Goal: Task Accomplishment & Management: Manage account settings

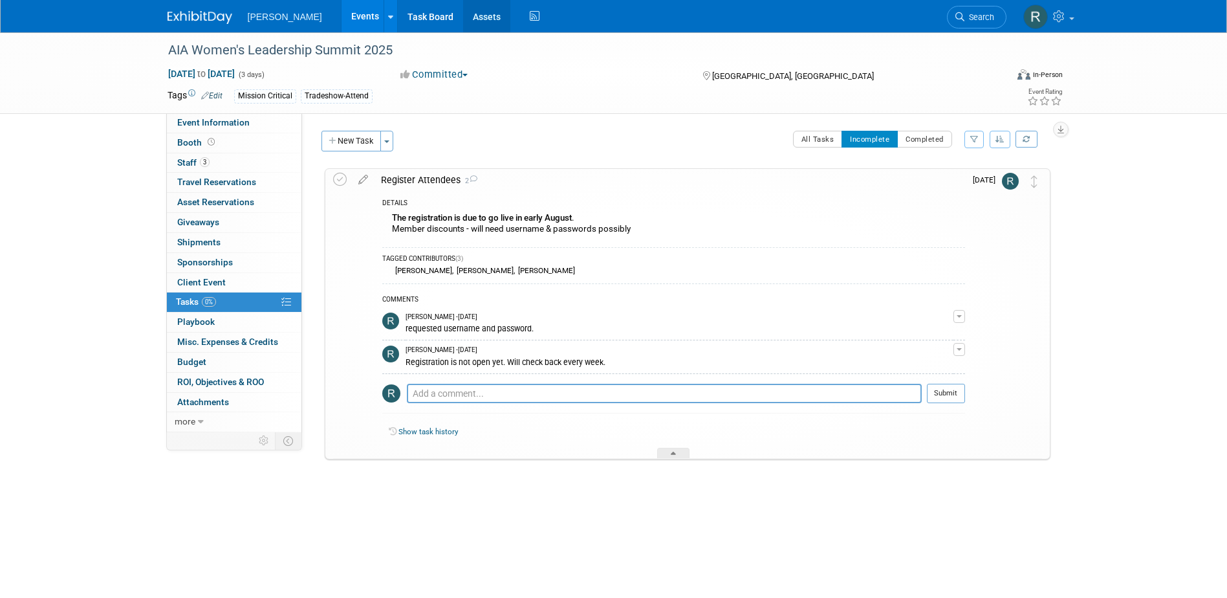
click at [463, 25] on link "Assets" at bounding box center [486, 16] width 47 height 32
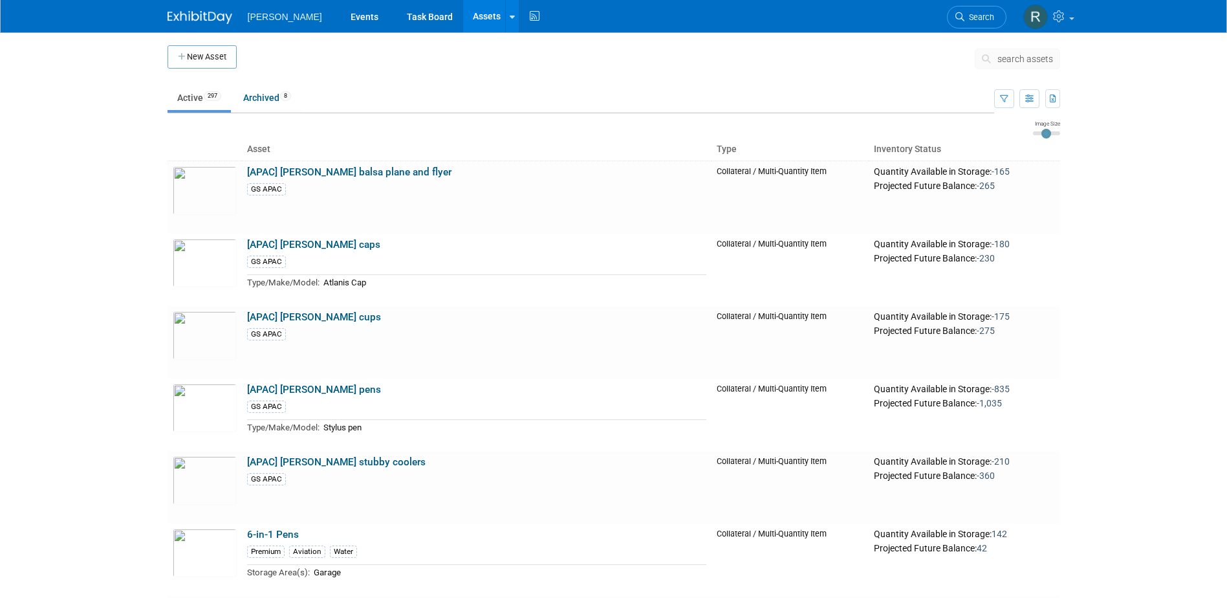
click at [1043, 60] on span "search assets" at bounding box center [1025, 59] width 56 height 10
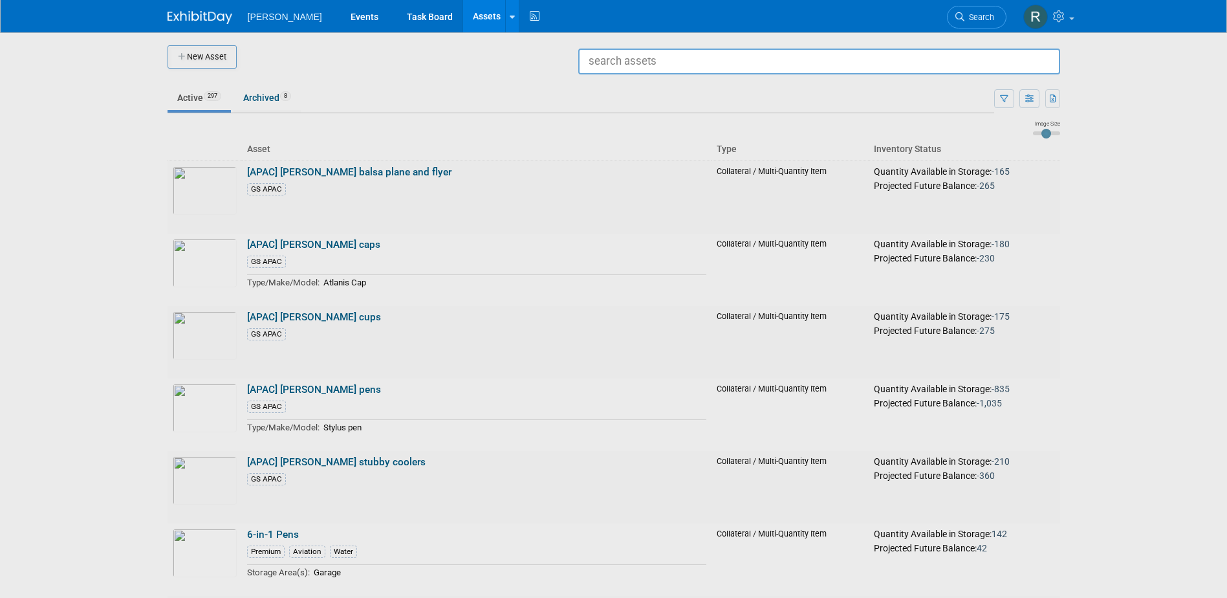
click at [927, 59] on input "text" at bounding box center [819, 62] width 482 height 26
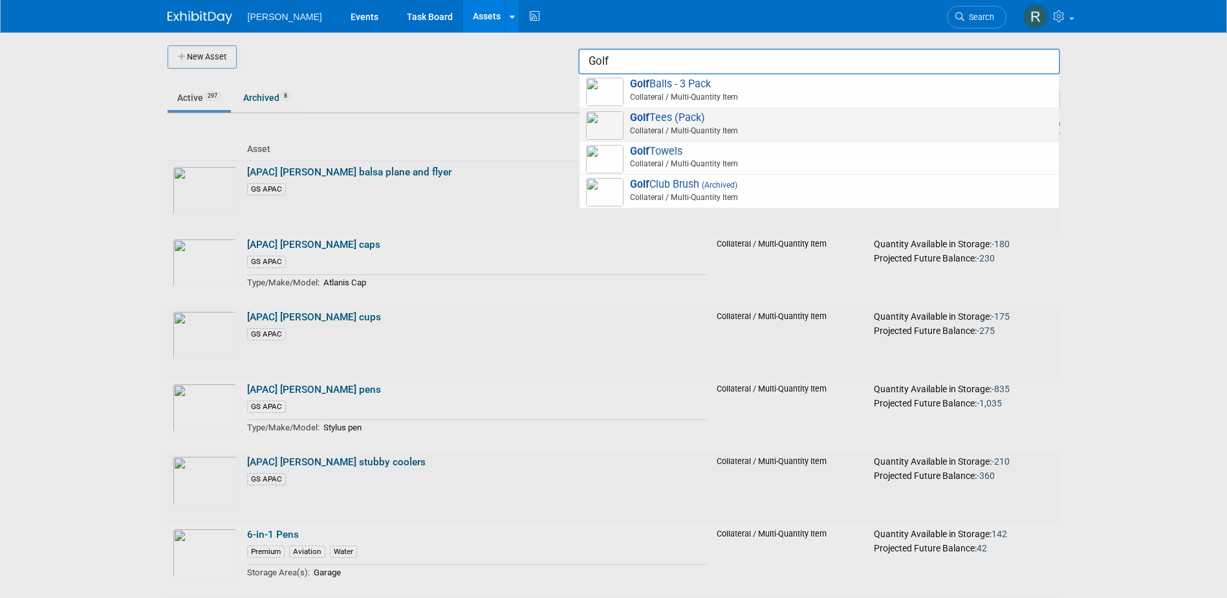
click at [704, 120] on span "Golf Tees (Pack) Collateral / Multi-Quantity Item" at bounding box center [819, 124] width 466 height 27
type input "Golf Tees (Pack)"
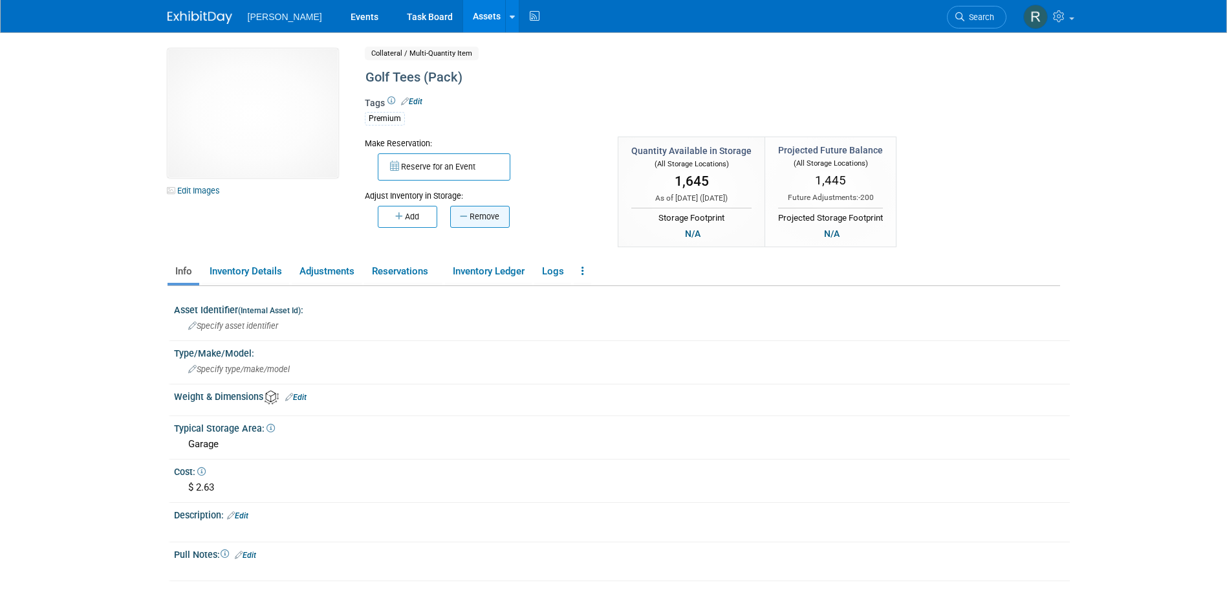
click at [479, 213] on button "Remove" at bounding box center [480, 217] width 60 height 22
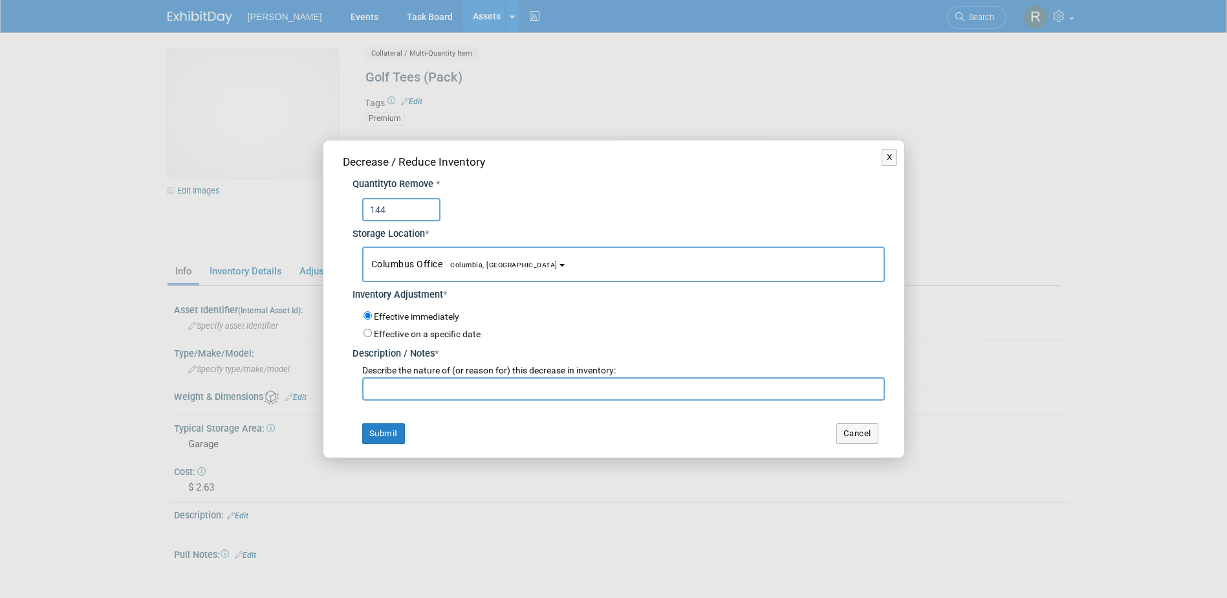
type input "144"
click at [460, 266] on span "Columbia, [GEOGRAPHIC_DATA]" at bounding box center [499, 265] width 115 height 8
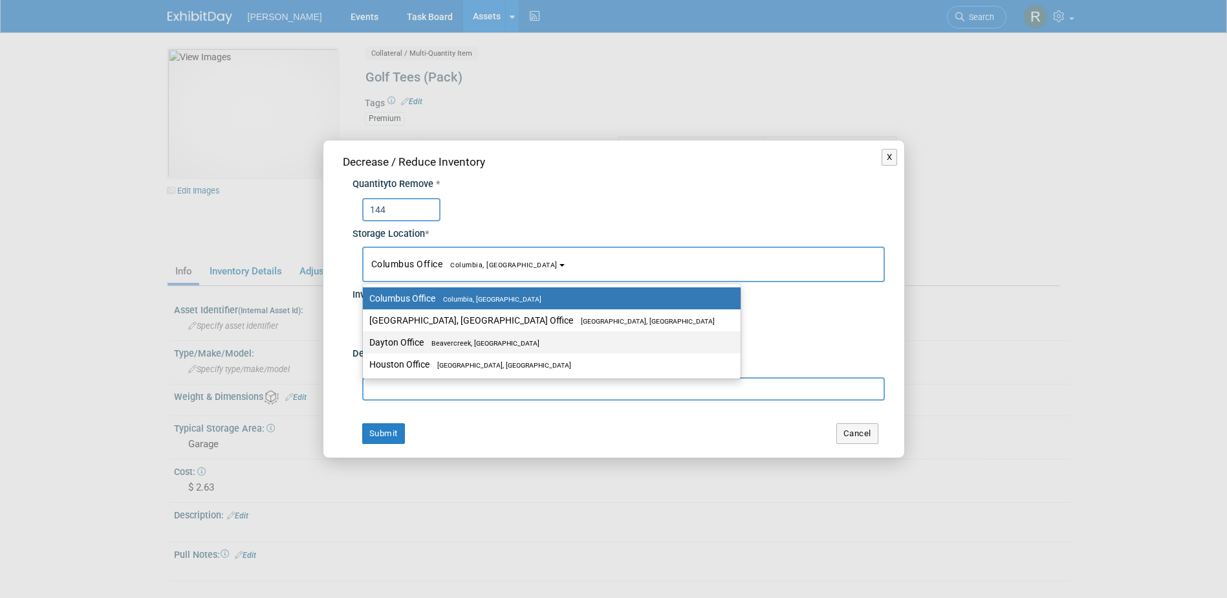
click at [452, 343] on span "Beavercreek, [GEOGRAPHIC_DATA]" at bounding box center [482, 343] width 116 height 8
click at [365, 343] on input "Dayton Office [GEOGRAPHIC_DATA], [GEOGRAPHIC_DATA]" at bounding box center [360, 342] width 8 height 8
select select "11223930"
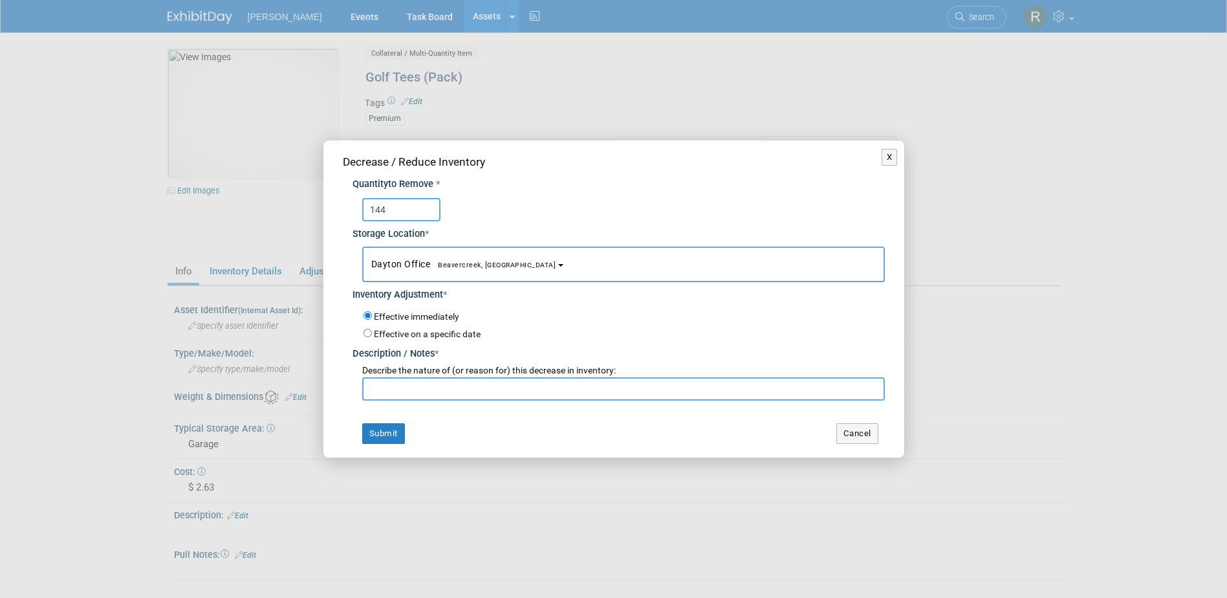
click at [441, 383] on input "text" at bounding box center [623, 388] width 523 height 23
type input "APAC Golf Outing"
click at [362, 423] on button "Submit" at bounding box center [383, 433] width 43 height 21
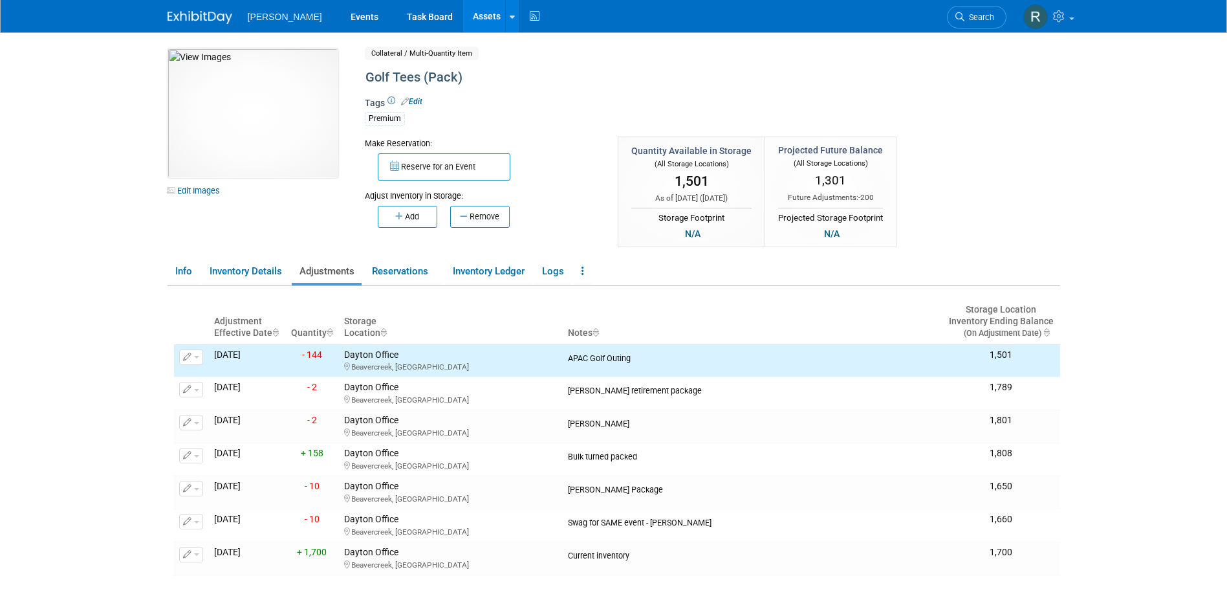
click at [463, 19] on link "Assets" at bounding box center [486, 16] width 47 height 32
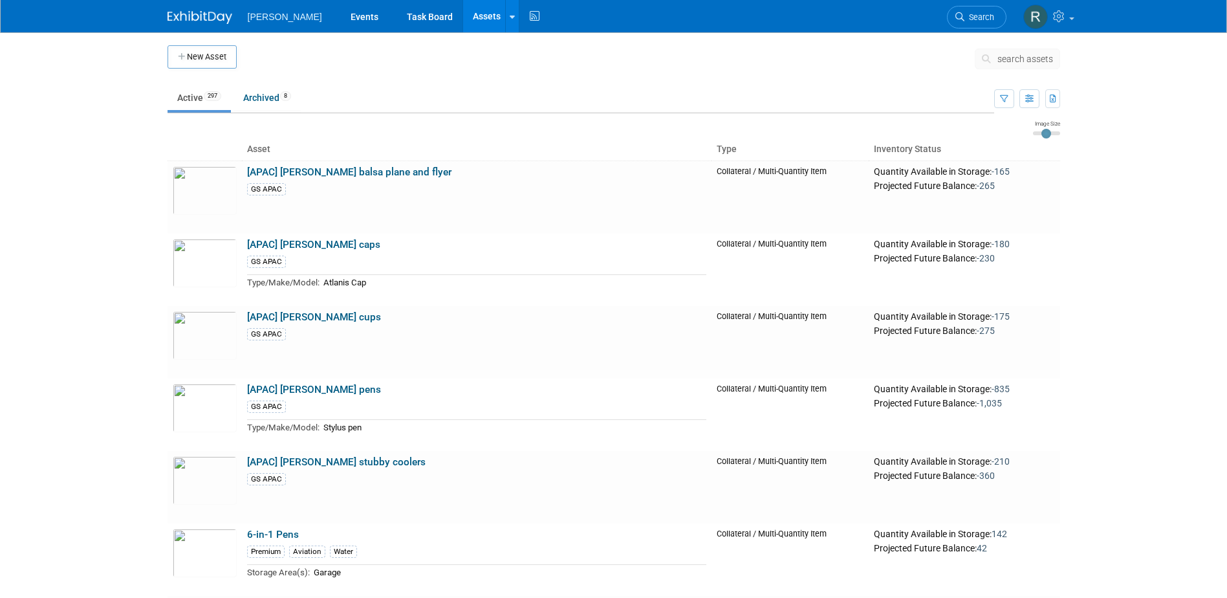
click at [1020, 58] on span "search assets" at bounding box center [1025, 59] width 56 height 10
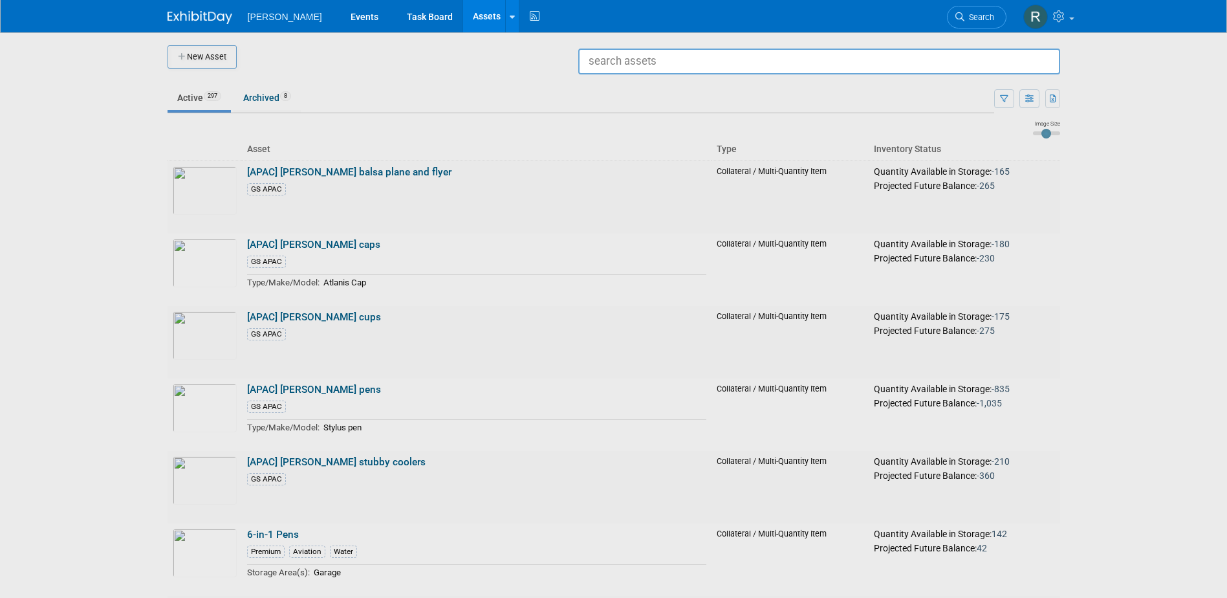
click at [877, 60] on input "text" at bounding box center [819, 62] width 482 height 26
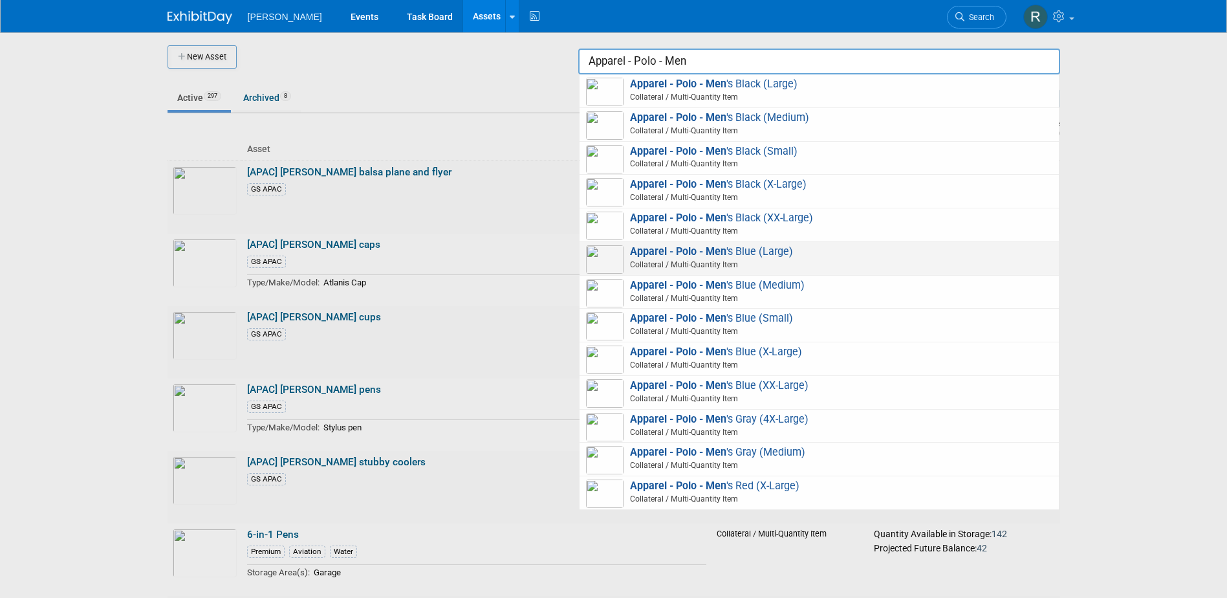
click at [714, 259] on span "Collateral / Multi-Quantity Item" at bounding box center [821, 265] width 462 height 12
type input "Apparel - Polo - Men&#39;s Blue (Large)"
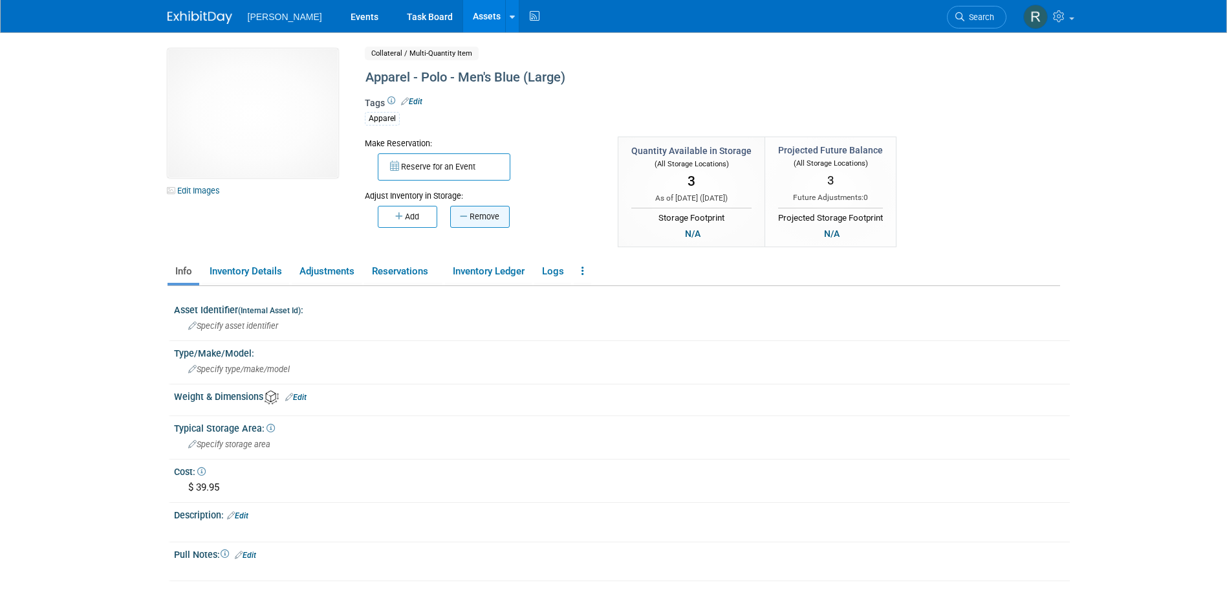
click at [498, 221] on button "Remove" at bounding box center [480, 217] width 60 height 22
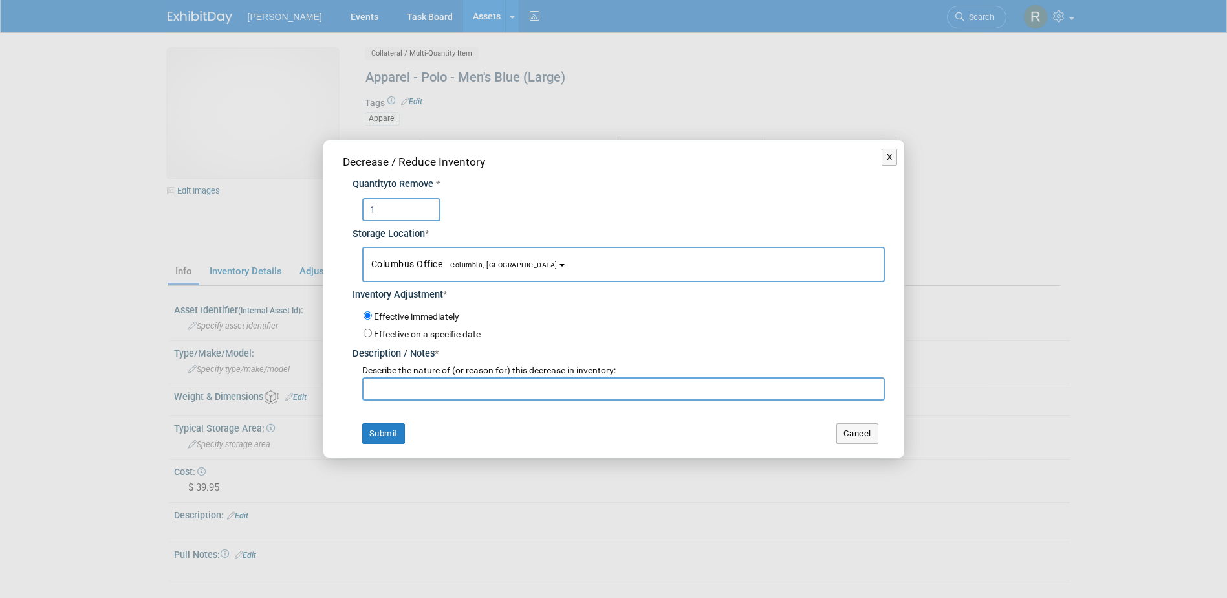
type input "1"
click at [475, 253] on button "Columbus Office [GEOGRAPHIC_DATA], [GEOGRAPHIC_DATA]" at bounding box center [623, 264] width 523 height 36
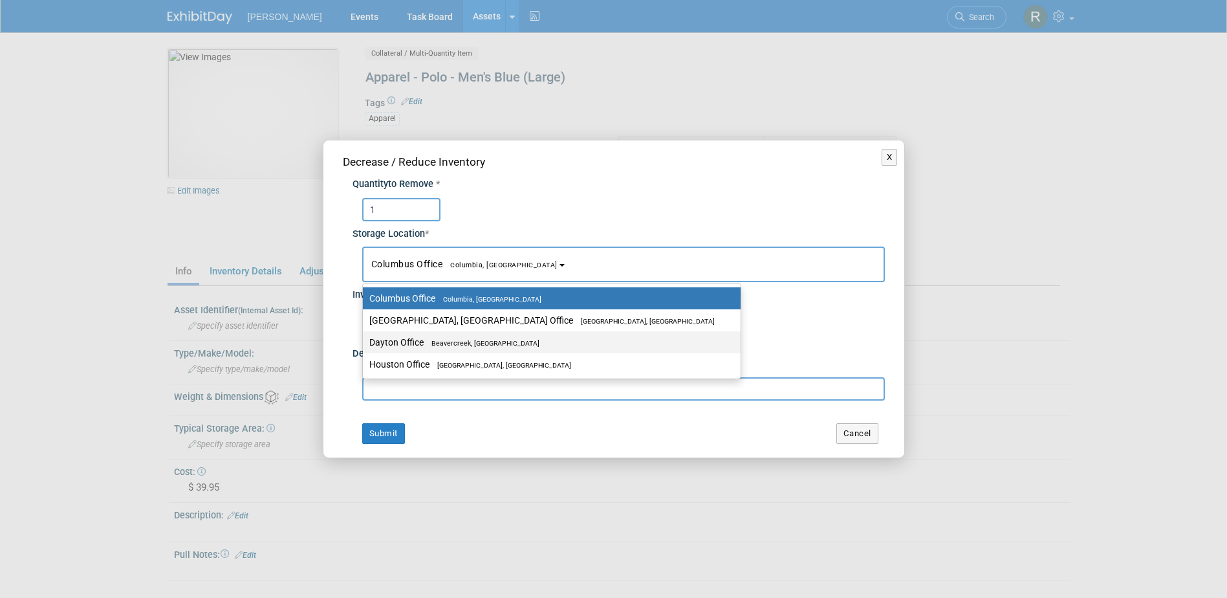
click at [440, 339] on span "Beavercreek, [GEOGRAPHIC_DATA]" at bounding box center [482, 343] width 116 height 8
click at [365, 339] on input "Dayton Office [GEOGRAPHIC_DATA], [GEOGRAPHIC_DATA]" at bounding box center [360, 342] width 8 height 8
select select "11223930"
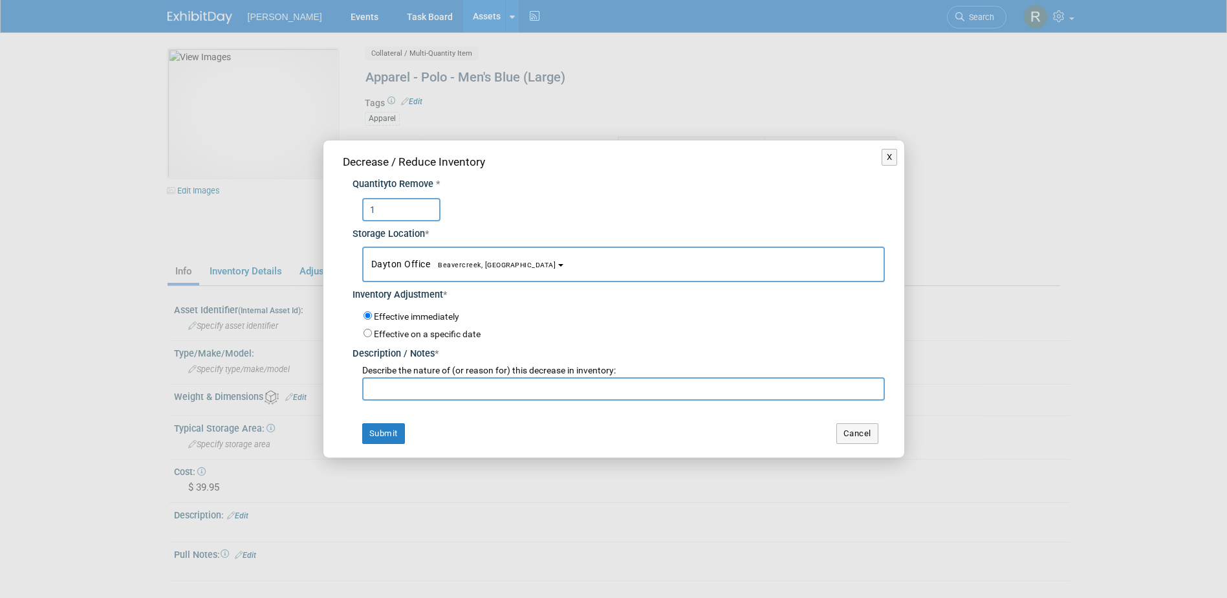
click at [439, 382] on input "text" at bounding box center [623, 388] width 523 height 23
type input "APAC Golf Outing"
click at [362, 423] on button "Submit" at bounding box center [383, 433] width 43 height 21
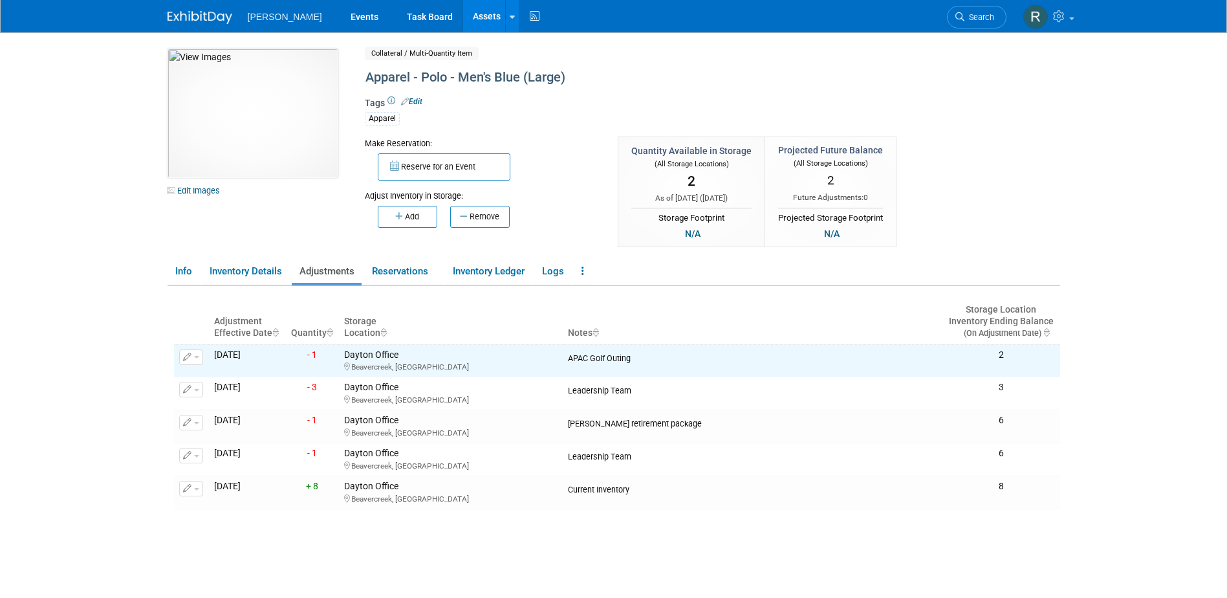
drag, startPoint x: 450, startPoint y: 16, endPoint x: 459, endPoint y: 21, distance: 10.4
click at [463, 16] on link "Assets" at bounding box center [486, 16] width 47 height 32
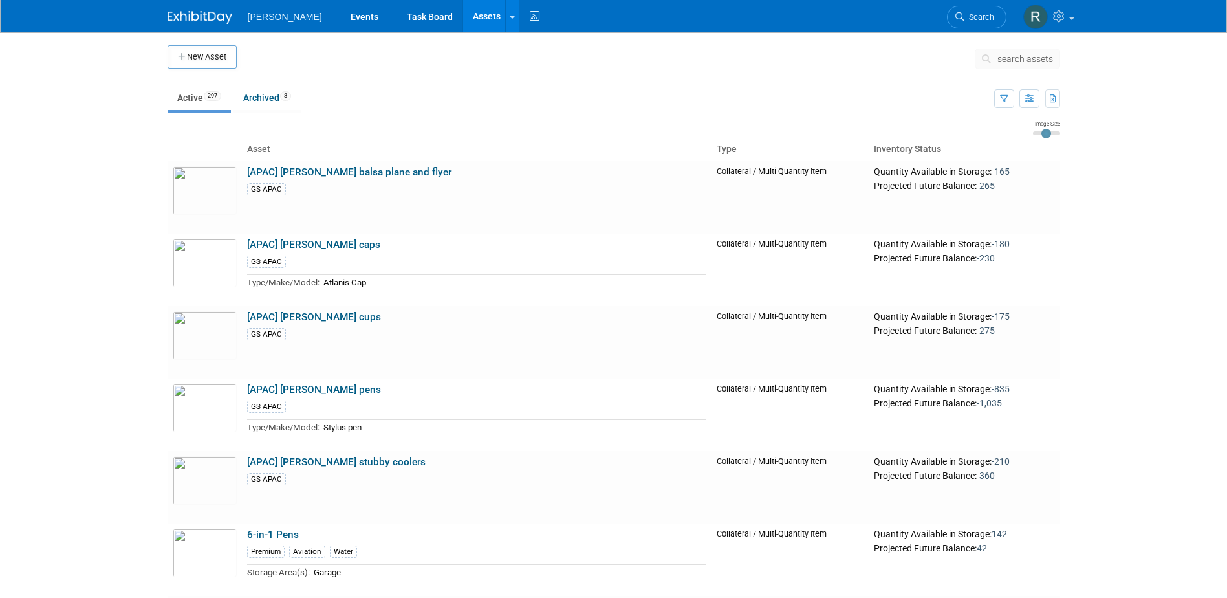
click at [1018, 54] on span "search assets" at bounding box center [1025, 59] width 56 height 10
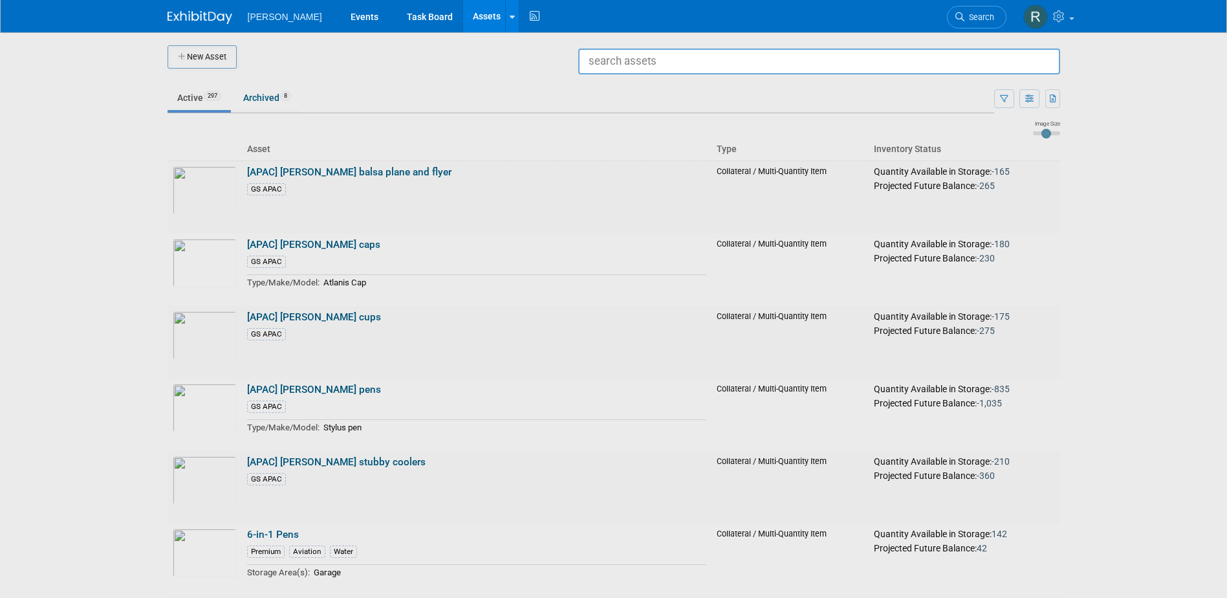
click at [900, 67] on input "text" at bounding box center [819, 62] width 482 height 26
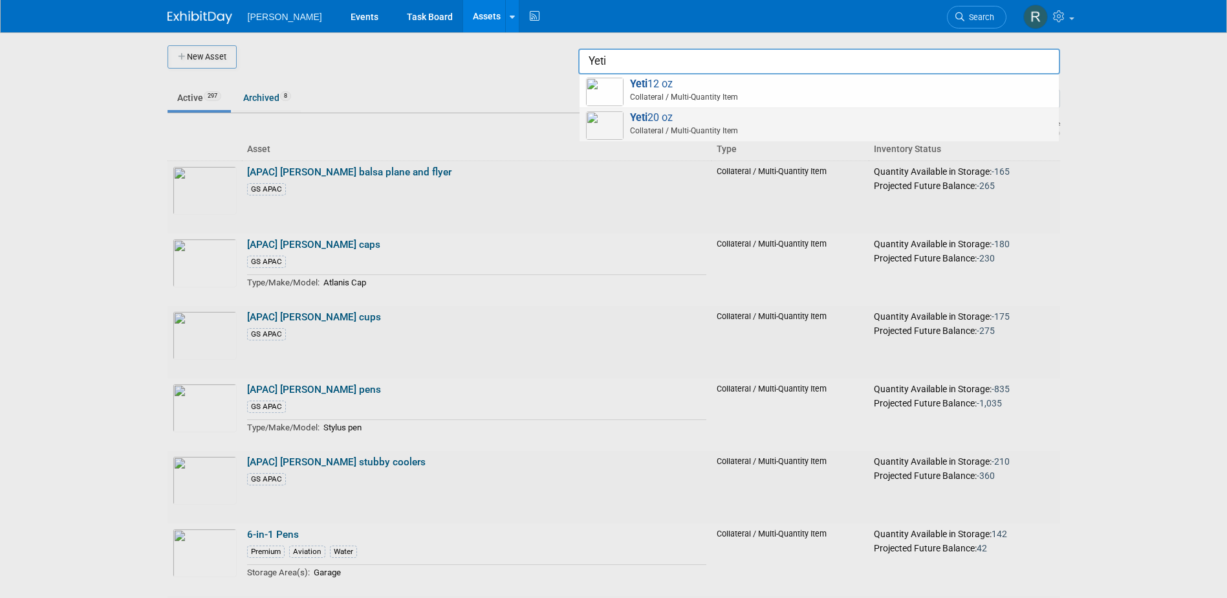
click at [772, 133] on span "Collateral / Multi-Quantity Item" at bounding box center [821, 131] width 462 height 12
type input "Yeti 20 oz"
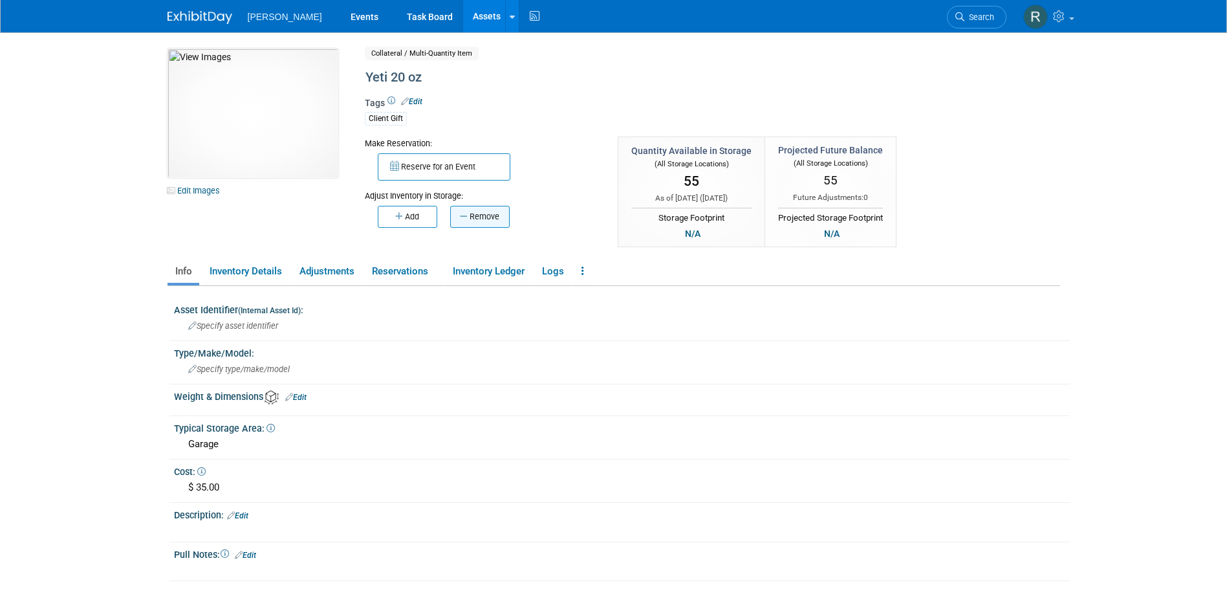
click at [488, 222] on button "Remove" at bounding box center [480, 217] width 60 height 22
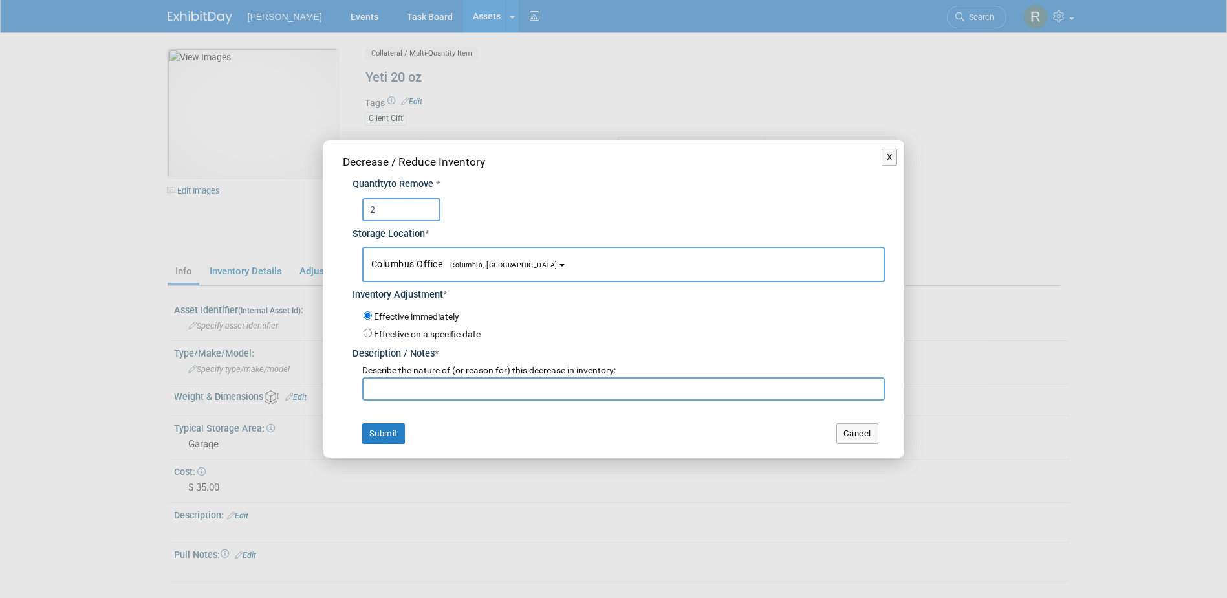
type input "2"
click at [445, 266] on span "Columbia, [GEOGRAPHIC_DATA]" at bounding box center [499, 265] width 115 height 8
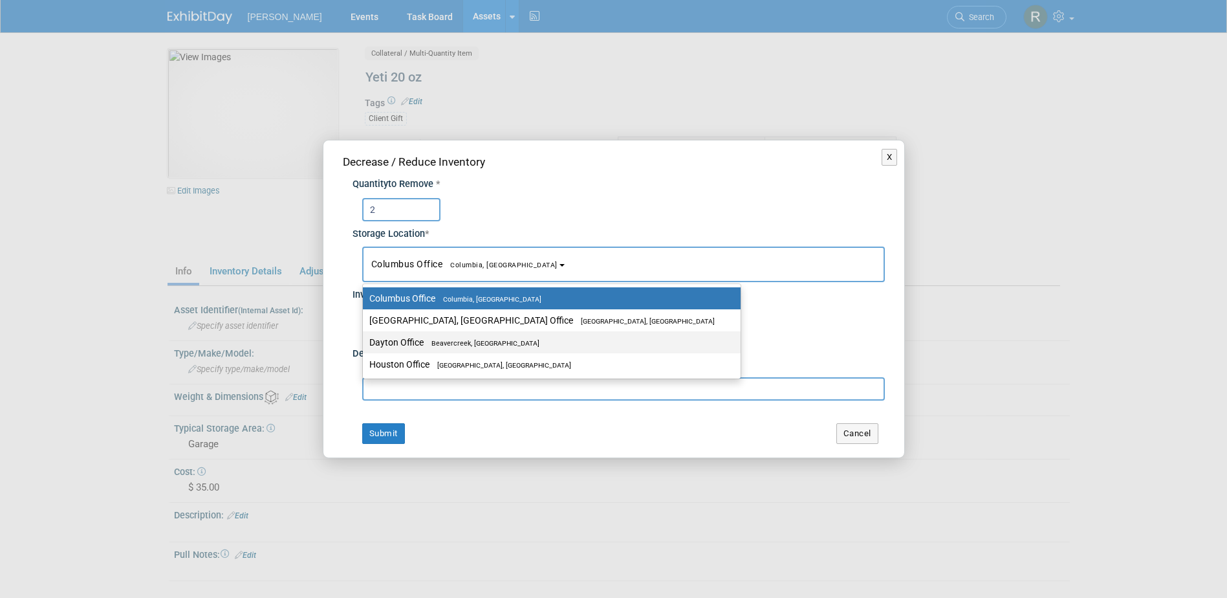
click at [436, 339] on span "Beavercreek, [GEOGRAPHIC_DATA]" at bounding box center [482, 343] width 116 height 8
click at [365, 338] on input "Dayton Office [GEOGRAPHIC_DATA], [GEOGRAPHIC_DATA]" at bounding box center [360, 342] width 8 height 8
select select "11223930"
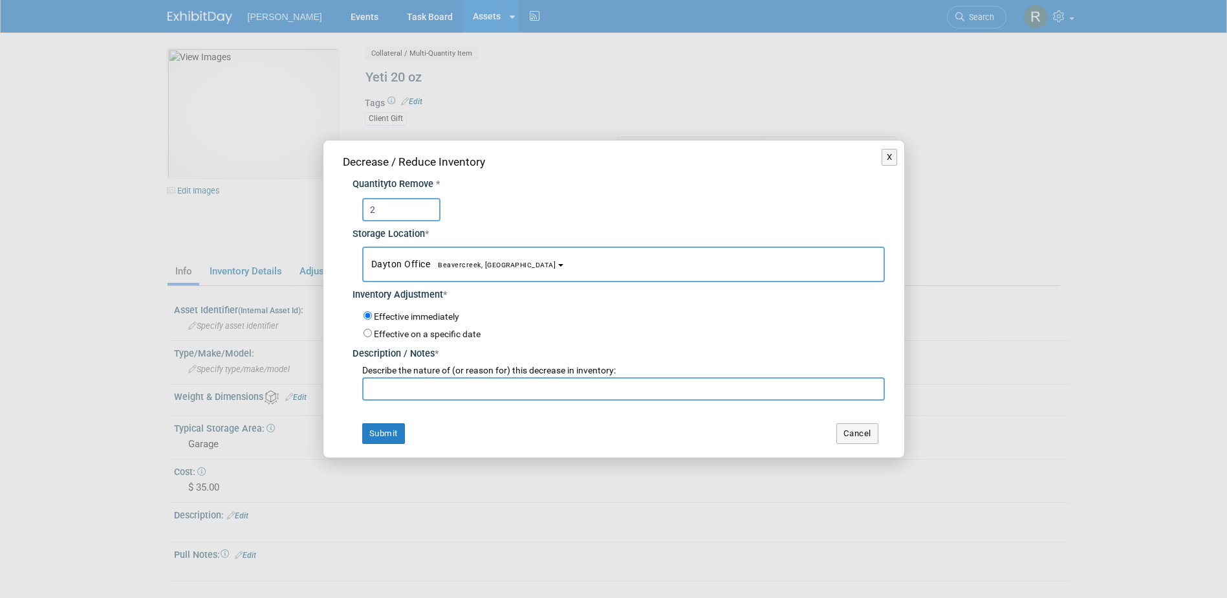
click at [437, 391] on input "text" at bounding box center [623, 388] width 523 height 23
type input "Emy"
click at [389, 438] on button "Submit" at bounding box center [383, 433] width 43 height 21
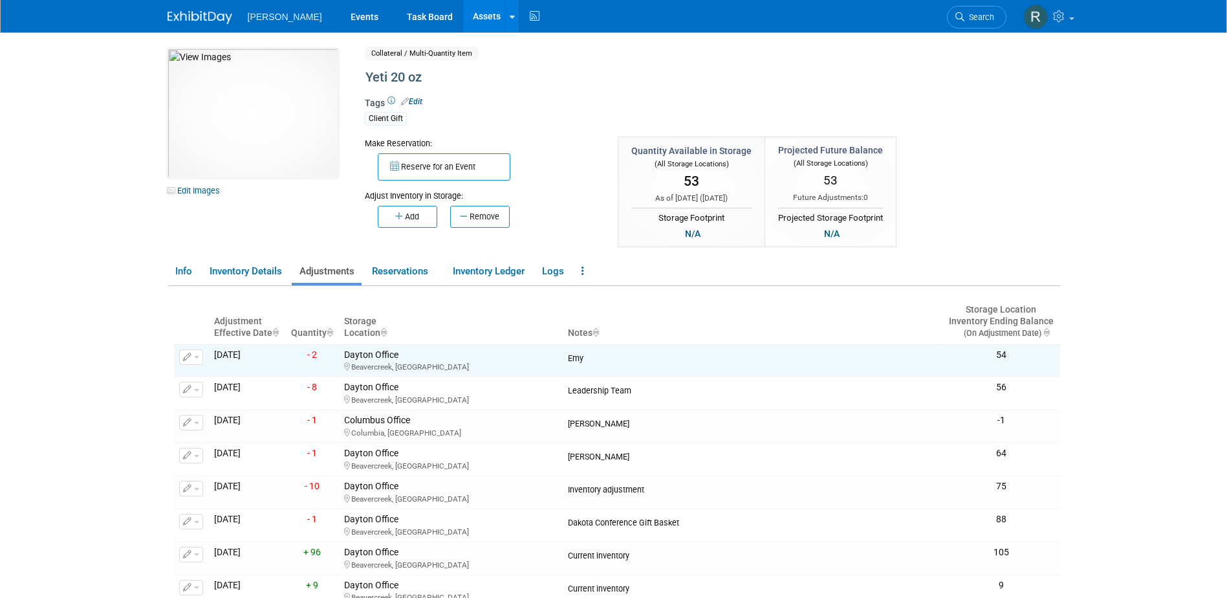
click at [463, 17] on link "Assets" at bounding box center [486, 16] width 47 height 32
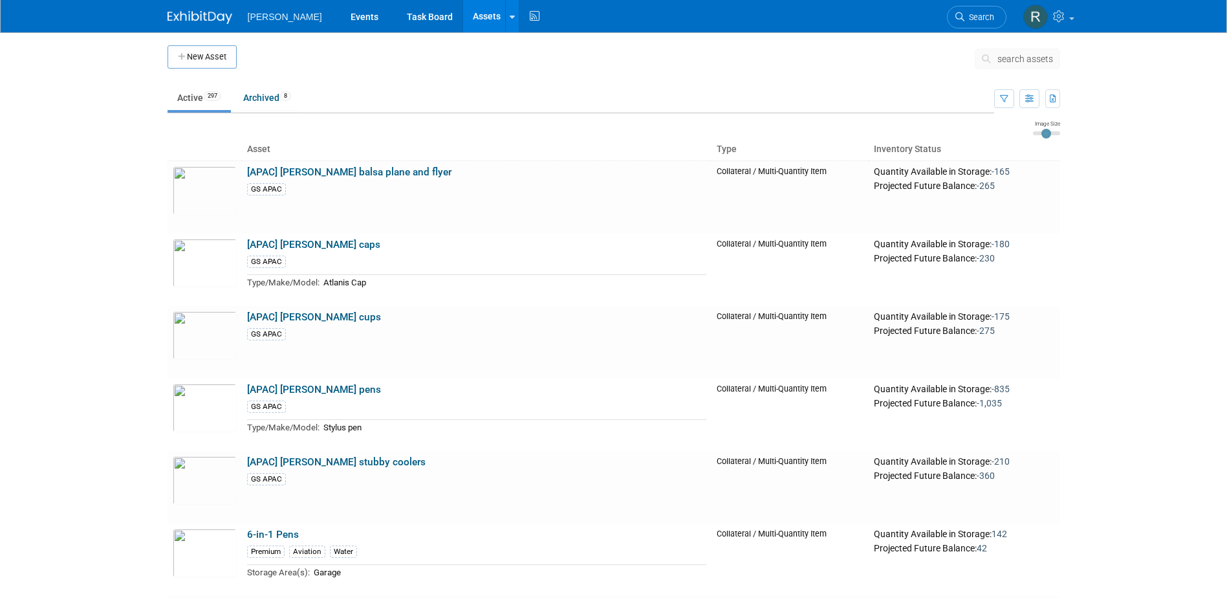
drag, startPoint x: 0, startPoint y: 0, endPoint x: 1009, endPoint y: 56, distance: 1010.4
click at [1009, 56] on span "search assets" at bounding box center [1025, 59] width 56 height 10
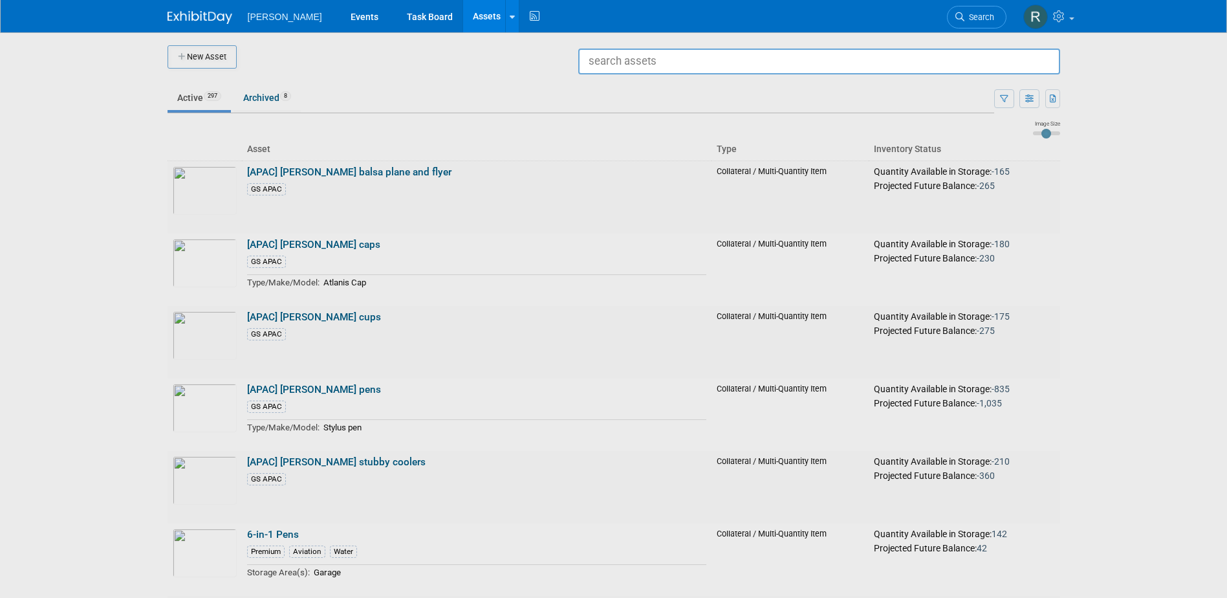
click at [785, 65] on input "text" at bounding box center [819, 62] width 482 height 26
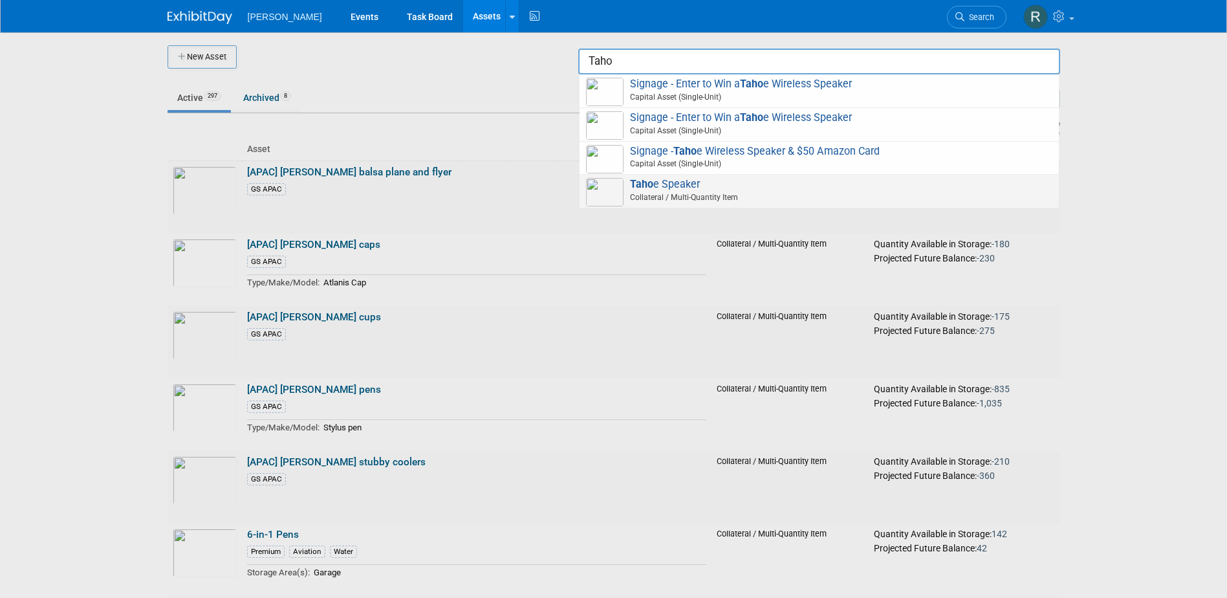
click at [665, 186] on span "Taho e Speaker Collateral / Multi-Quantity Item" at bounding box center [819, 191] width 466 height 27
type input "Tahoe Speaker"
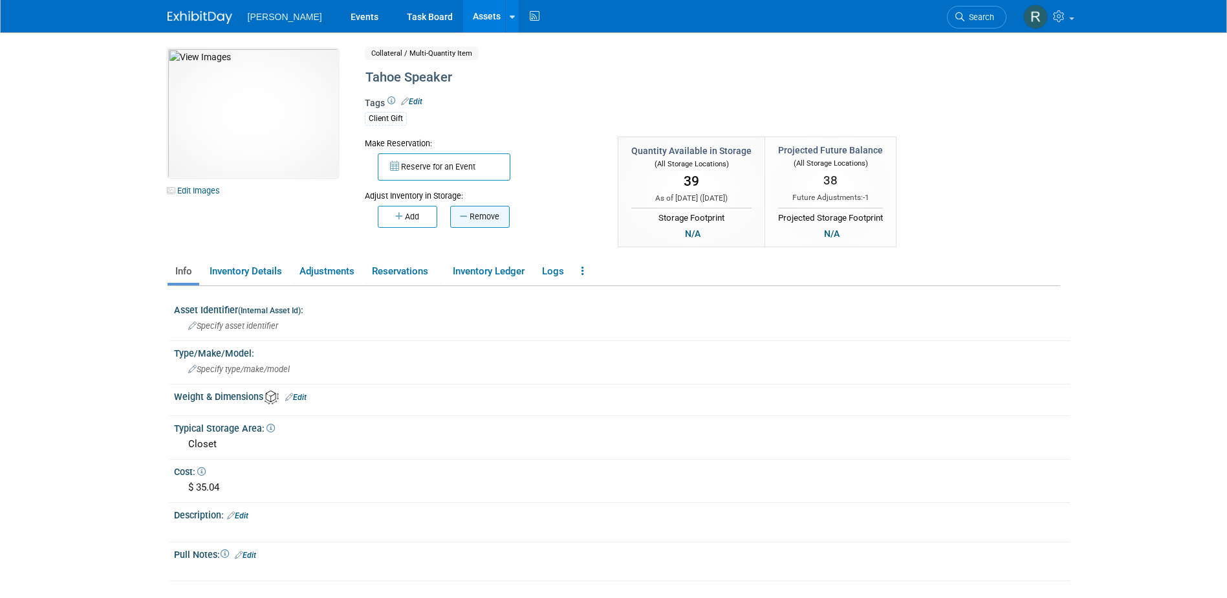
click at [481, 214] on button "Remove" at bounding box center [480, 217] width 60 height 22
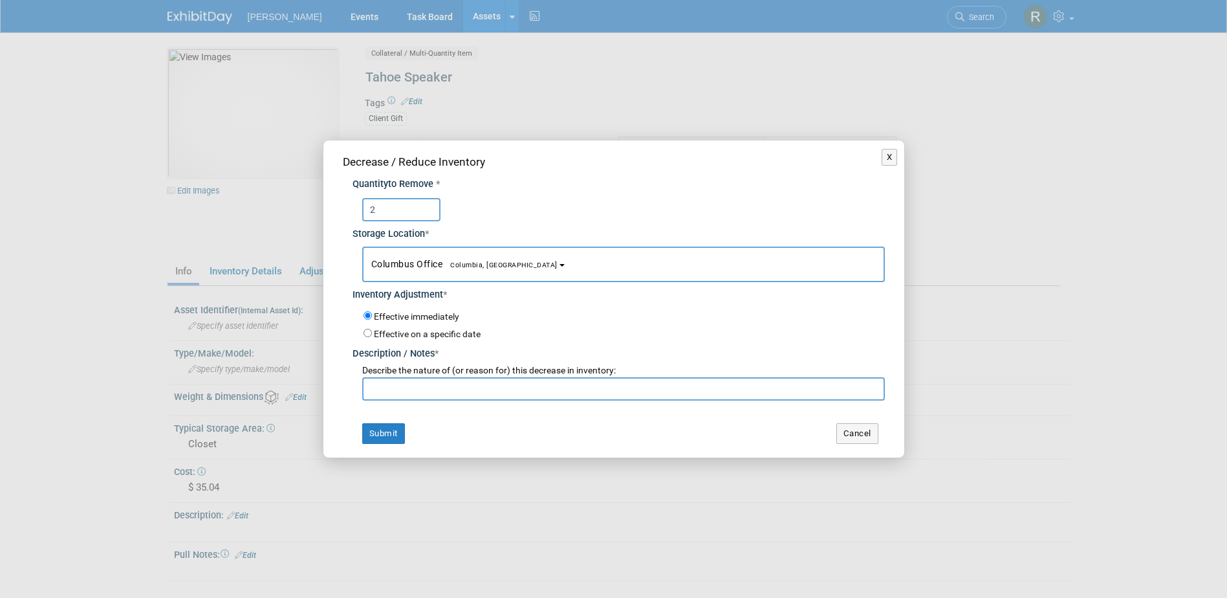
type input "2"
click at [425, 259] on span "Columbus Office [GEOGRAPHIC_DATA], [GEOGRAPHIC_DATA]" at bounding box center [464, 264] width 186 height 10
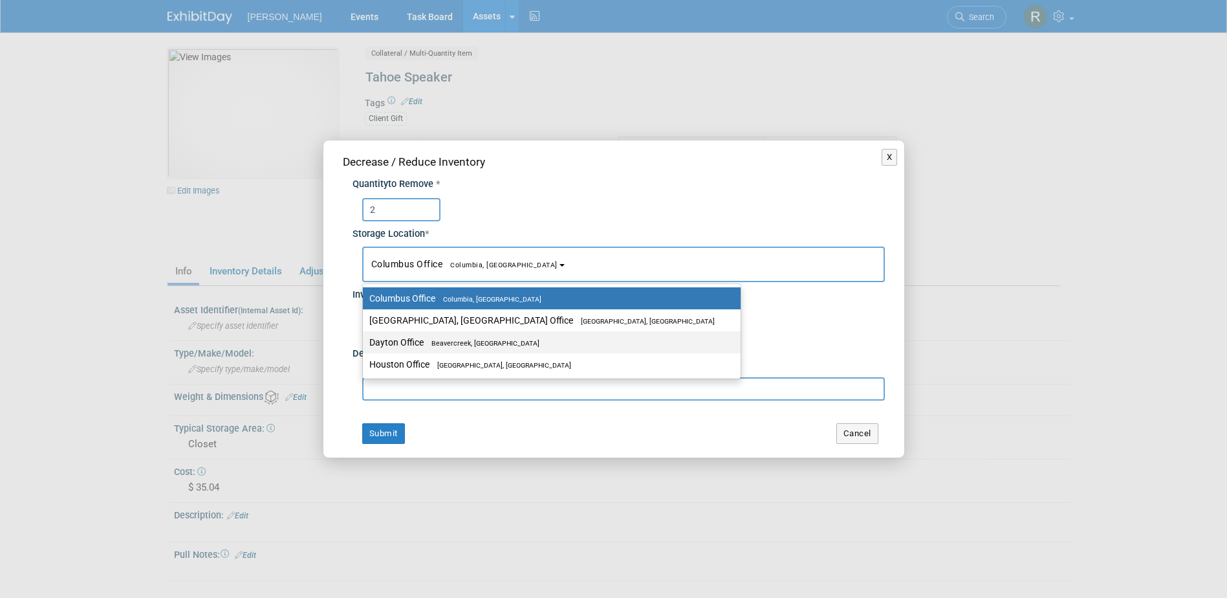
click at [420, 336] on label "Dayton Office [GEOGRAPHIC_DATA], [GEOGRAPHIC_DATA]" at bounding box center [548, 342] width 358 height 17
click at [365, 338] on input "Dayton Office [GEOGRAPHIC_DATA], [GEOGRAPHIC_DATA]" at bounding box center [360, 342] width 8 height 8
select select "11223930"
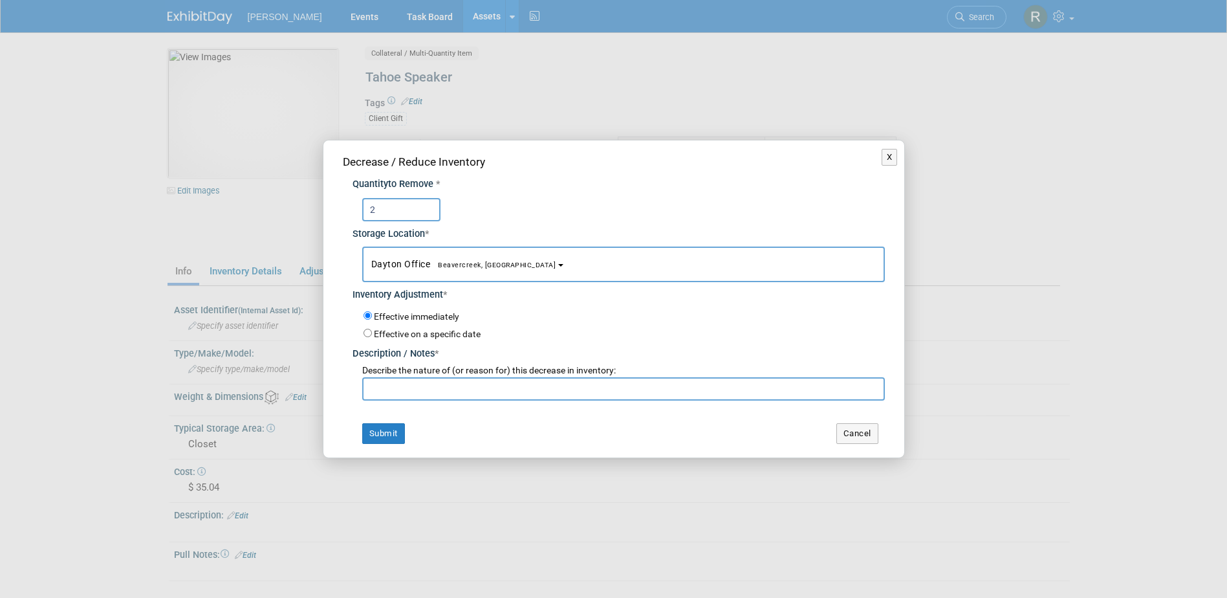
click at [415, 391] on input "text" at bounding box center [623, 388] width 523 height 23
type input "Emy"
click at [392, 437] on button "Submit" at bounding box center [383, 433] width 43 height 21
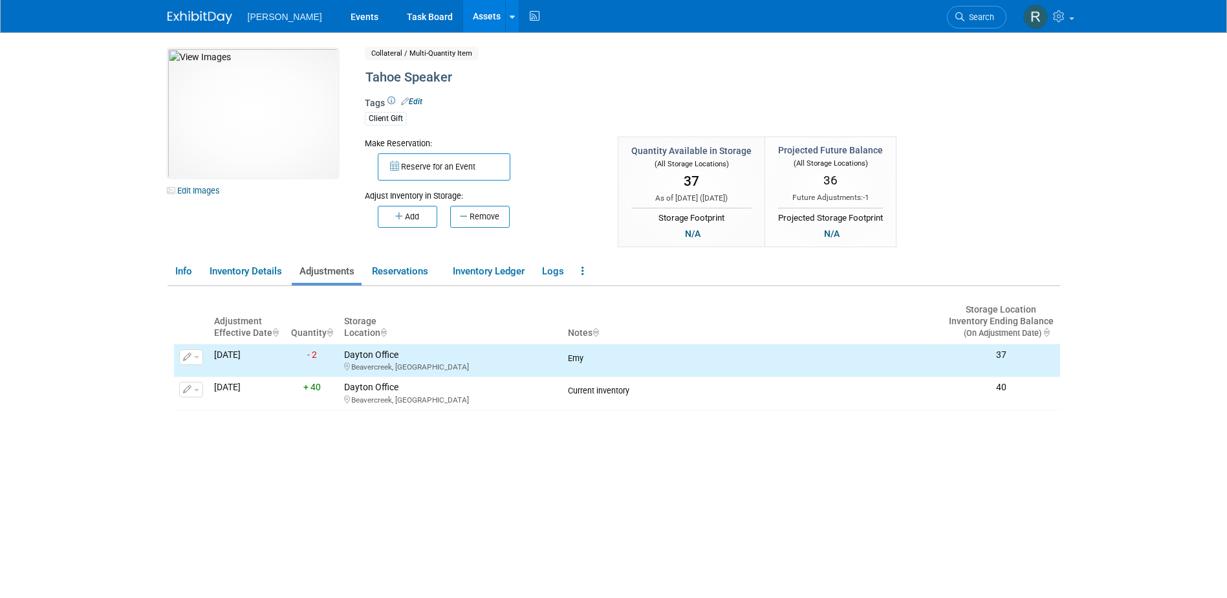
click at [463, 15] on link "Assets" at bounding box center [486, 16] width 47 height 32
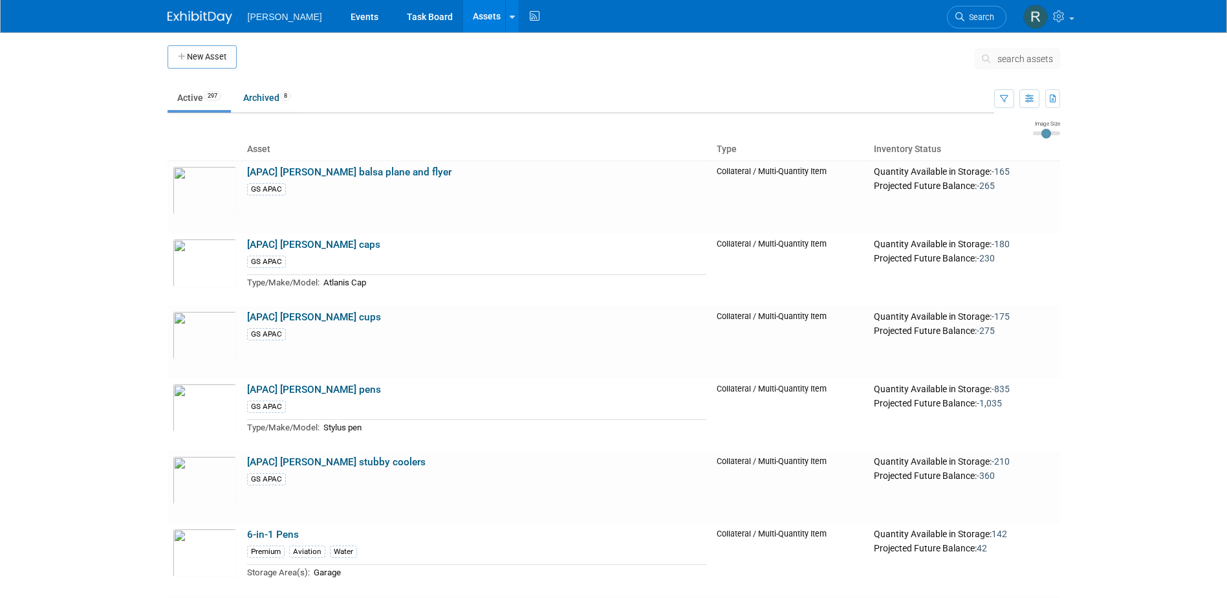
click at [1032, 59] on span "search assets" at bounding box center [1025, 59] width 56 height 10
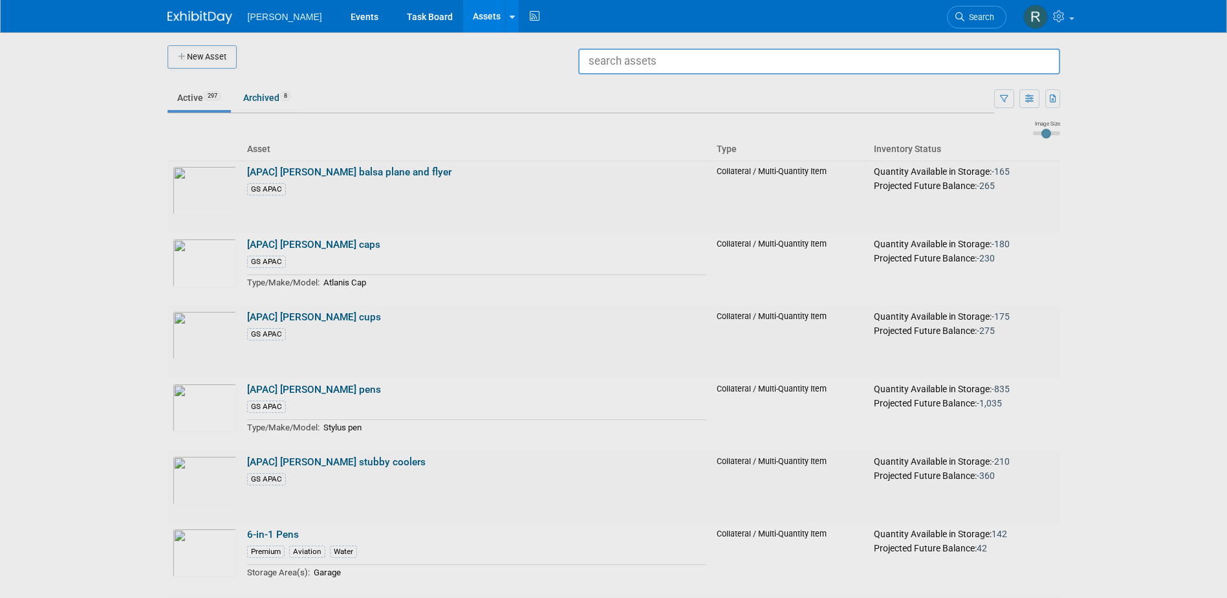
click at [854, 66] on input "text" at bounding box center [819, 62] width 482 height 26
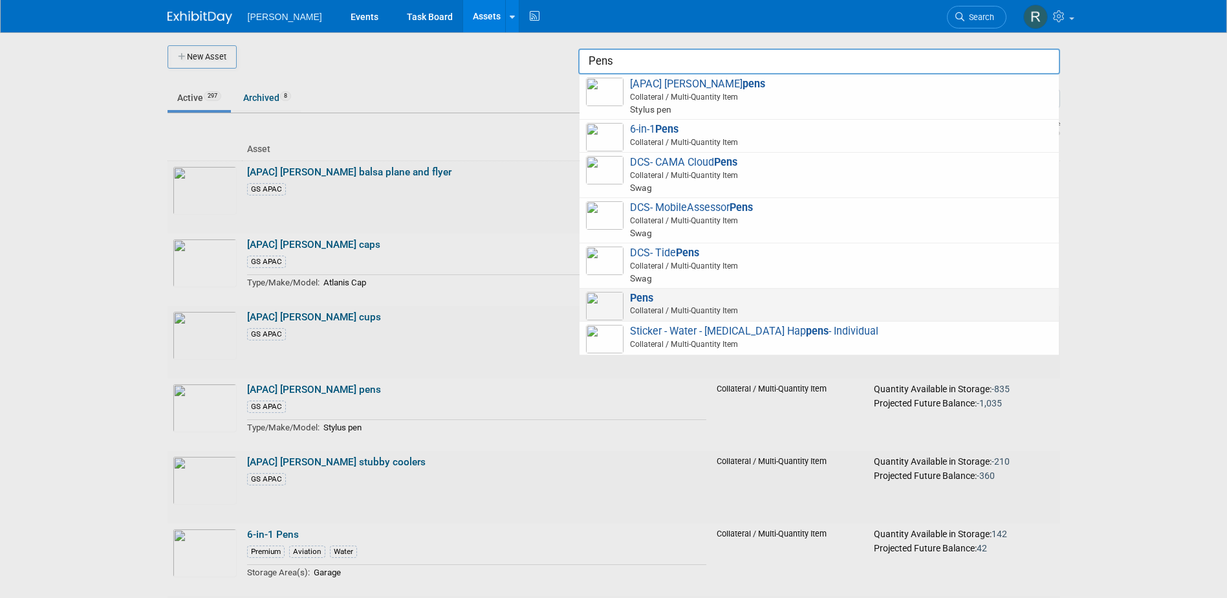
type input "Pens"
click at [665, 299] on span "Pens Collateral / Multi-Quantity Item" at bounding box center [819, 305] width 466 height 27
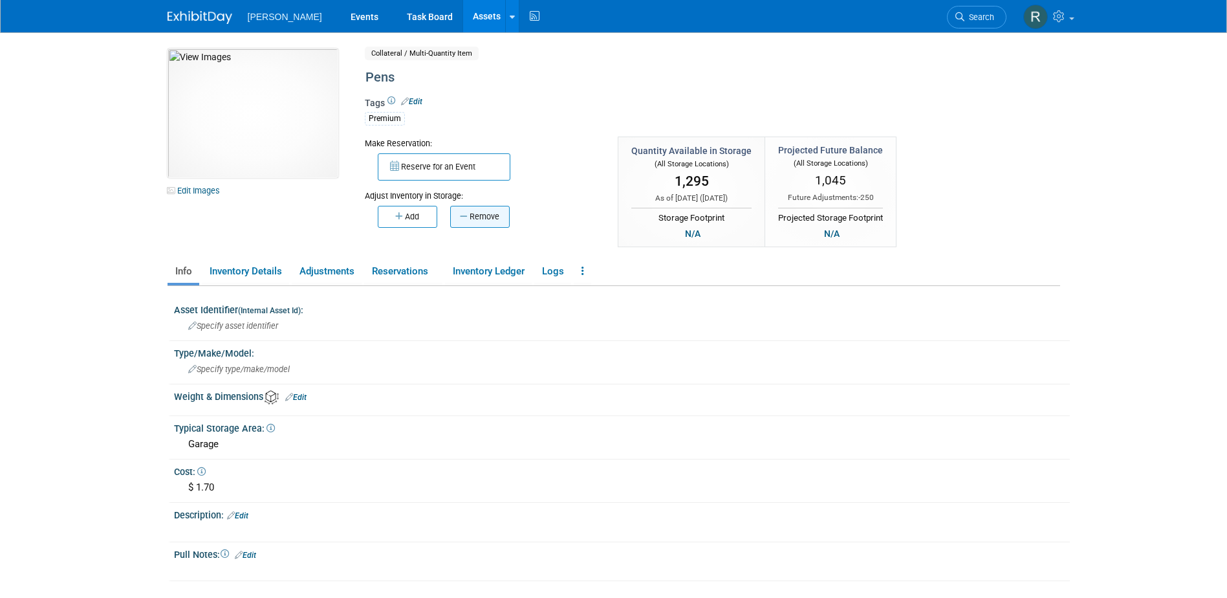
click at [486, 213] on button "Remove" at bounding box center [480, 217] width 60 height 22
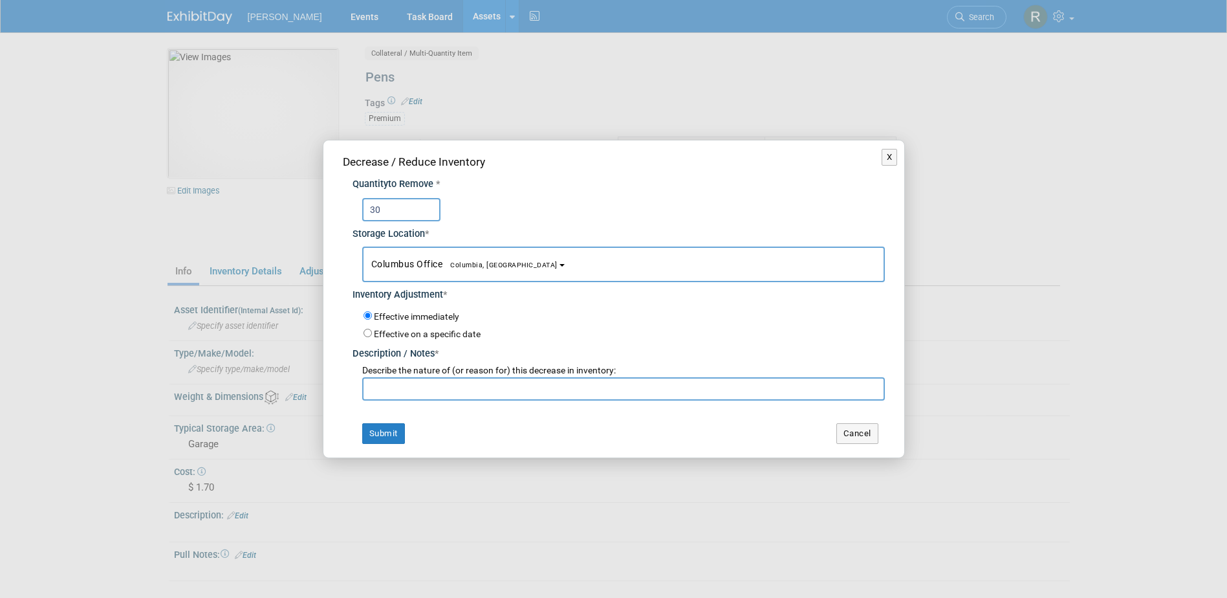
type input "30"
click at [518, 255] on button "Columbus Office [GEOGRAPHIC_DATA], [GEOGRAPHIC_DATA]" at bounding box center [623, 264] width 523 height 36
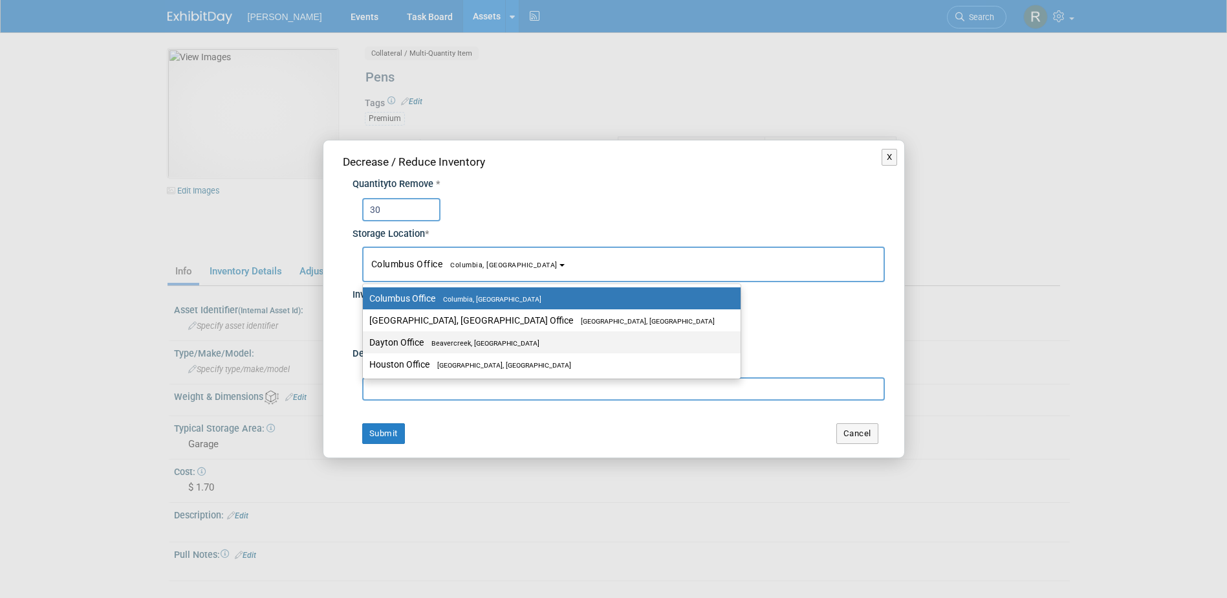
click at [396, 340] on label "Dayton Office [GEOGRAPHIC_DATA], [GEOGRAPHIC_DATA]" at bounding box center [548, 342] width 358 height 17
click at [365, 340] on input "Dayton Office [GEOGRAPHIC_DATA], [GEOGRAPHIC_DATA]" at bounding box center [360, 342] width 8 height 8
select select "11223930"
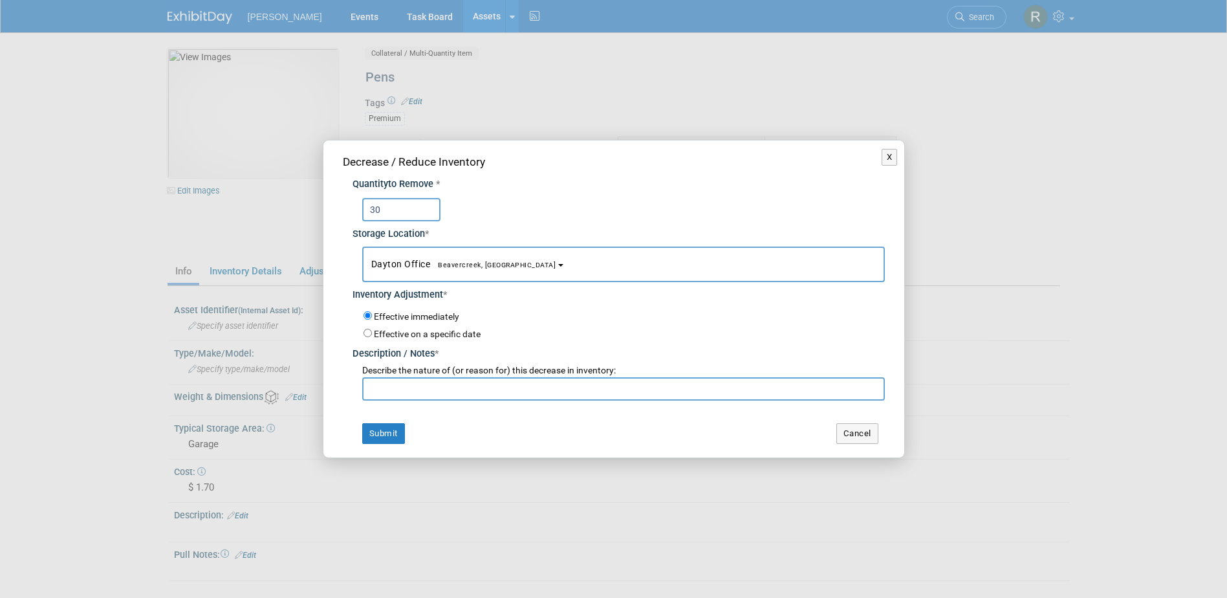
click at [395, 397] on input "text" at bounding box center [623, 388] width 523 height 23
type input "Emy"
click at [362, 423] on button "Submit" at bounding box center [383, 433] width 43 height 21
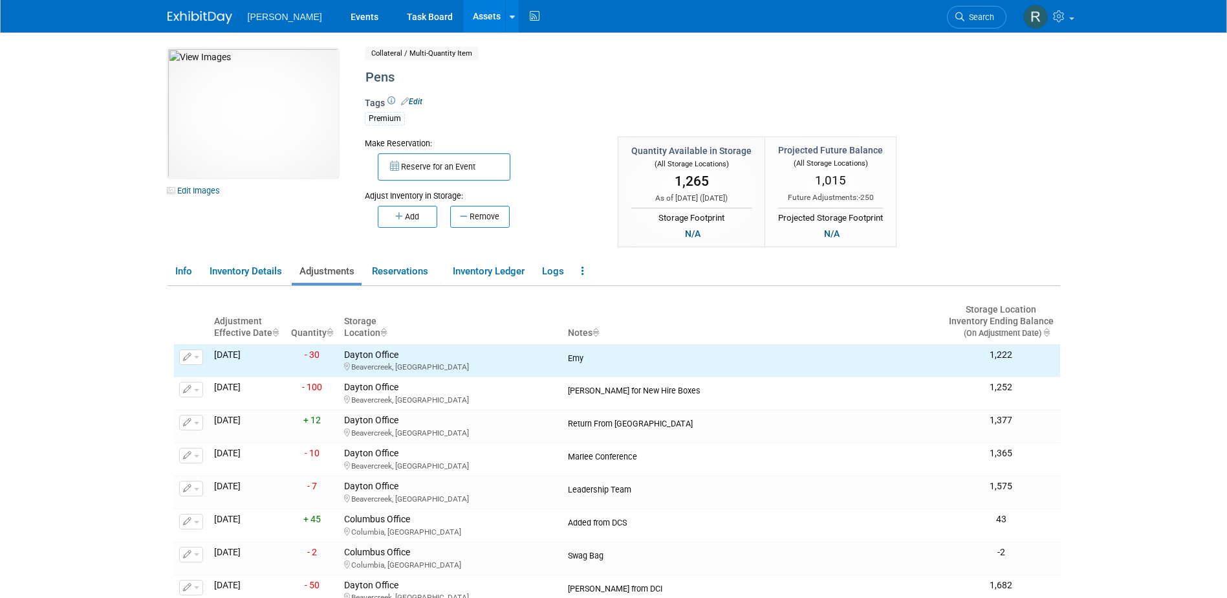
click at [463, 16] on link "Assets" at bounding box center [486, 16] width 47 height 32
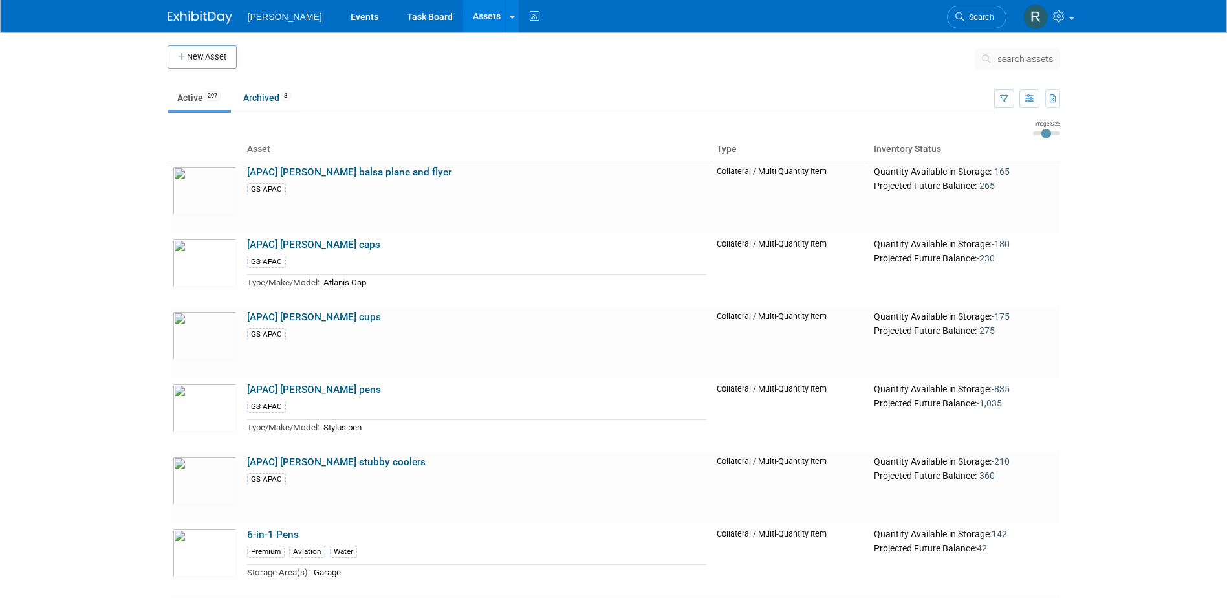
drag, startPoint x: 1017, startPoint y: 66, endPoint x: 970, endPoint y: 63, distance: 47.3
click at [1017, 66] on button "search assets" at bounding box center [1017, 59] width 85 height 21
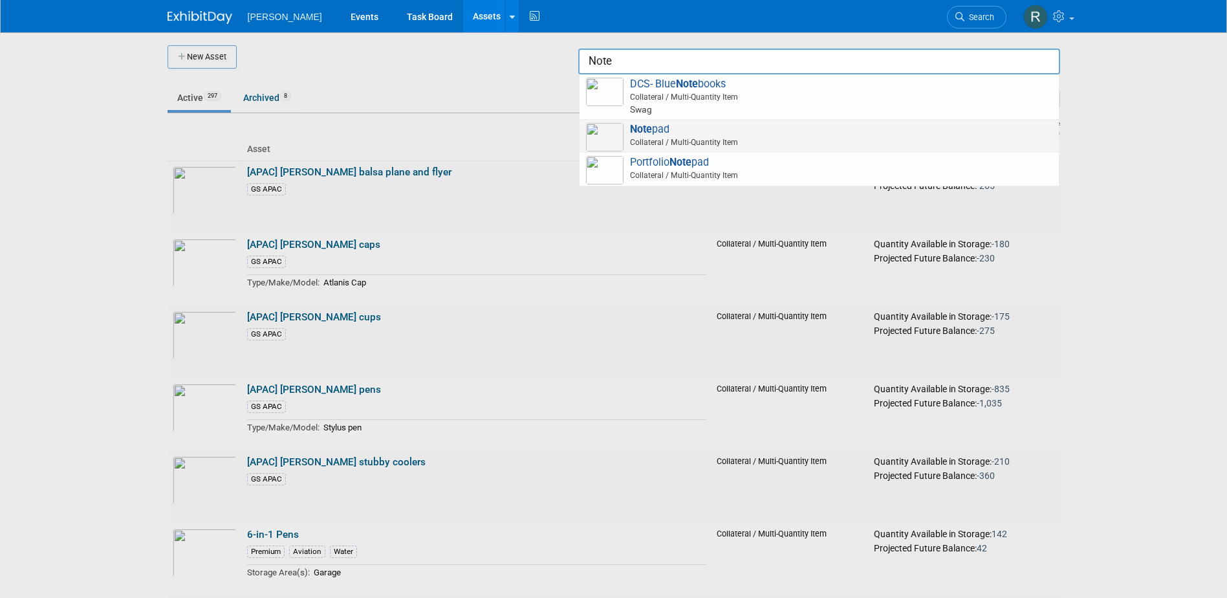
click at [640, 137] on span "Collateral / Multi-Quantity Item" at bounding box center [821, 142] width 462 height 12
type input "Notepad"
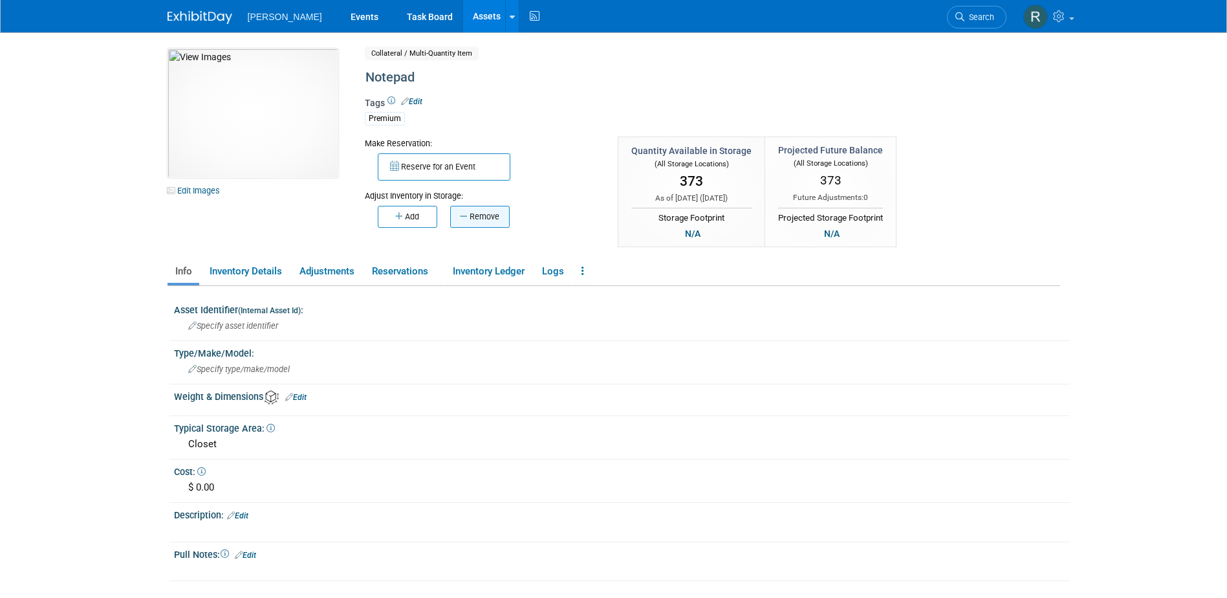
click at [490, 213] on button "Remove" at bounding box center [480, 217] width 60 height 22
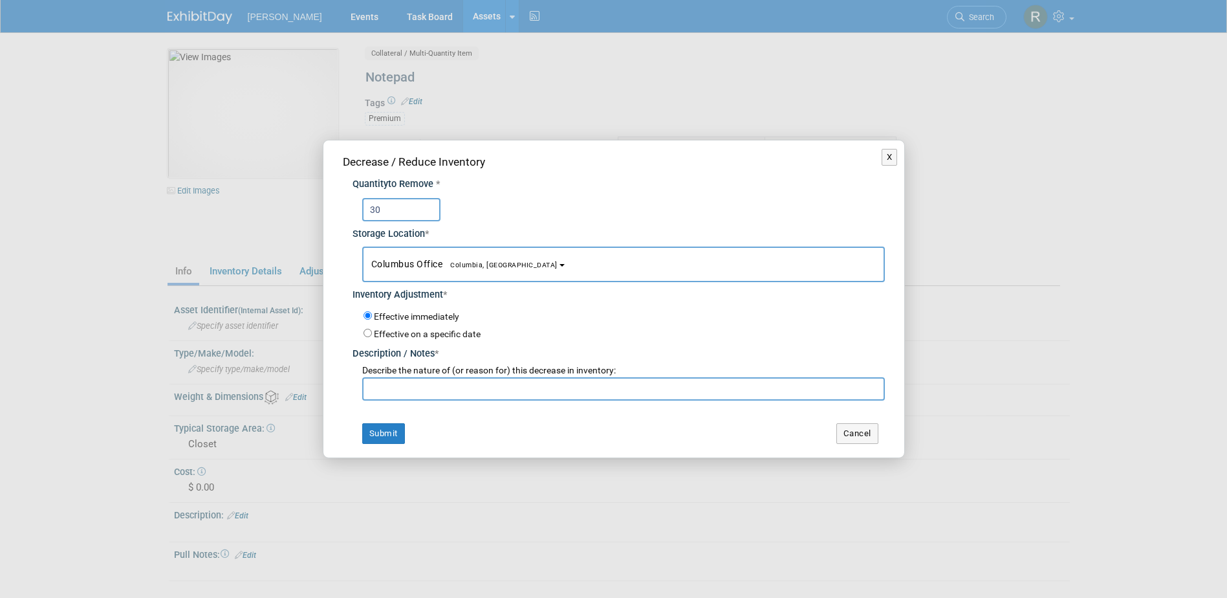
type input "30"
click at [485, 266] on span "Columbia, [GEOGRAPHIC_DATA]" at bounding box center [499, 265] width 115 height 8
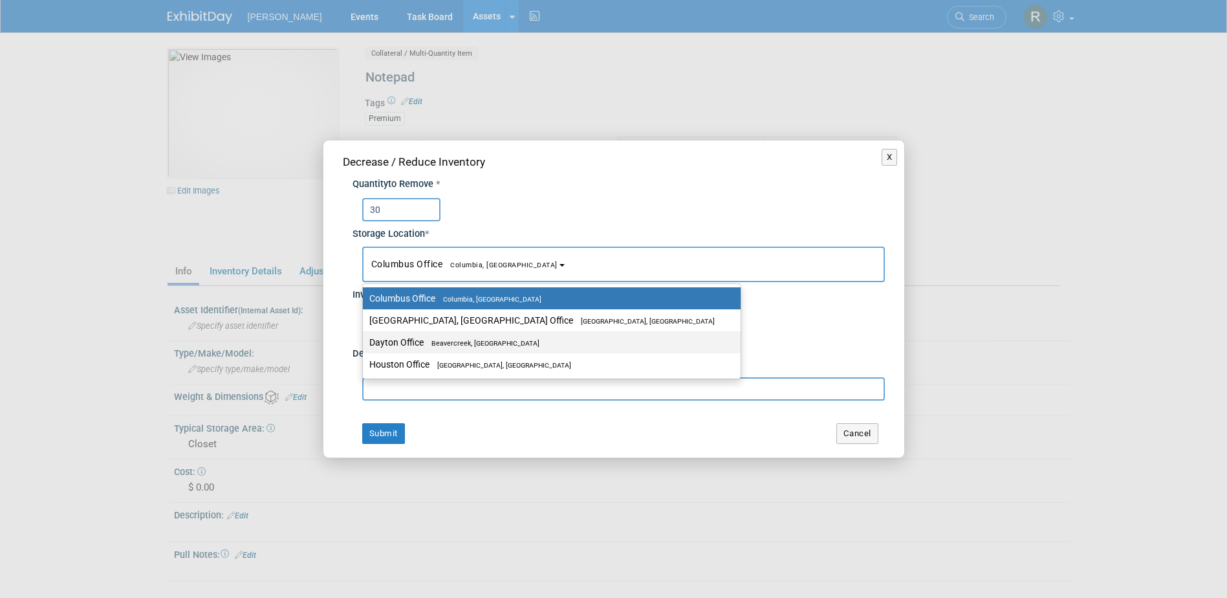
click at [456, 345] on span "Beavercreek, [GEOGRAPHIC_DATA]" at bounding box center [482, 343] width 116 height 8
click at [365, 345] on input "Dayton Office Beavercreek, OH" at bounding box center [360, 342] width 8 height 8
select select "11223930"
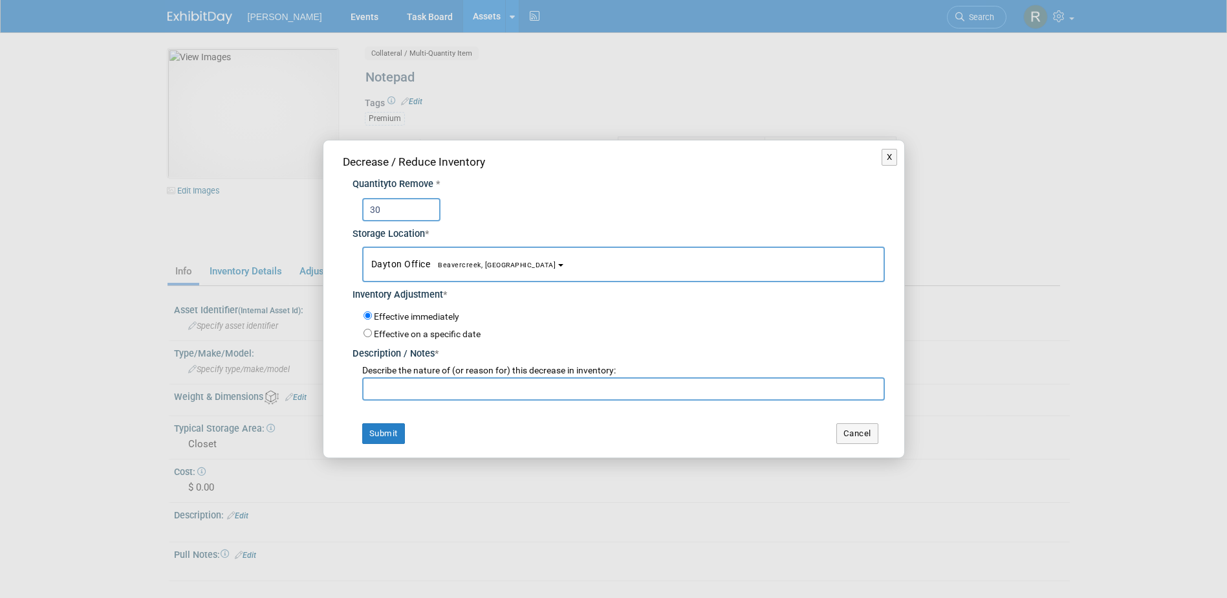
click at [447, 396] on input "text" at bounding box center [623, 388] width 523 height 23
type input "Emy"
click at [362, 423] on button "Submit" at bounding box center [383, 433] width 43 height 21
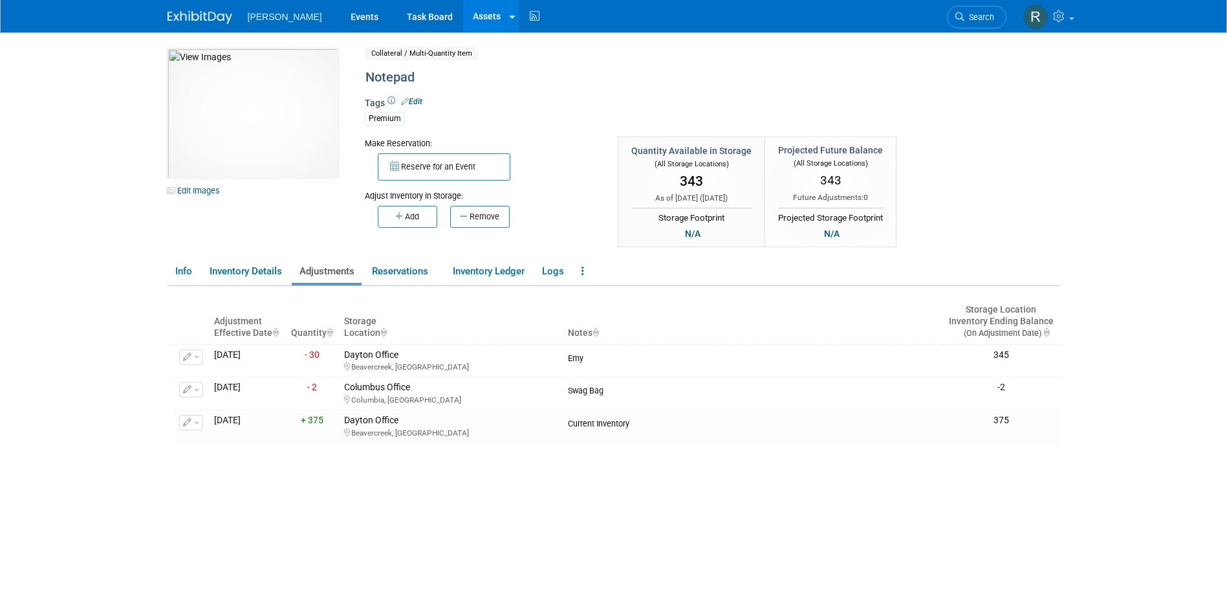
drag, startPoint x: 434, startPoint y: 22, endPoint x: 457, endPoint y: 23, distance: 22.6
click at [463, 22] on link "Assets" at bounding box center [486, 16] width 47 height 32
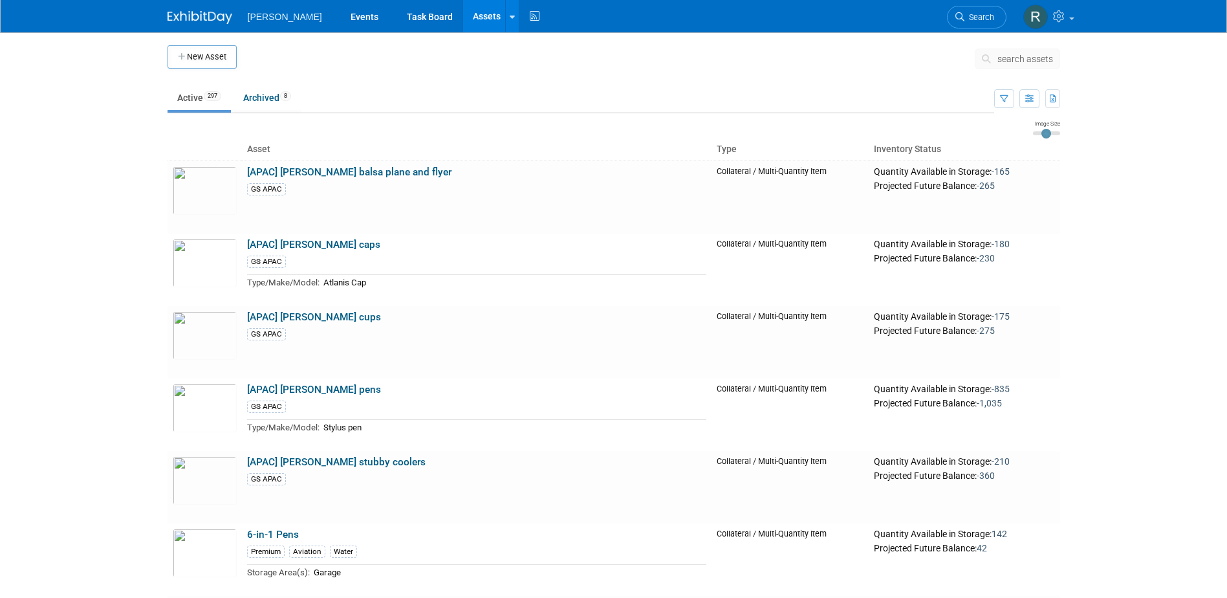
click at [1002, 58] on span "search assets" at bounding box center [1025, 59] width 56 height 10
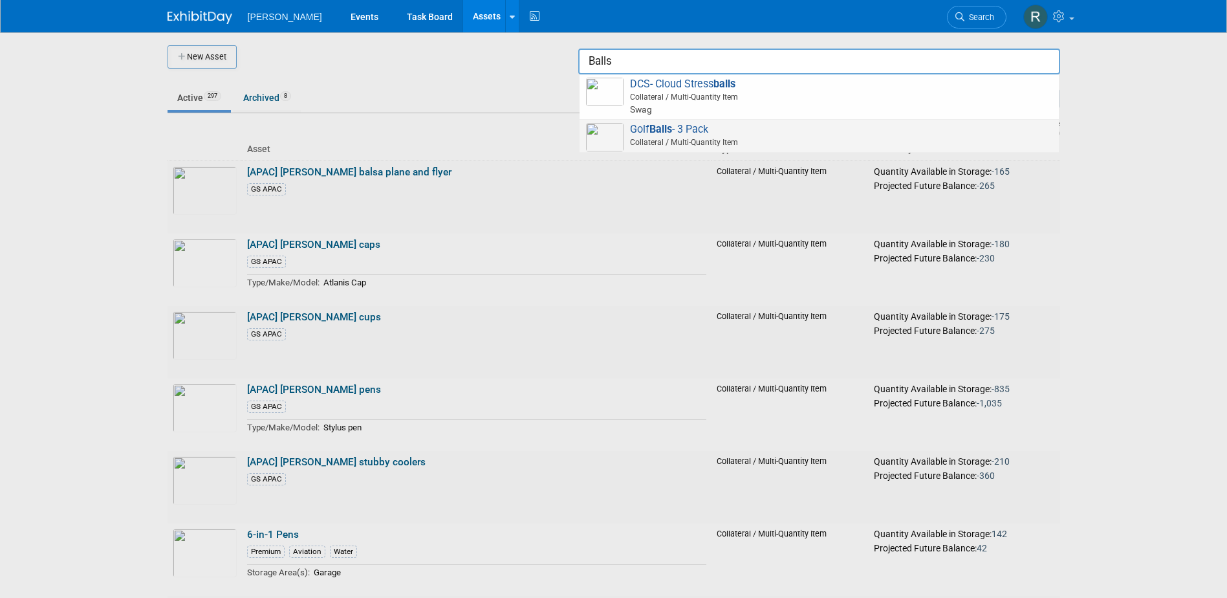
click at [639, 135] on span "Golf Balls - 3 Pack Collateral / Multi-Quantity Item" at bounding box center [819, 136] width 466 height 27
type input "Golf Balls - 3 Pack"
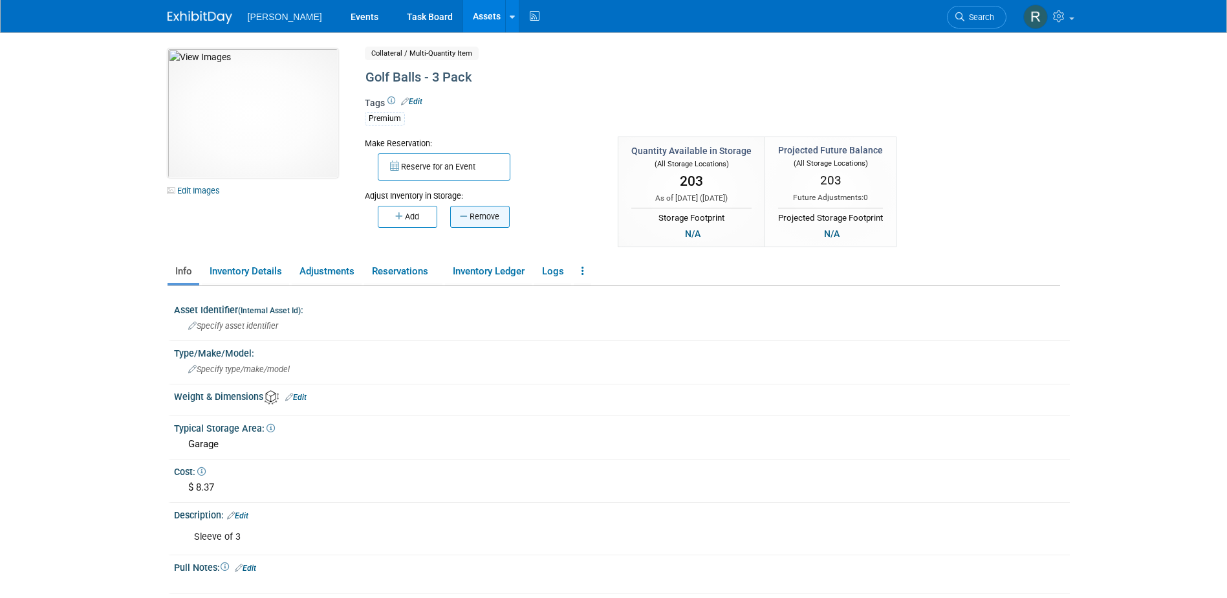
click at [489, 219] on button "Remove" at bounding box center [480, 217] width 60 height 22
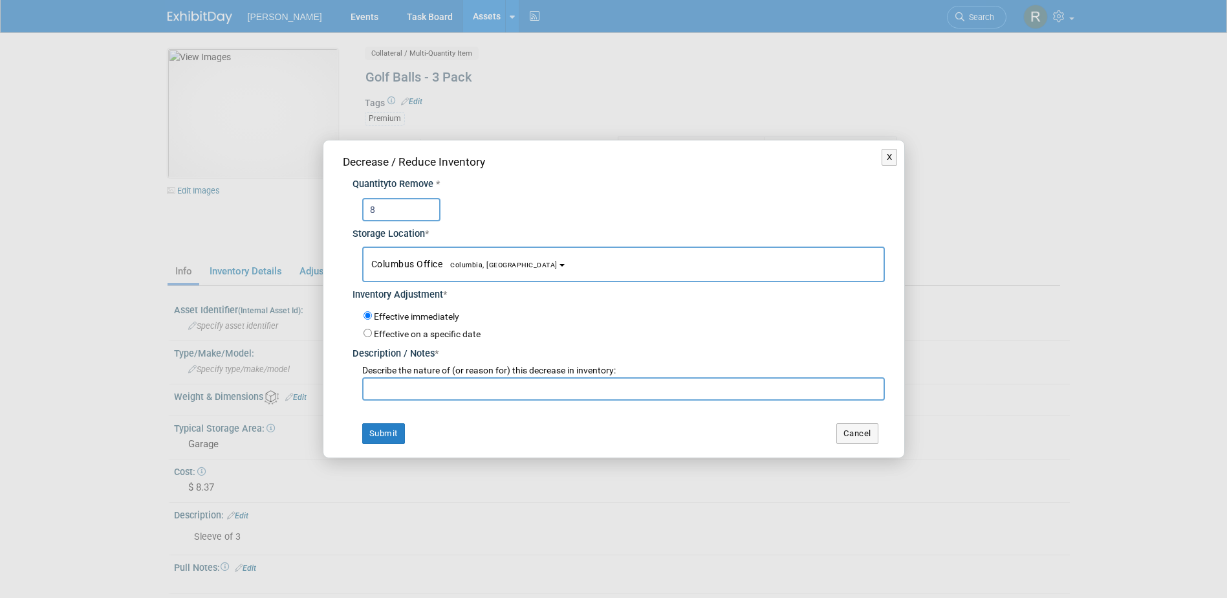
type input "8"
click at [448, 259] on span "Columbus Office [GEOGRAPHIC_DATA], [GEOGRAPHIC_DATA]" at bounding box center [464, 264] width 186 height 10
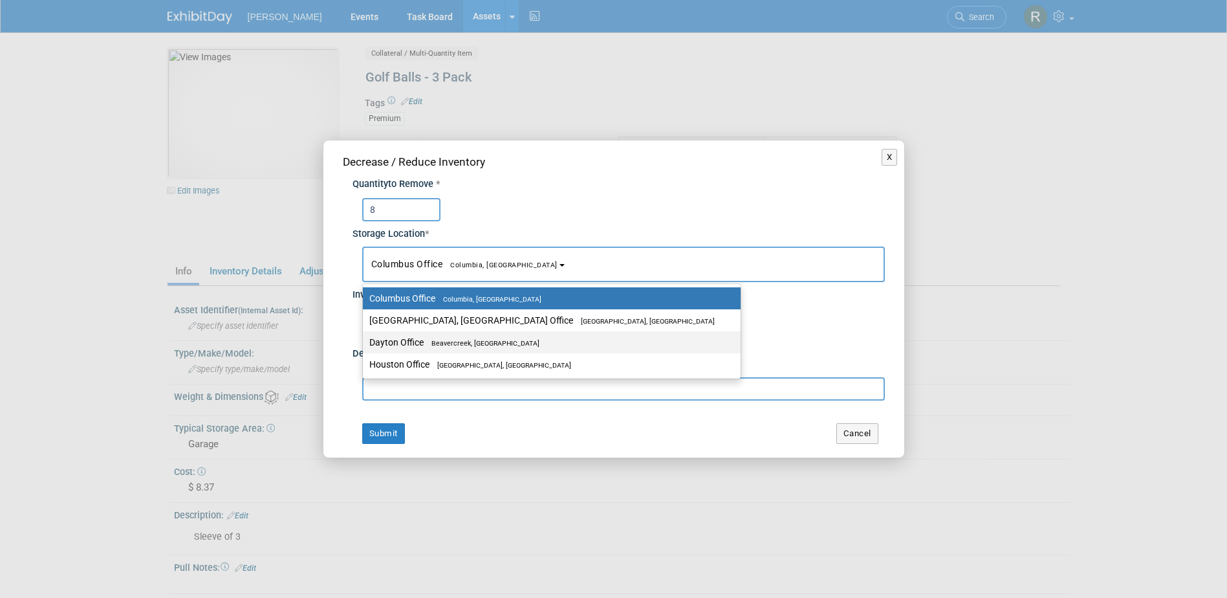
click at [434, 341] on span "Beavercreek, [GEOGRAPHIC_DATA]" at bounding box center [482, 343] width 116 height 8
click at [365, 341] on input "Dayton Office [GEOGRAPHIC_DATA], [GEOGRAPHIC_DATA]" at bounding box center [360, 342] width 8 height 8
select select "11223930"
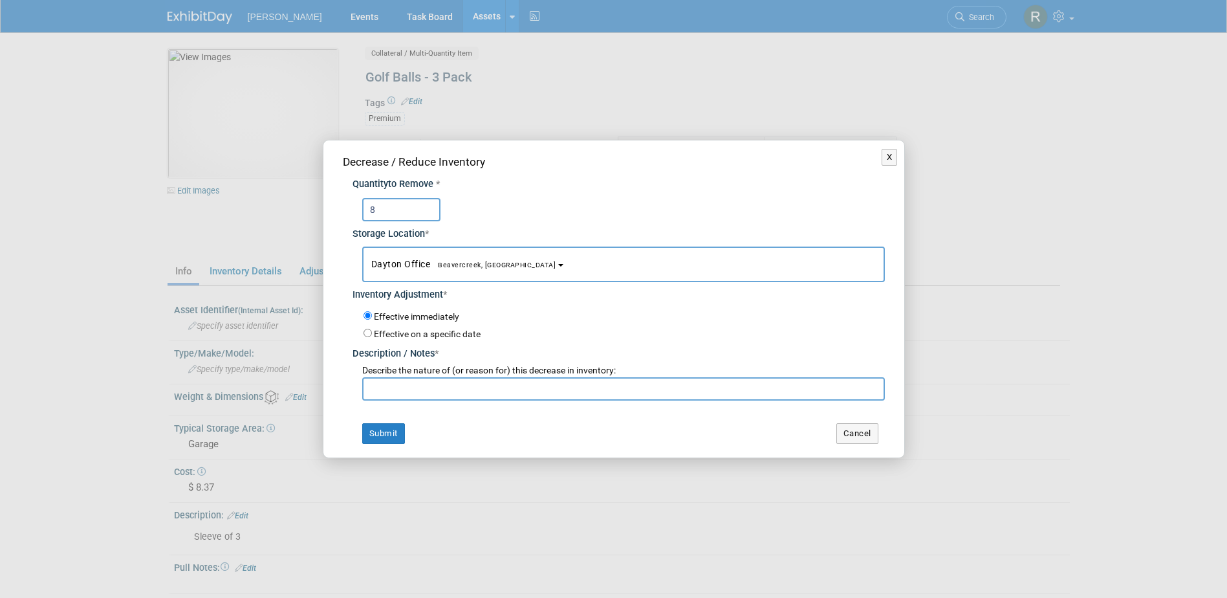
click at [418, 390] on input "text" at bounding box center [623, 388] width 523 height 23
type input "[PERSON_NAME] for DI"
click at [362, 423] on button "Submit" at bounding box center [383, 433] width 43 height 21
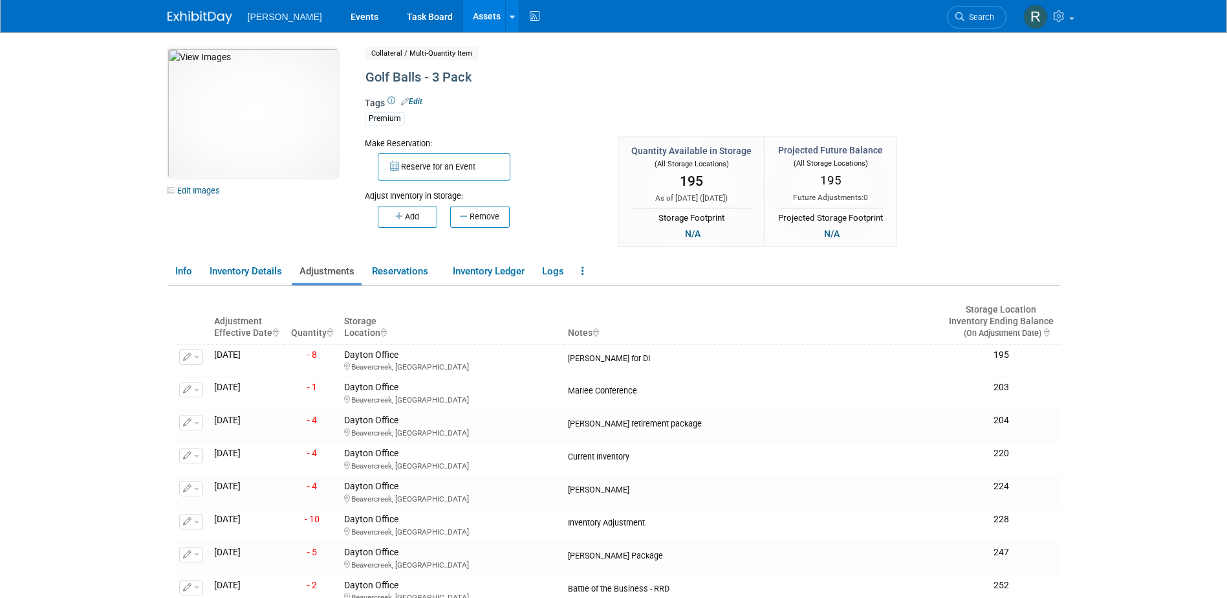
click at [463, 25] on link "Assets" at bounding box center [486, 16] width 47 height 32
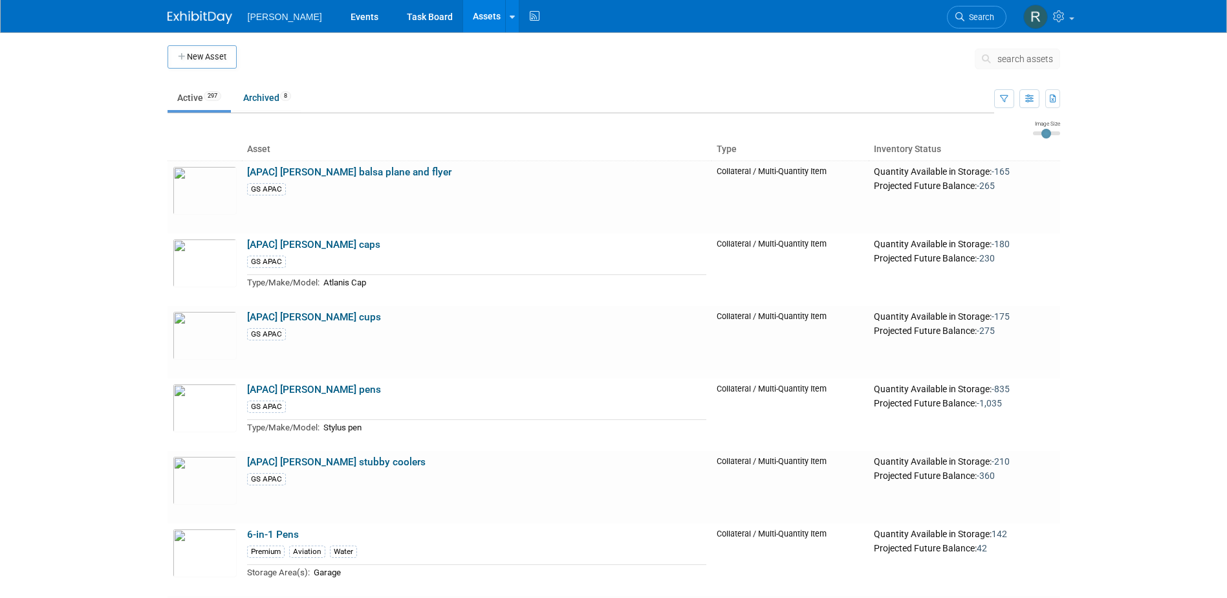
click at [1021, 58] on span "search assets" at bounding box center [1025, 59] width 56 height 10
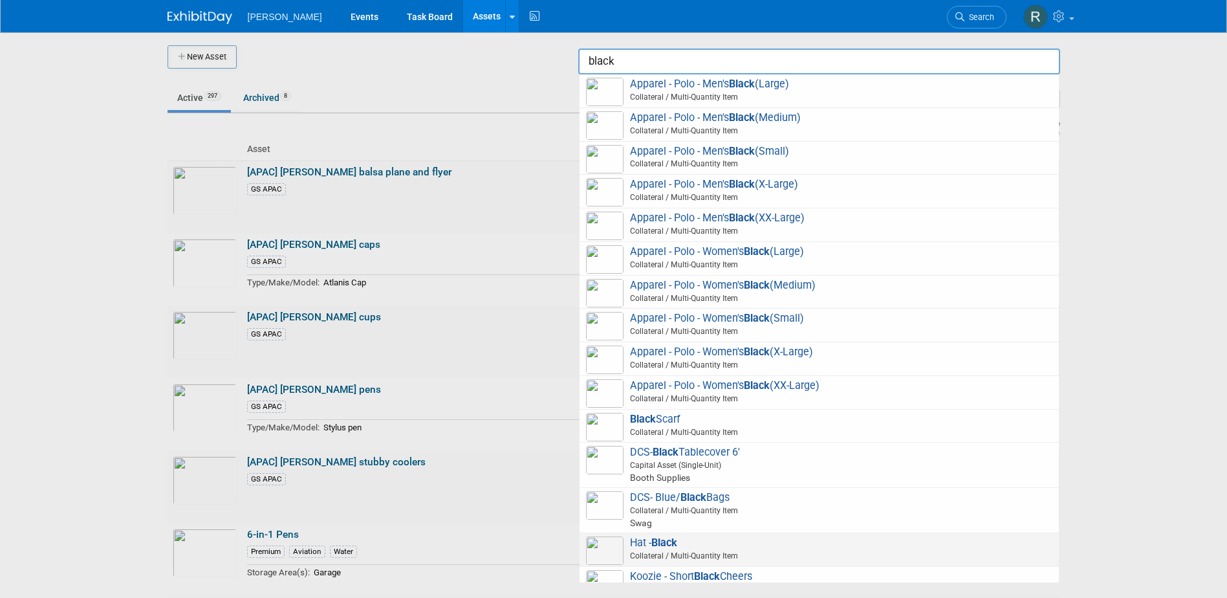
click at [682, 550] on span "Collateral / Multi-Quantity Item" at bounding box center [821, 556] width 462 height 12
type input "Hat - Black"
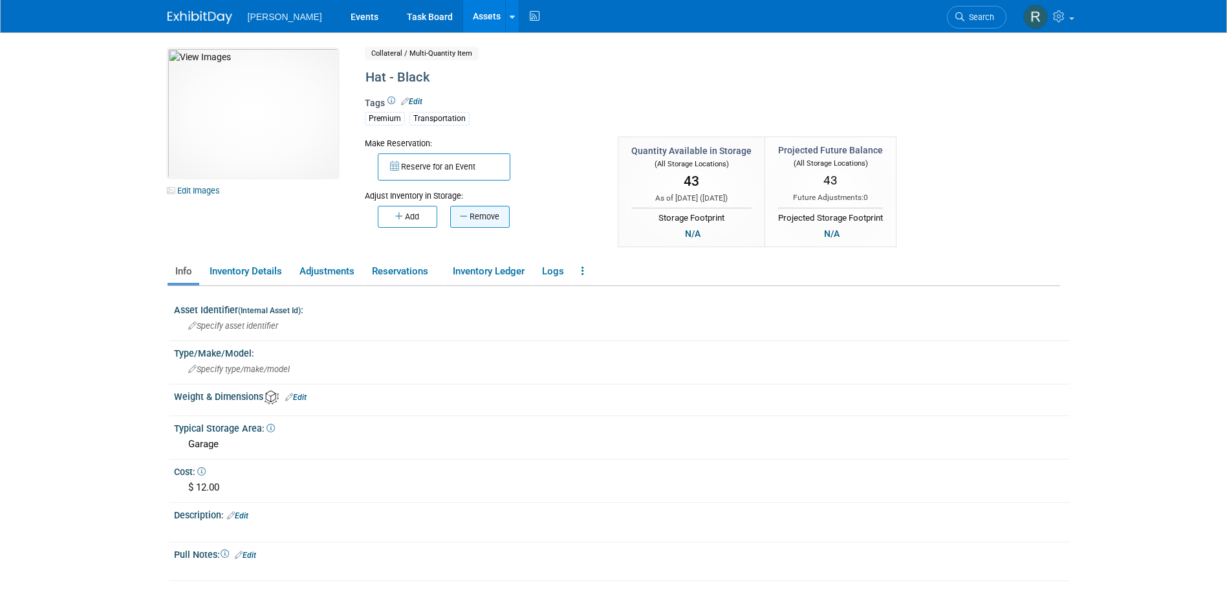
click at [482, 221] on button "Remove" at bounding box center [480, 217] width 60 height 22
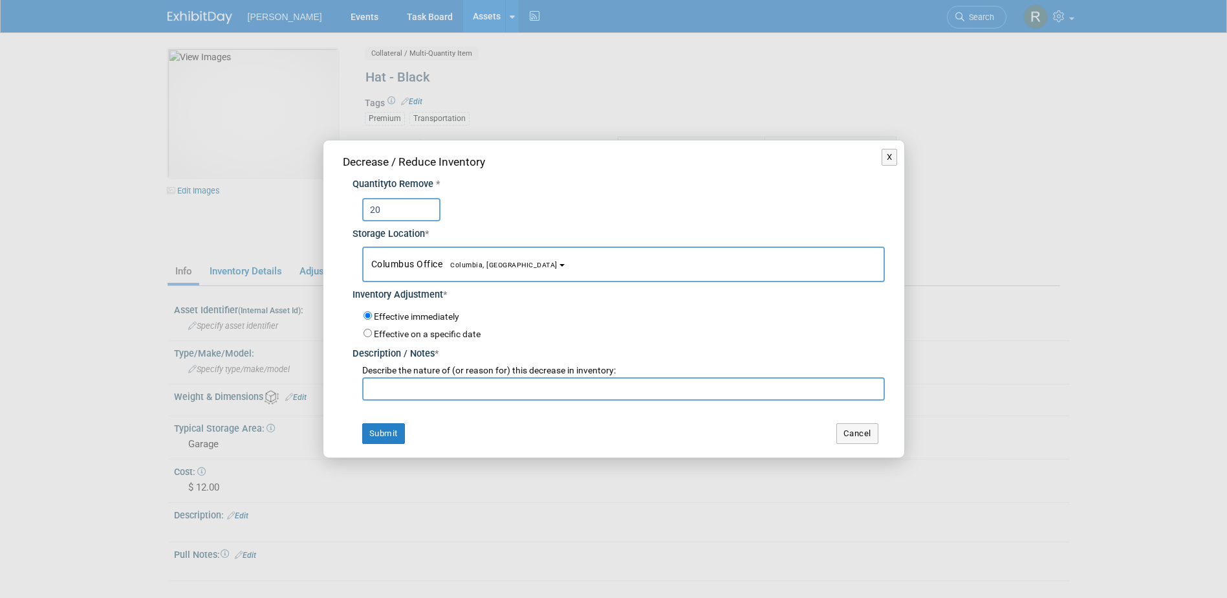
type input "20"
click at [399, 256] on button "Columbus Office [GEOGRAPHIC_DATA], [GEOGRAPHIC_DATA]" at bounding box center [623, 264] width 523 height 36
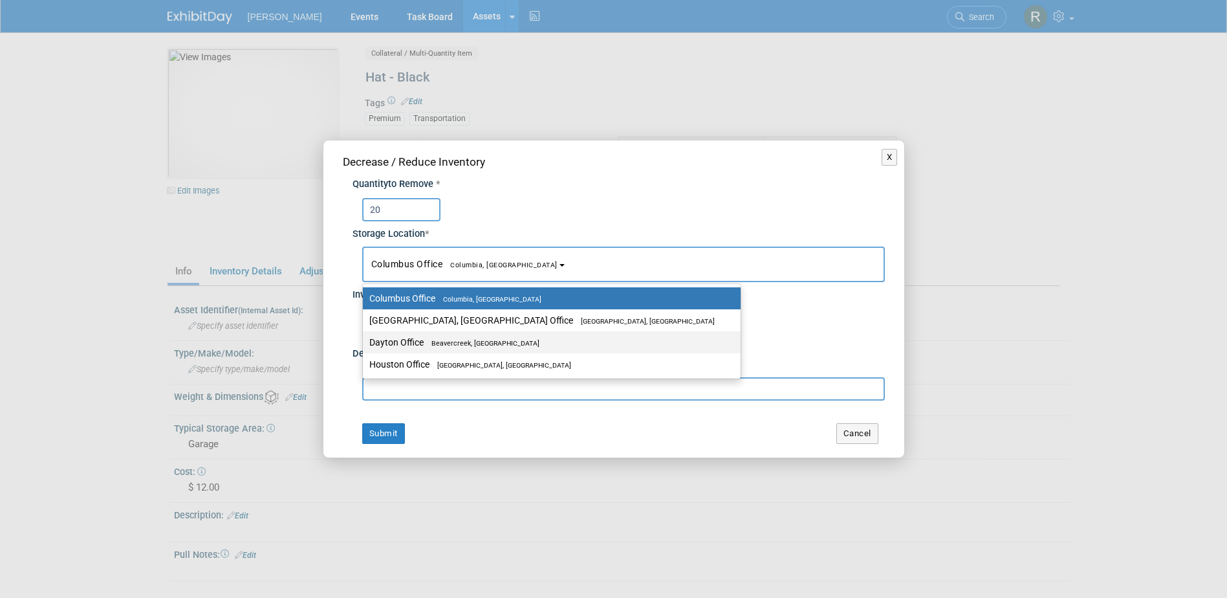
click at [409, 343] on label "Dayton Office [GEOGRAPHIC_DATA], [GEOGRAPHIC_DATA]" at bounding box center [548, 342] width 358 height 17
click at [365, 343] on input "Dayton Office [GEOGRAPHIC_DATA], [GEOGRAPHIC_DATA]" at bounding box center [360, 342] width 8 height 8
select select "11223930"
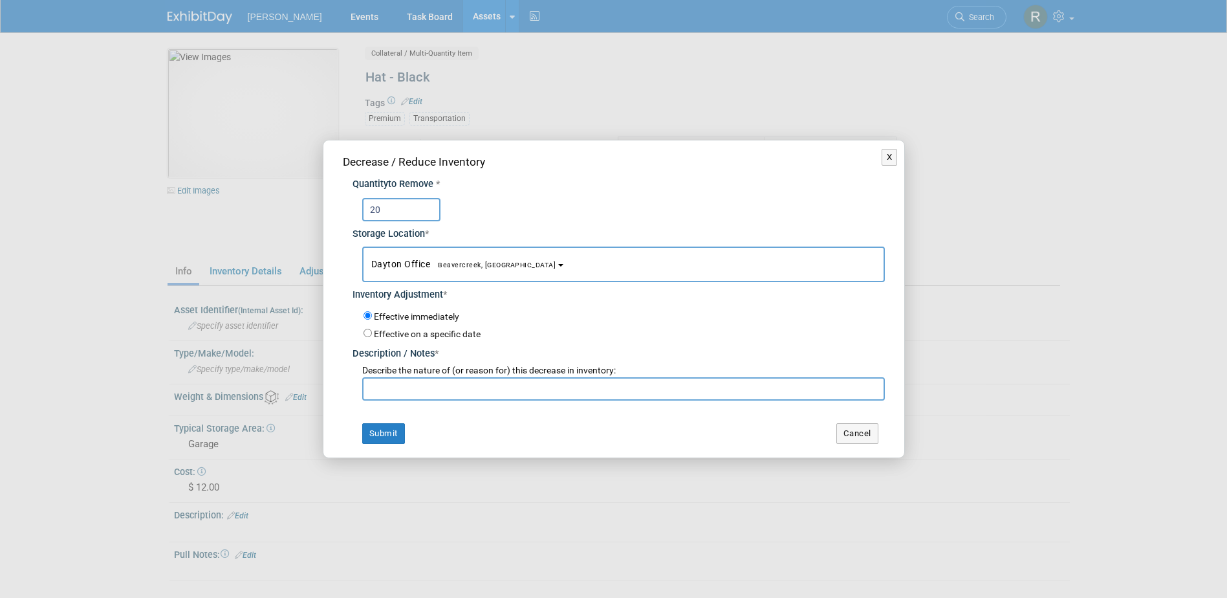
click at [417, 391] on input "text" at bounding box center [623, 388] width 523 height 23
type input "[PERSON_NAME]"
click at [399, 435] on button "Submit" at bounding box center [383, 433] width 43 height 21
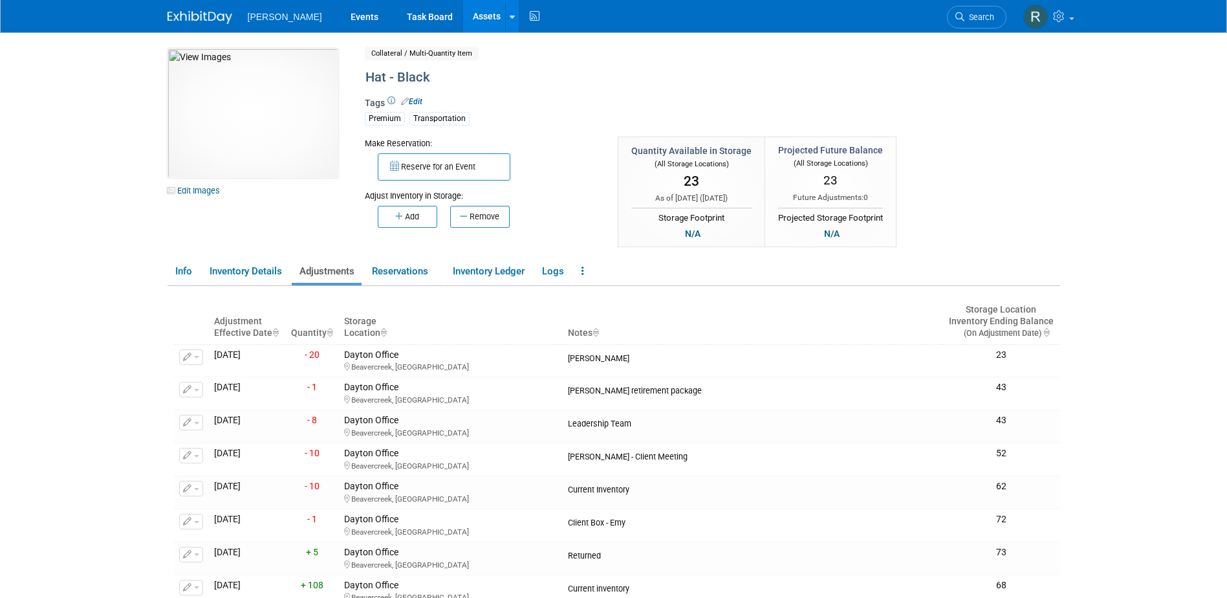
click at [463, 21] on link "Assets" at bounding box center [486, 16] width 47 height 32
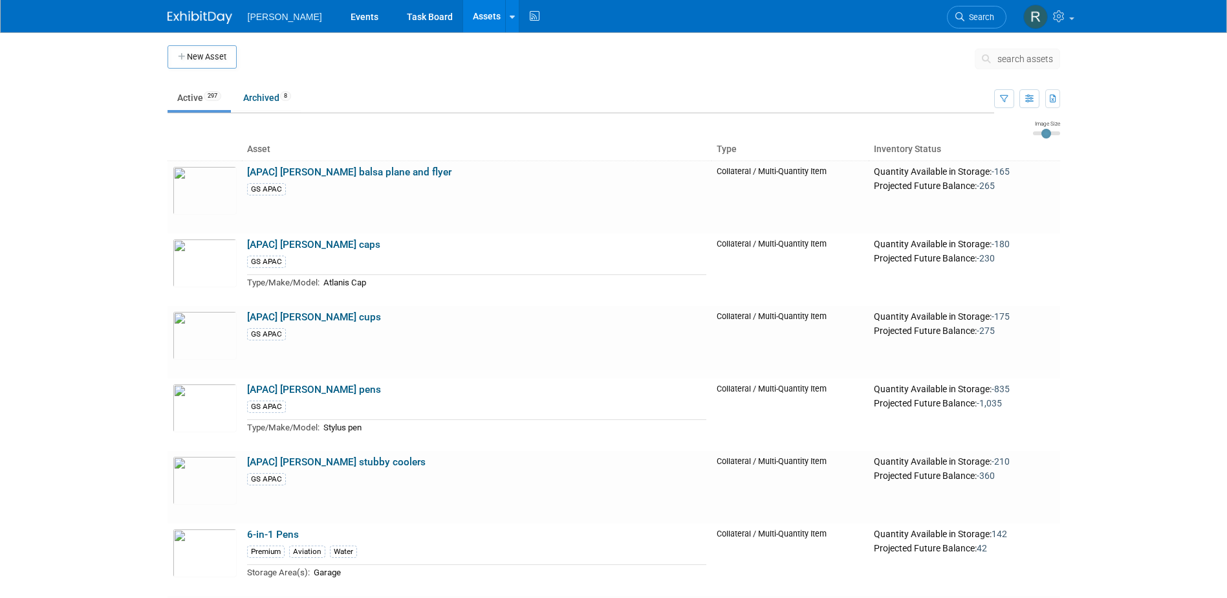
click at [1015, 58] on span "search assets" at bounding box center [1025, 59] width 56 height 10
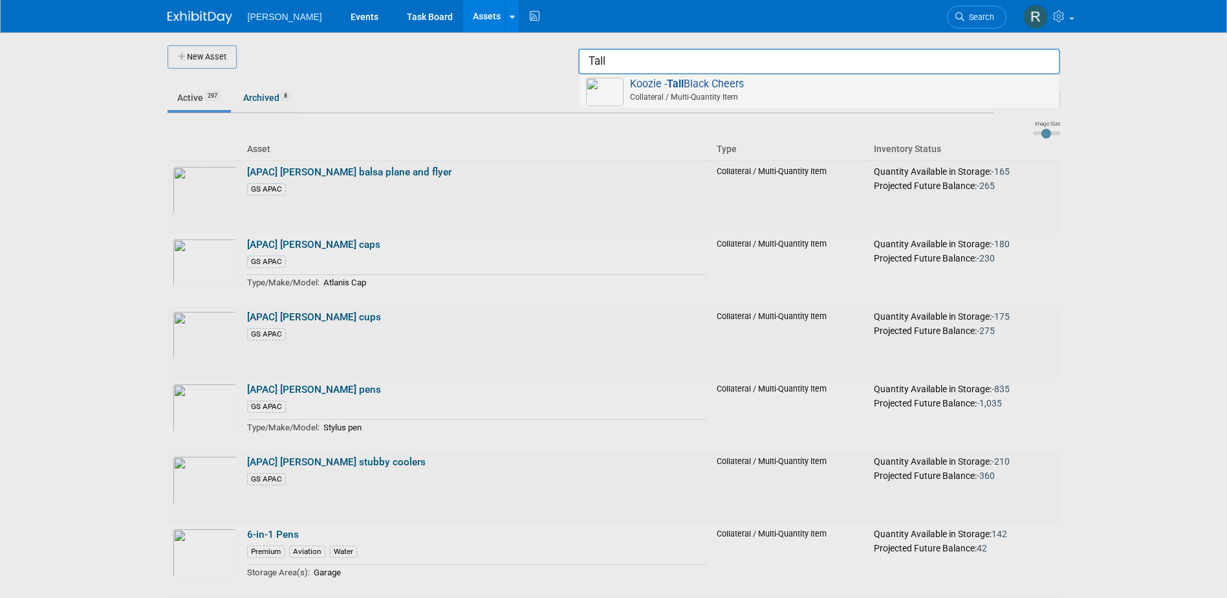
click at [800, 85] on span "Koozie - Tall Black Cheers Collateral / Multi-Quantity Item" at bounding box center [819, 91] width 466 height 27
type input "Koozie - Tall Black Cheers"
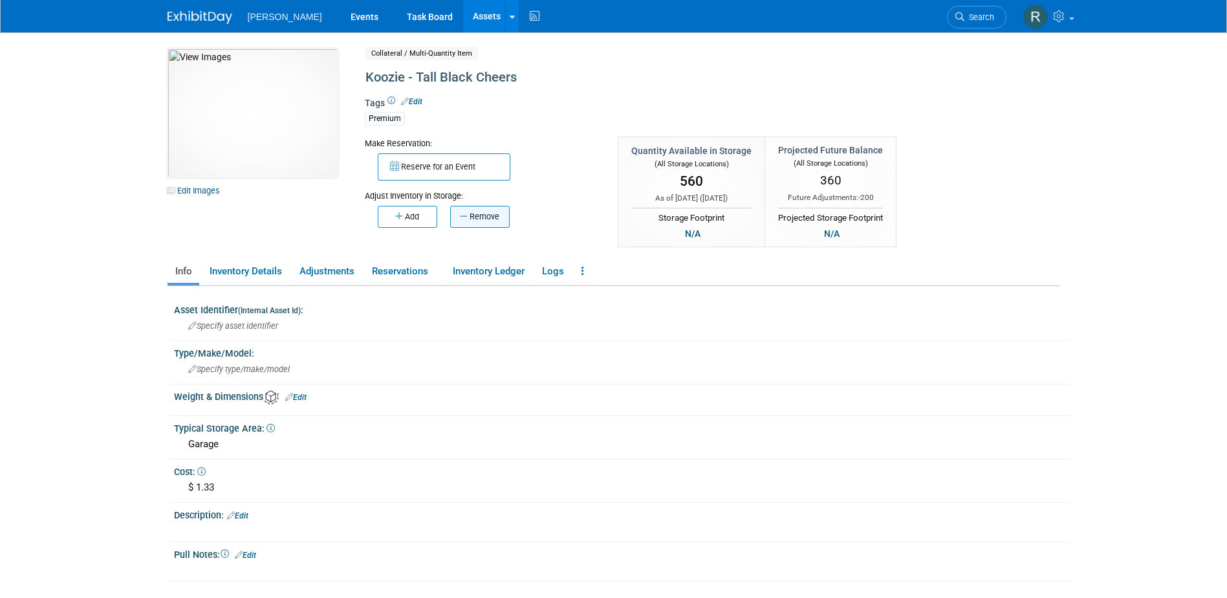
click at [490, 217] on button "Remove" at bounding box center [480, 217] width 60 height 22
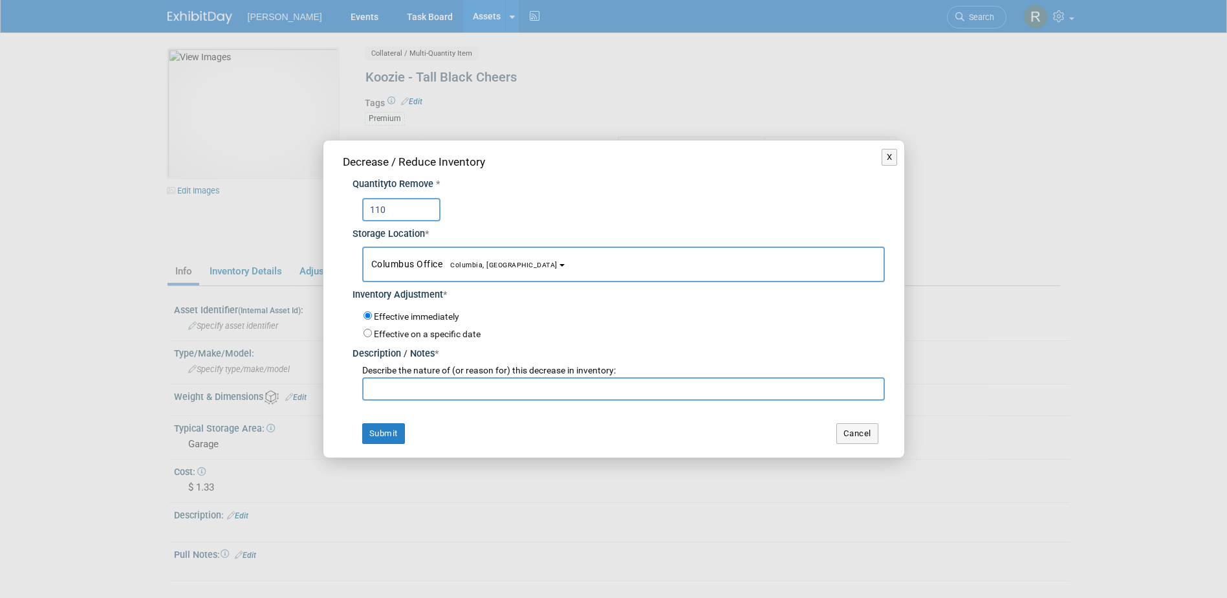
type input "110"
click at [524, 259] on button "Columbus Office [GEOGRAPHIC_DATA], [GEOGRAPHIC_DATA]" at bounding box center [623, 264] width 523 height 36
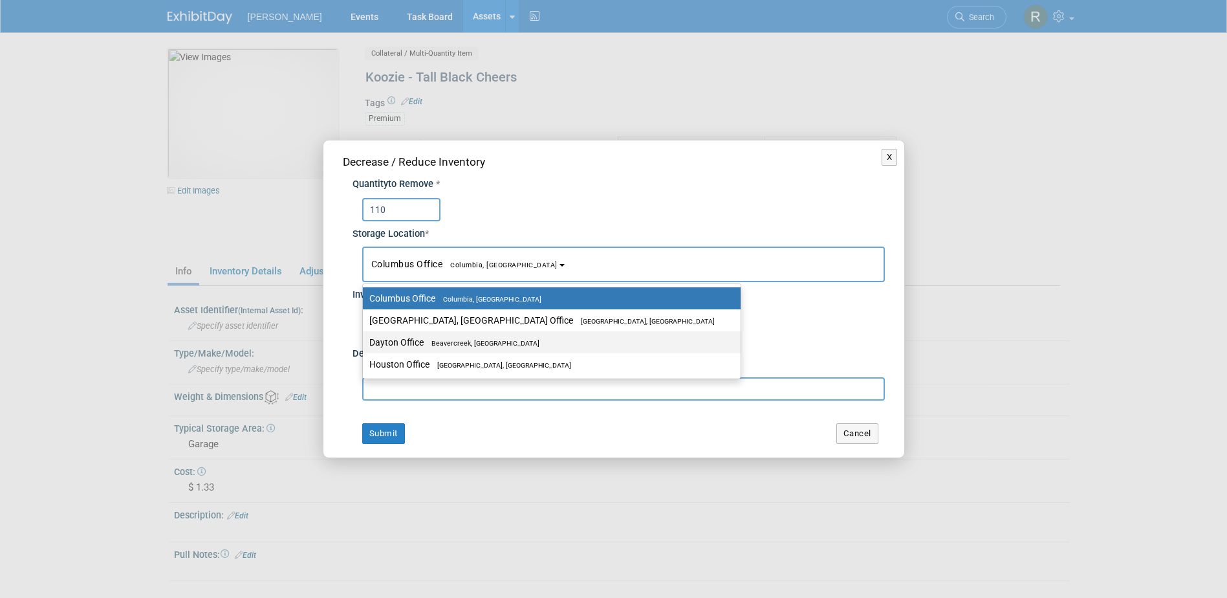
drag, startPoint x: 486, startPoint y: 337, endPoint x: 481, endPoint y: 359, distance: 22.7
click at [486, 338] on label "Dayton Office [GEOGRAPHIC_DATA], [GEOGRAPHIC_DATA]" at bounding box center [548, 342] width 358 height 17
click at [365, 338] on input "Dayton Office [GEOGRAPHIC_DATA], [GEOGRAPHIC_DATA]" at bounding box center [360, 342] width 8 height 8
select select "11223930"
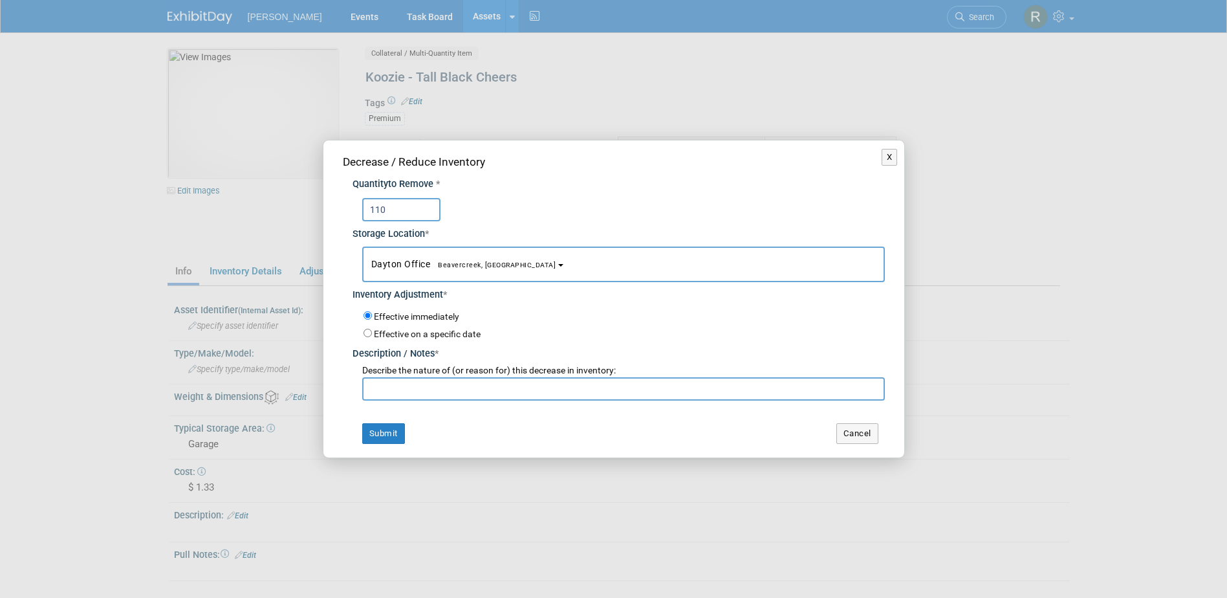
click at [479, 389] on input "text" at bounding box center [623, 388] width 523 height 23
type input "Dawood [GEOGRAPHIC_DATA]"
click at [362, 423] on button "Submit" at bounding box center [383, 433] width 43 height 21
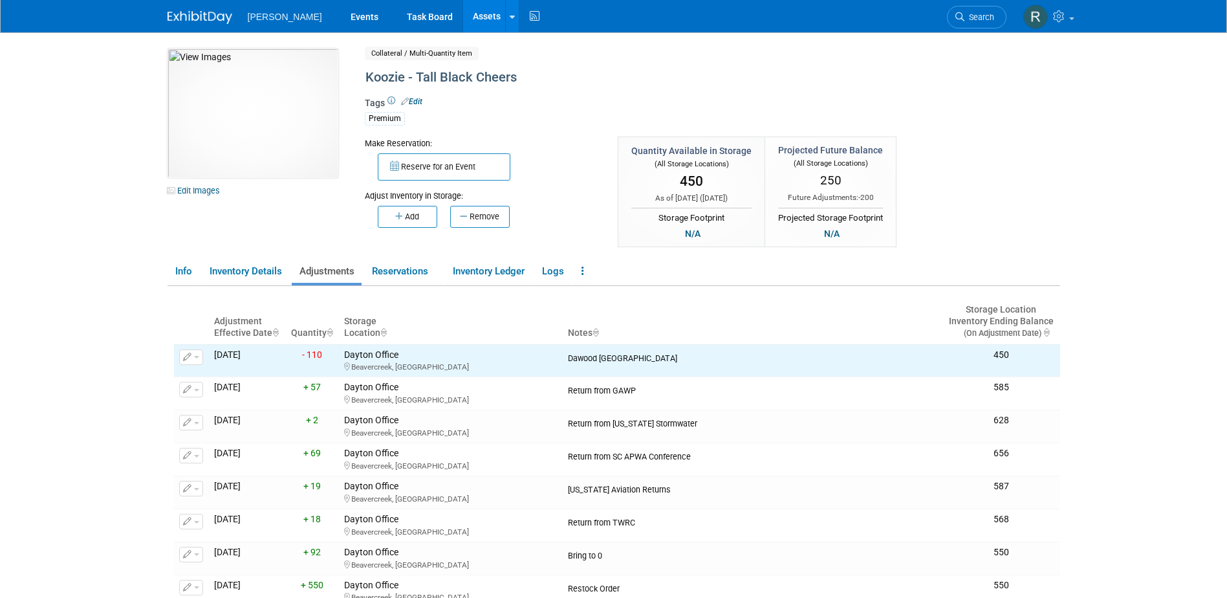
click at [463, 9] on link "Assets" at bounding box center [486, 16] width 47 height 32
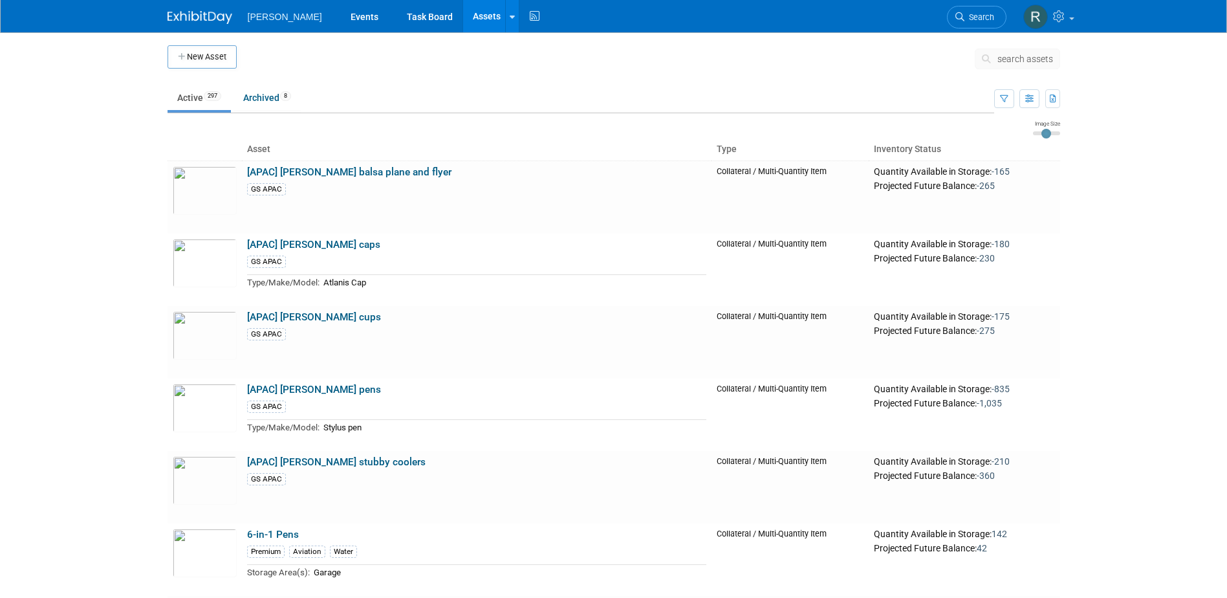
click at [1027, 56] on span "search assets" at bounding box center [1025, 59] width 56 height 10
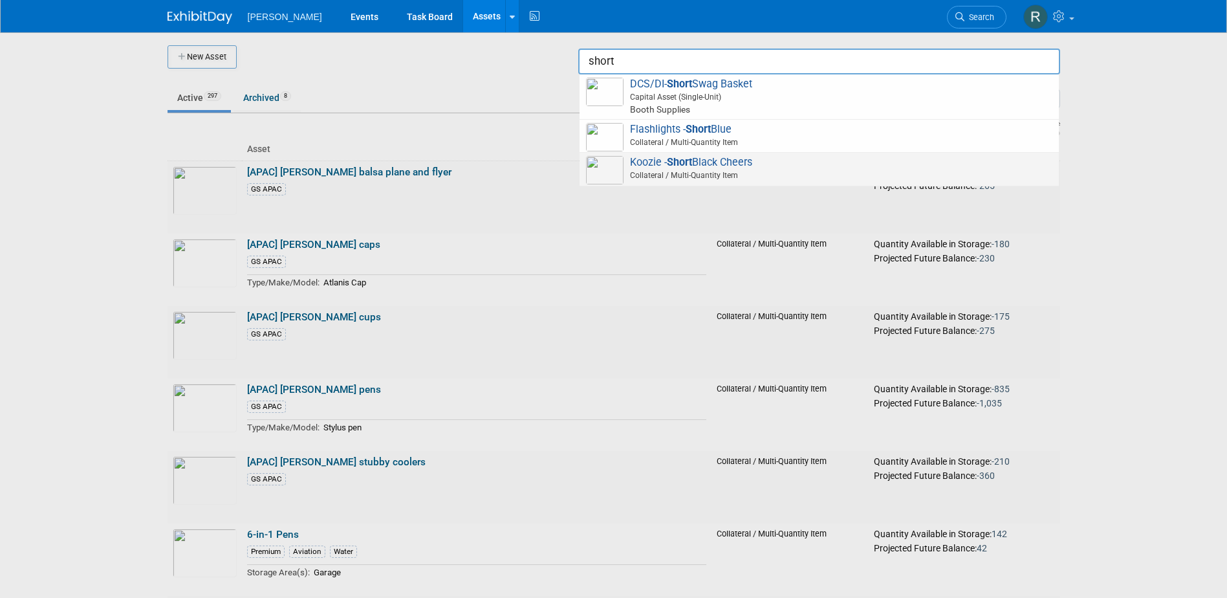
click at [710, 164] on span "Koozie - Short Black Cheers Collateral / Multi-Quantity Item" at bounding box center [819, 169] width 466 height 27
type input "Koozie - Short Black Cheers"
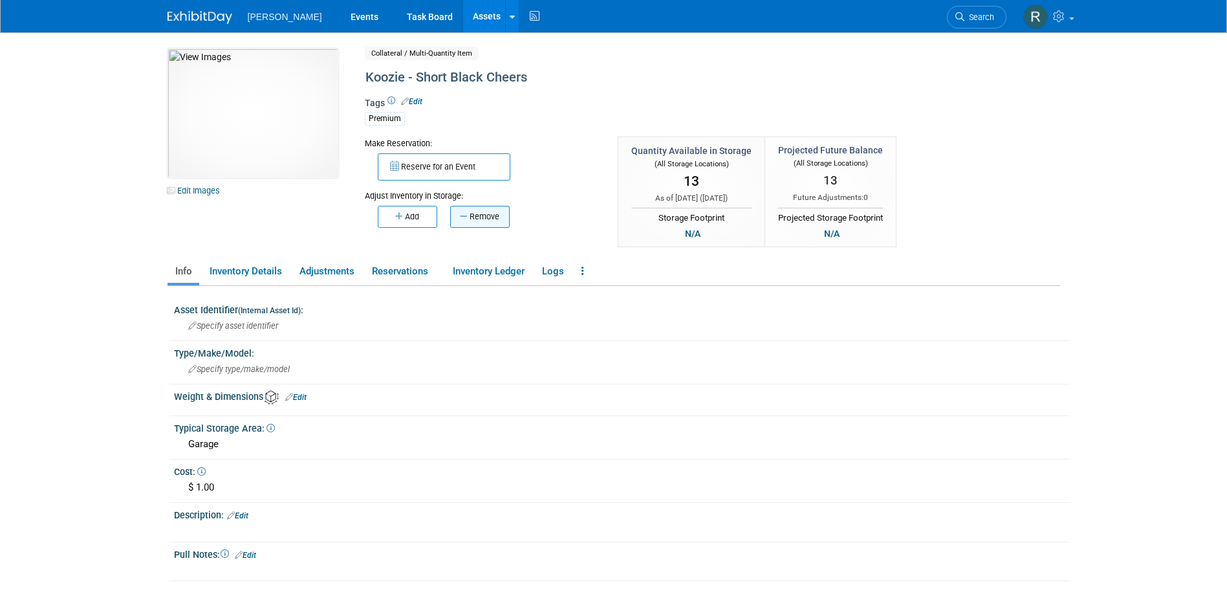
click at [487, 213] on button "Remove" at bounding box center [480, 217] width 60 height 22
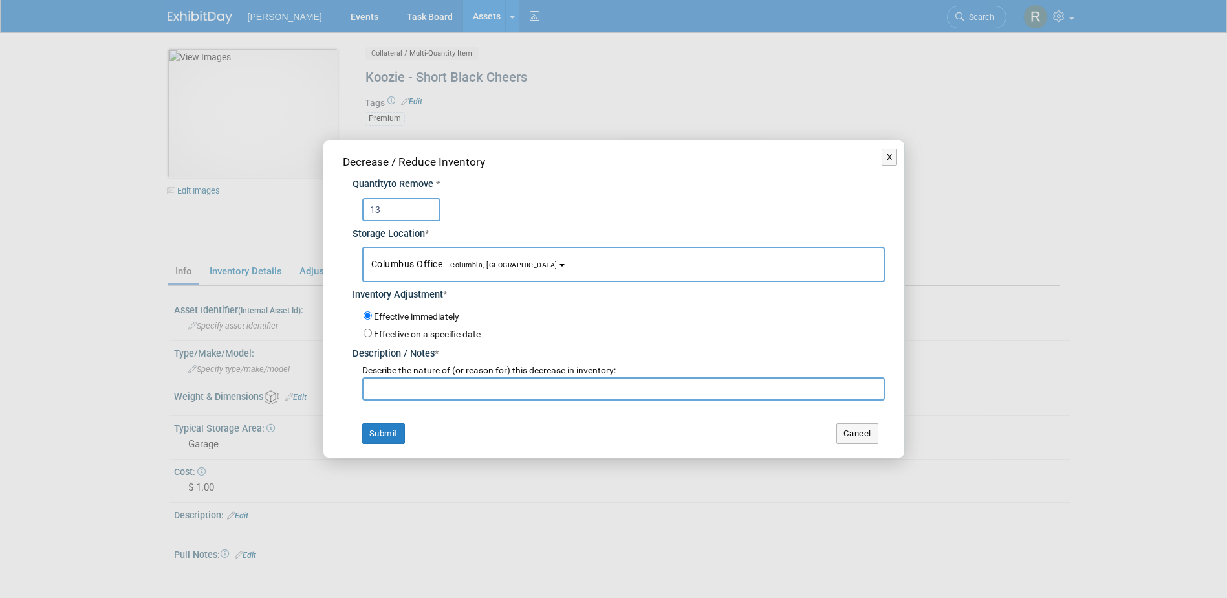
type input "13"
drag, startPoint x: 475, startPoint y: 262, endPoint x: 478, endPoint y: 274, distance: 12.7
click at [475, 261] on span "Columbia, [GEOGRAPHIC_DATA]" at bounding box center [499, 265] width 115 height 8
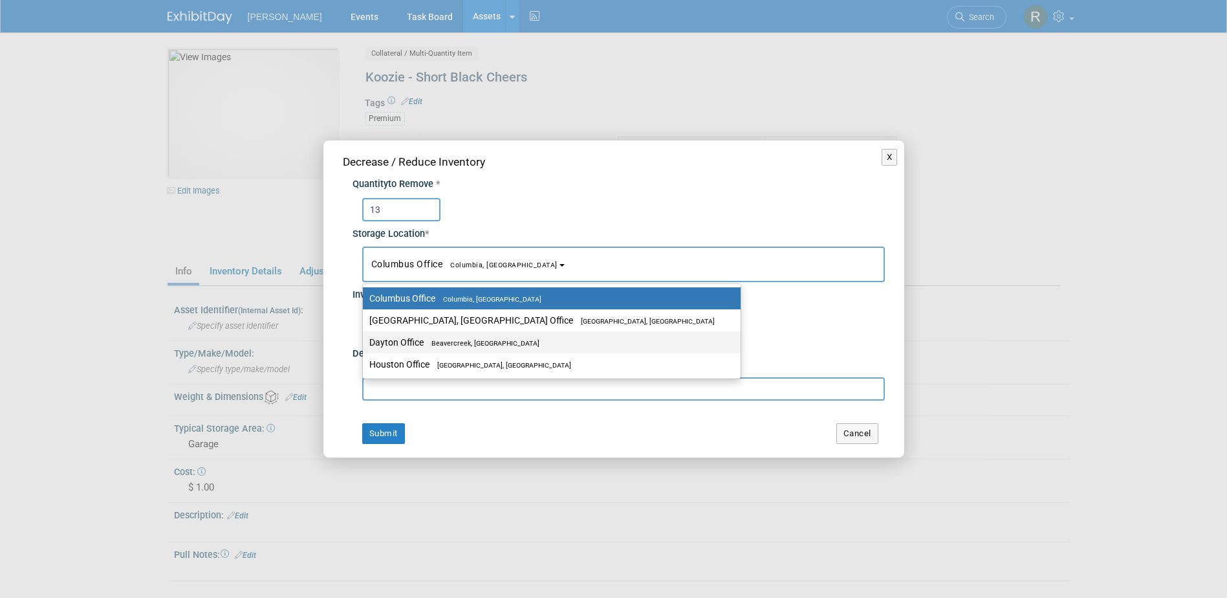
click at [467, 346] on span "Beavercreek, [GEOGRAPHIC_DATA]" at bounding box center [482, 343] width 116 height 8
click at [365, 346] on input "Dayton Office Beavercreek, OH" at bounding box center [360, 342] width 8 height 8
select select "11223930"
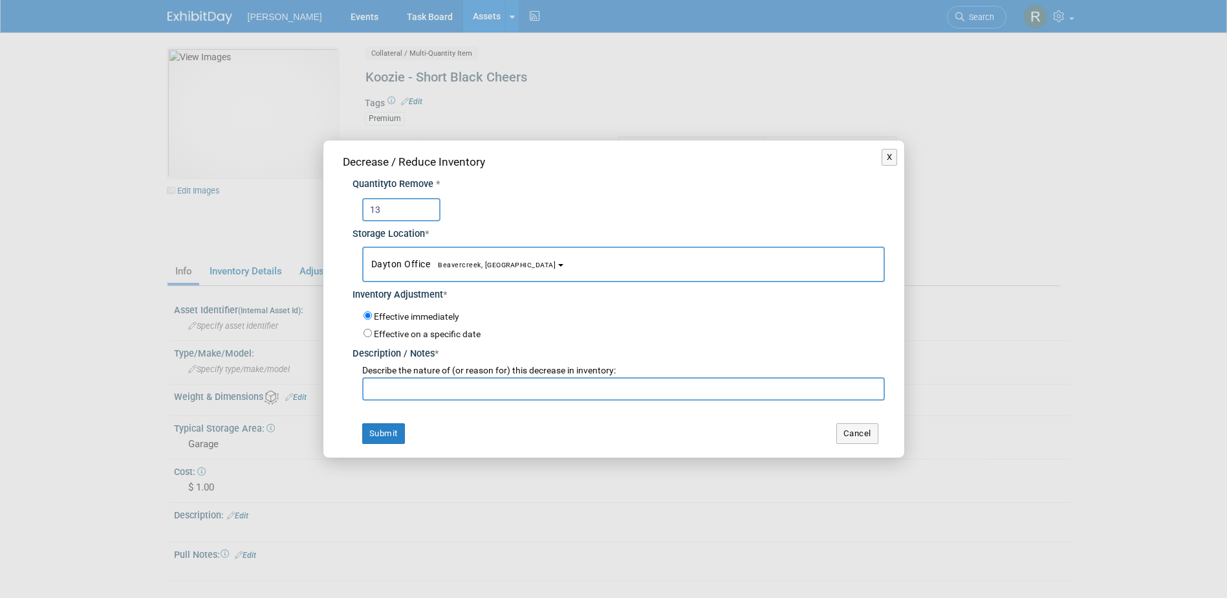
click at [467, 388] on input "text" at bounding box center [623, 388] width 523 height 23
type input "Dawood Conference"
click at [383, 437] on button "Submit" at bounding box center [383, 433] width 43 height 21
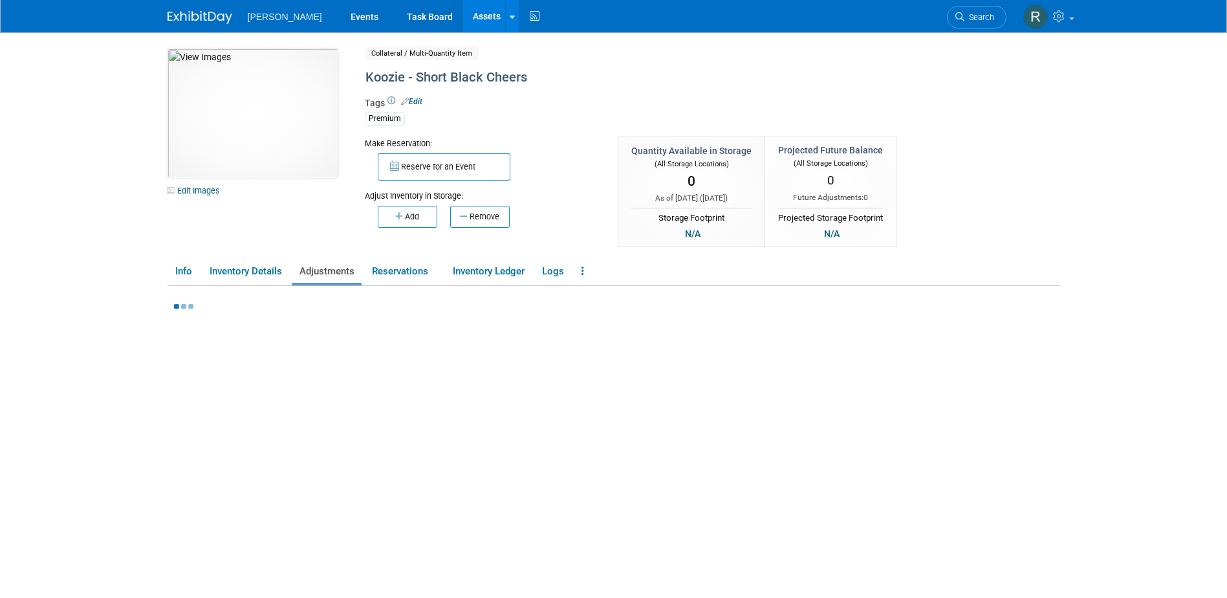
click at [463, 14] on link "Assets" at bounding box center [486, 16] width 47 height 32
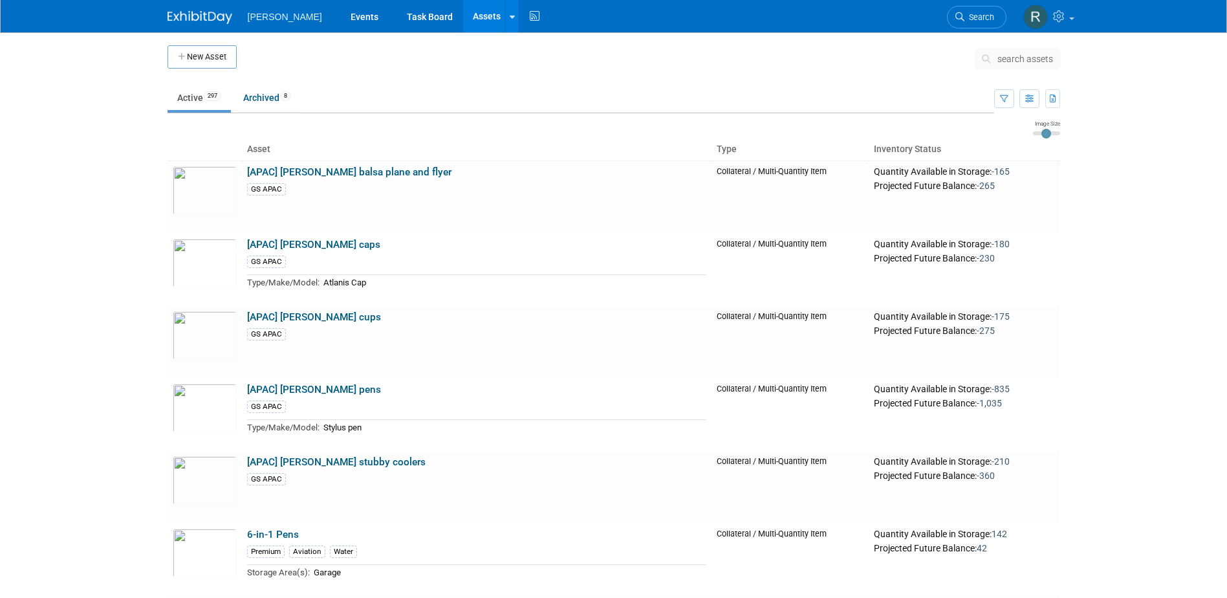
click at [1017, 59] on span "search assets" at bounding box center [1025, 59] width 56 height 10
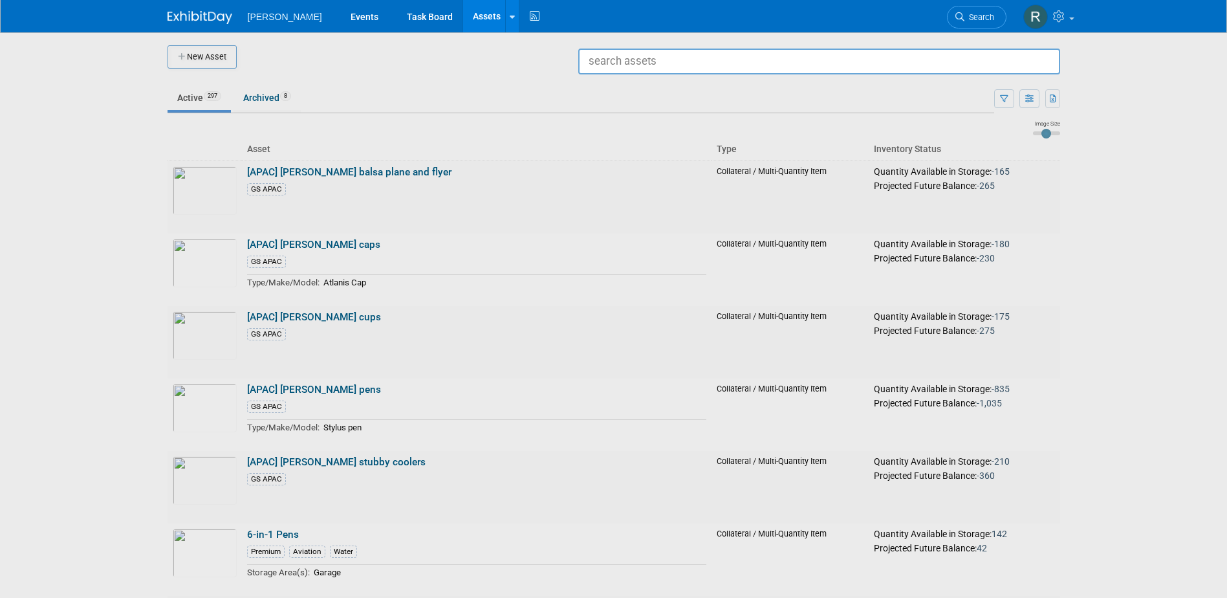
click at [730, 68] on input "text" at bounding box center [819, 62] width 482 height 26
type input "S"
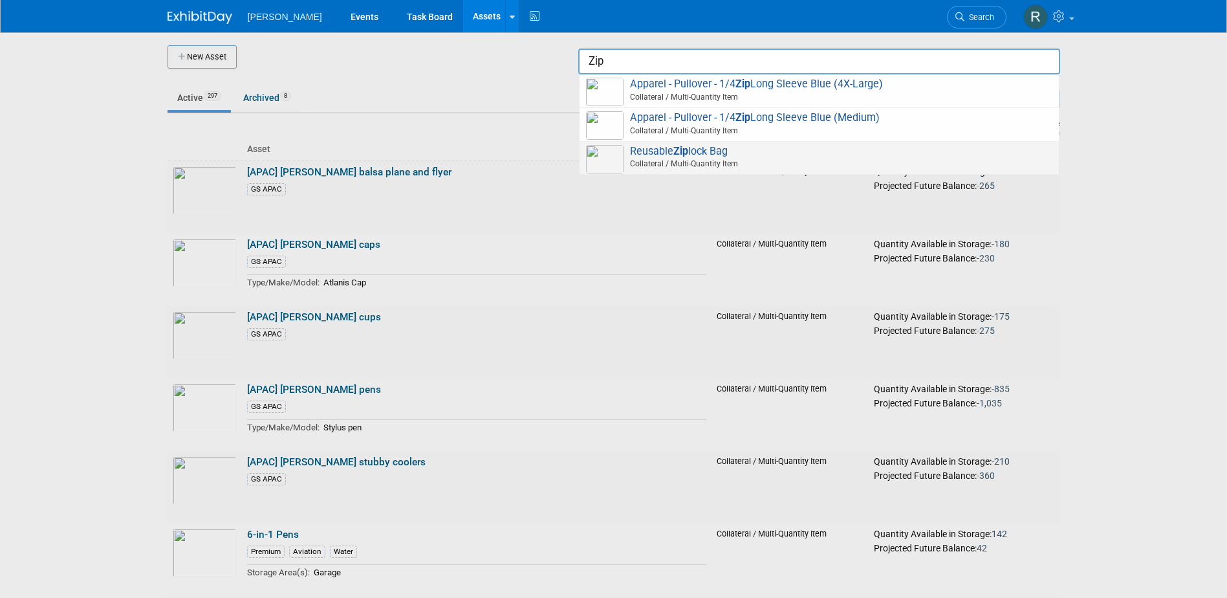
click at [703, 155] on span "Reusable Zip lock Bag Collateral / Multi-Quantity Item" at bounding box center [819, 158] width 466 height 27
type input "Reusable Ziplock Bag"
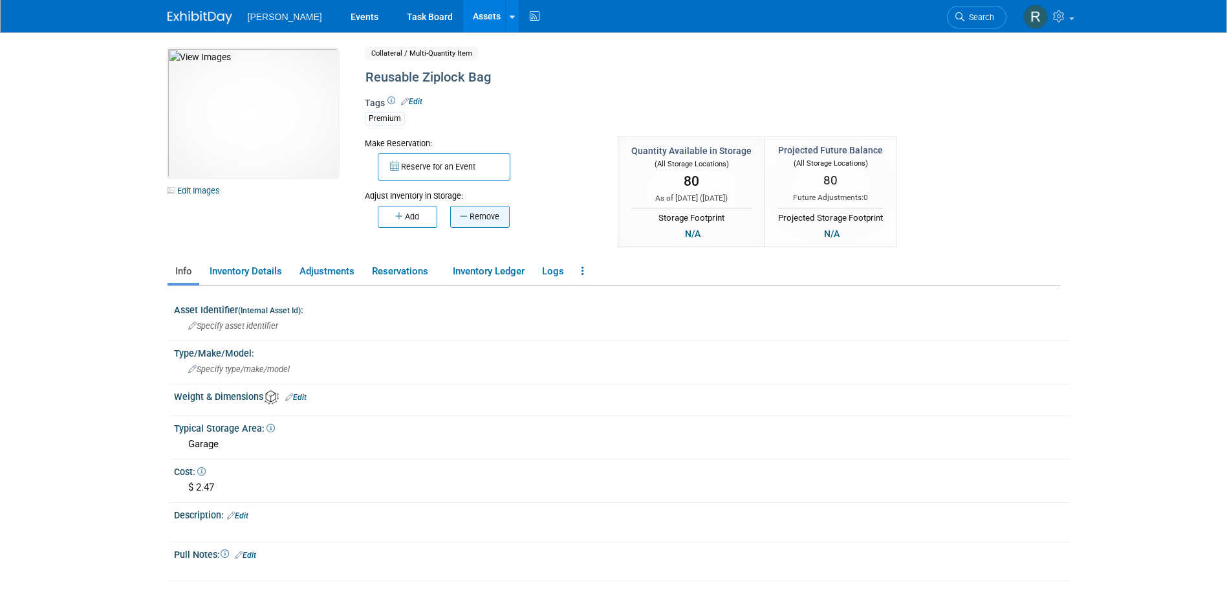
click at [486, 222] on button "Remove" at bounding box center [480, 217] width 60 height 22
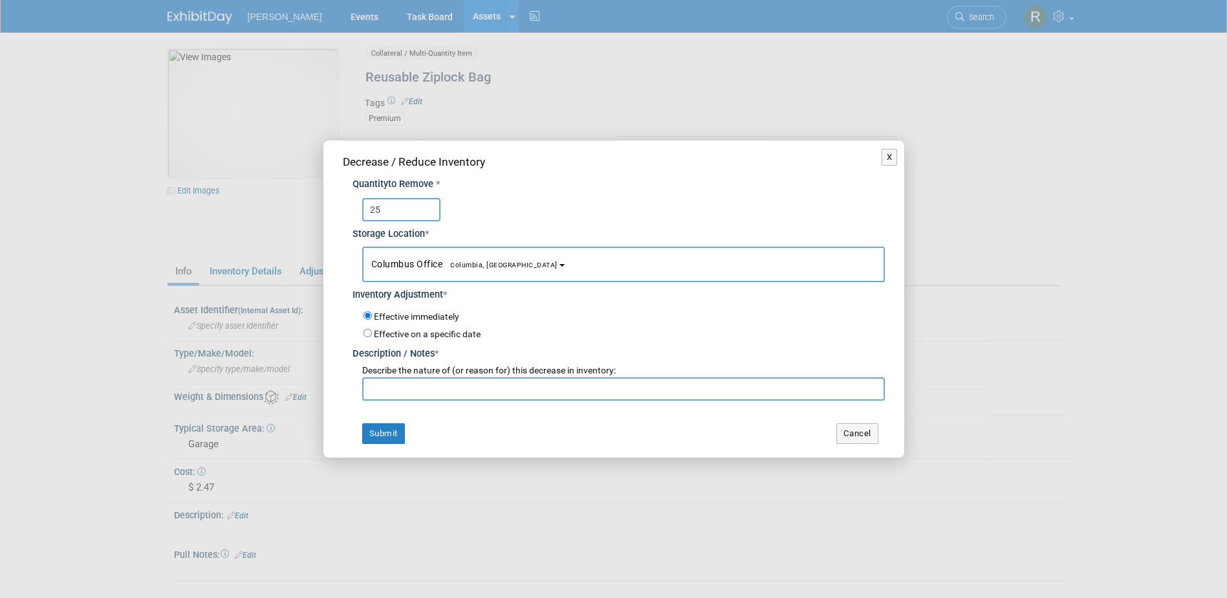
type input "25"
click at [411, 259] on span "Columbus Office [GEOGRAPHIC_DATA], [GEOGRAPHIC_DATA]" at bounding box center [464, 264] width 186 height 10
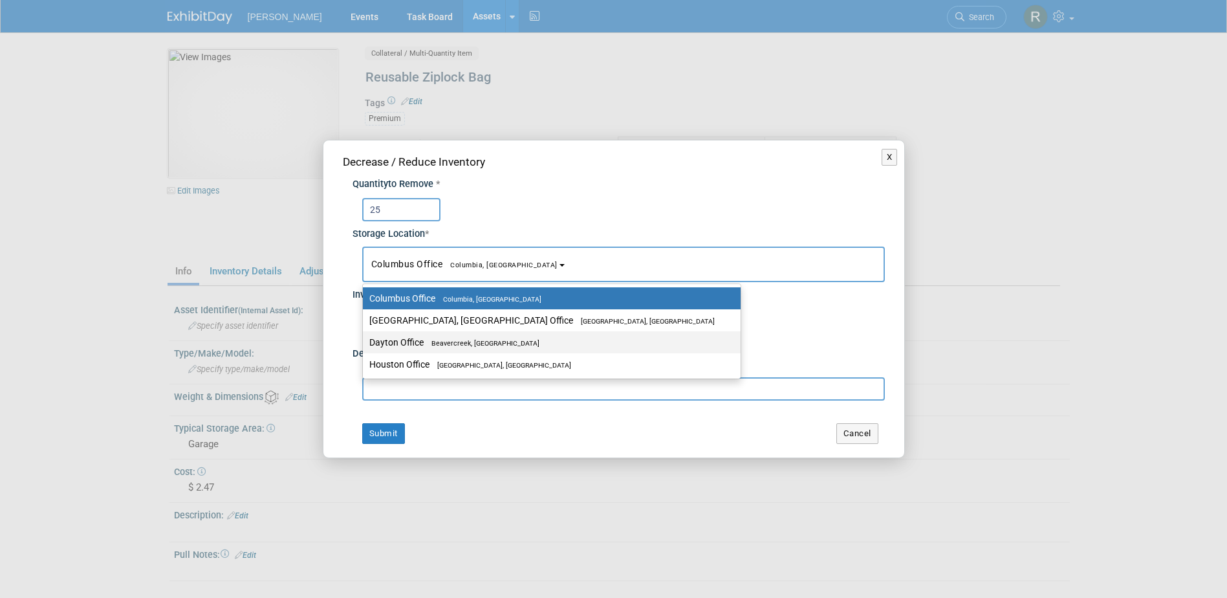
click at [413, 334] on label "Dayton Office [GEOGRAPHIC_DATA], [GEOGRAPHIC_DATA]" at bounding box center [548, 342] width 358 height 17
click at [365, 338] on input "Dayton Office [GEOGRAPHIC_DATA], [GEOGRAPHIC_DATA]" at bounding box center [360, 342] width 8 height 8
select select "11223930"
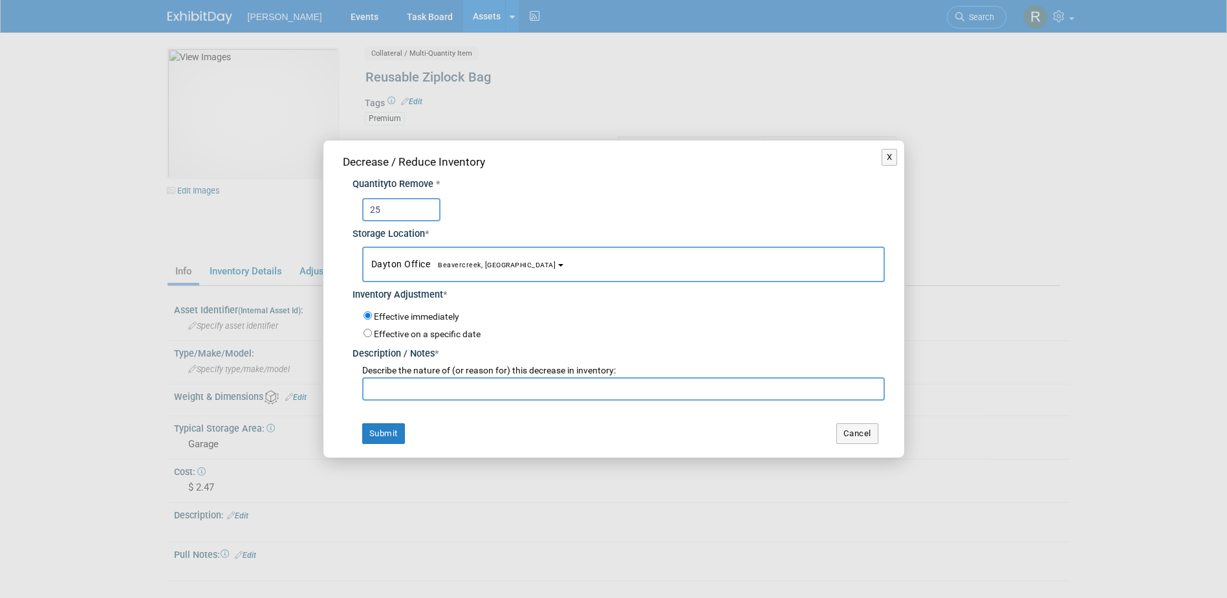
click at [422, 385] on input "text" at bounding box center [623, 388] width 523 height 23
paste input "Dawood Conference"
type input "Dawood Conference"
click at [386, 431] on button "Submit" at bounding box center [383, 433] width 43 height 21
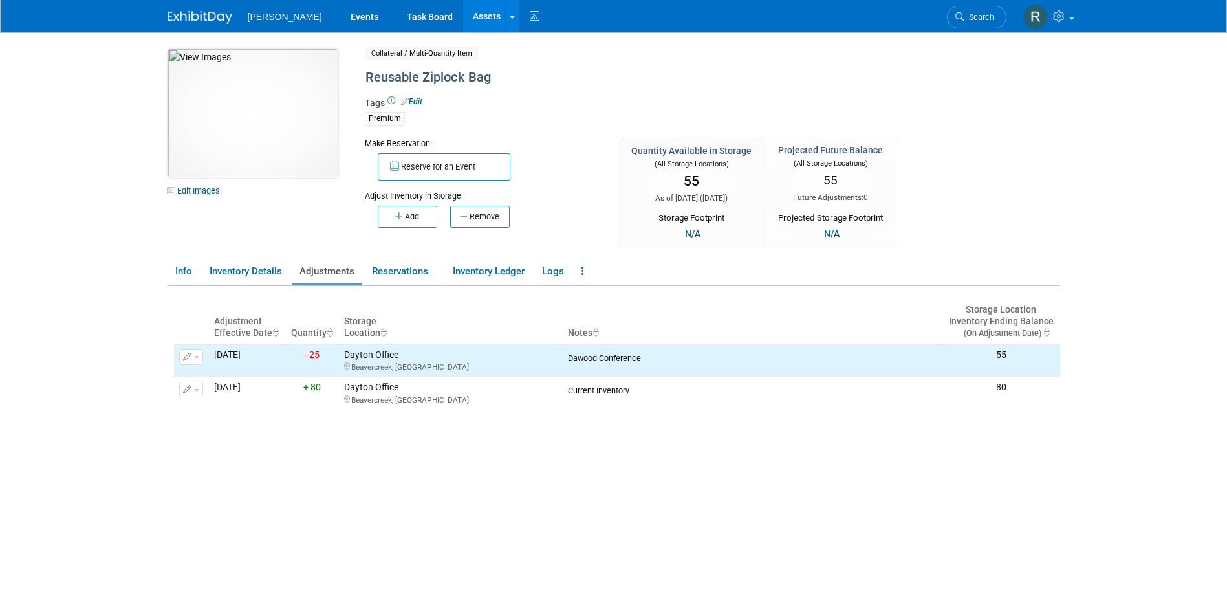
click at [463, 17] on link "Assets" at bounding box center [486, 16] width 47 height 32
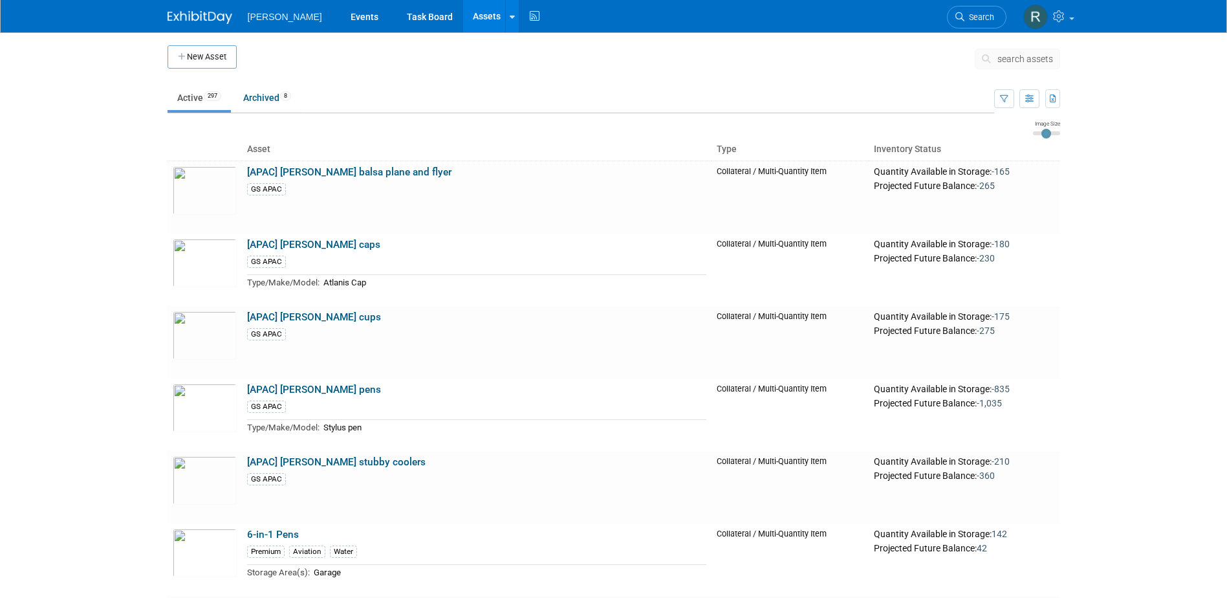
click at [1025, 56] on span "search assets" at bounding box center [1025, 59] width 56 height 10
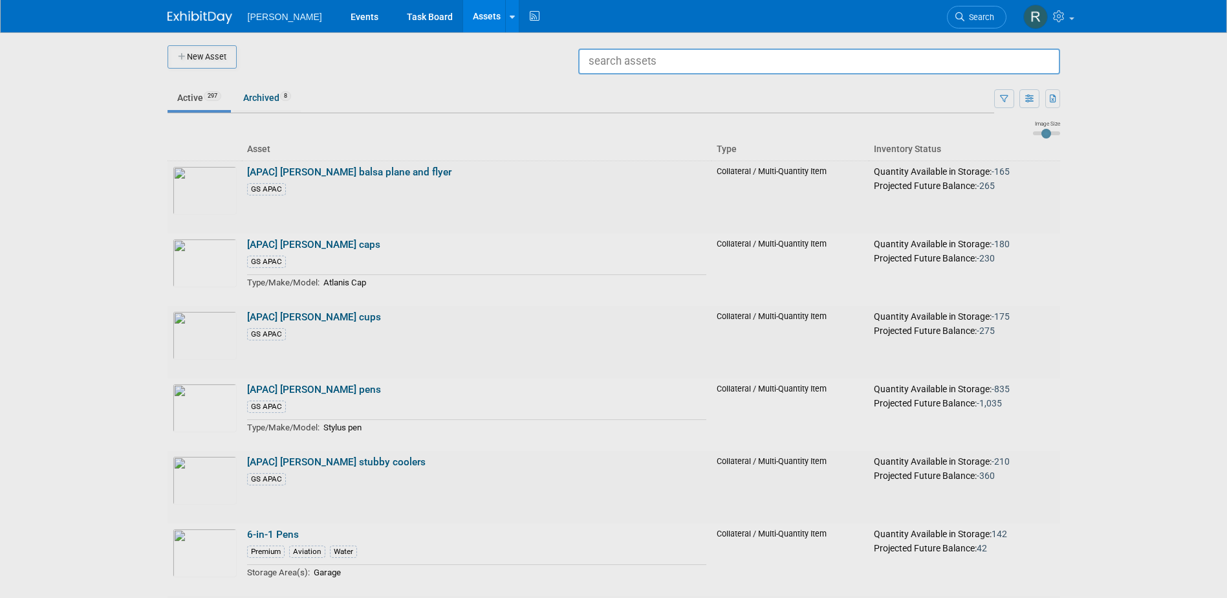
click at [880, 66] on input "text" at bounding box center [819, 62] width 482 height 26
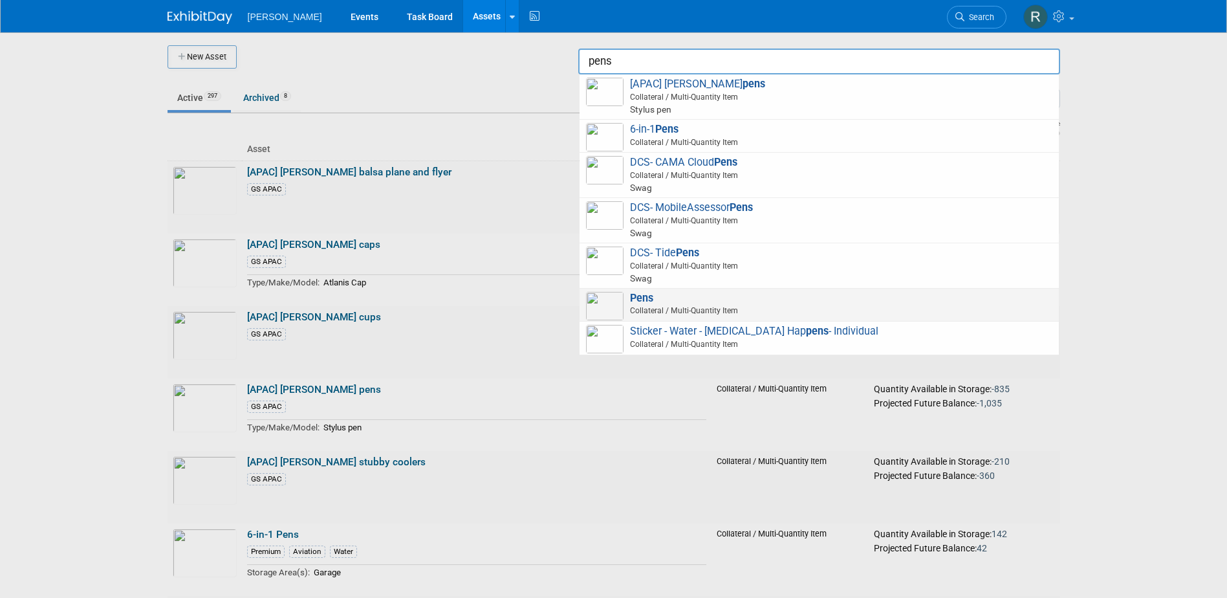
click at [674, 298] on span "Pens Collateral / Multi-Quantity Item" at bounding box center [819, 305] width 466 height 27
type input "Pens"
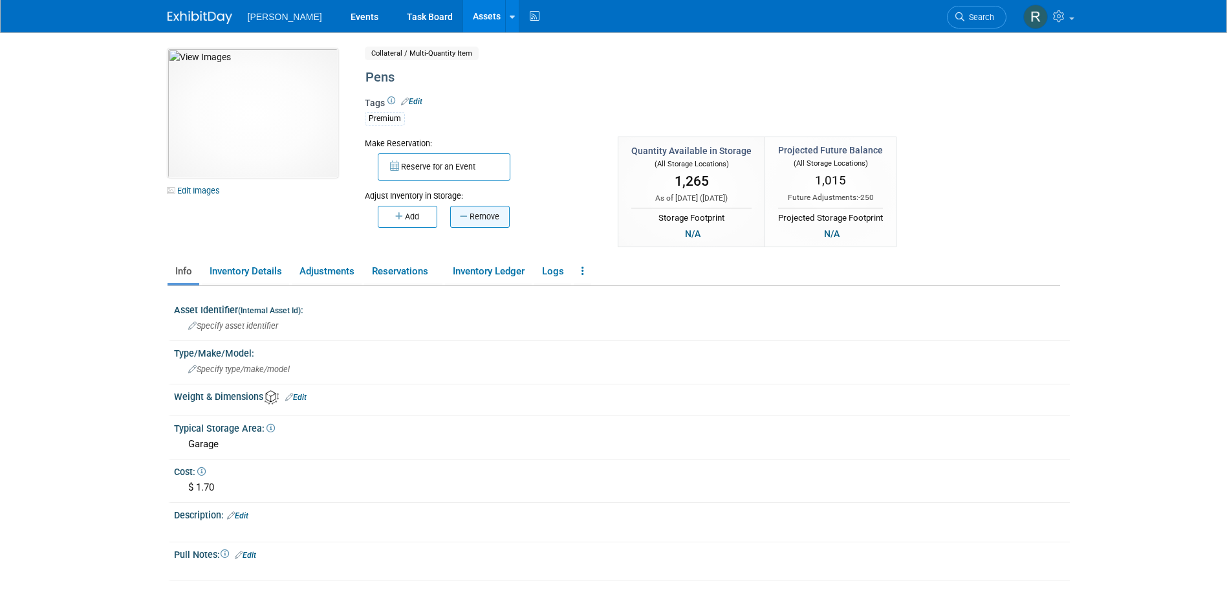
click at [481, 218] on button "Remove" at bounding box center [480, 217] width 60 height 22
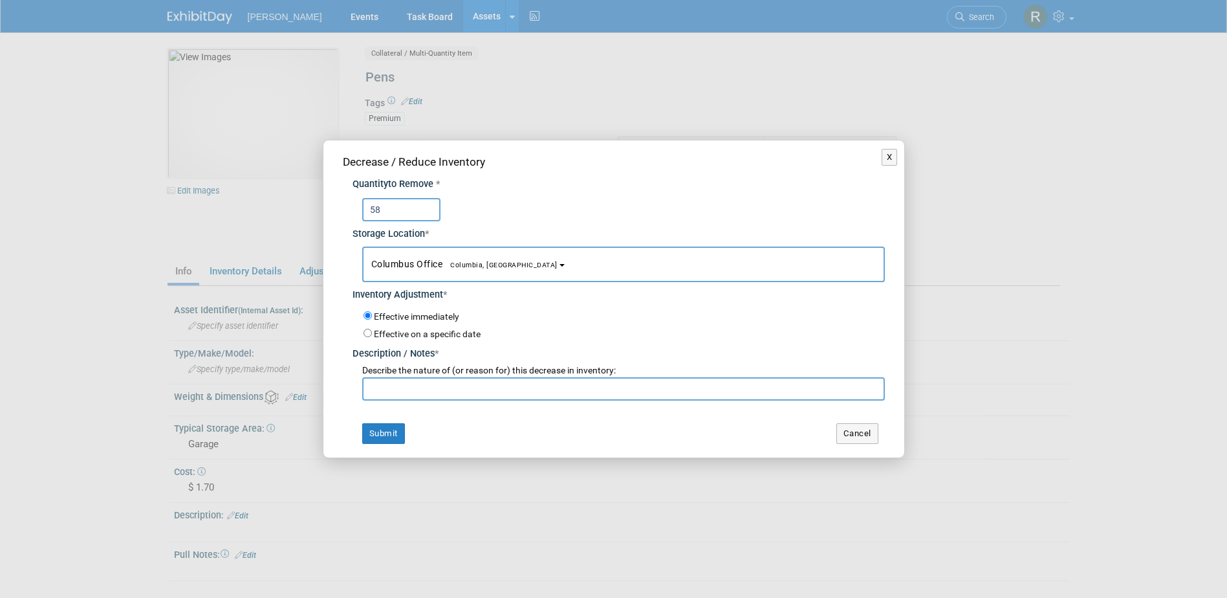
type input "58"
click at [430, 261] on span "Columbus Office [GEOGRAPHIC_DATA], [GEOGRAPHIC_DATA]" at bounding box center [464, 264] width 186 height 10
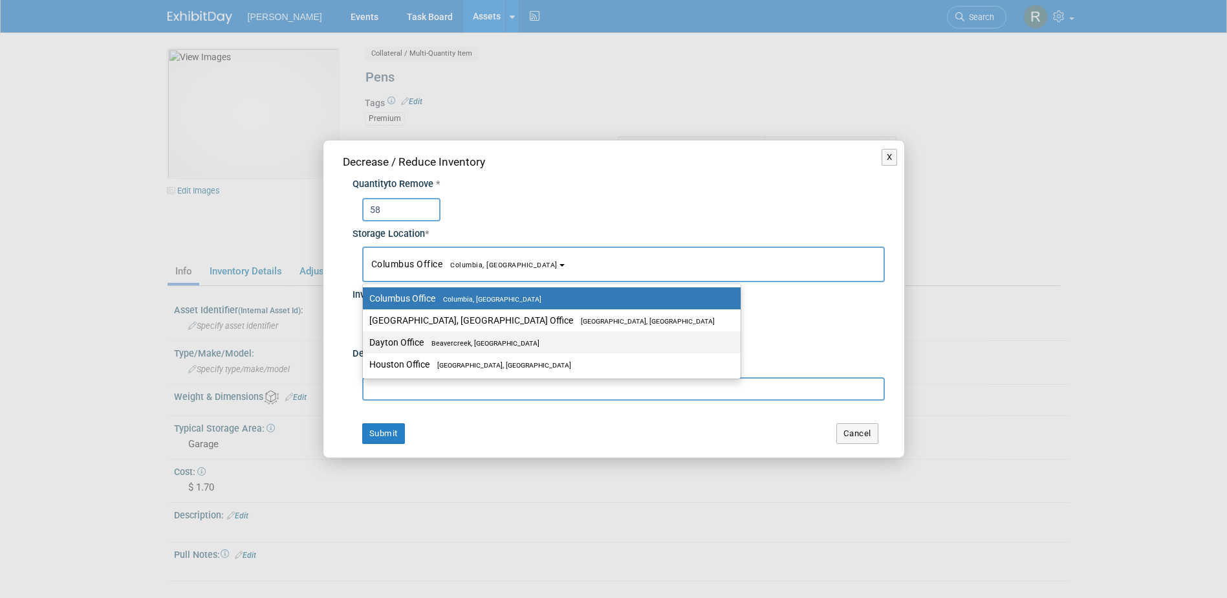
click at [437, 340] on span "Beavercreek, [GEOGRAPHIC_DATA]" at bounding box center [482, 343] width 116 height 8
click at [365, 340] on input "Dayton Office [GEOGRAPHIC_DATA], [GEOGRAPHIC_DATA]" at bounding box center [360, 342] width 8 height 8
select select "11223930"
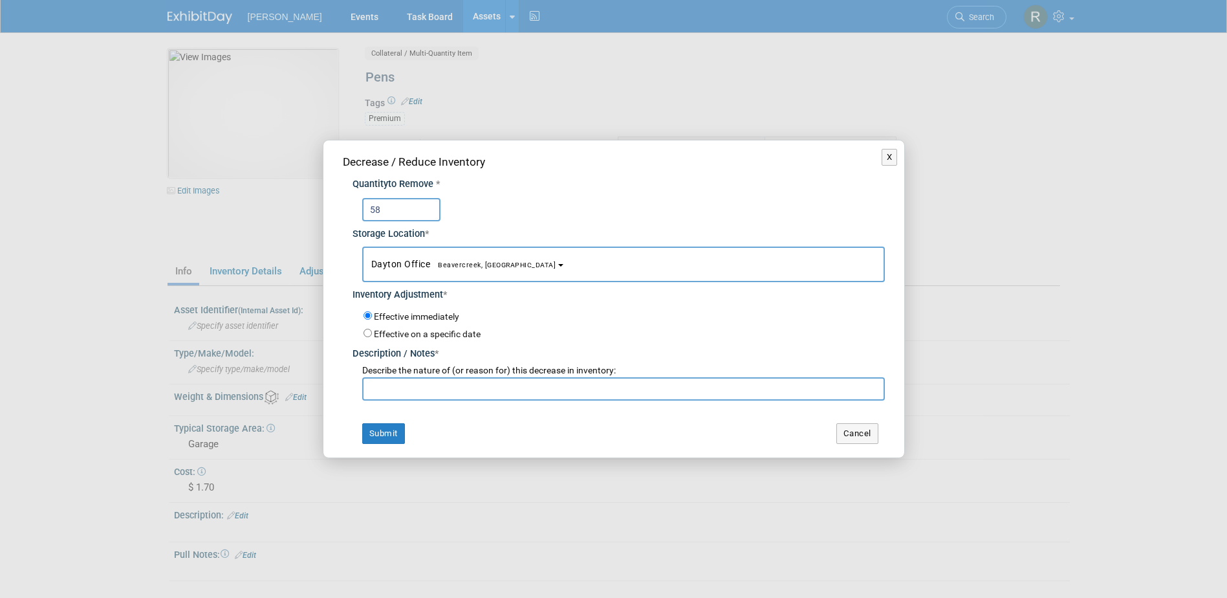
click at [427, 387] on input "text" at bounding box center [623, 388] width 523 height 23
paste input "Dawood Conference"
type input "Dawood Conference"
click at [390, 435] on button "Submit" at bounding box center [383, 433] width 43 height 21
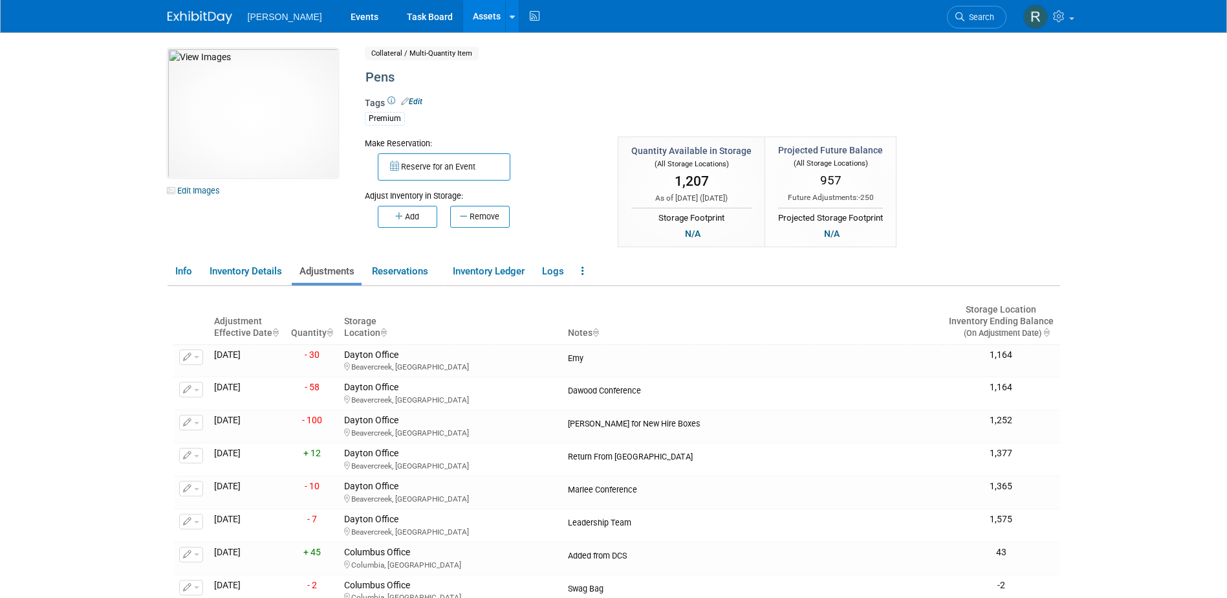
click at [463, 14] on link "Assets" at bounding box center [486, 16] width 47 height 32
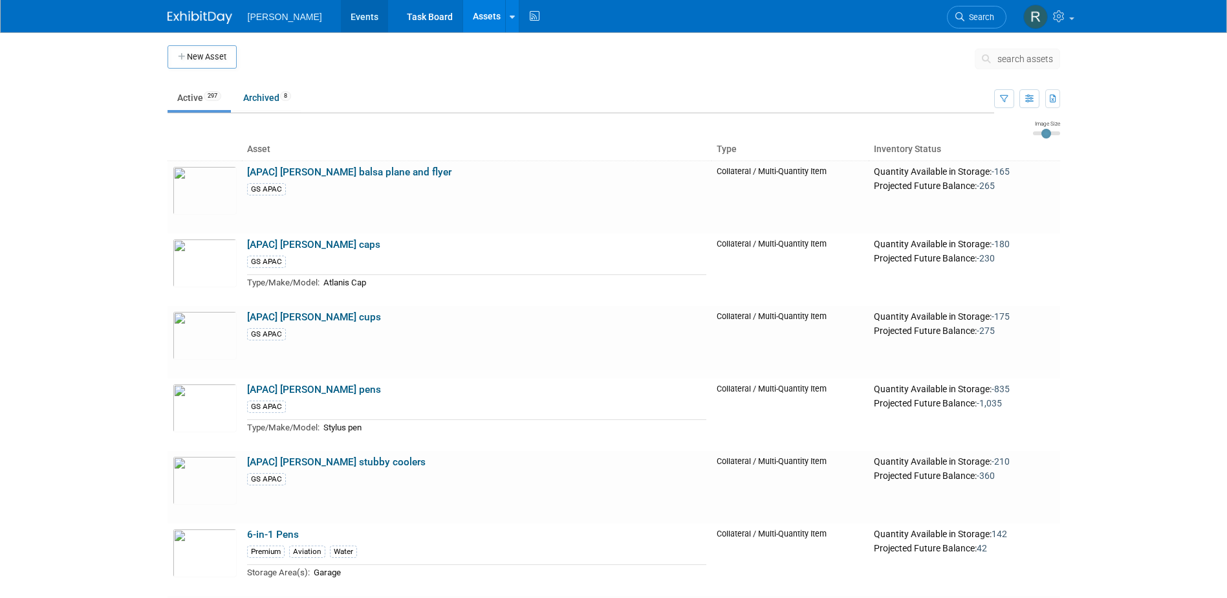
click at [341, 12] on link "Events" at bounding box center [364, 16] width 47 height 32
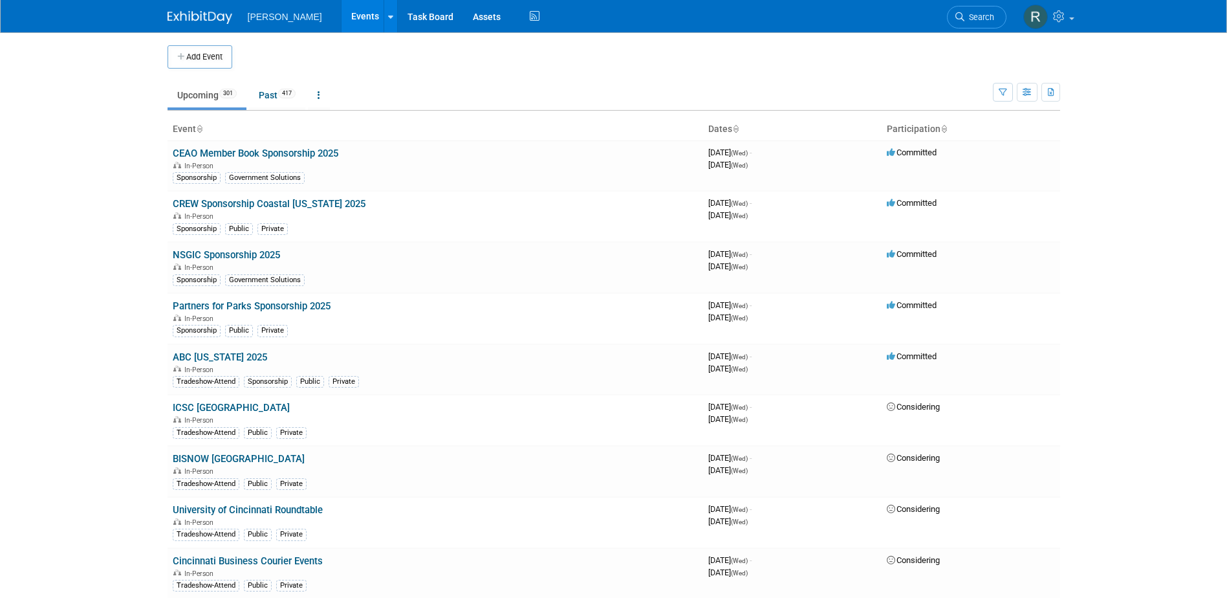
click at [971, 17] on span "Search" at bounding box center [979, 17] width 30 height 10
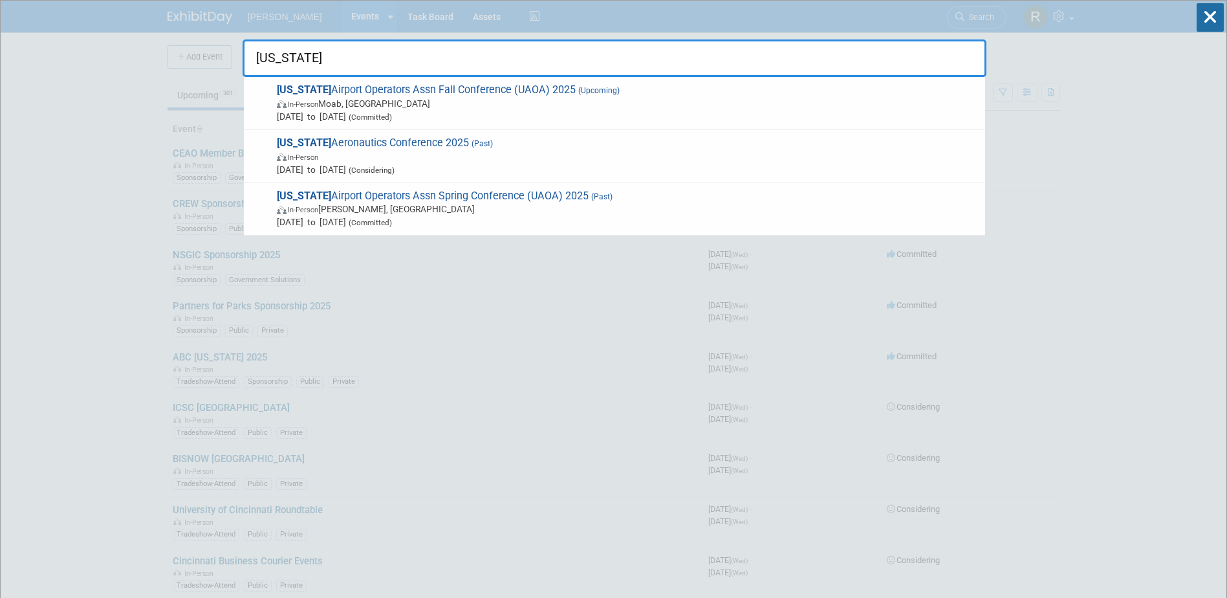
type input "utah"
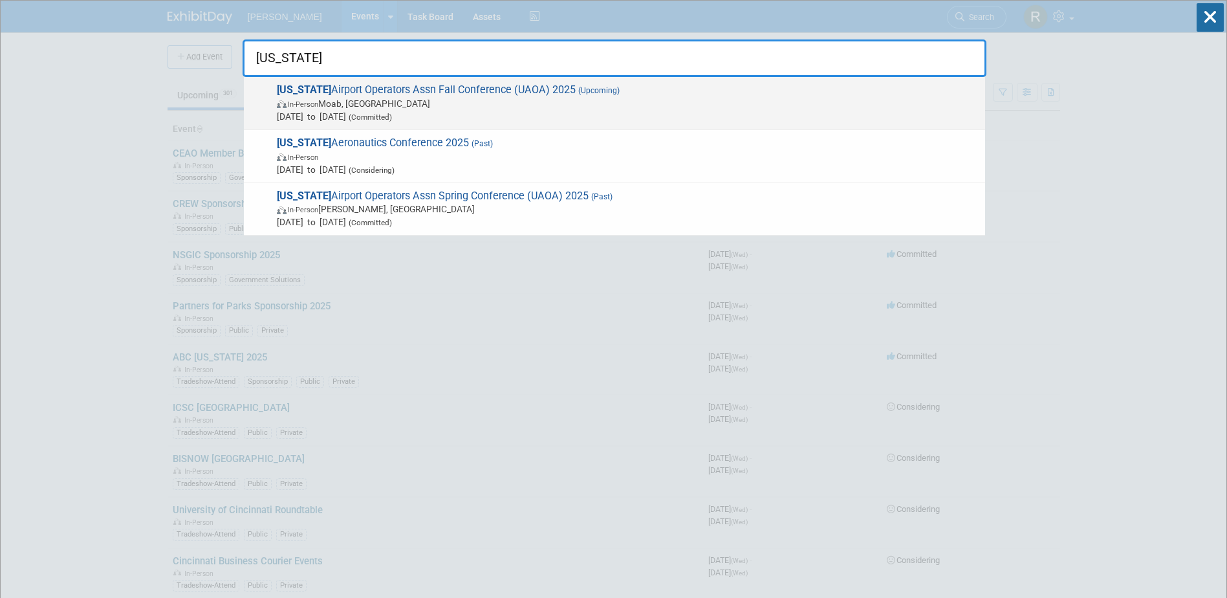
click at [509, 110] on span "Sep 17, 2025 to Sep 18, 2025 (Committed)" at bounding box center [628, 116] width 702 height 13
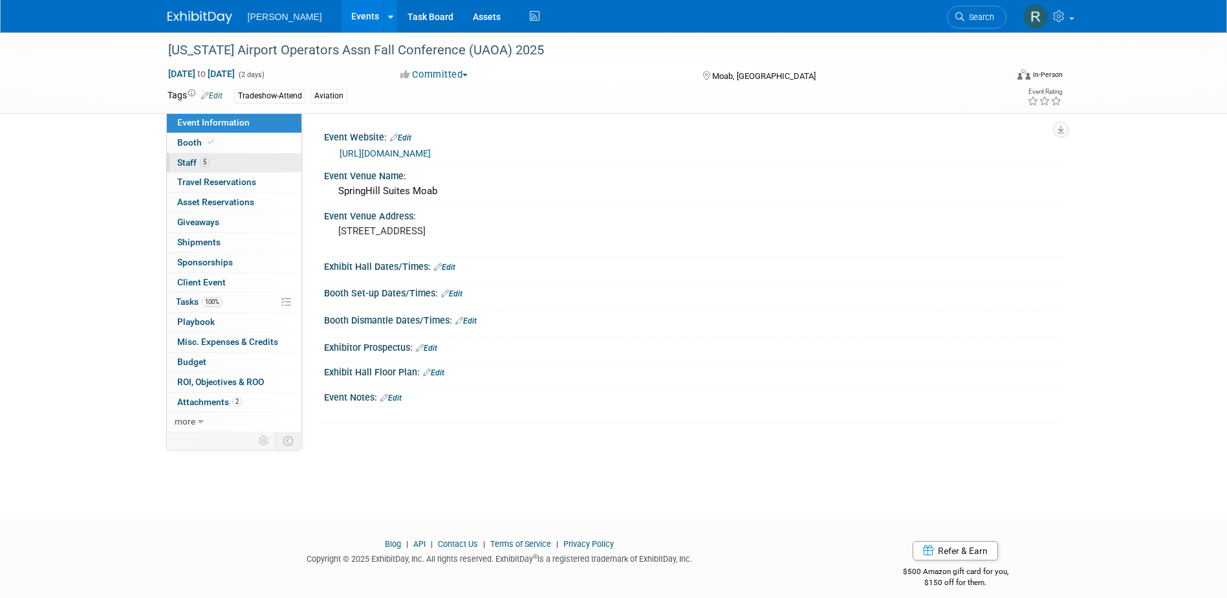
click at [220, 162] on link "5 Staff 5" at bounding box center [234, 162] width 135 height 19
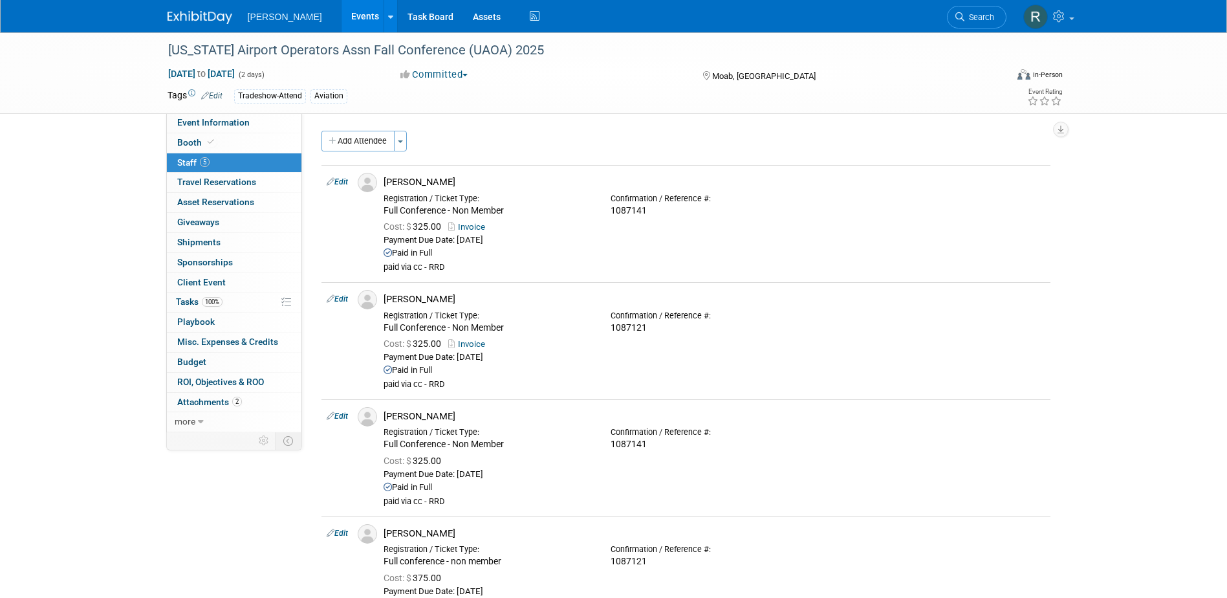
click at [969, 26] on link "Search" at bounding box center [977, 17] width 60 height 23
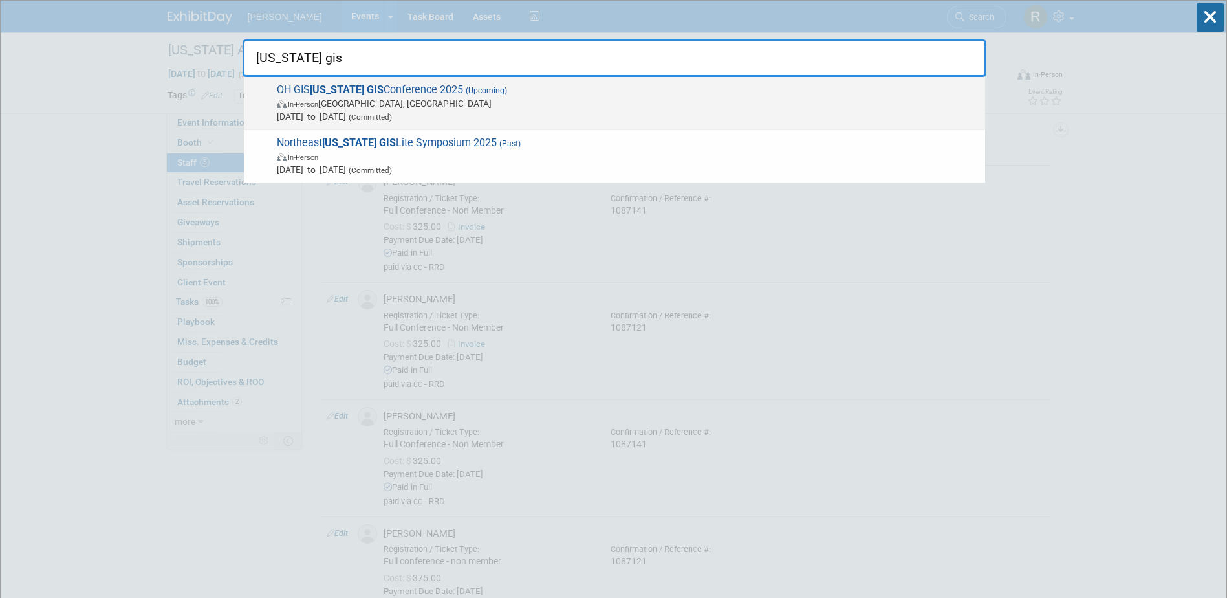
type input "ohio gis"
click at [457, 108] on span "In-Person Columbus, OH" at bounding box center [628, 103] width 702 height 13
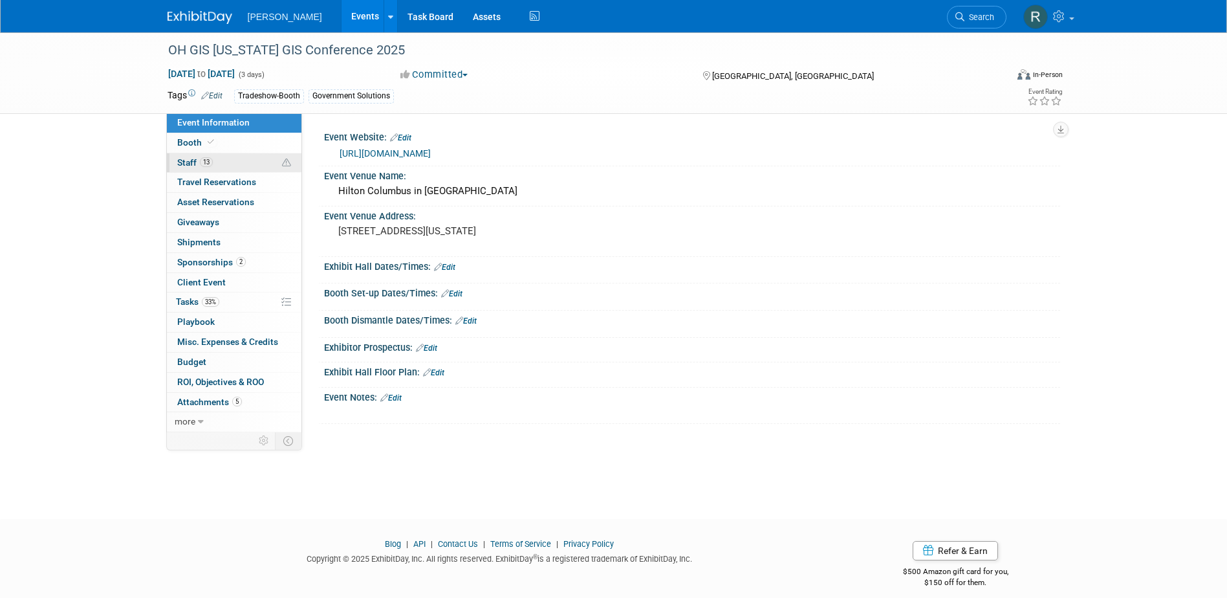
click at [237, 166] on link "13 Staff 13" at bounding box center [234, 162] width 135 height 19
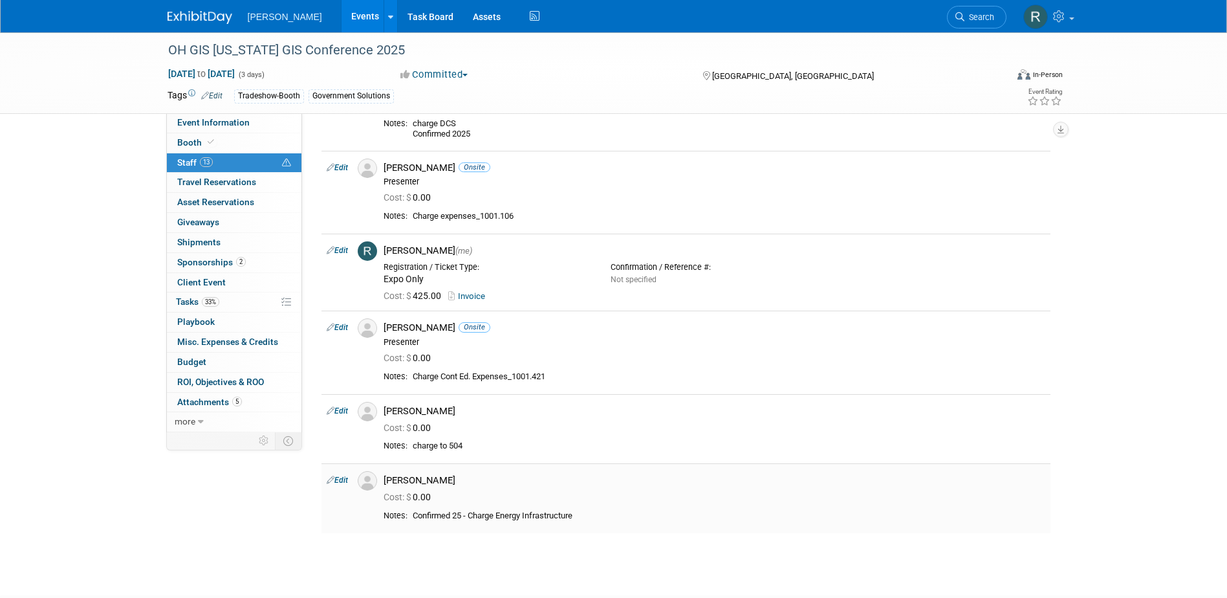
scroll to position [776, 0]
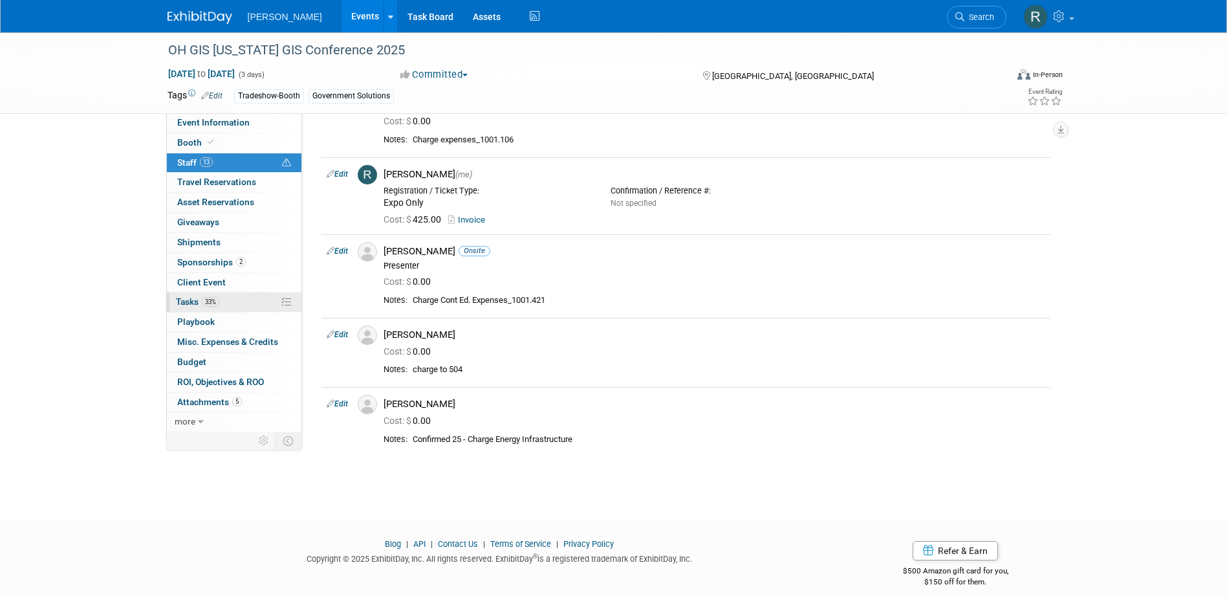
click at [202, 305] on span "Tasks 33%" at bounding box center [197, 301] width 43 height 10
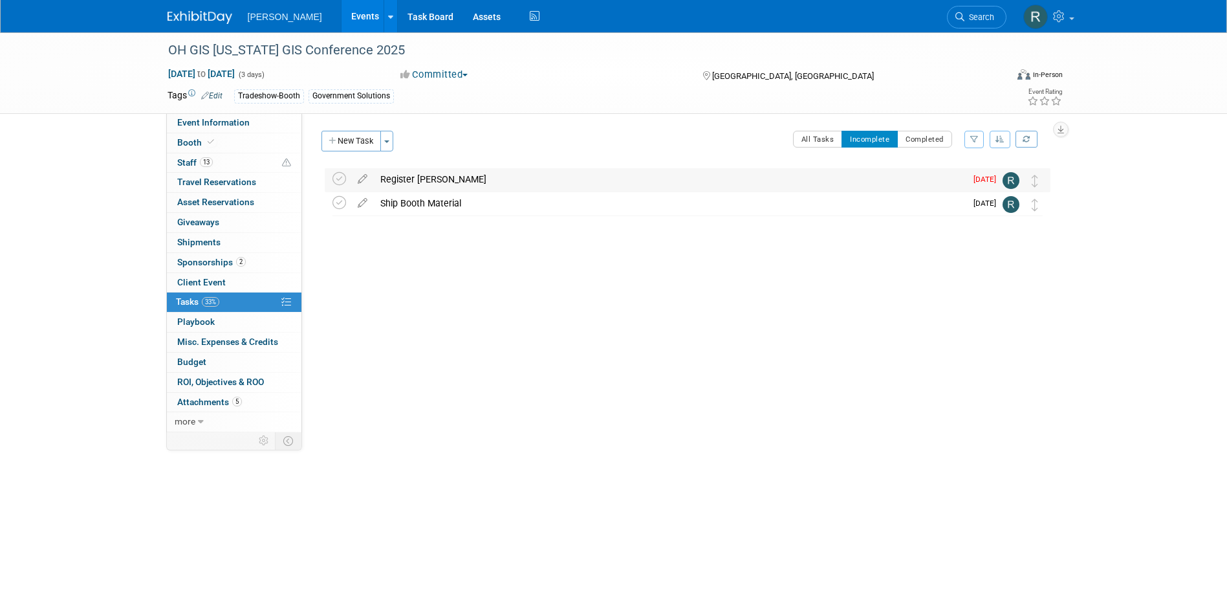
click at [427, 180] on div "Register Wendy Carr" at bounding box center [670, 179] width 592 height 22
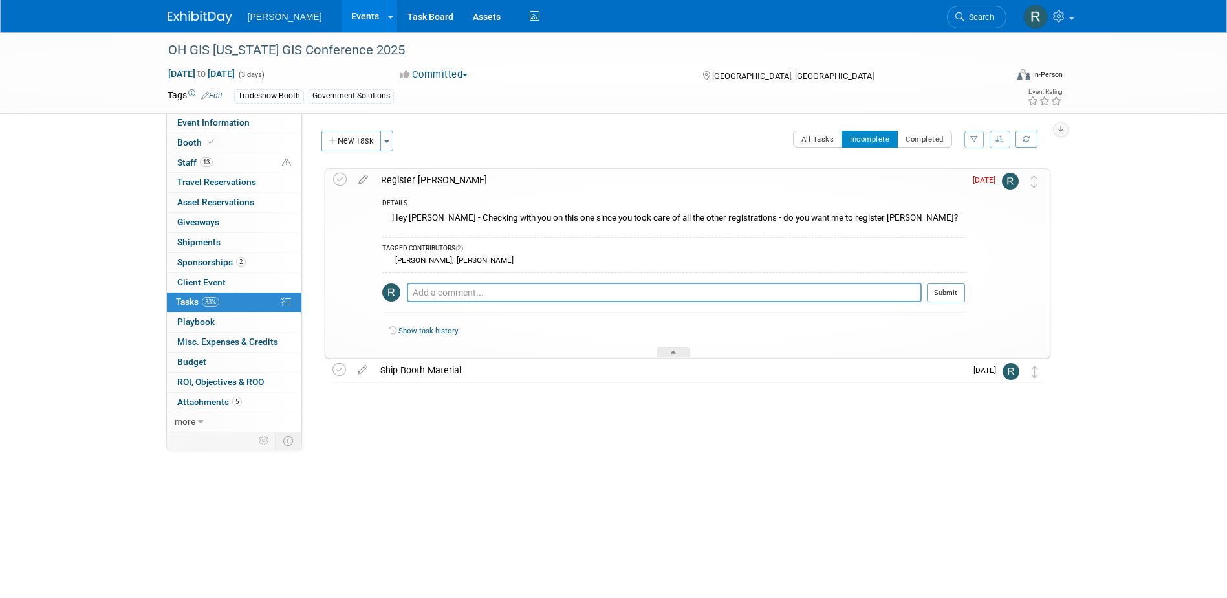
click at [422, 176] on div "Register Wendy Carr" at bounding box center [669, 180] width 590 height 22
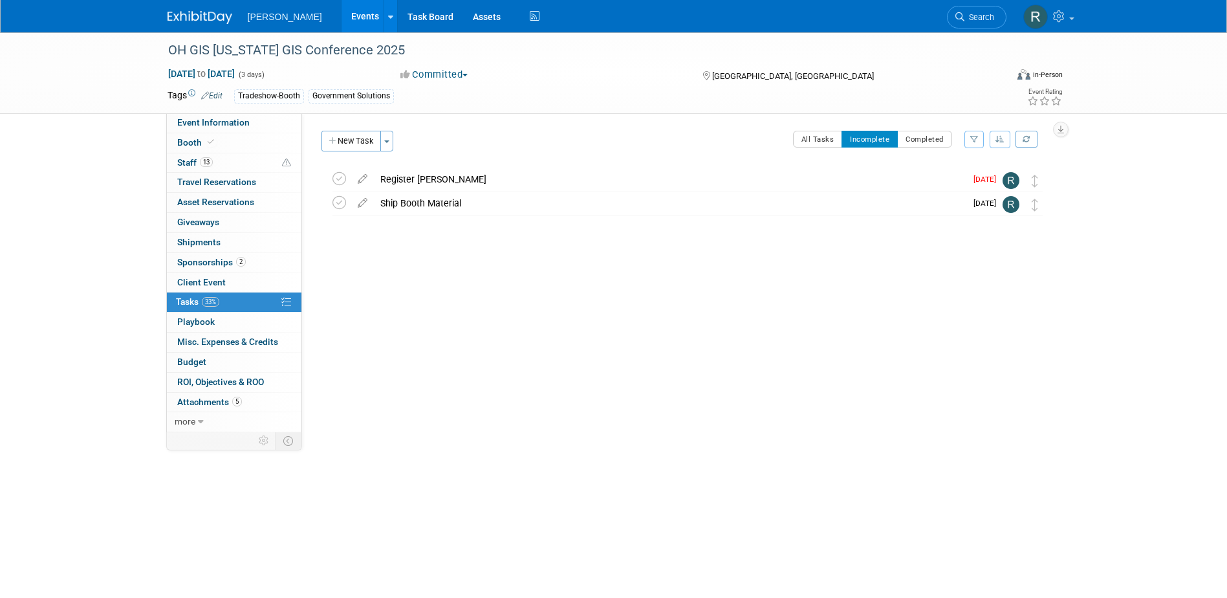
click at [962, 21] on icon at bounding box center [959, 16] width 9 height 9
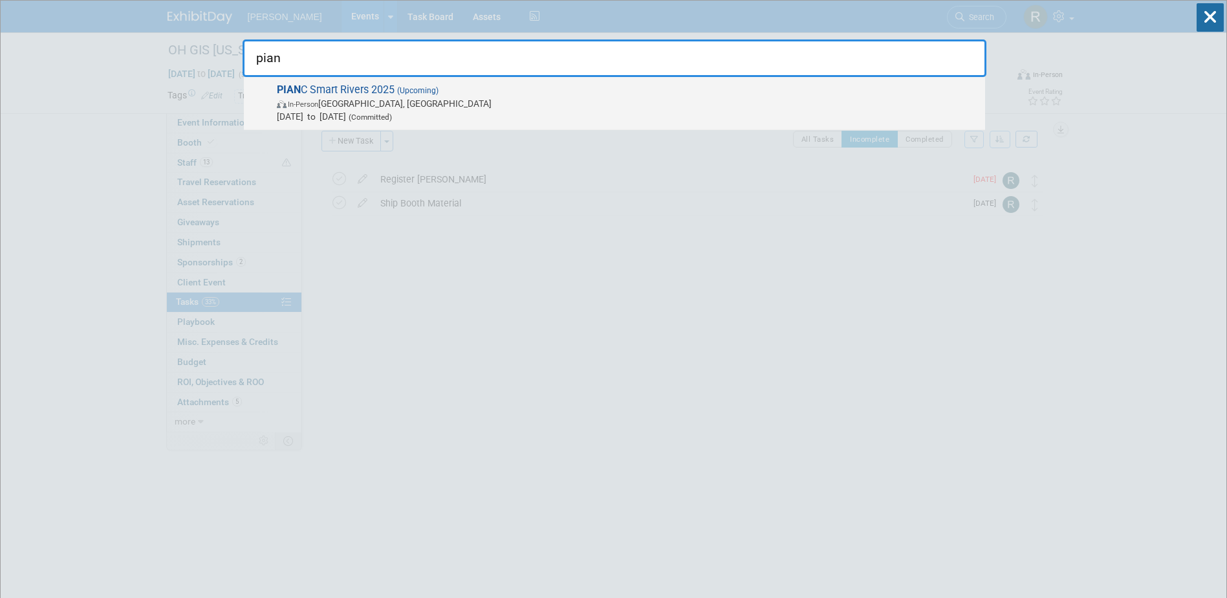
type input "pian"
click at [365, 102] on span "In-Person Memphis, TN" at bounding box center [628, 103] width 702 height 13
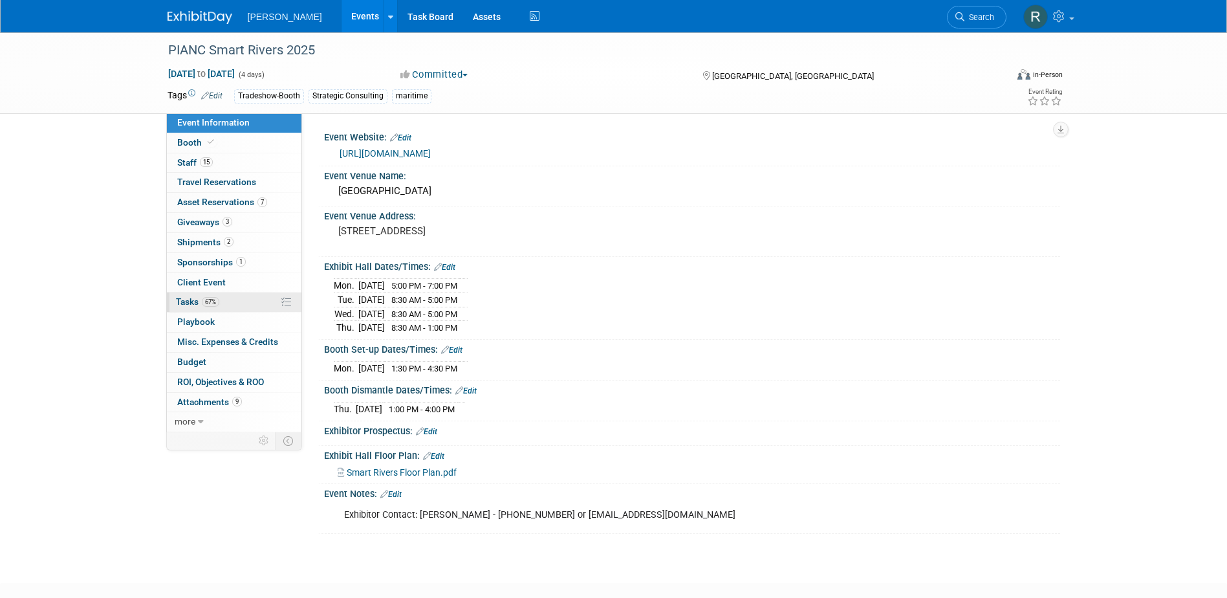
click at [214, 307] on link "67% Tasks 67%" at bounding box center [234, 301] width 135 height 19
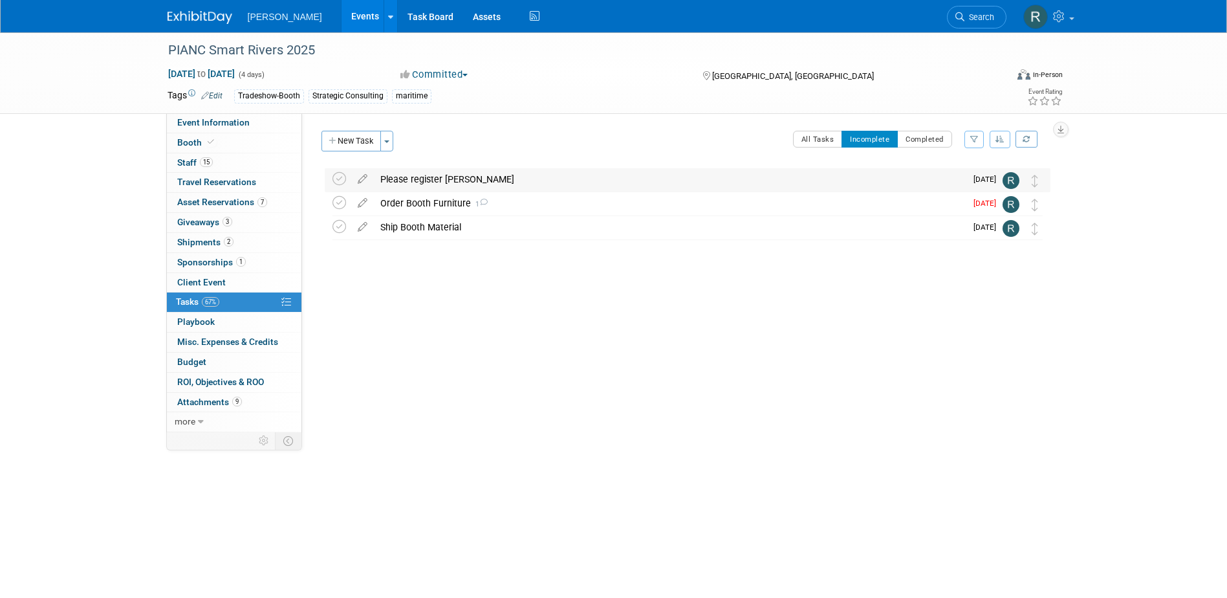
click at [472, 177] on div "Please register [PERSON_NAME]" at bounding box center [670, 179] width 592 height 22
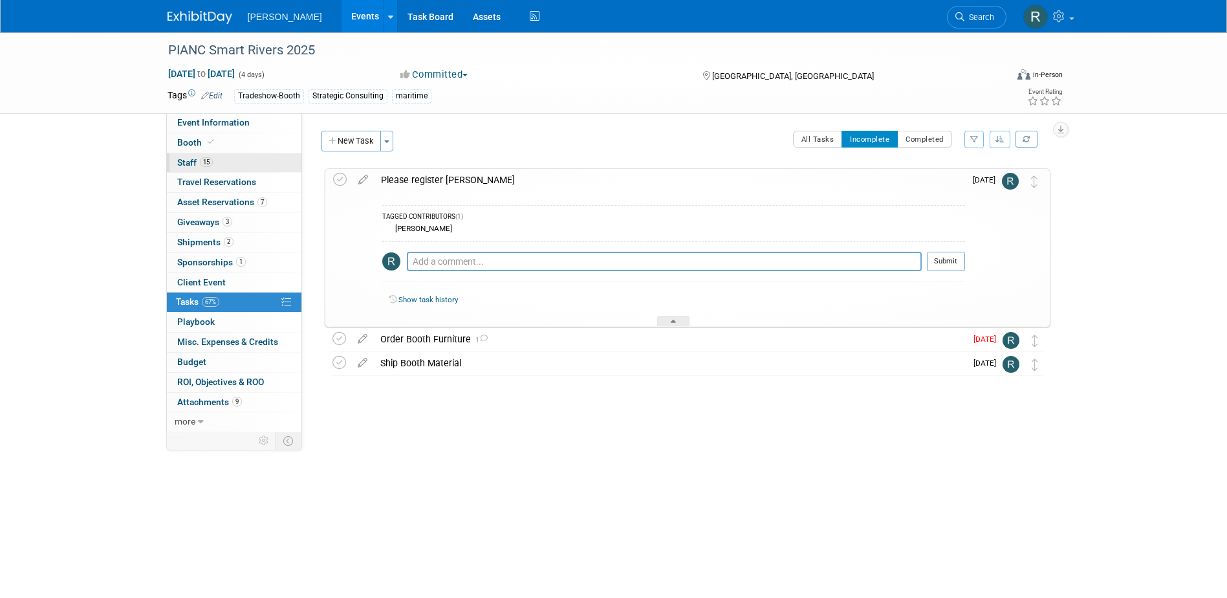
click at [209, 163] on span "15" at bounding box center [206, 162] width 13 height 10
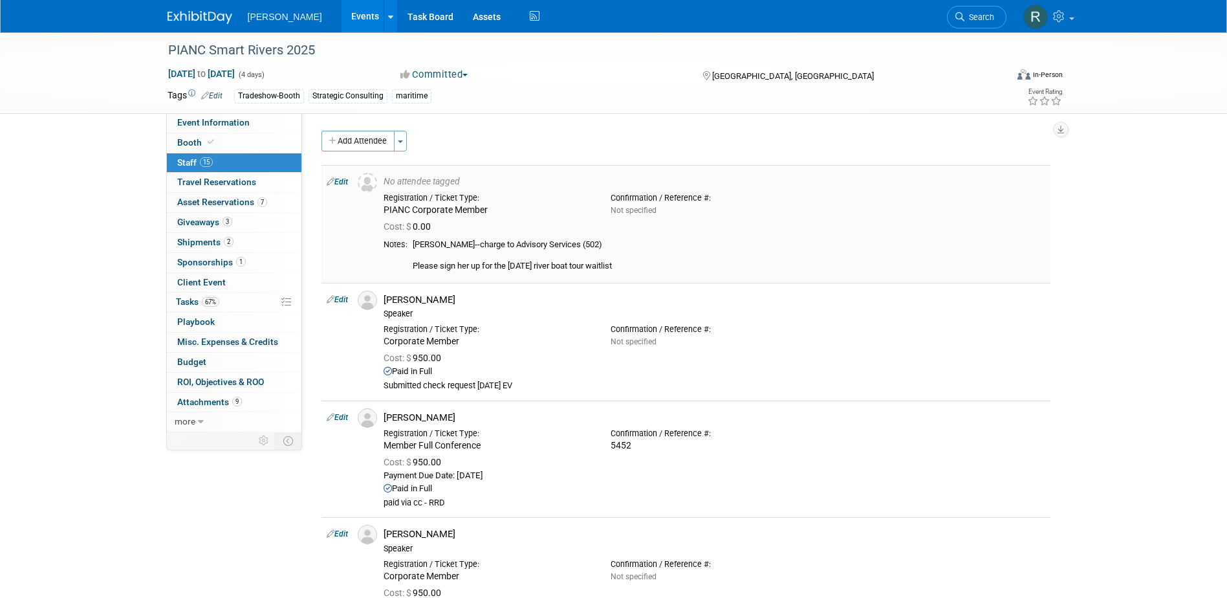
click at [462, 246] on div "Teresa Schosser--charge to Advisory Services (502) Please sign her up for the F…" at bounding box center [729, 255] width 633 height 32
drag, startPoint x: 477, startPoint y: 243, endPoint x: 413, endPoint y: 241, distance: 63.4
click at [413, 241] on div "Teresa Schosser--charge to Advisory Services (502) Please sign her up for the F…" at bounding box center [729, 255] width 633 height 32
copy div "Teresa Schosser"
click at [240, 123] on span "Event Information" at bounding box center [213, 122] width 72 height 10
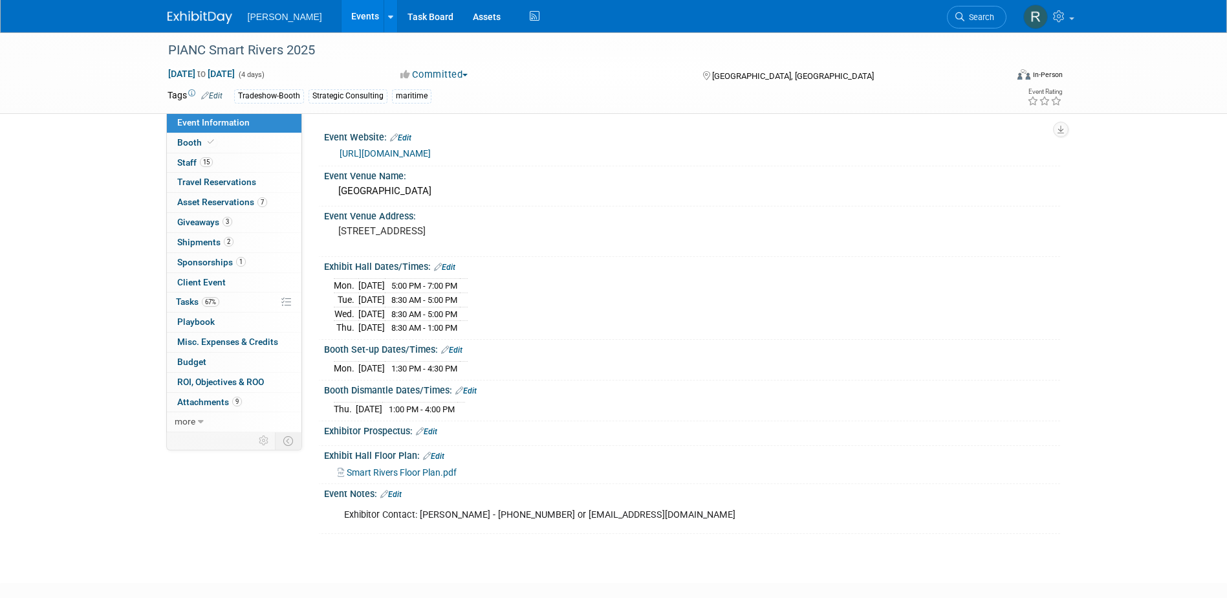
click at [406, 149] on link "https://smartrivers2025.com/" at bounding box center [385, 153] width 91 height 10
click at [199, 302] on span "Tasks 67%" at bounding box center [197, 301] width 43 height 10
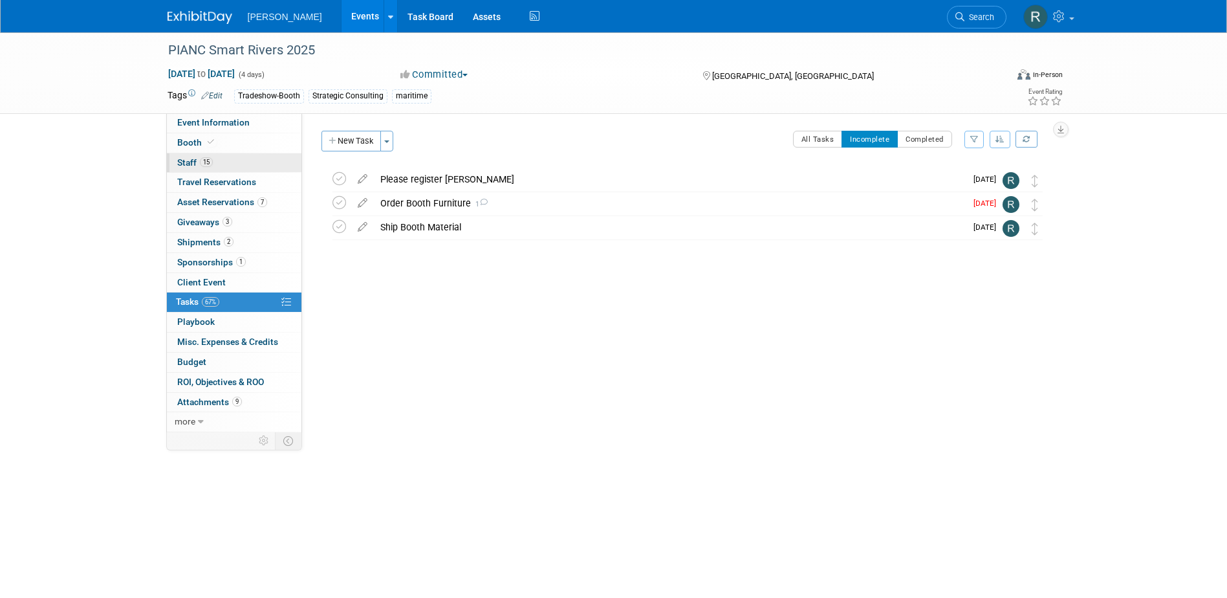
click at [212, 166] on span "Staff 15" at bounding box center [195, 162] width 36 height 10
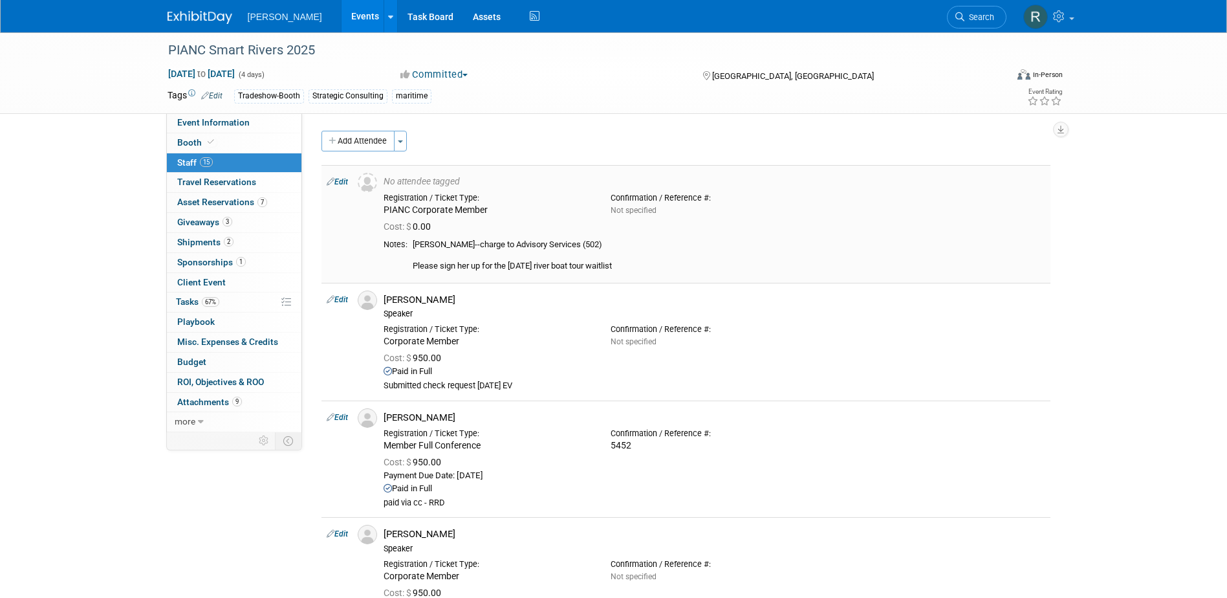
click at [341, 182] on link "Edit" at bounding box center [337, 181] width 21 height 9
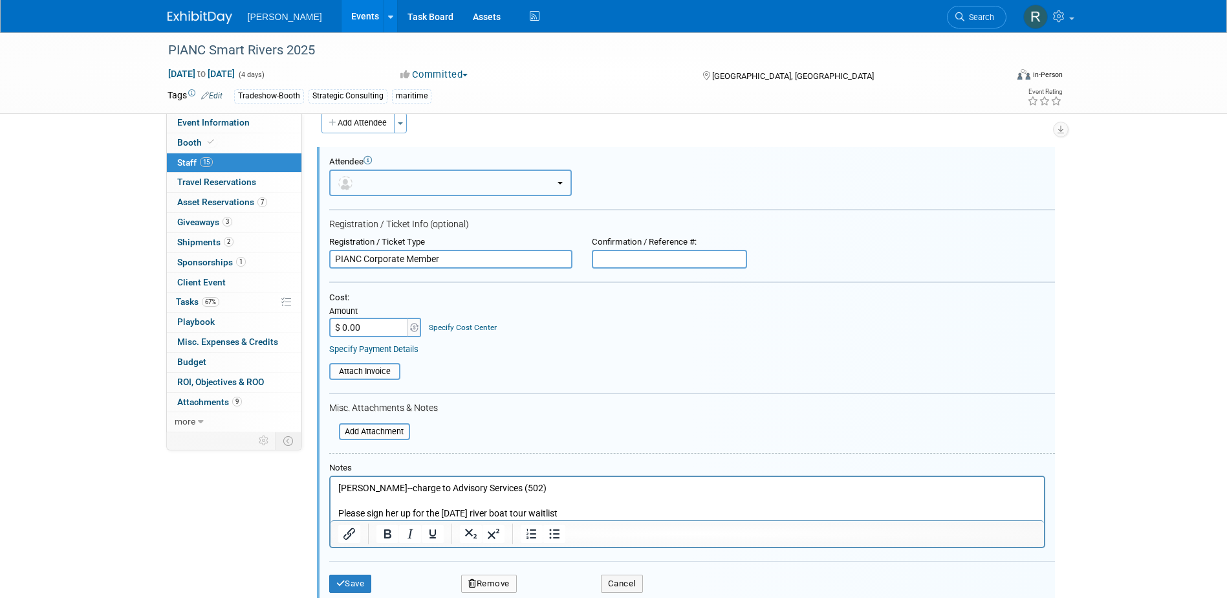
click at [408, 188] on button "button" at bounding box center [450, 182] width 243 height 27
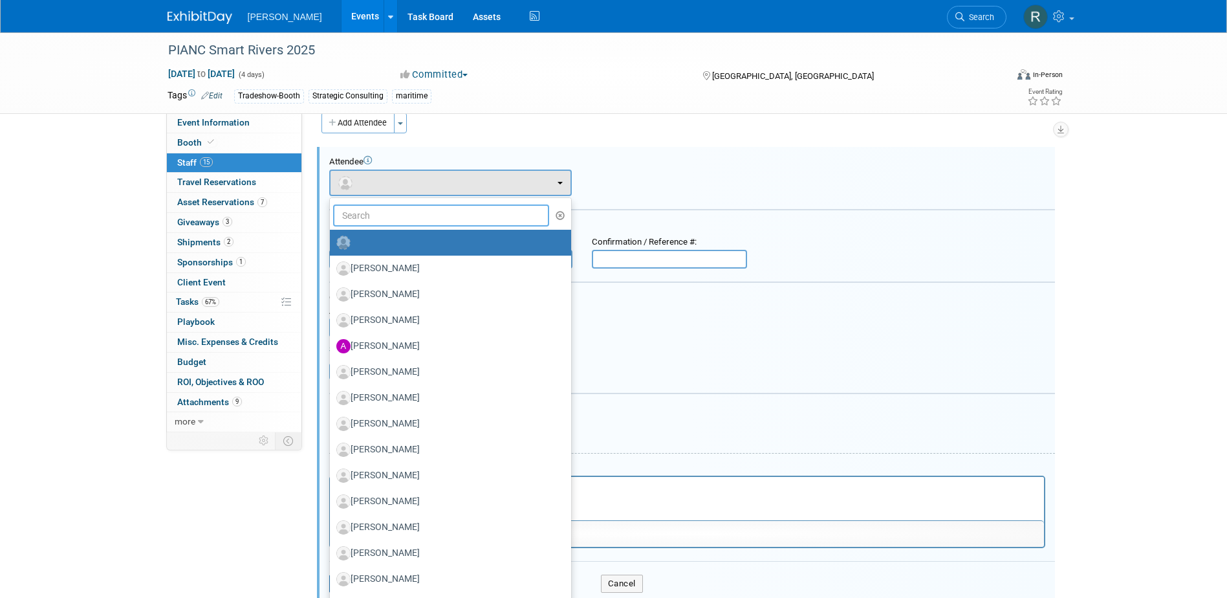
click at [407, 215] on input "text" at bounding box center [441, 215] width 217 height 22
paste input "Schosser"
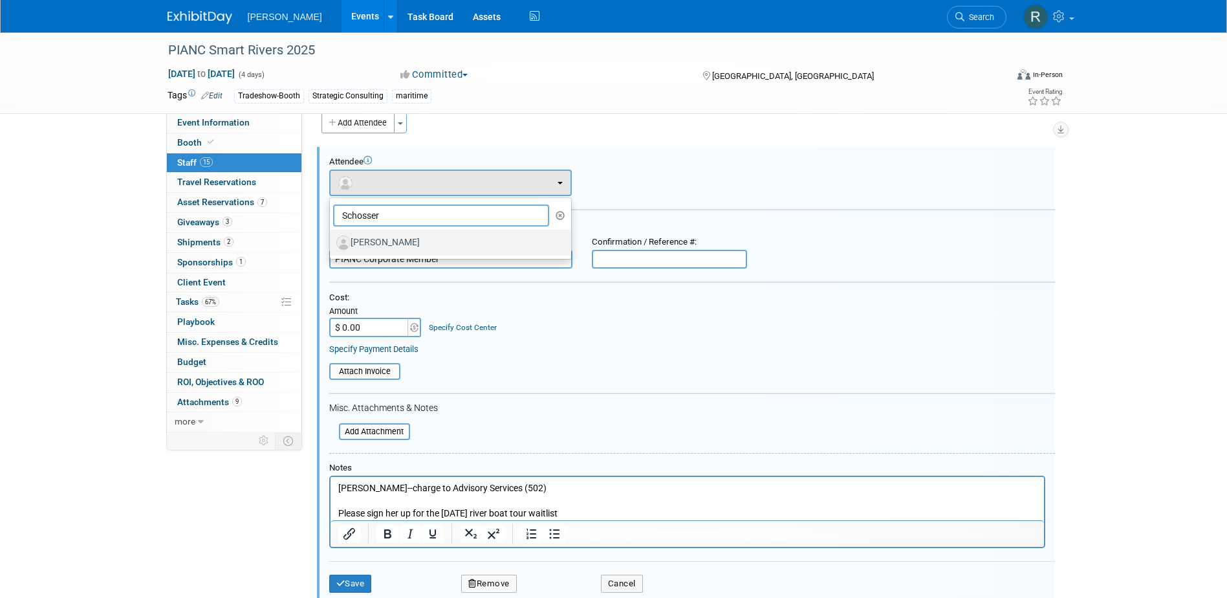
type input "Schosser"
click at [422, 237] on label "Teresa Schosser" at bounding box center [447, 242] width 222 height 21
click at [332, 237] on input "Teresa Schosser" at bounding box center [327, 241] width 8 height 8
select select "3f9188cb-5c01-4246-9a07-84bc7247ce76"
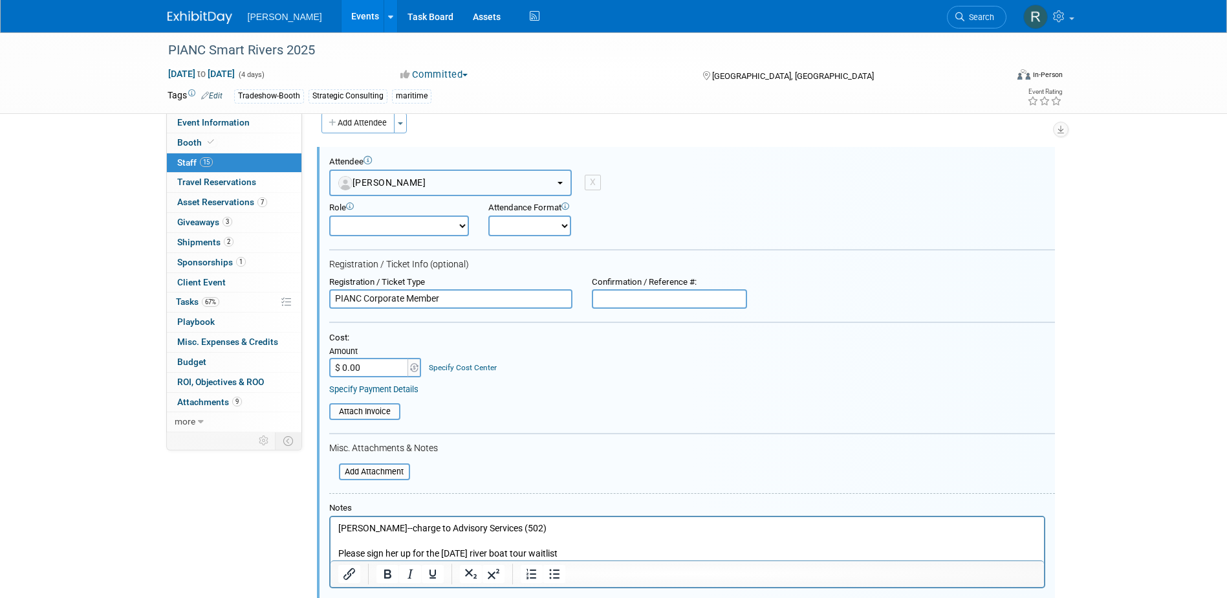
click at [468, 184] on button "Teresa Schosser" at bounding box center [450, 182] width 243 height 27
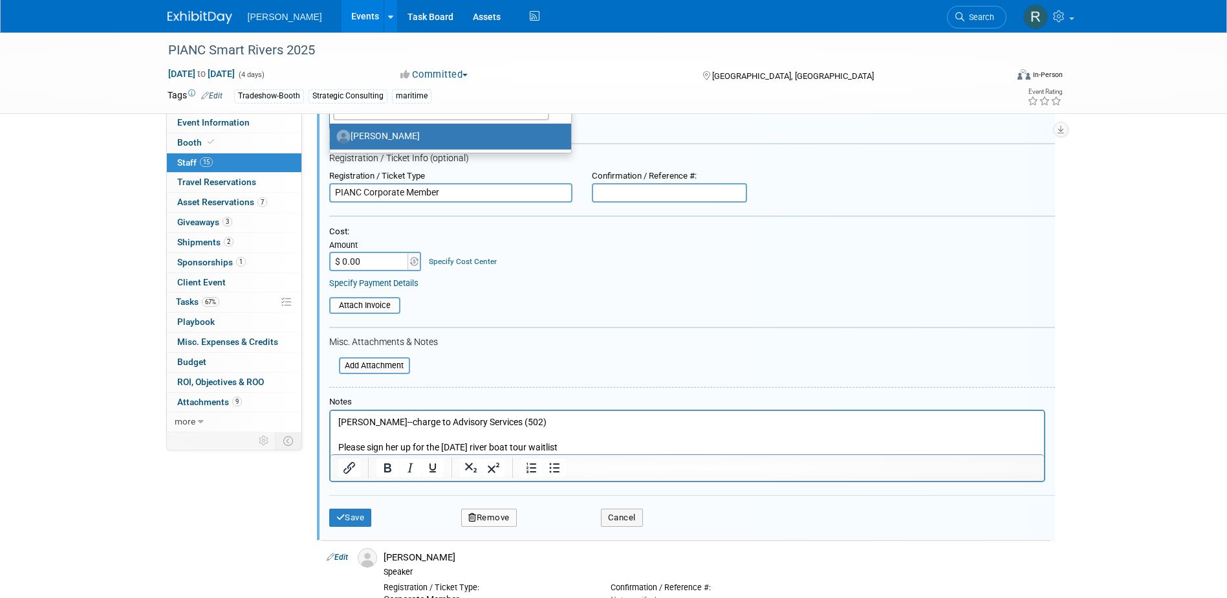
scroll to position [341, 0]
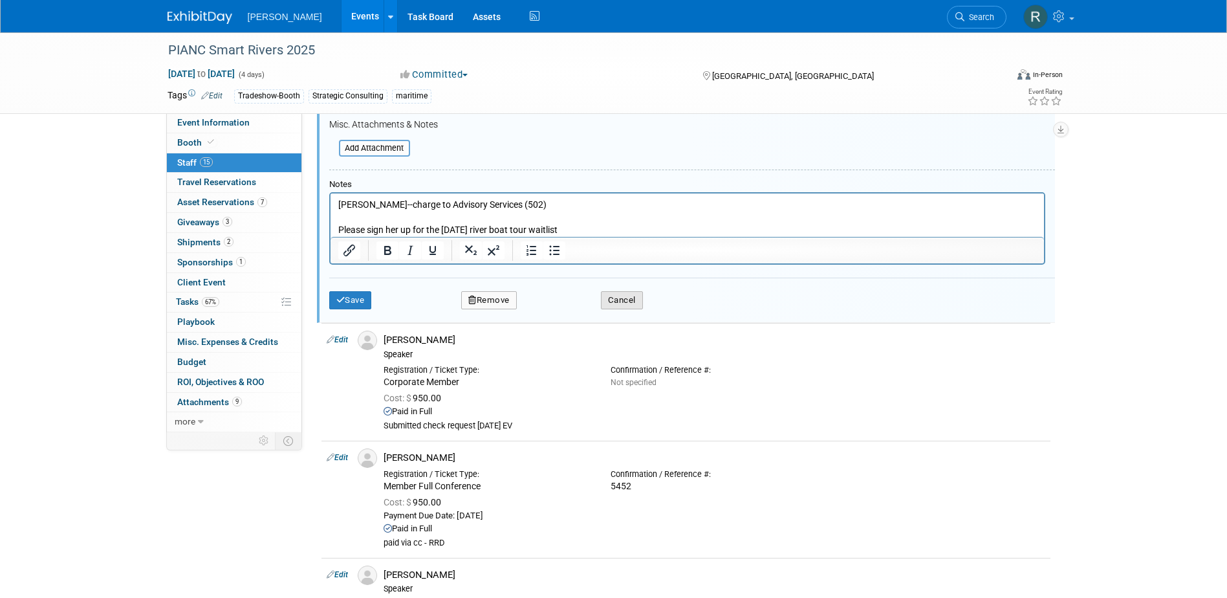
click at [631, 299] on button "Cancel" at bounding box center [622, 300] width 42 height 18
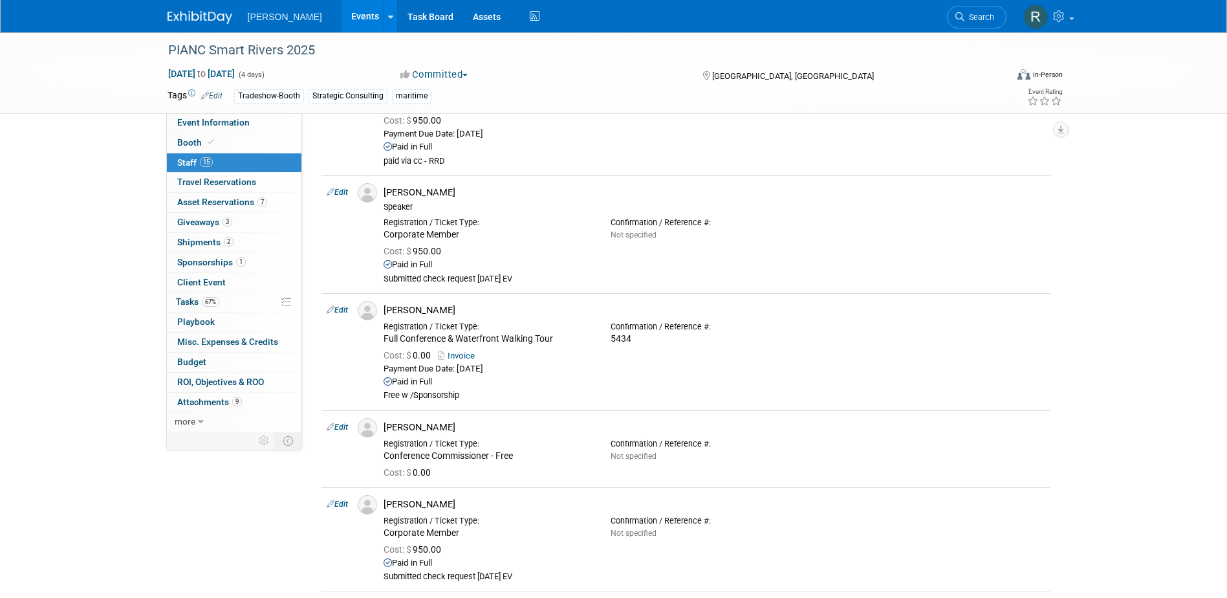
scroll to position [0, 0]
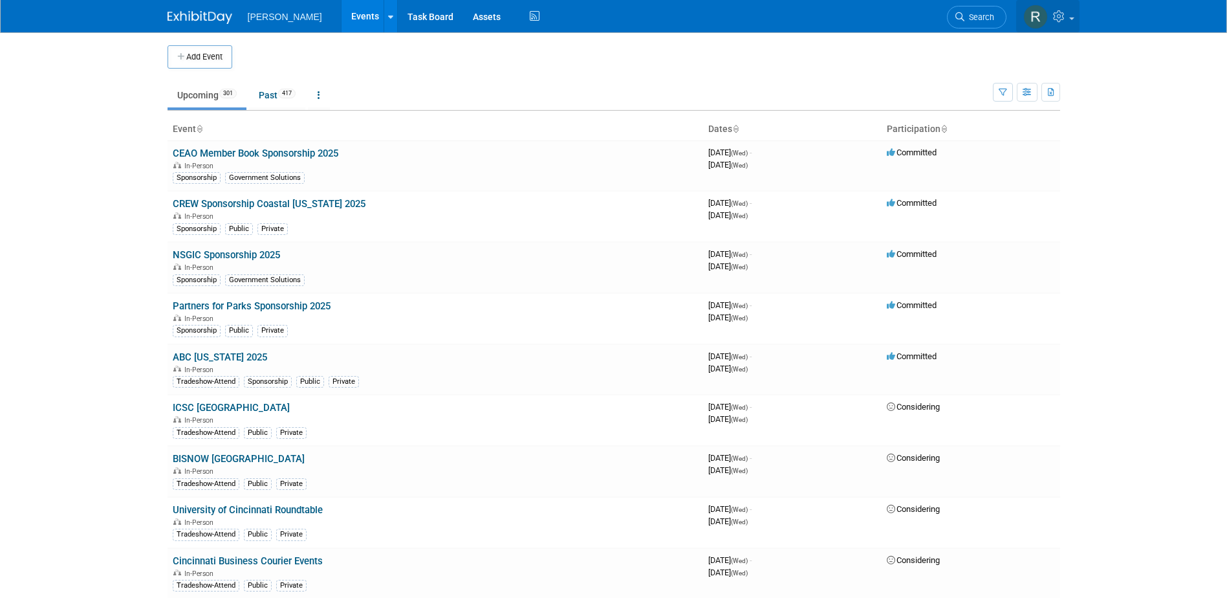
drag, startPoint x: 1074, startPoint y: 21, endPoint x: 1054, endPoint y: 57, distance: 41.7
click at [1075, 21] on link at bounding box center [1047, 16] width 63 height 32
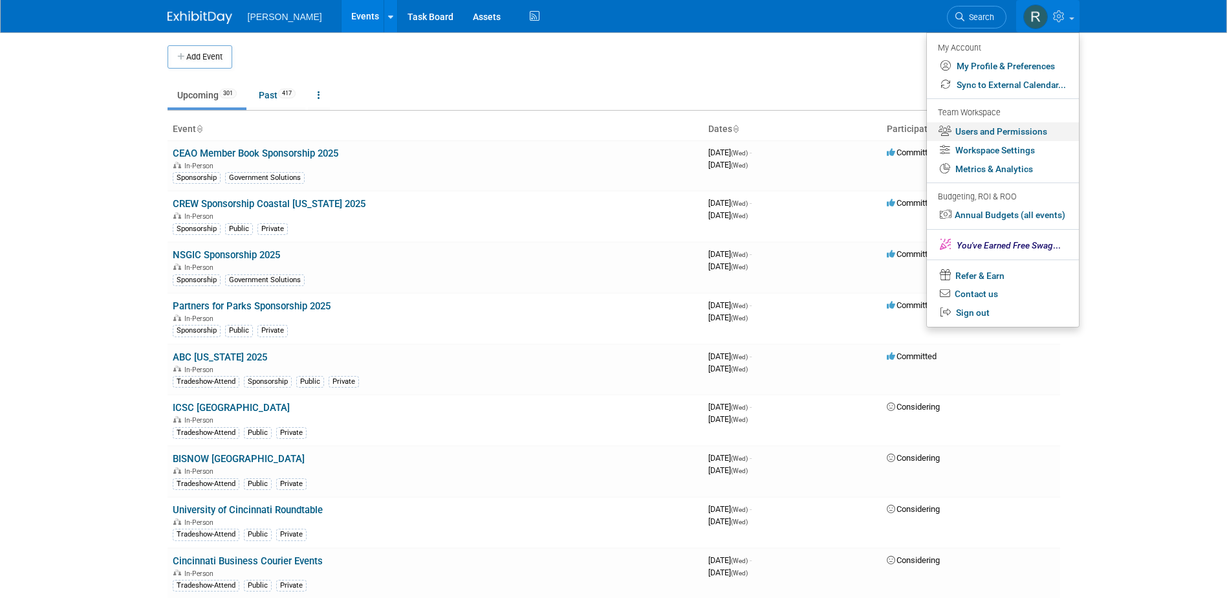
click at [990, 130] on link "Users and Permissions" at bounding box center [1003, 131] width 152 height 19
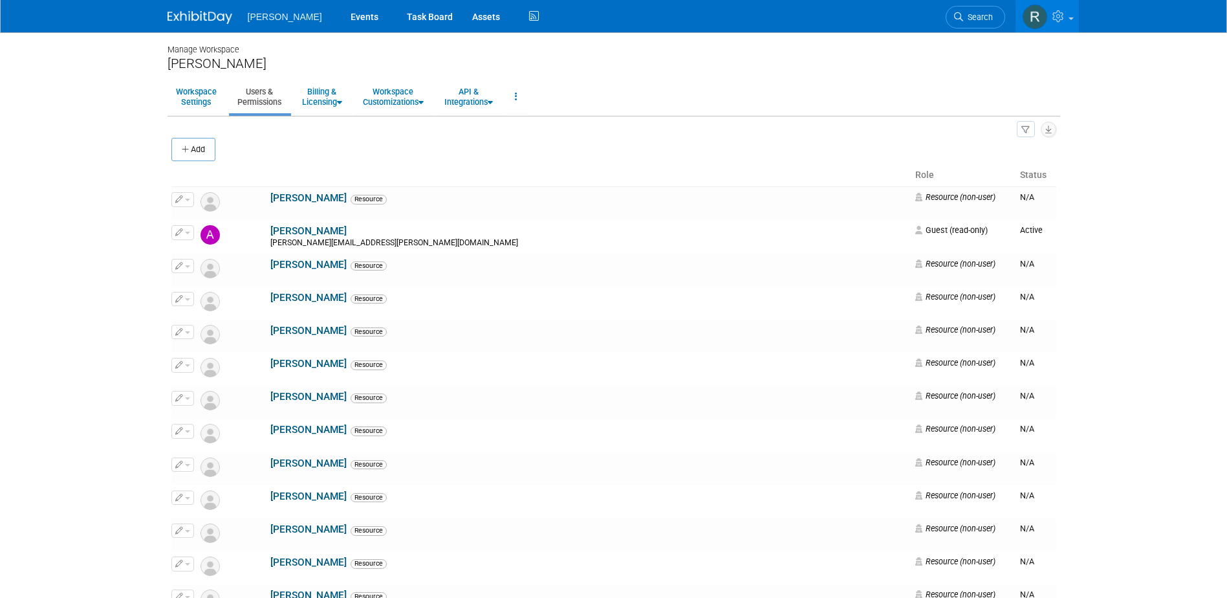
click at [592, 80] on ul "Workspace Settings Users & Permissions Billing & Licensing Manage Plan / Subscr…" at bounding box center [614, 98] width 893 height 36
click at [195, 146] on button "Add" at bounding box center [193, 149] width 44 height 23
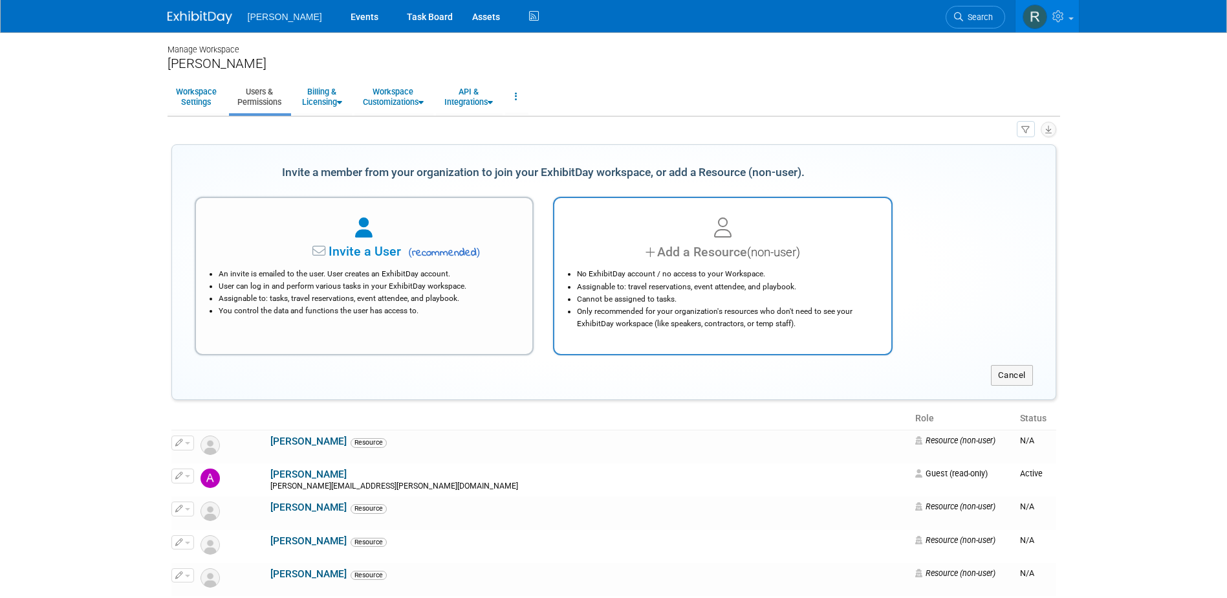
click at [739, 261] on div "Add a Resource (non-user)" at bounding box center [722, 252] width 305 height 19
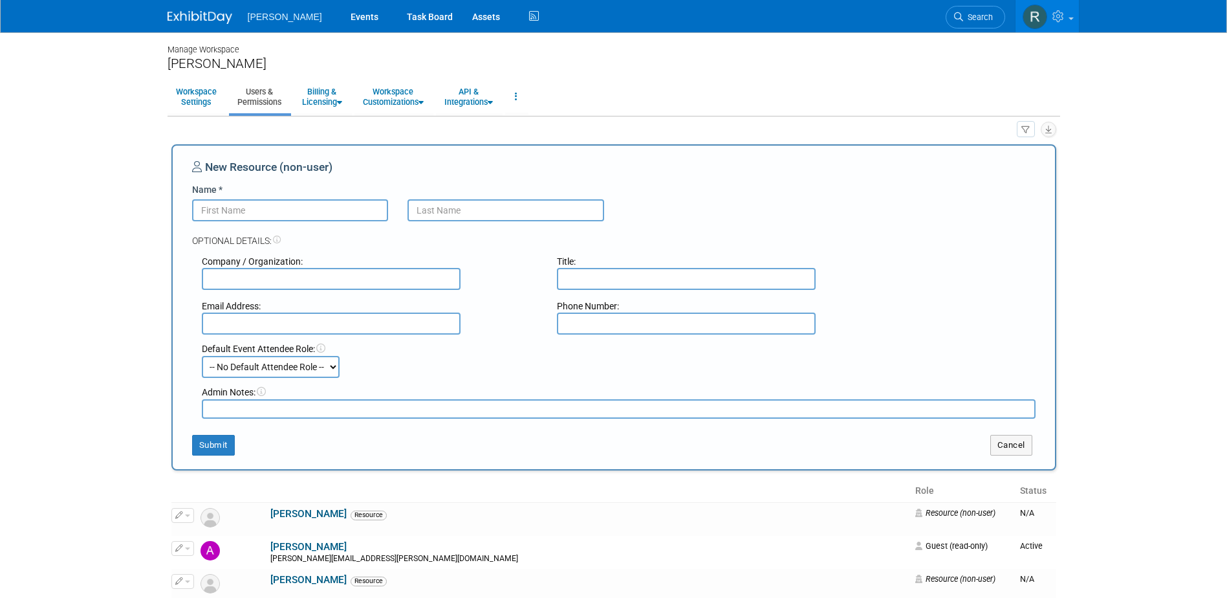
paste input "Teresa Schosser"
click at [250, 213] on input "Teresa Schosser" at bounding box center [290, 210] width 197 height 22
type input "Teresa"
click at [440, 211] on input "text" at bounding box center [505, 210] width 197 height 22
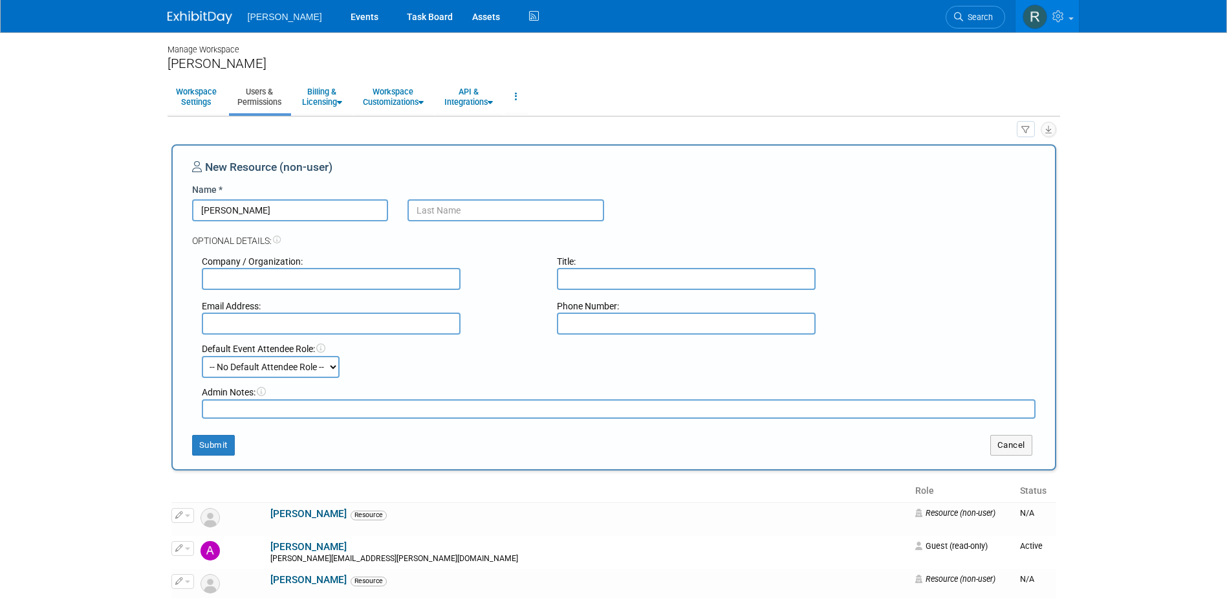
paste input "Schosser"
type input "Schosser"
click at [220, 443] on button "Submit" at bounding box center [213, 445] width 43 height 21
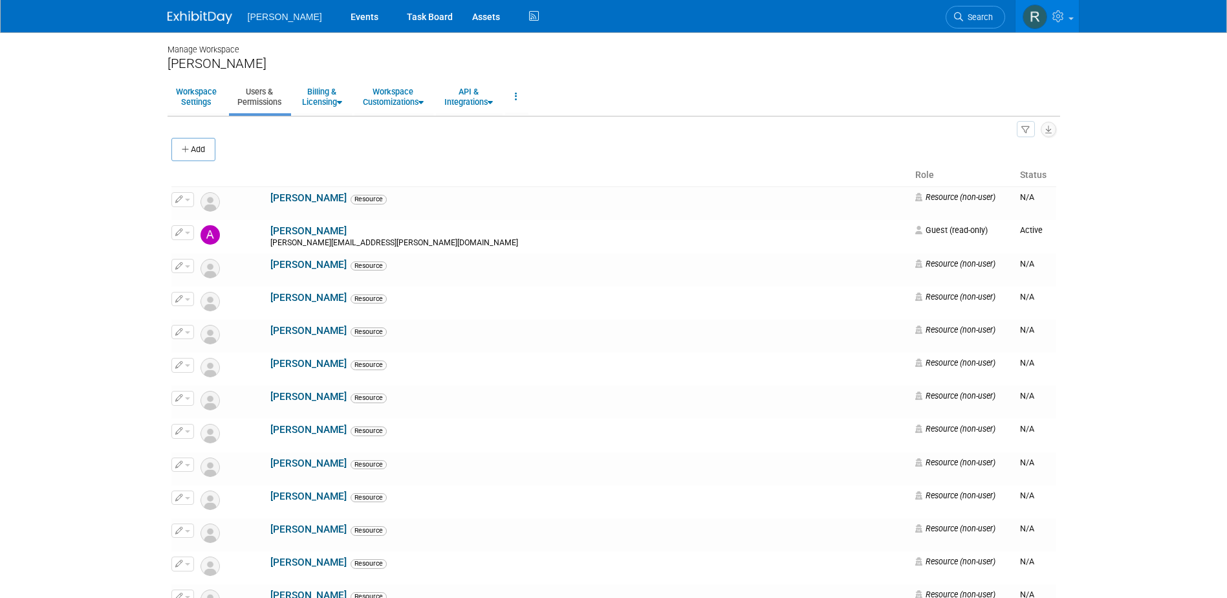
scroll to position [13704, 0]
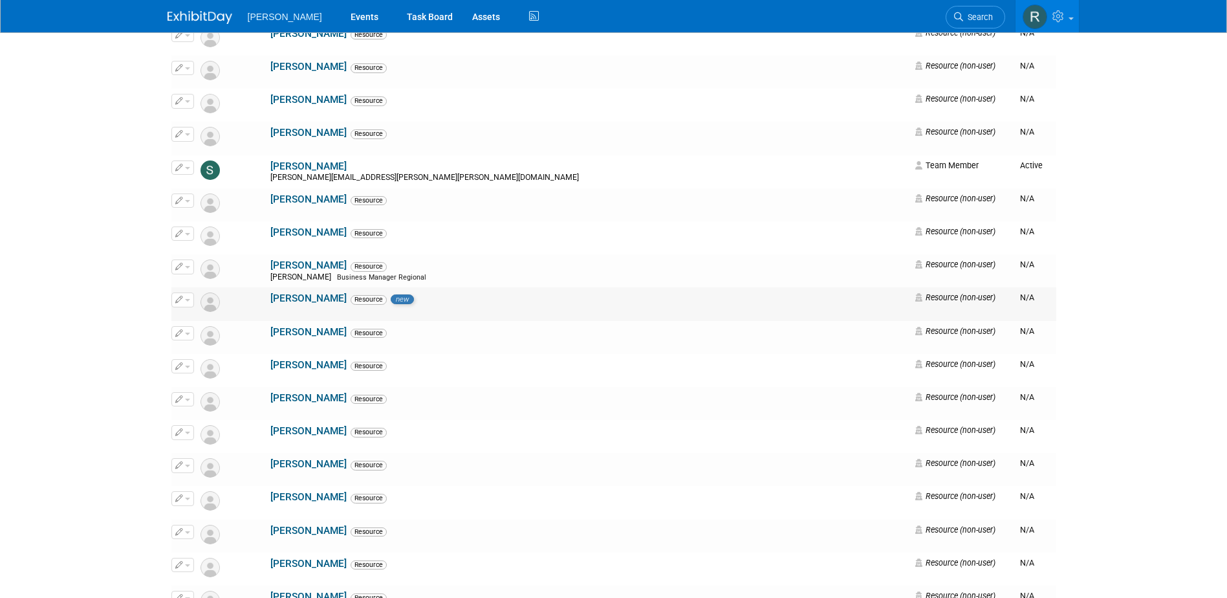
click at [189, 300] on span "button" at bounding box center [187, 300] width 5 height 3
click at [199, 321] on link "Edit" at bounding box center [223, 321] width 102 height 18
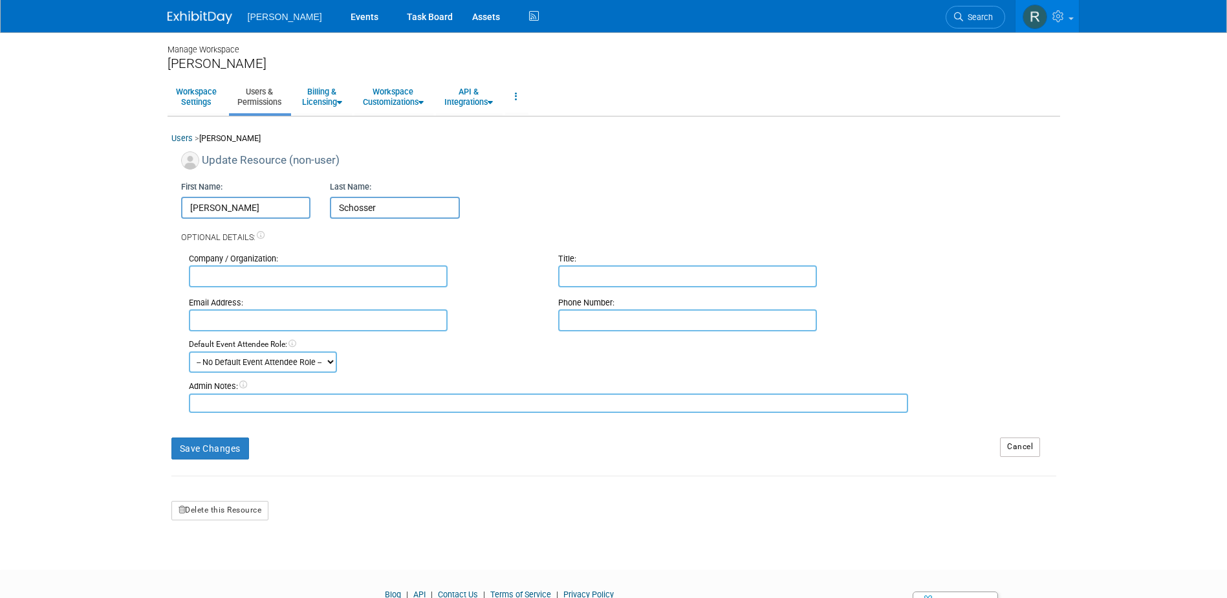
click at [354, 206] on input "Schosser" at bounding box center [395, 208] width 130 height 22
type input "[PERSON_NAME]"
click at [222, 444] on button "Save Changes" at bounding box center [210, 448] width 78 height 22
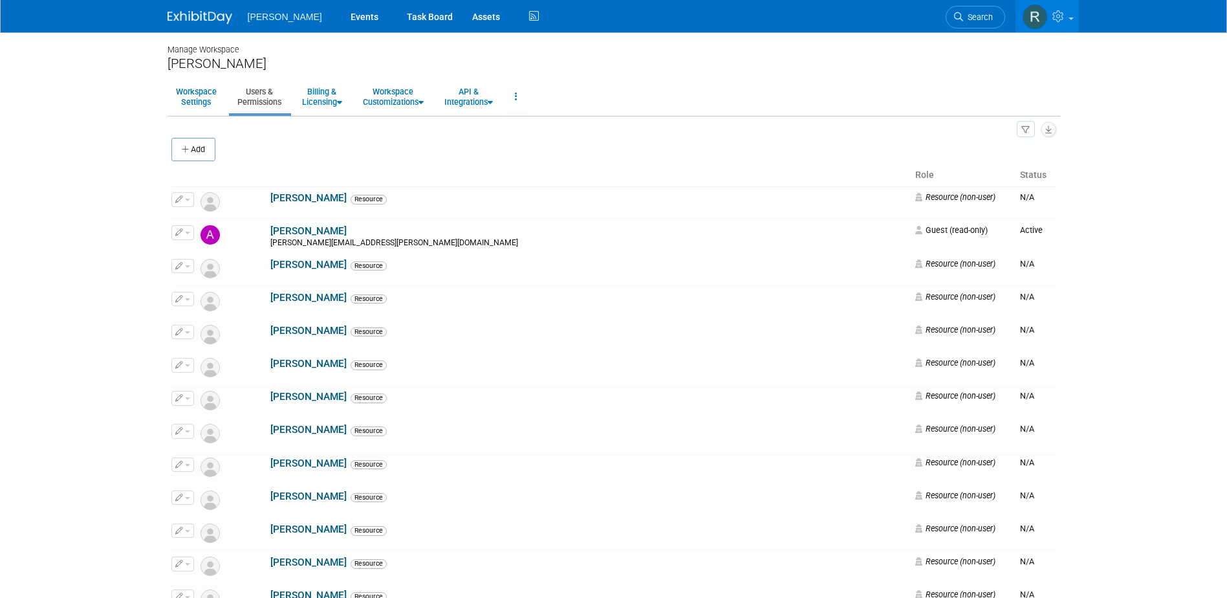
scroll to position [13671, 0]
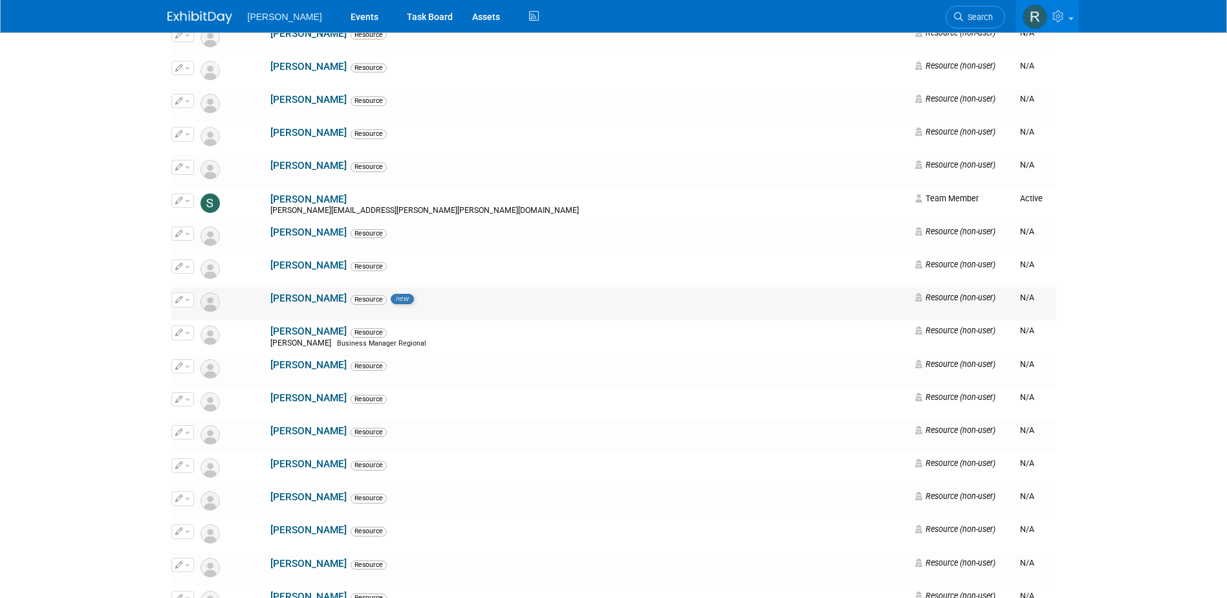
click at [184, 298] on button "button" at bounding box center [182, 299] width 23 height 14
click at [194, 323] on link "Edit" at bounding box center [223, 321] width 102 height 18
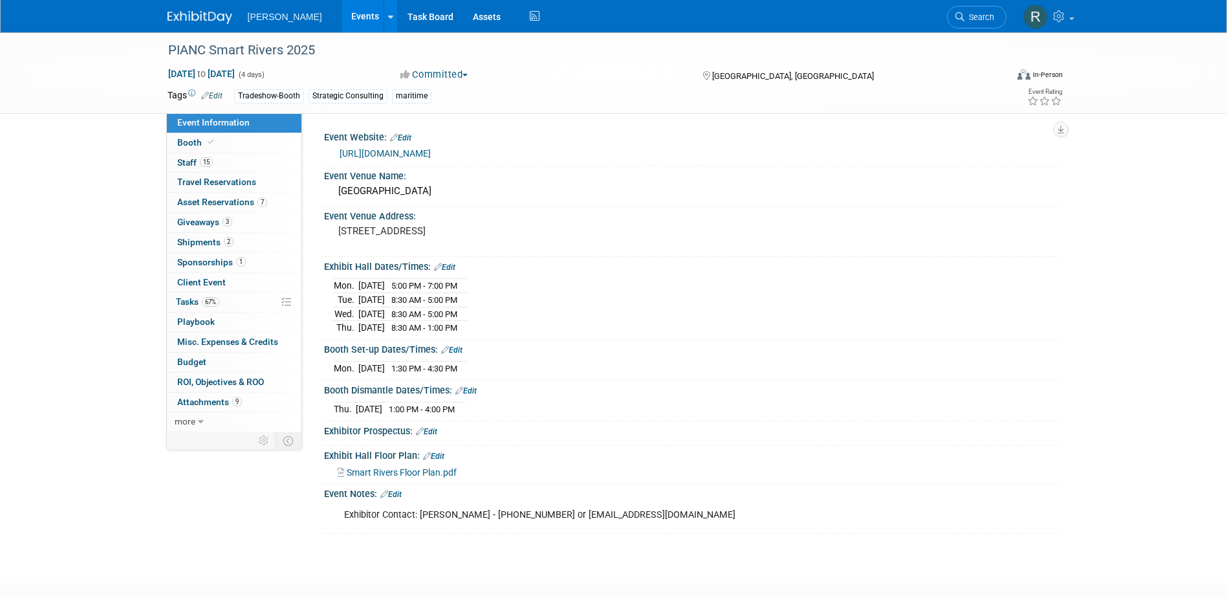
click at [223, 162] on link "15 Staff 15" at bounding box center [234, 162] width 135 height 19
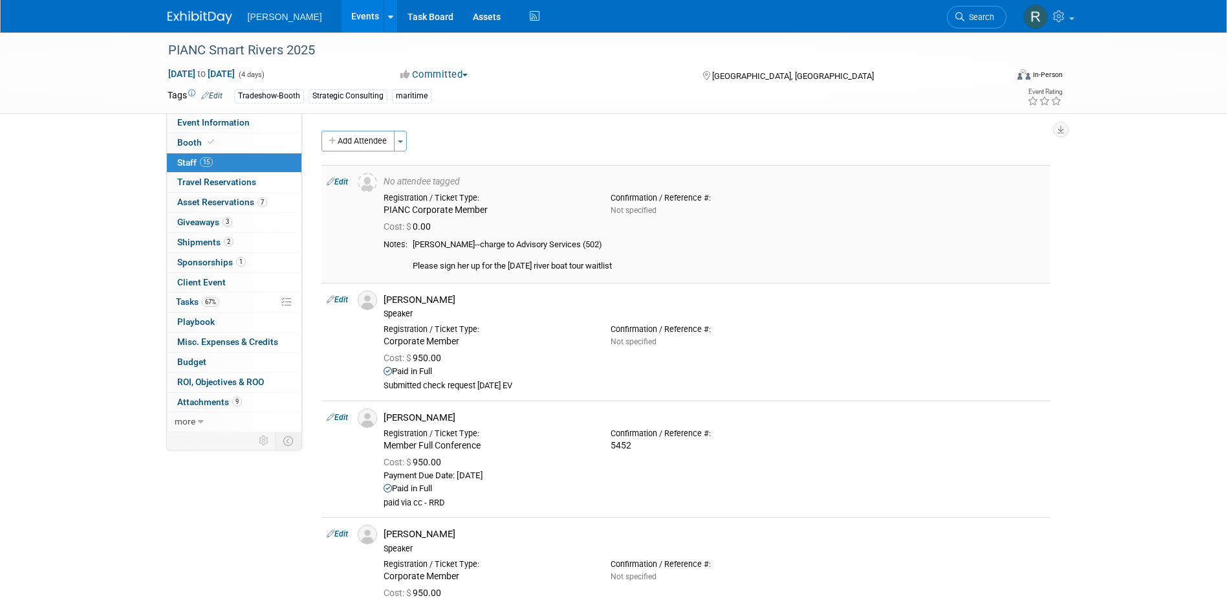
click at [340, 182] on link "Edit" at bounding box center [337, 181] width 21 height 9
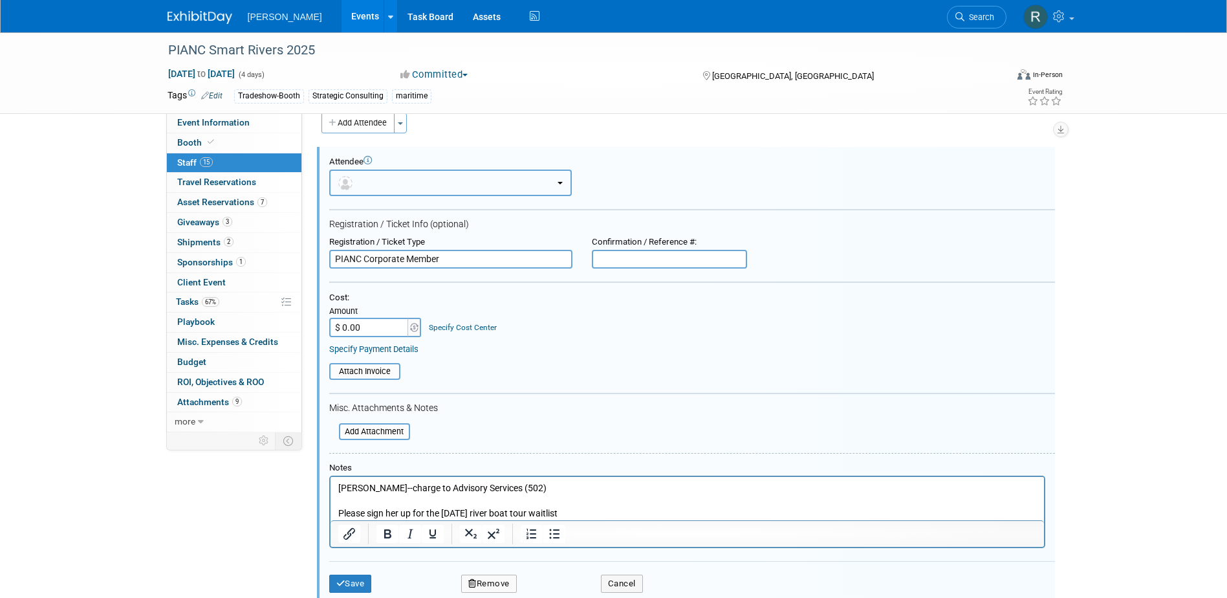
click at [420, 188] on button "button" at bounding box center [450, 182] width 243 height 27
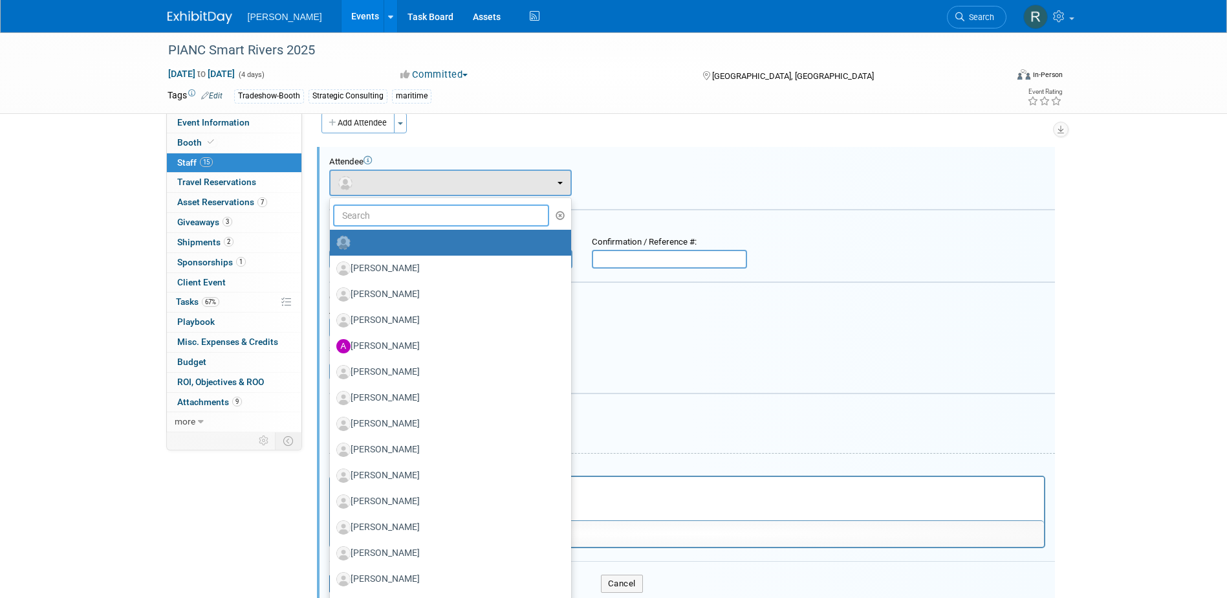
click at [420, 225] on input "text" at bounding box center [441, 215] width 217 height 22
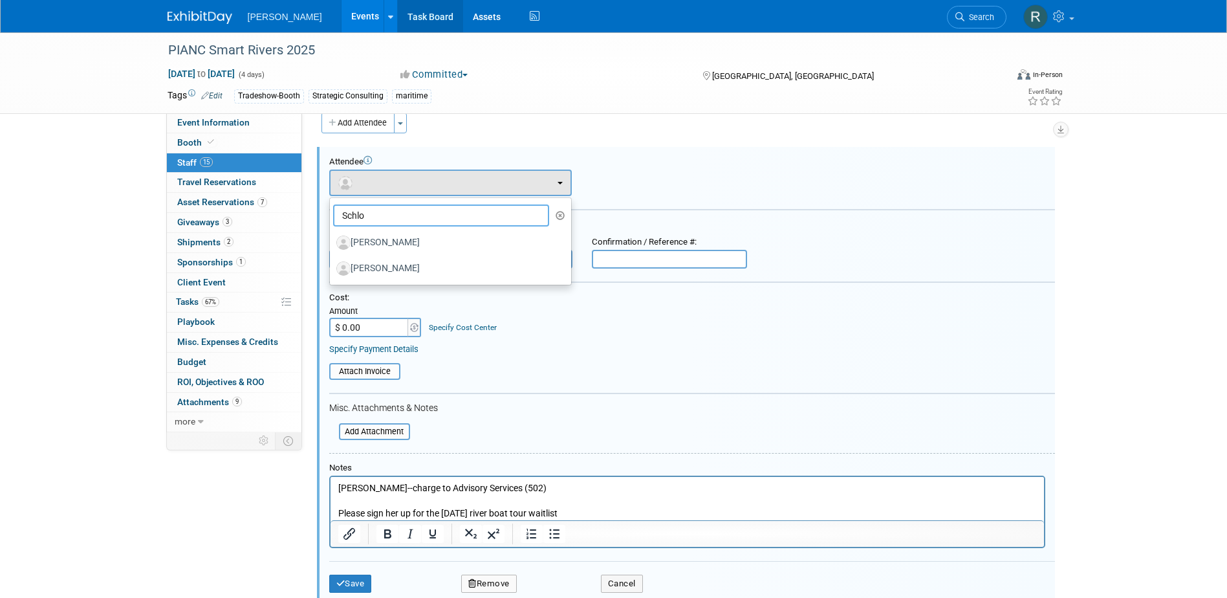
type input "Schlo"
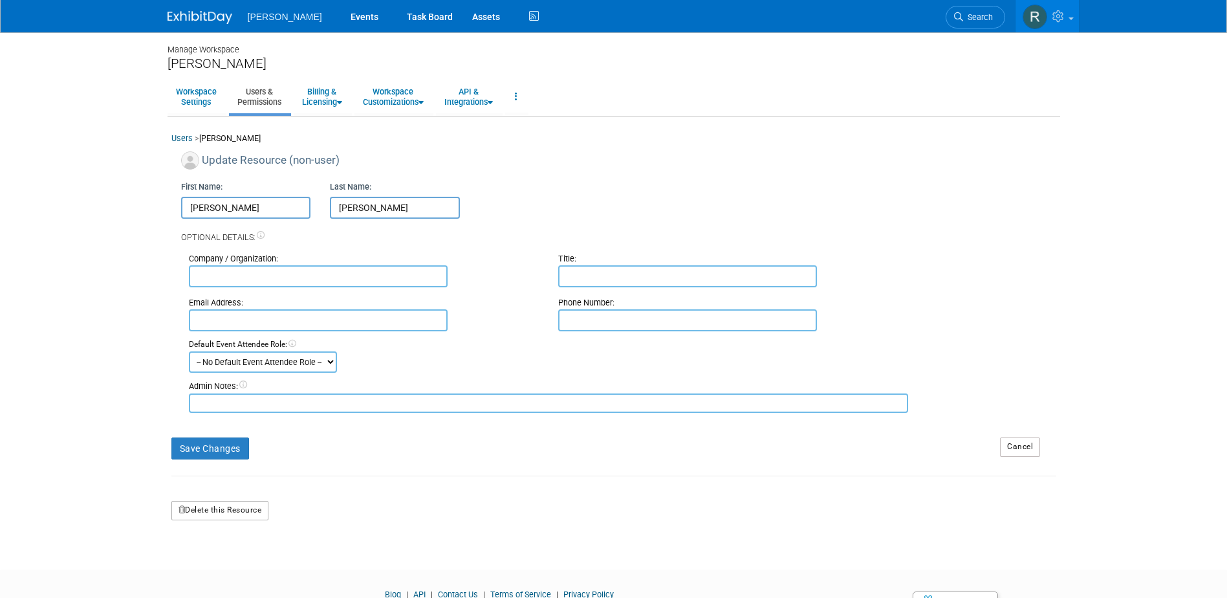
click at [228, 509] on button "Delete this Resource" at bounding box center [220, 510] width 98 height 19
click at [206, 562] on link "Yes" at bounding box center [206, 564] width 38 height 21
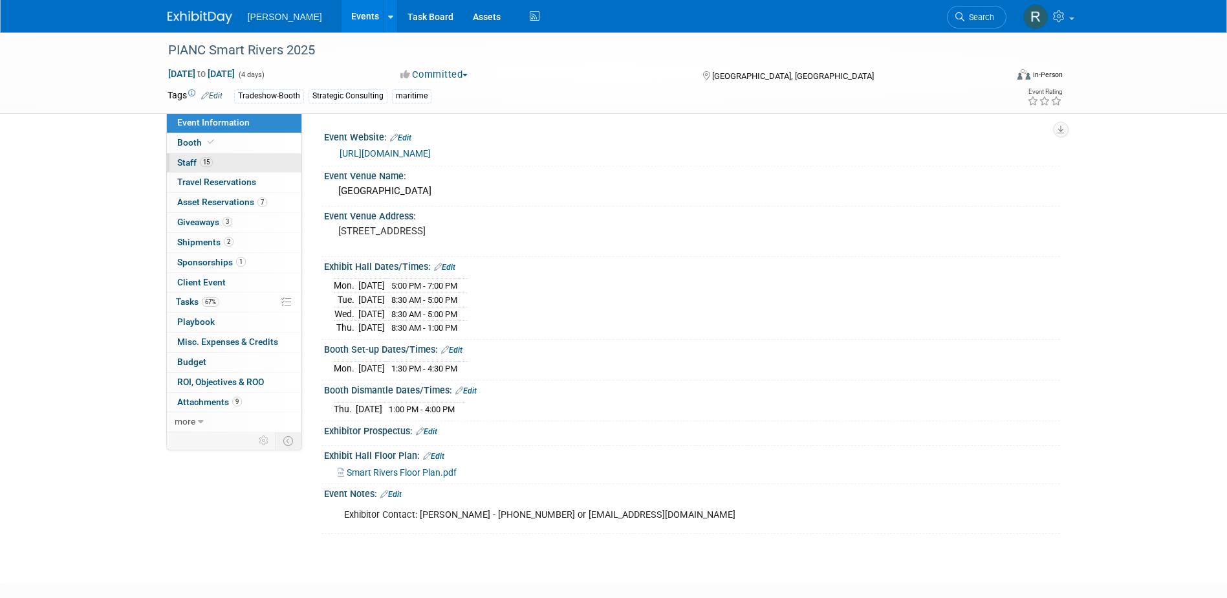
click at [201, 165] on span "15" at bounding box center [206, 162] width 13 height 10
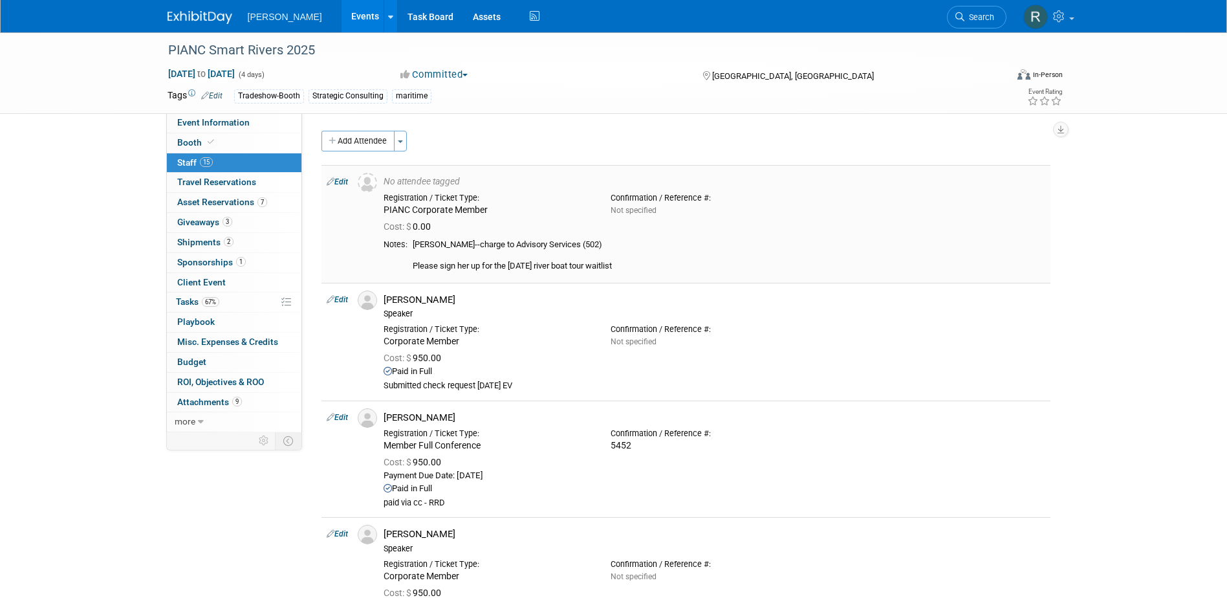
click at [342, 182] on link "Edit" at bounding box center [337, 181] width 21 height 9
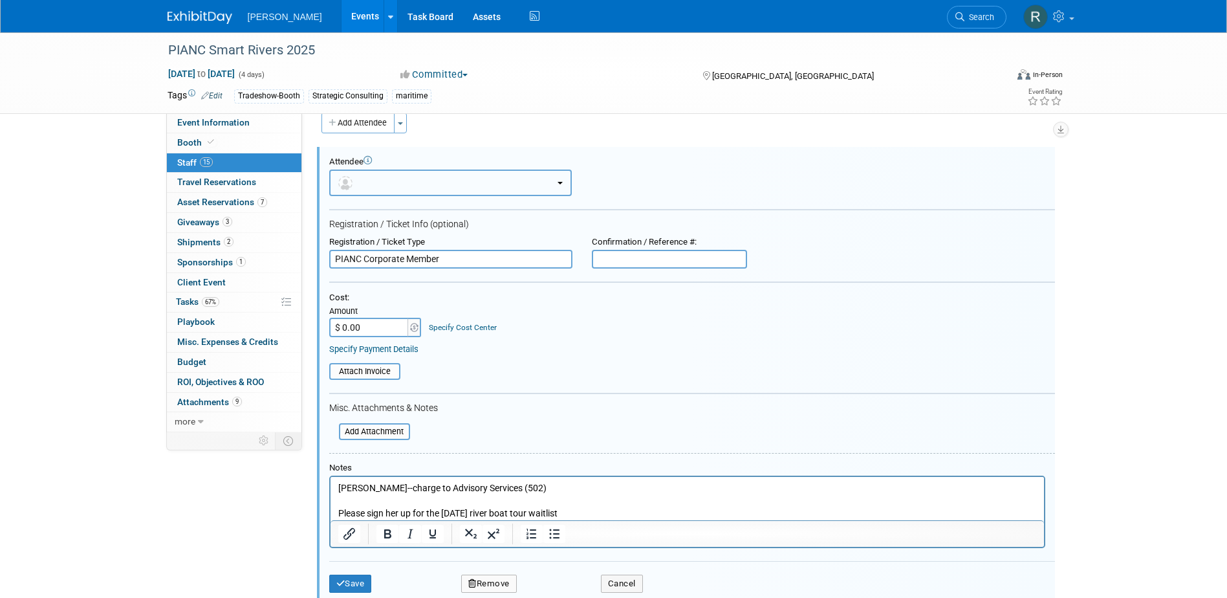
click at [422, 188] on button "button" at bounding box center [450, 182] width 243 height 27
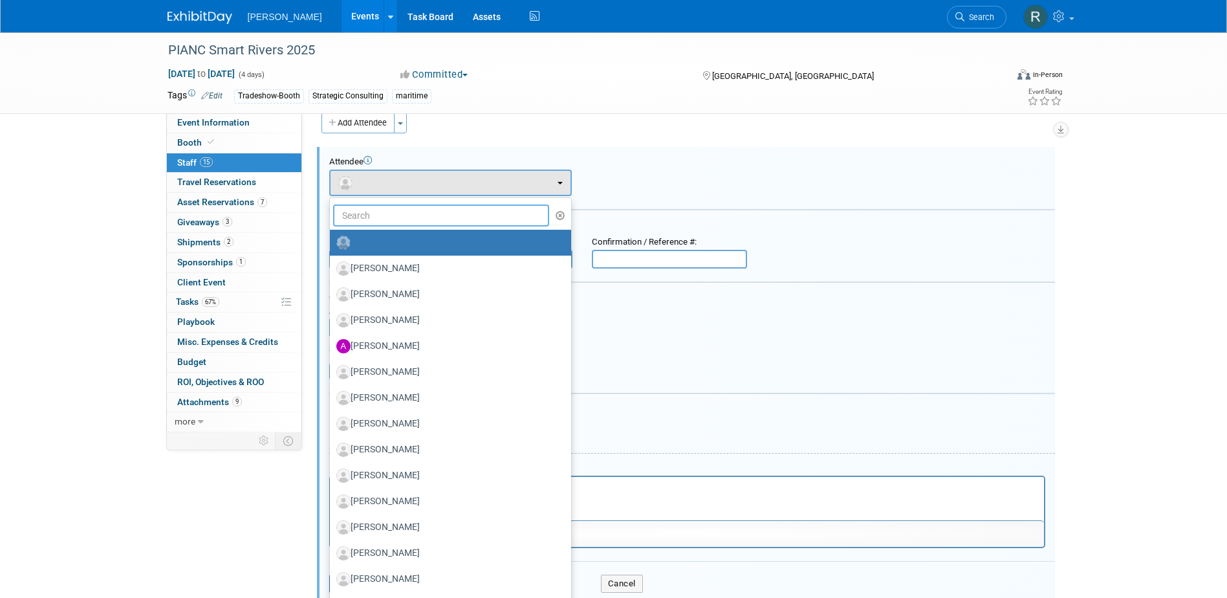
click at [418, 216] on input "text" at bounding box center [441, 215] width 217 height 22
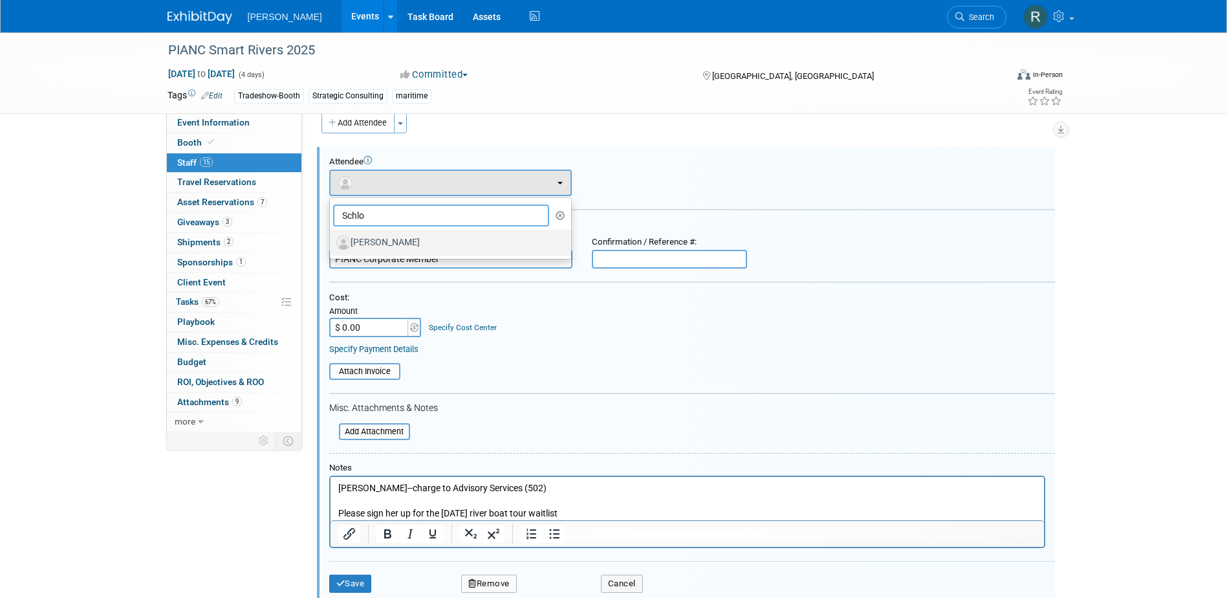
type input "Schlo"
click at [420, 247] on label "Teresa Schlosser" at bounding box center [447, 242] width 222 height 21
click at [332, 245] on input "Teresa Schlosser" at bounding box center [327, 241] width 8 height 8
select select "905d02cc-178c-4ee4-b1bf-512e70fb12bf"
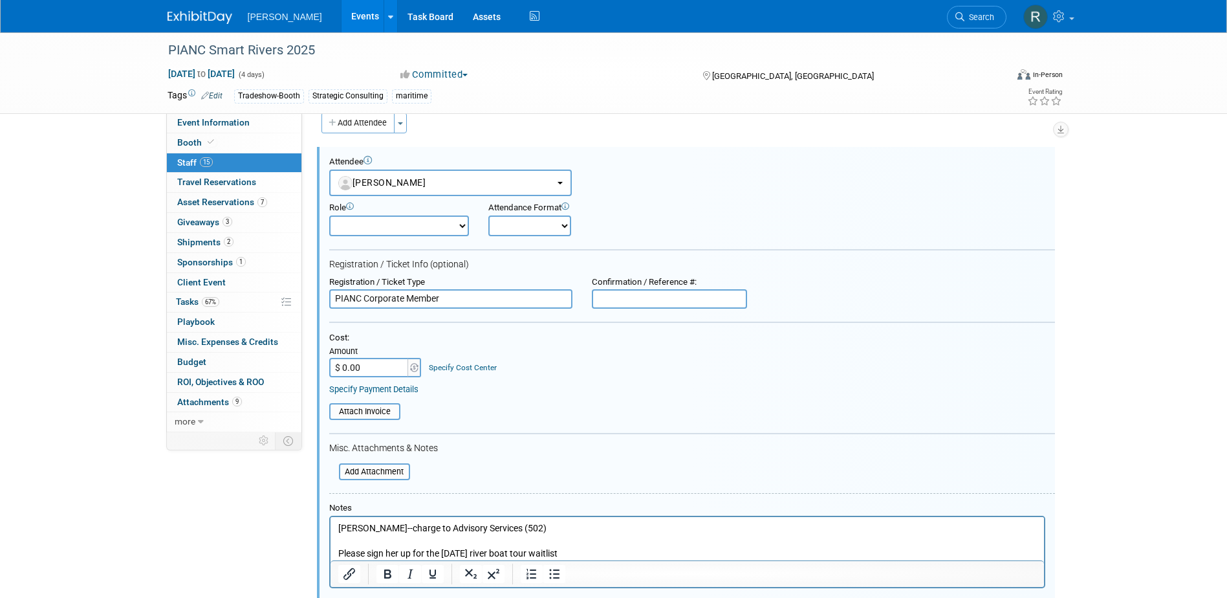
click at [724, 295] on input "text" at bounding box center [669, 298] width 155 height 19
type input "5997"
click at [366, 363] on input "$ 0.00" at bounding box center [369, 367] width 81 height 19
type input "$ 1,000.00"
click at [471, 367] on link "Specify Cost Center" at bounding box center [463, 367] width 68 height 9
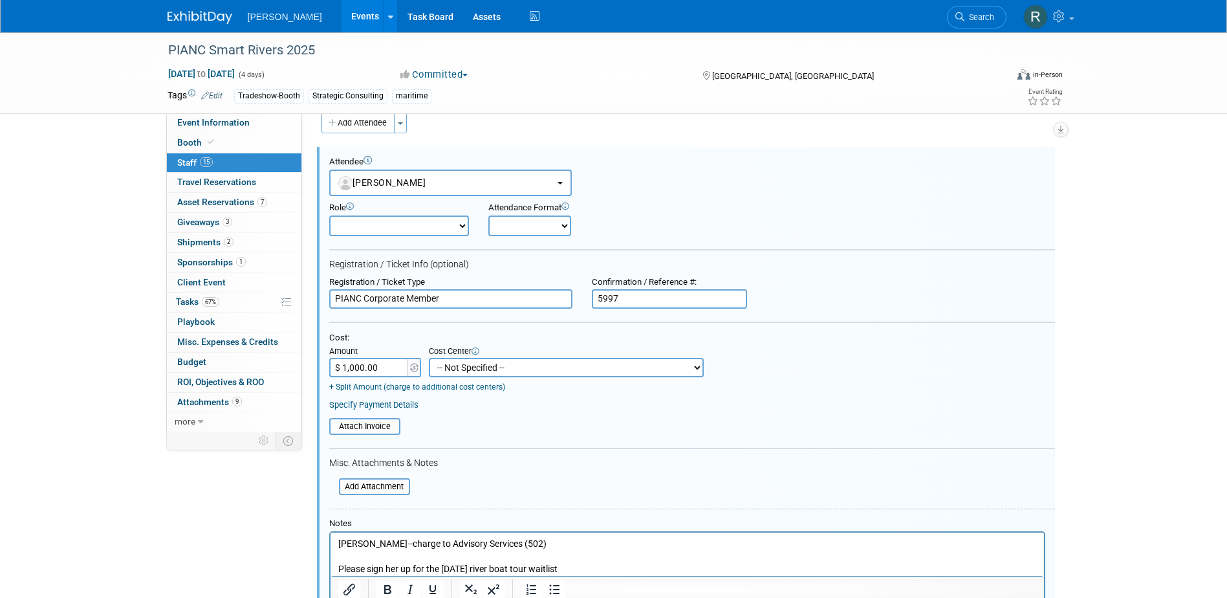
drag, startPoint x: 471, startPoint y: 367, endPoint x: 473, endPoint y: 358, distance: 8.6
click at [471, 367] on select "-- Not Specified -- Advisory Services - Expenses_1001.502 Aerial Acquisition - …" at bounding box center [566, 367] width 275 height 19
select select "18966246"
click at [429, 358] on select "-- Not Specified -- Advisory Services - Expenses_1001.502 Aerial Acquisition - …" at bounding box center [566, 367] width 275 height 19
click at [359, 402] on link "Specify Payment Details" at bounding box center [373, 405] width 89 height 10
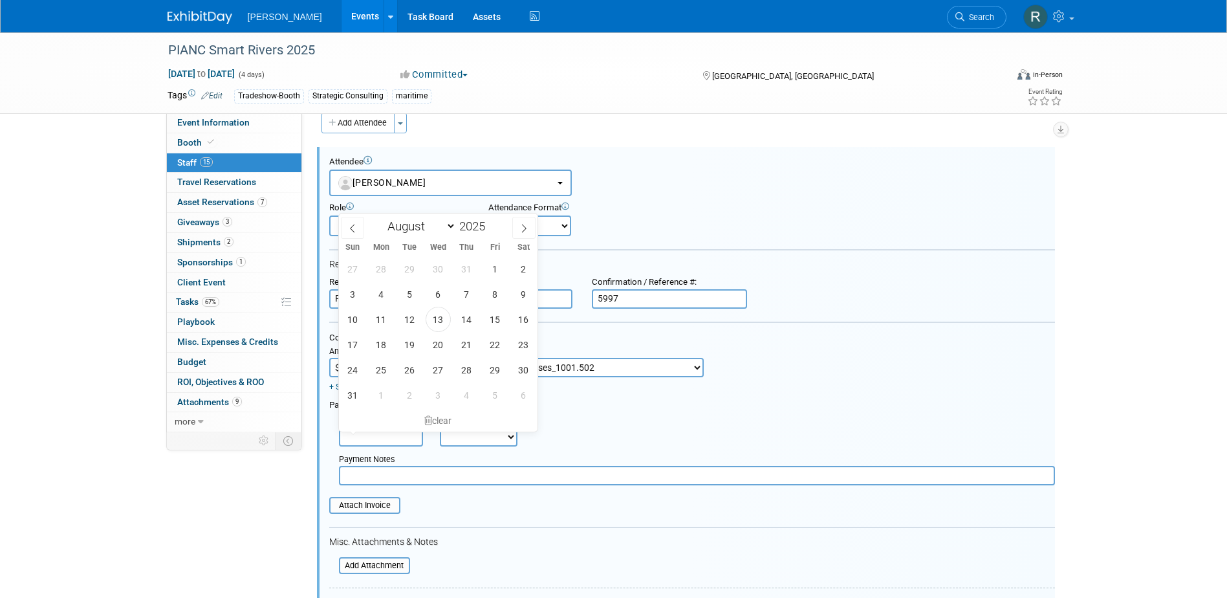
click at [362, 433] on input "text" at bounding box center [381, 436] width 84 height 19
click at [437, 318] on span "13" at bounding box center [438, 319] width 25 height 25
type input "Aug 13, 2025"
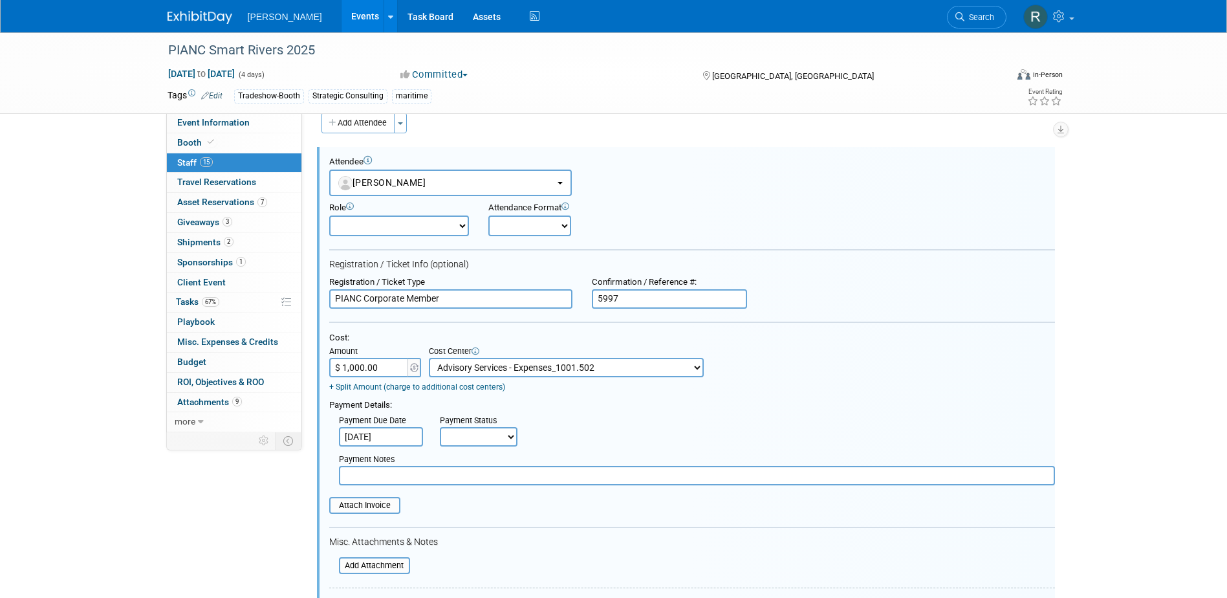
drag, startPoint x: 456, startPoint y: 435, endPoint x: 454, endPoint y: 449, distance: 14.4
click at [456, 435] on select "Not Paid Yet Partially Paid Paid in Full" at bounding box center [479, 436] width 78 height 19
select select "1"
click at [440, 428] on select "Not Paid Yet Partially Paid Paid in Full" at bounding box center [479, 436] width 78 height 19
click at [464, 481] on input "text" at bounding box center [697, 475] width 716 height 19
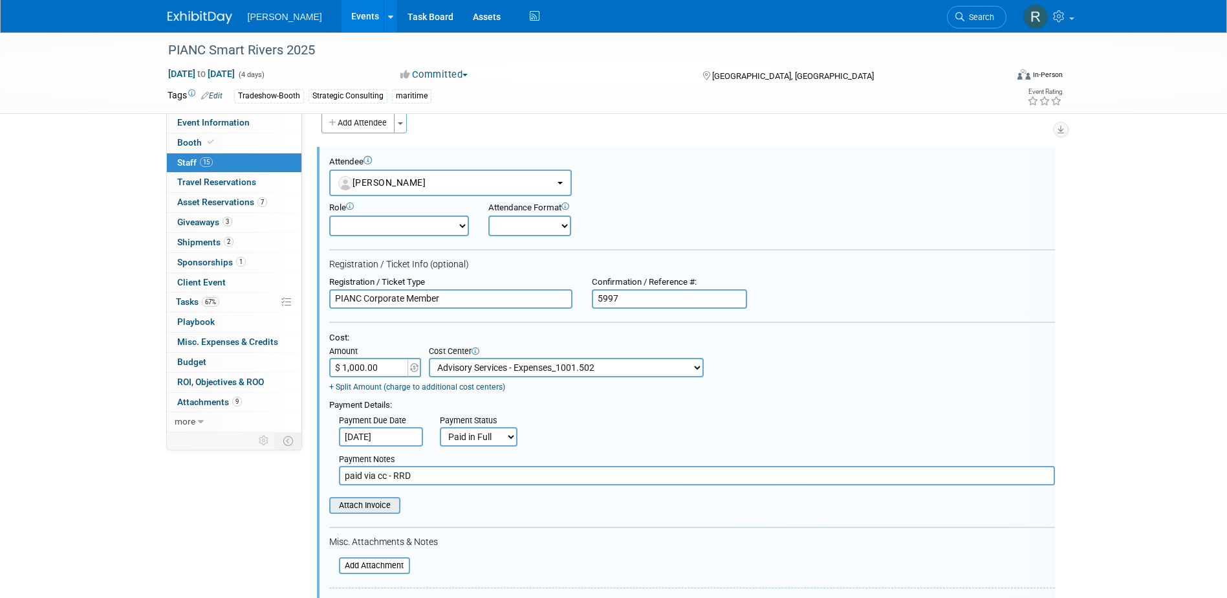
type input "paid via cc - RRD"
click at [380, 512] on input "file" at bounding box center [322, 505] width 154 height 14
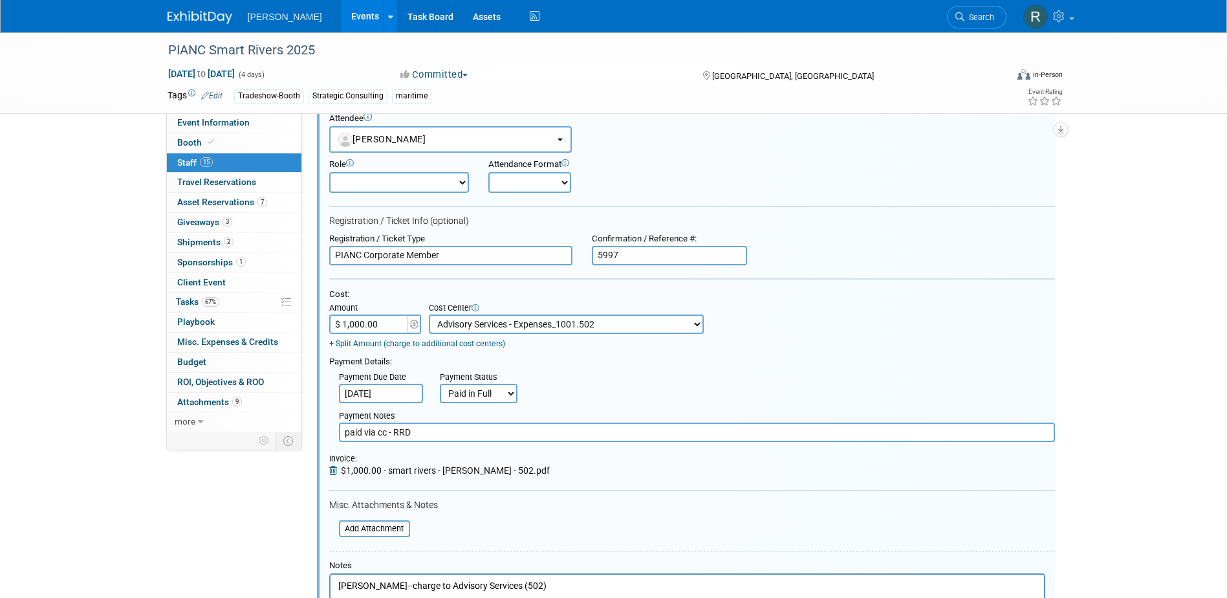
scroll to position [277, 0]
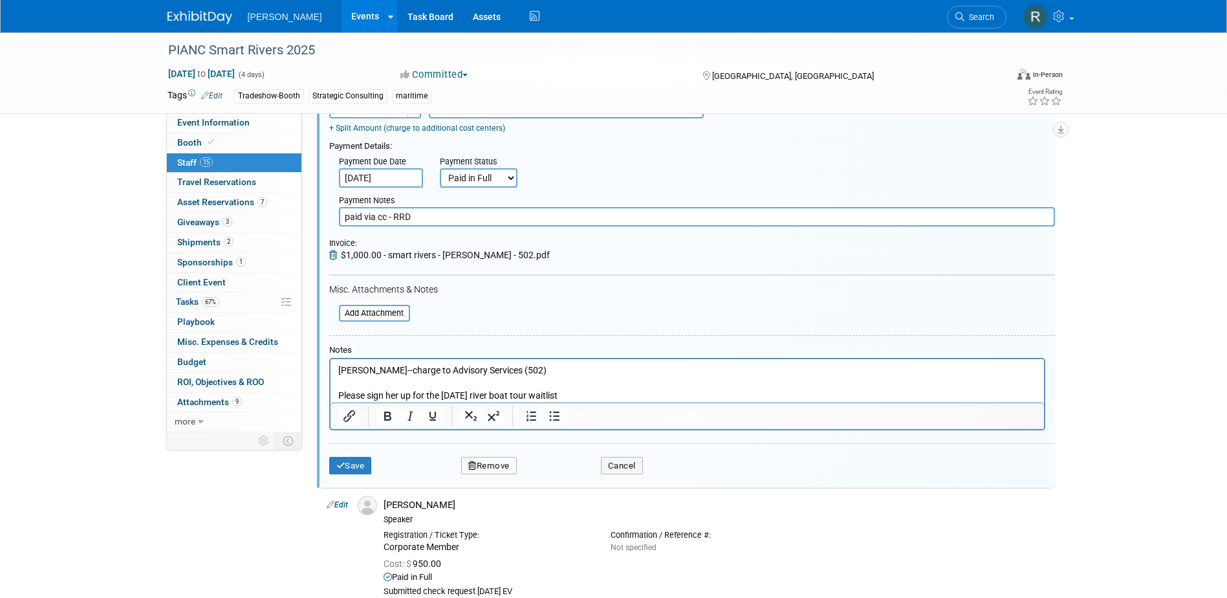
click at [400, 371] on p "Teresa Schosser--charge to Advisory Services (502) Please sign her up for the F…" at bounding box center [687, 382] width 698 height 38
drag, startPoint x: 406, startPoint y: 369, endPoint x: 298, endPoint y: 360, distance: 108.4
click at [330, 360] on html "Teresa Schosser--charge to Advisory Services (502) Please sign her up for the F…" at bounding box center [686, 379] width 713 height 43
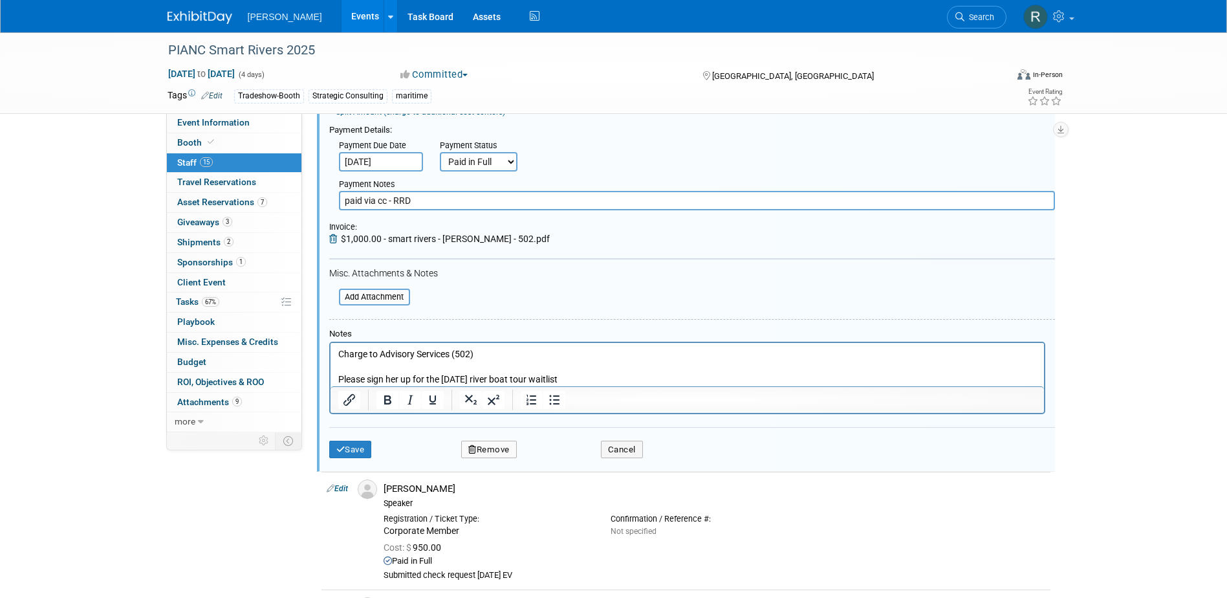
scroll to position [341, 0]
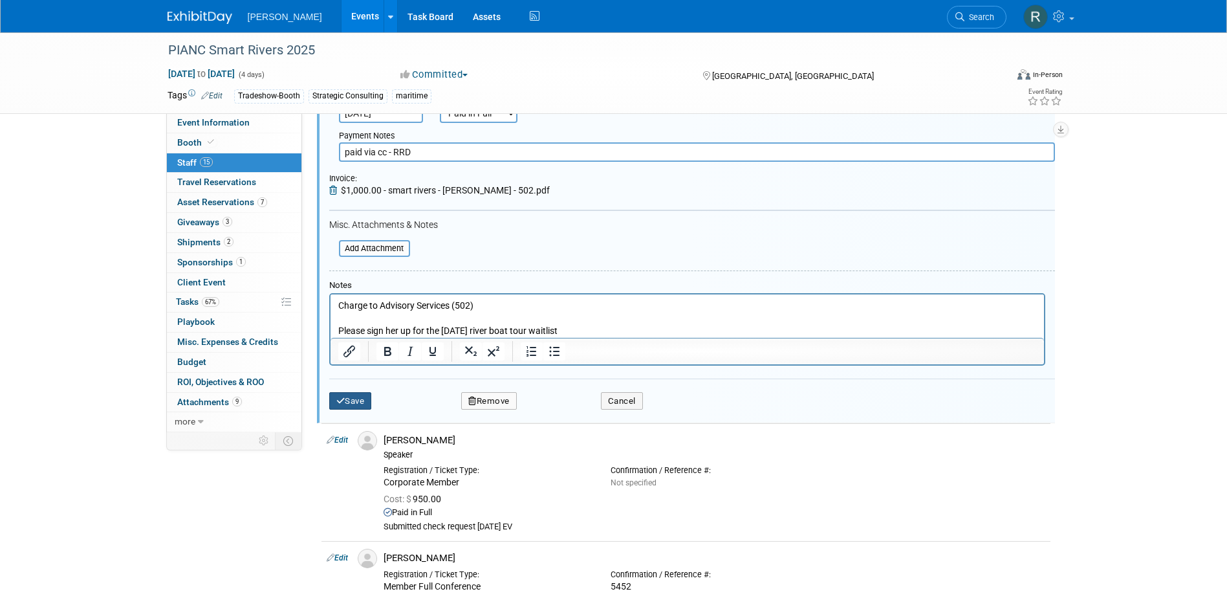
click at [354, 400] on button "Save" at bounding box center [350, 401] width 43 height 18
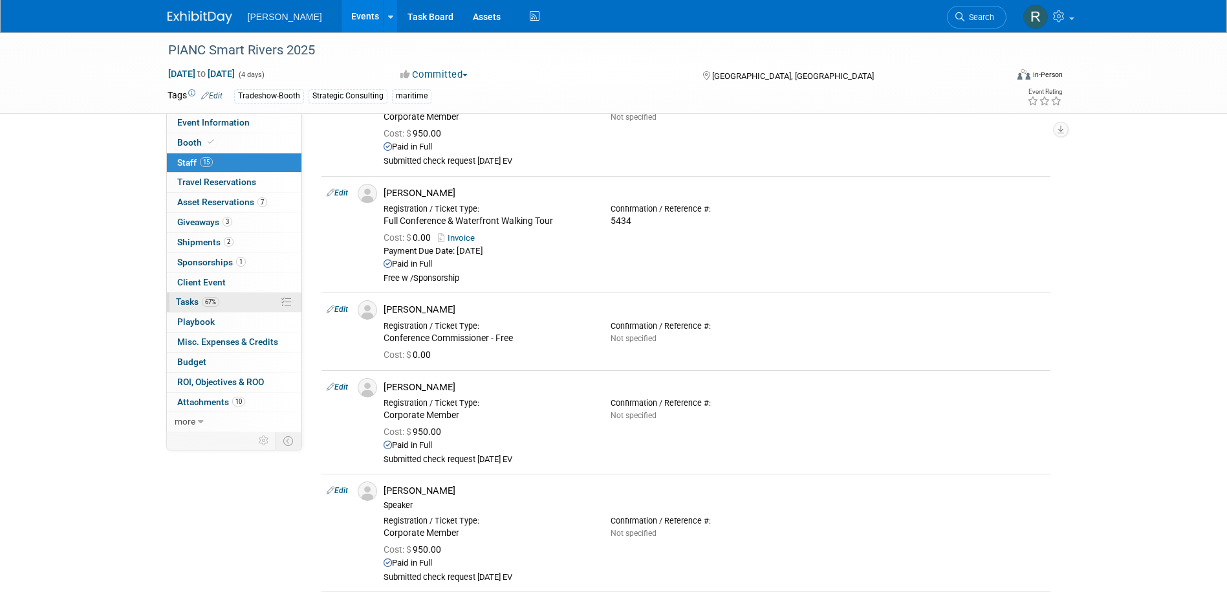
click at [203, 298] on span "67%" at bounding box center [210, 302] width 17 height 10
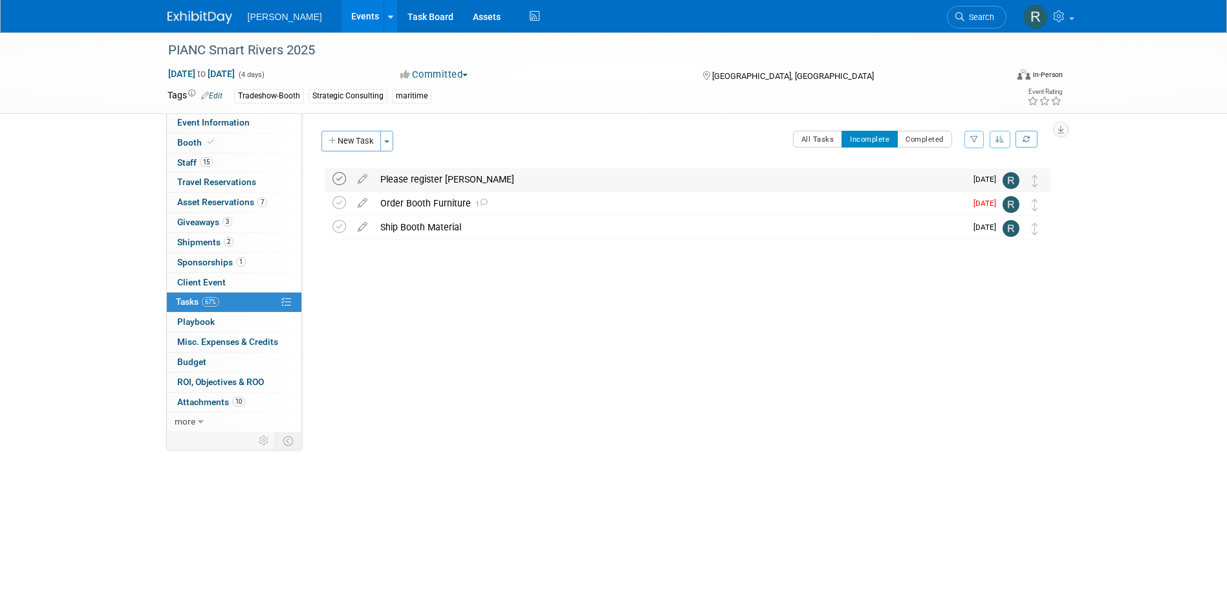
click at [341, 177] on icon at bounding box center [339, 179] width 14 height 14
click at [966, 17] on span "Search" at bounding box center [979, 17] width 30 height 10
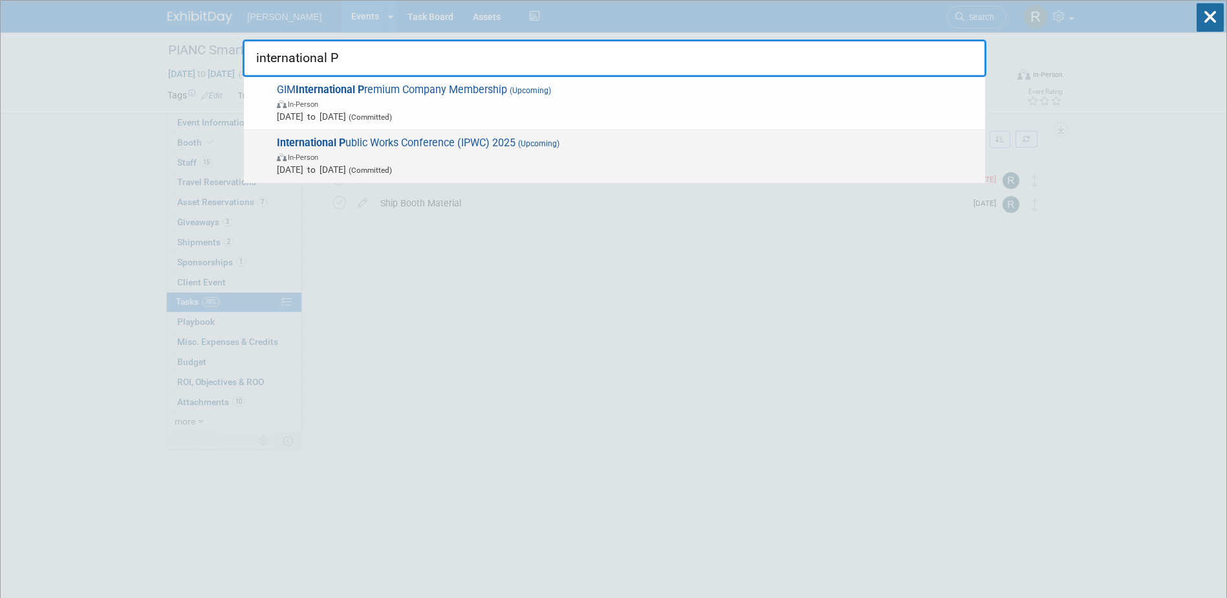
type input "international P"
click at [442, 144] on span "International P ublic Works Conference (IPWC) 2025 (Upcoming) In-Person Aug 25,…" at bounding box center [626, 155] width 706 height 39
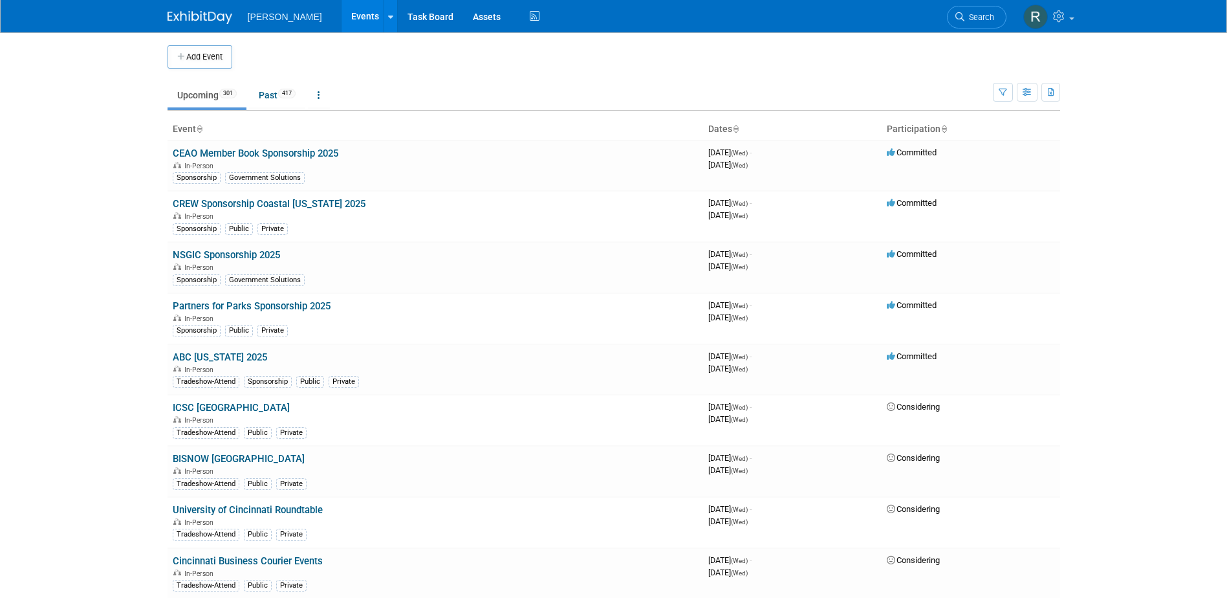
drag, startPoint x: 982, startPoint y: 19, endPoint x: 971, endPoint y: 18, distance: 11.7
click at [982, 19] on span "Search" at bounding box center [979, 17] width 30 height 10
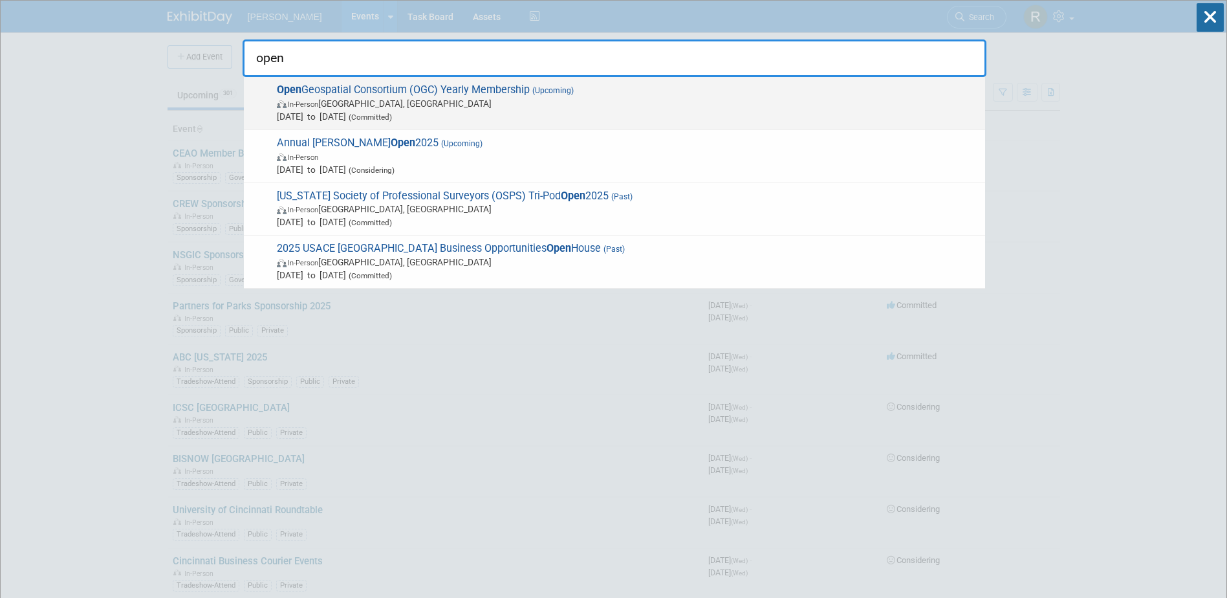
type input "open"
click at [420, 95] on span "Open Geospatial Consortium (OGC) Yearly Membership (Upcoming) In-Person Arlingt…" at bounding box center [626, 102] width 706 height 39
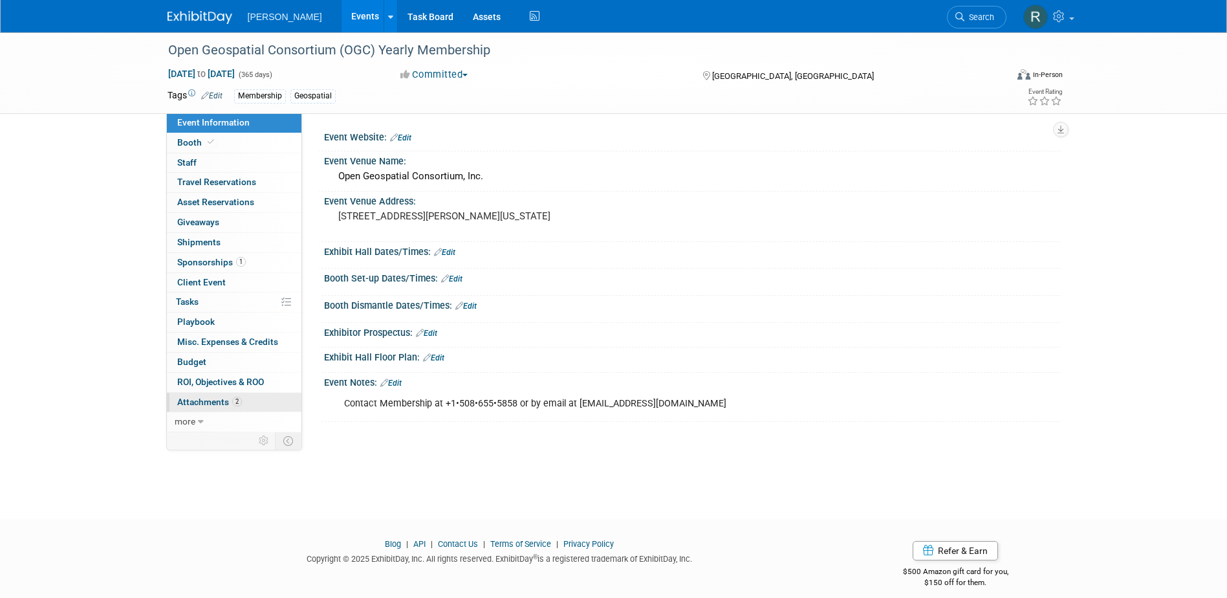
click at [224, 400] on span "Attachments 2" at bounding box center [209, 401] width 65 height 10
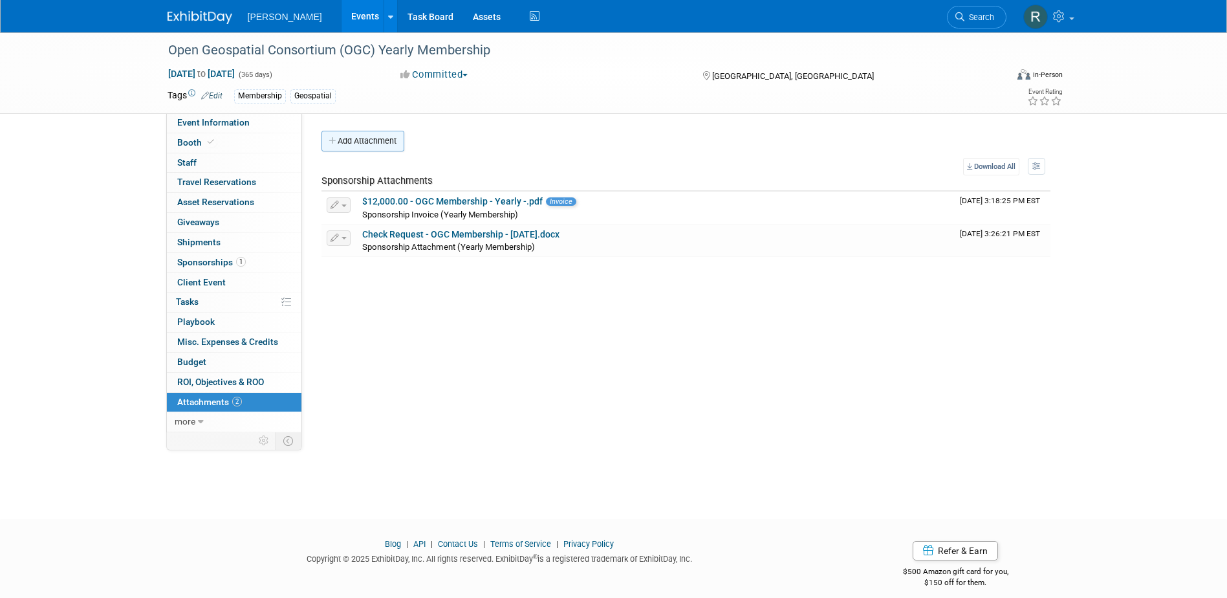
click at [356, 145] on button "Add Attachment" at bounding box center [362, 141] width 83 height 21
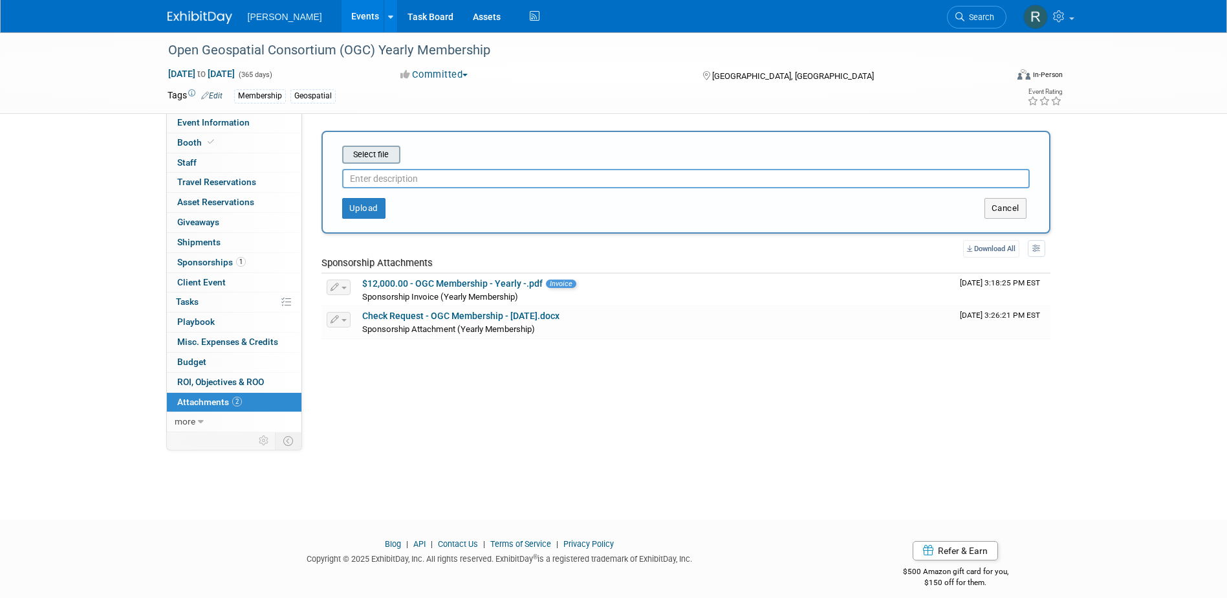
click at [363, 158] on input "file" at bounding box center [322, 155] width 154 height 16
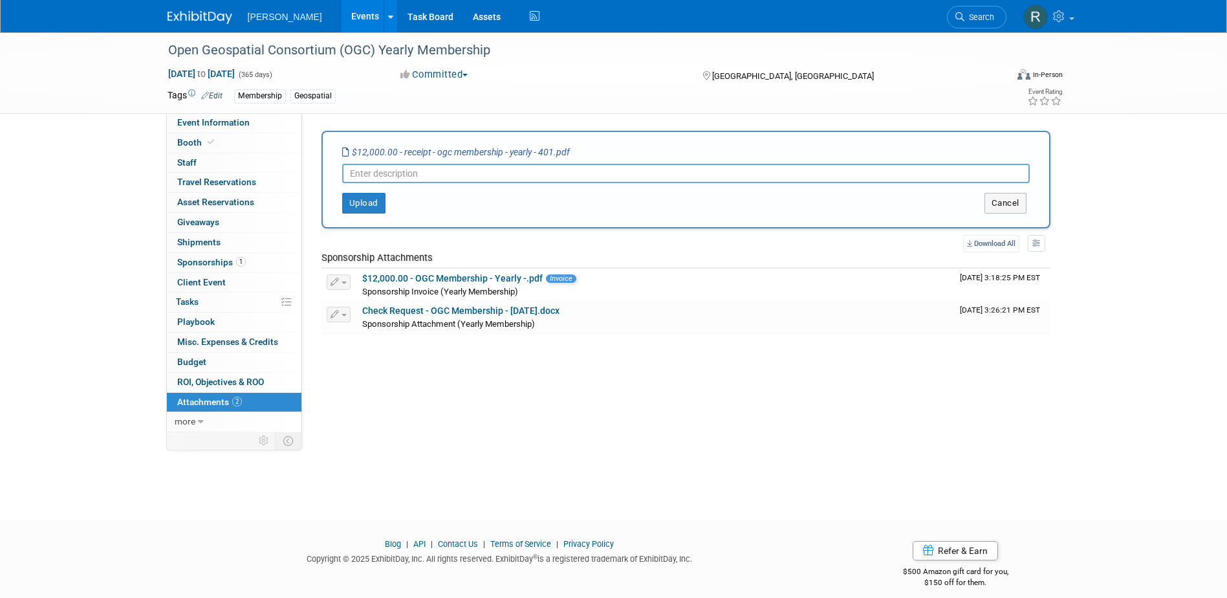
click at [400, 171] on input "text" at bounding box center [685, 173] width 687 height 19
type input "C"
type input "Payment Confirmation"
click at [365, 212] on button "Upload" at bounding box center [363, 203] width 43 height 21
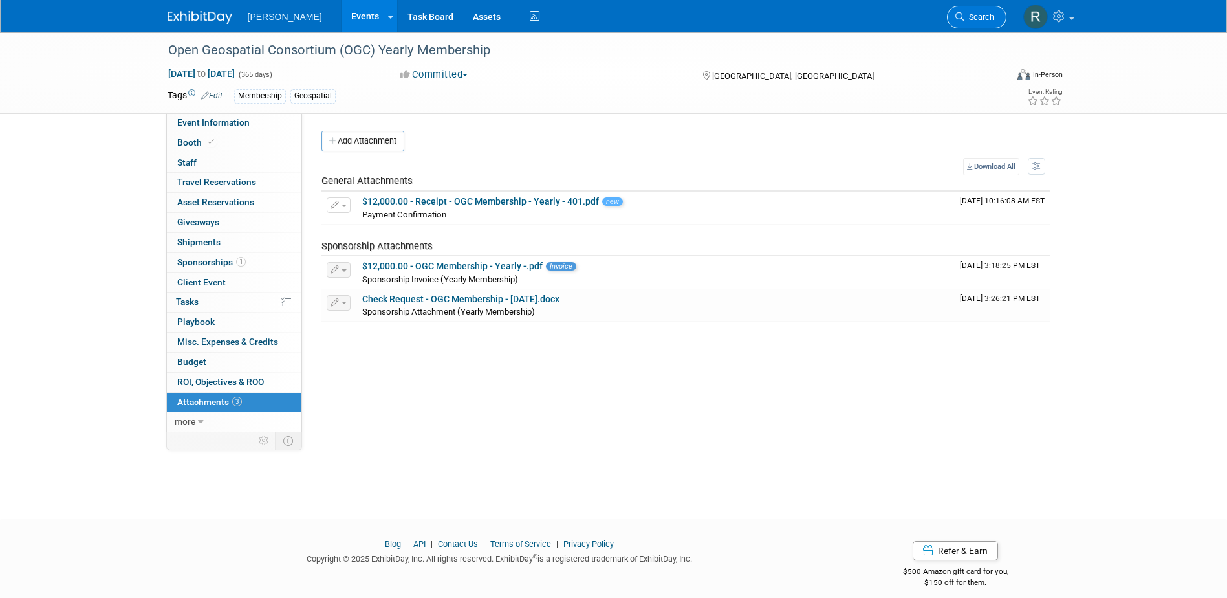
click at [961, 14] on icon at bounding box center [959, 16] width 9 height 9
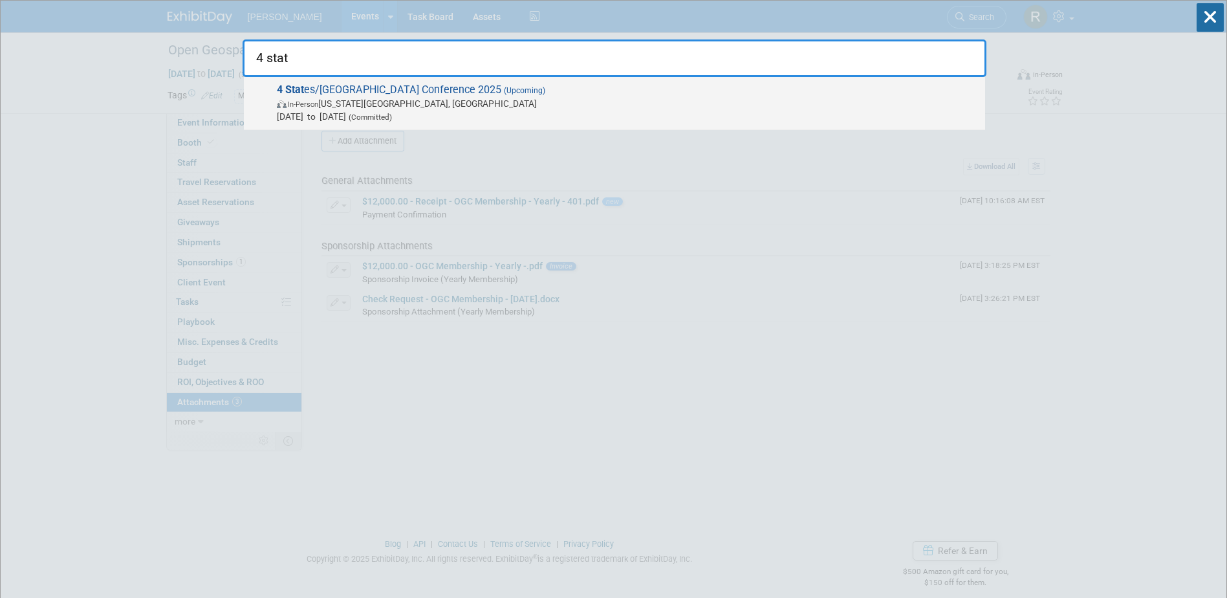
type input "4 stat"
click at [329, 101] on span "In-Person [US_STATE][GEOGRAPHIC_DATA], [GEOGRAPHIC_DATA]" at bounding box center [628, 103] width 702 height 13
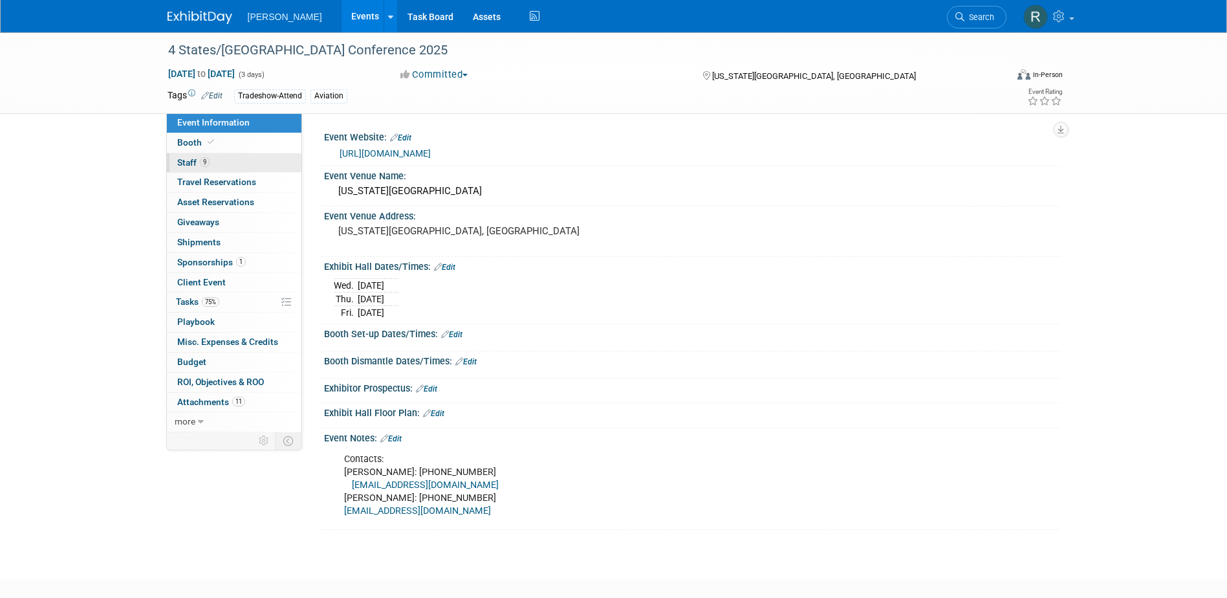
click at [186, 158] on span "Staff 9" at bounding box center [193, 162] width 32 height 10
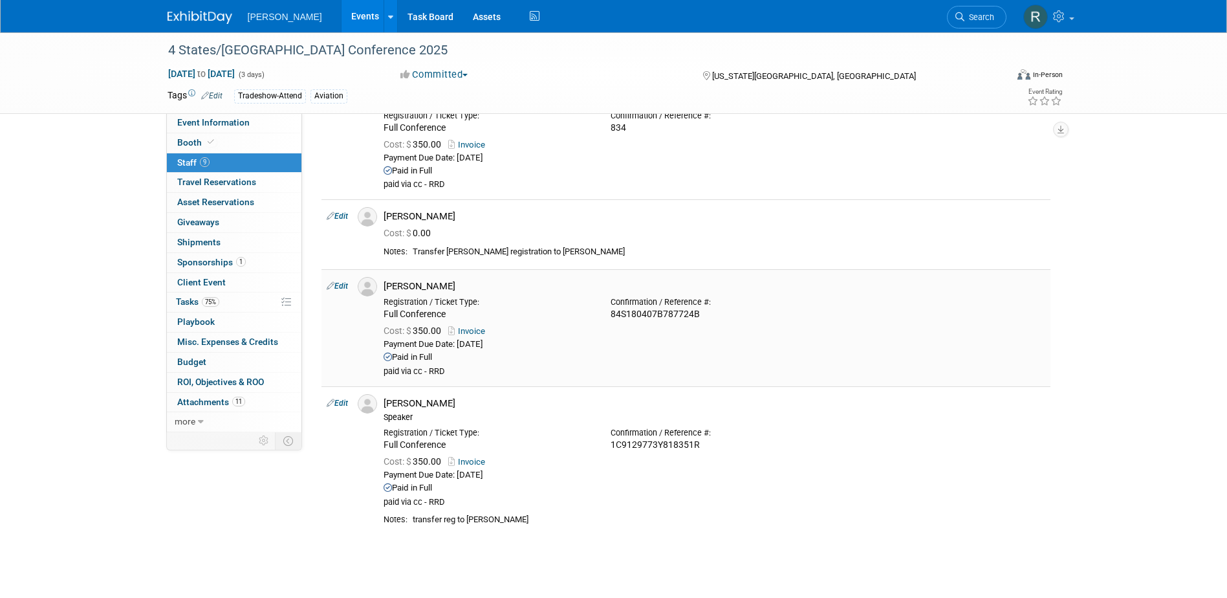
scroll to position [656, 0]
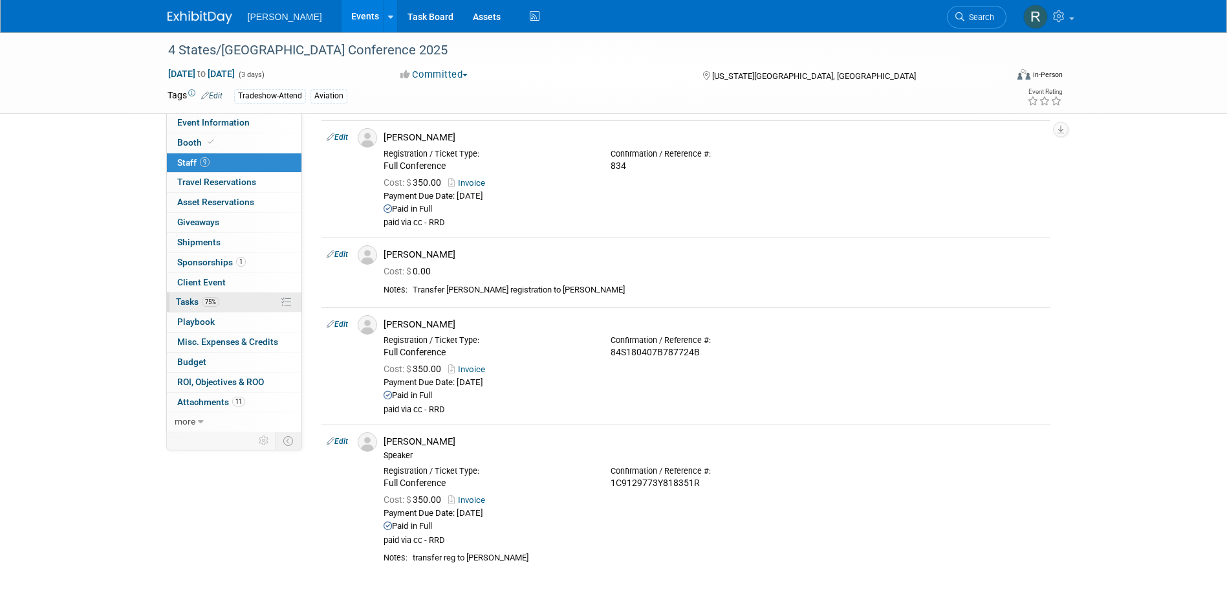
drag, startPoint x: 197, startPoint y: 299, endPoint x: 205, endPoint y: 300, distance: 7.9
click at [197, 299] on span "Tasks 75%" at bounding box center [197, 301] width 43 height 10
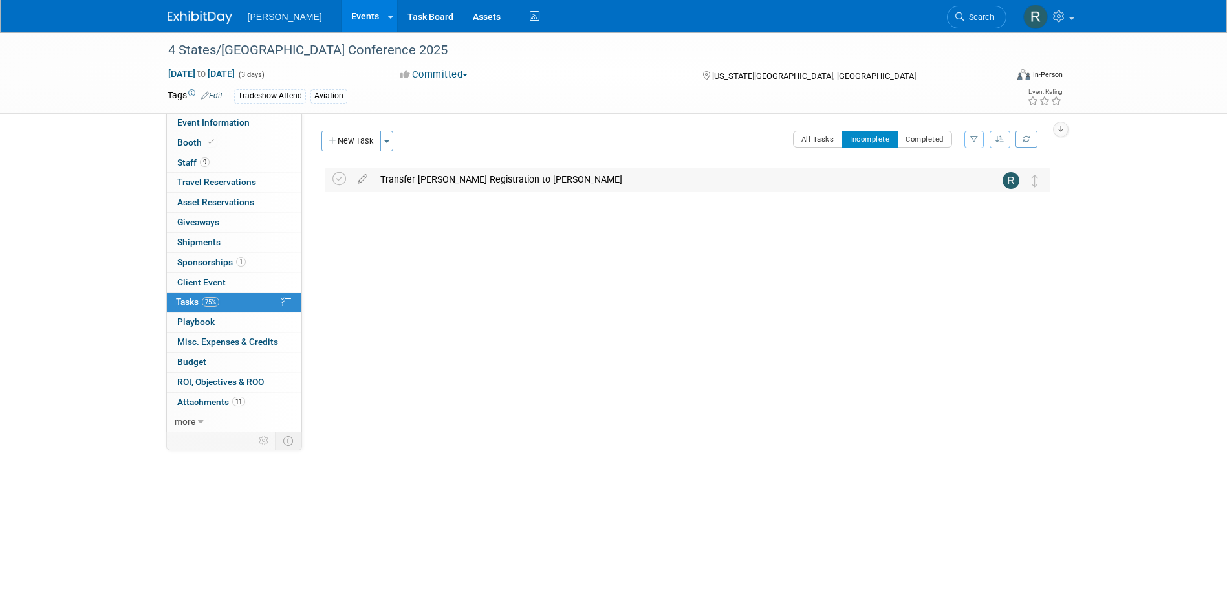
click at [398, 177] on div "Transfer [PERSON_NAME] Registration to [PERSON_NAME]" at bounding box center [675, 179] width 603 height 22
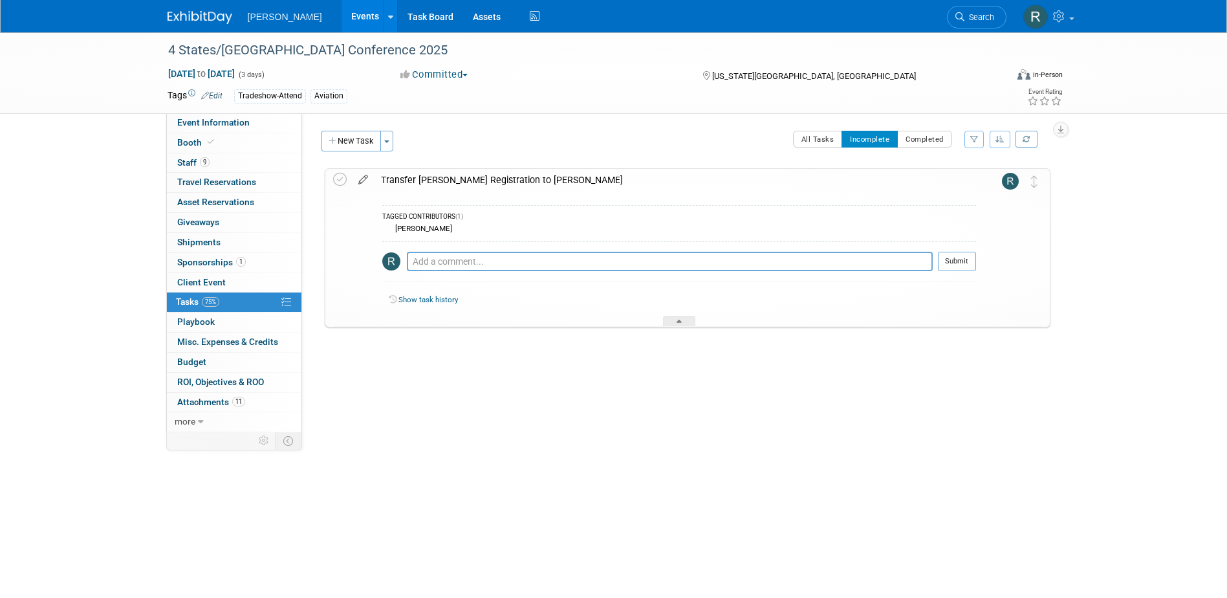
click at [367, 177] on icon at bounding box center [363, 177] width 23 height 16
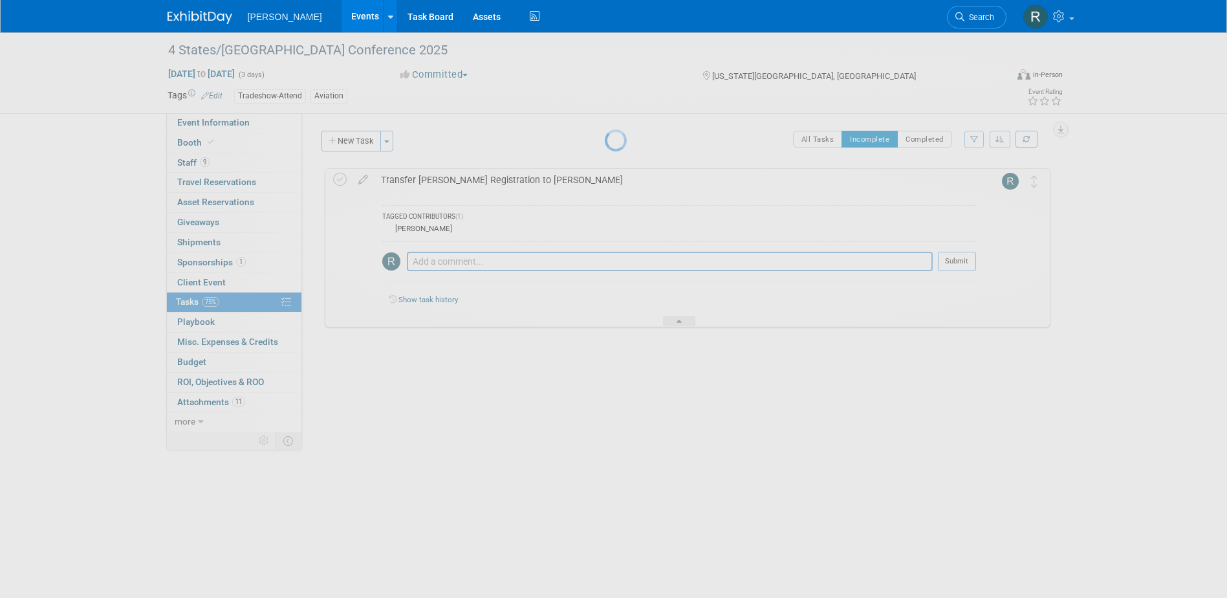
select select "7"
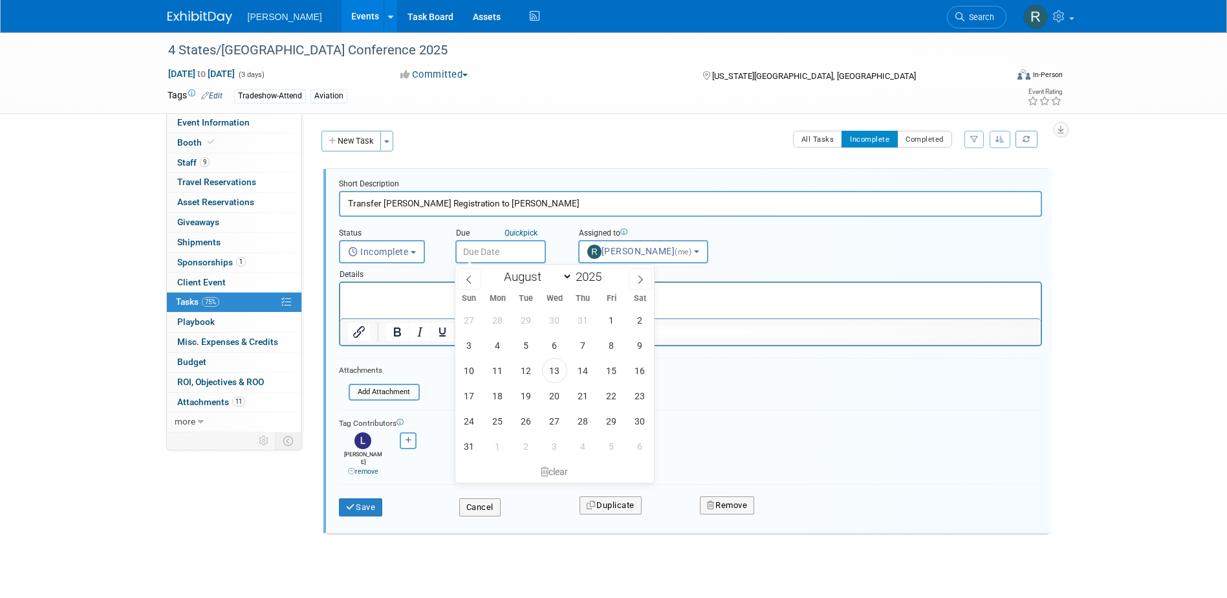
click at [513, 248] on input "text" at bounding box center [500, 251] width 91 height 23
click at [529, 393] on span "19" at bounding box center [526, 395] width 25 height 25
type input "Aug 19, 2025"
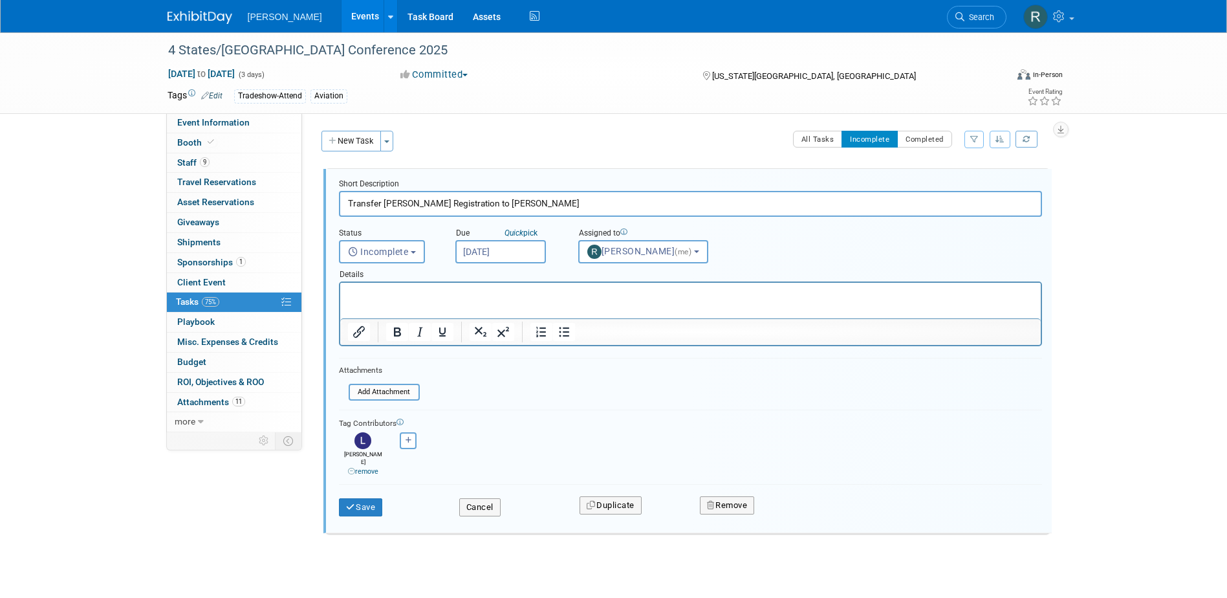
click at [401, 292] on p "Rich Text Area. Press ALT-0 for help." at bounding box center [690, 294] width 686 height 12
click at [349, 503] on icon "submit" at bounding box center [351, 507] width 10 height 8
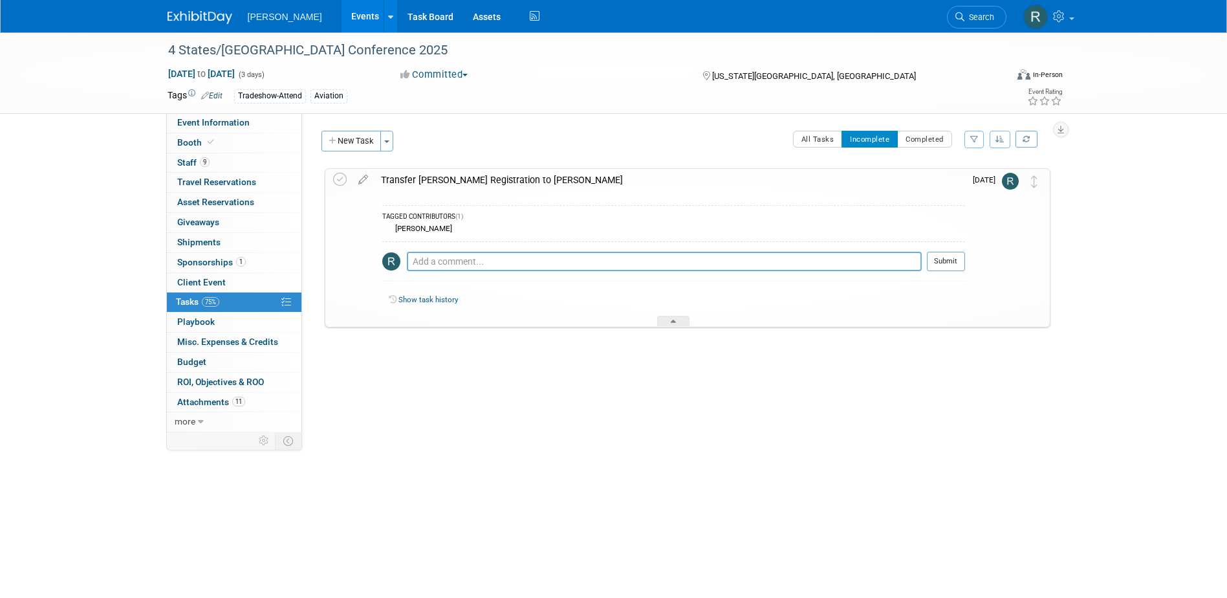
click at [425, 265] on textarea at bounding box center [664, 261] width 515 height 19
drag, startPoint x: 503, startPoint y: 263, endPoint x: 517, endPoint y: 270, distance: 15.9
click at [504, 263] on textarea "Email sent to Marquita - 8.13.25 RRD" at bounding box center [664, 261] width 515 height 19
type textarea "Email sent to Marquita with the request to transfer - 8.13.25 RRD"
click at [942, 263] on button "Submit" at bounding box center [946, 261] width 38 height 19
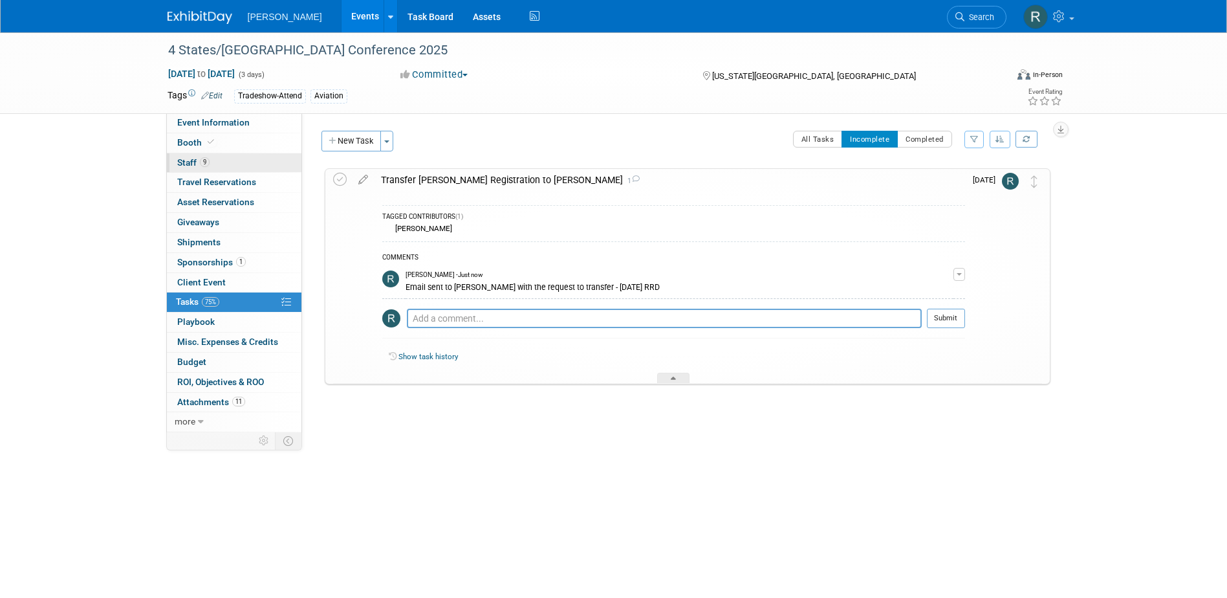
drag, startPoint x: 201, startPoint y: 161, endPoint x: 213, endPoint y: 164, distance: 12.1
click at [201, 161] on span "9" at bounding box center [205, 162] width 10 height 10
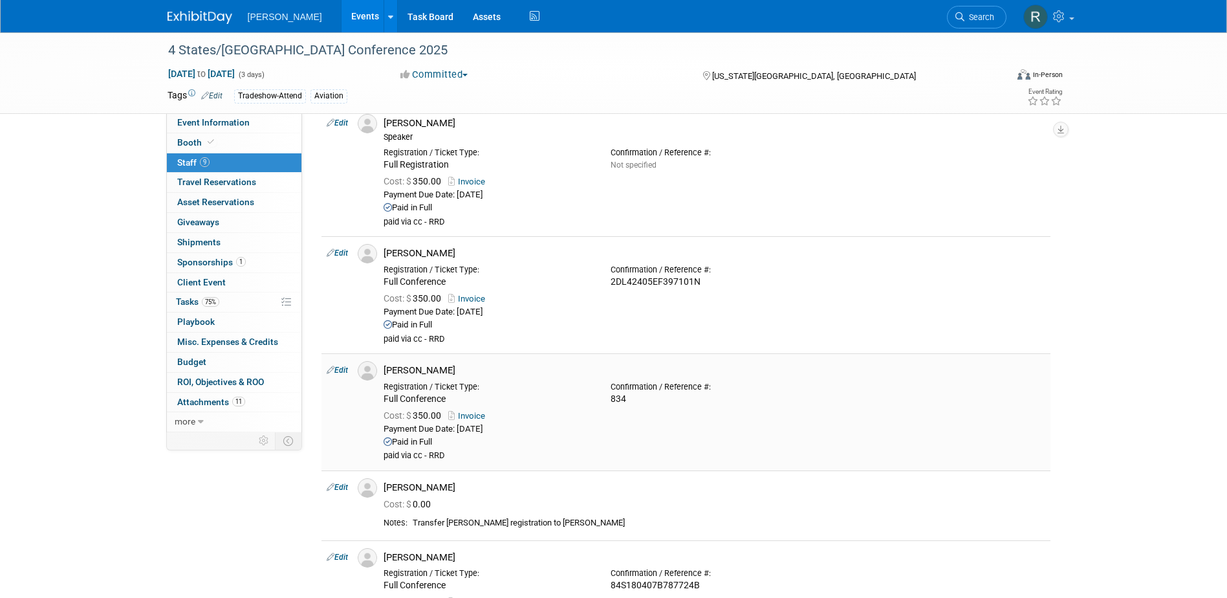
scroll to position [517, 0]
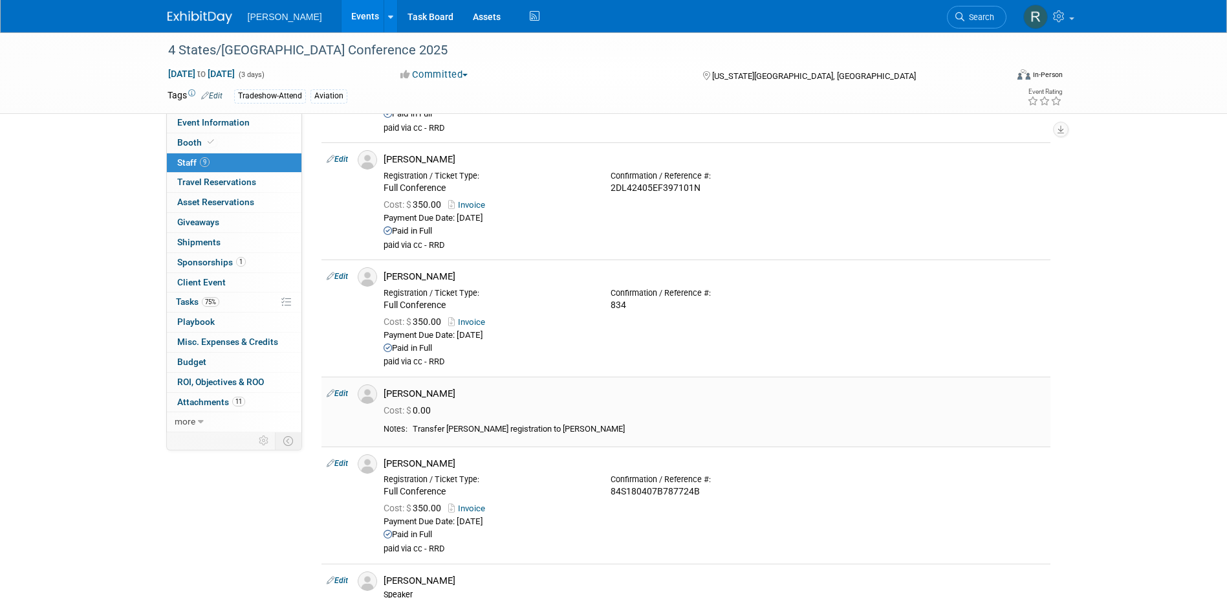
click at [341, 393] on link "Edit" at bounding box center [337, 393] width 21 height 9
select select "f594bf42-ac77-4db9-8d0c-4dabc4ec1259"
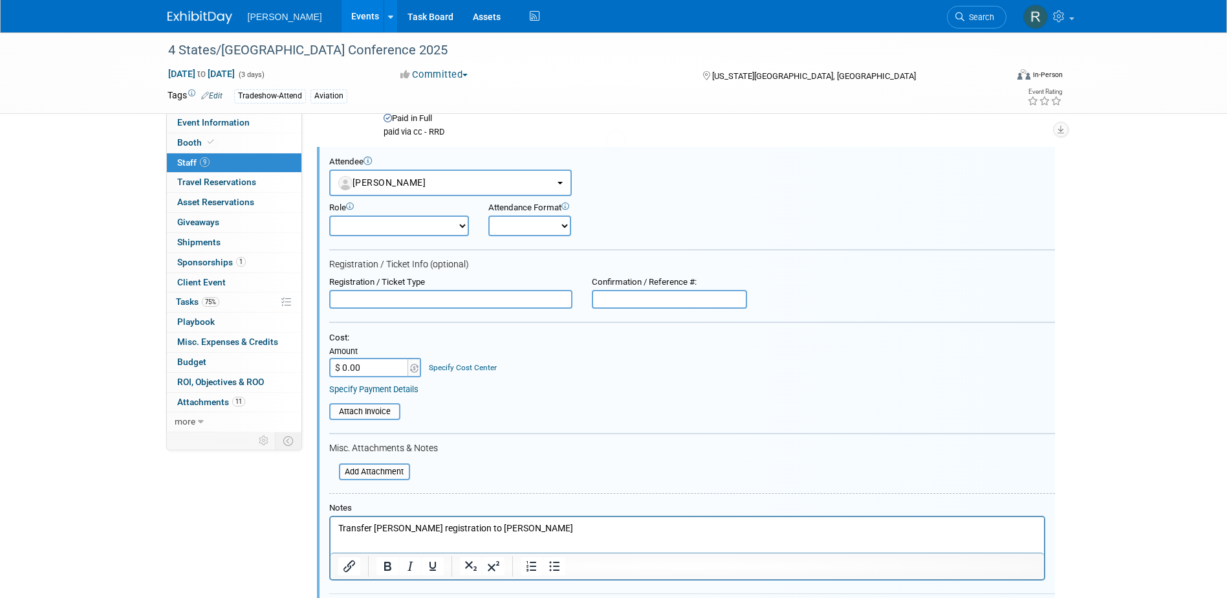
scroll to position [0, 0]
click at [374, 472] on input "file" at bounding box center [332, 471] width 154 height 14
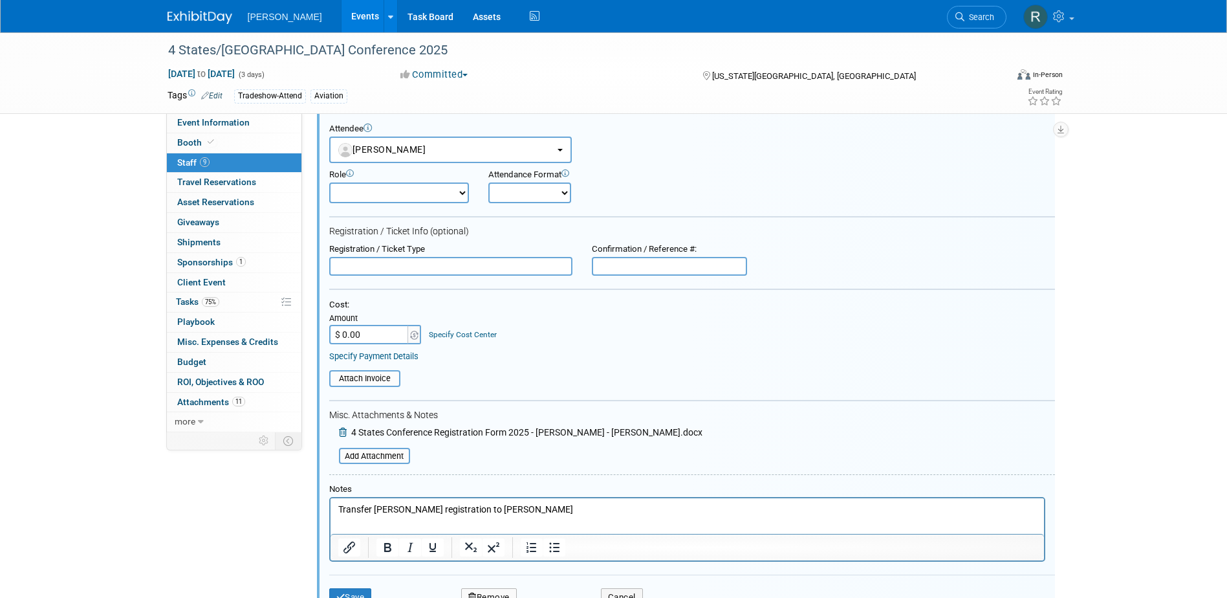
scroll to position [812, 0]
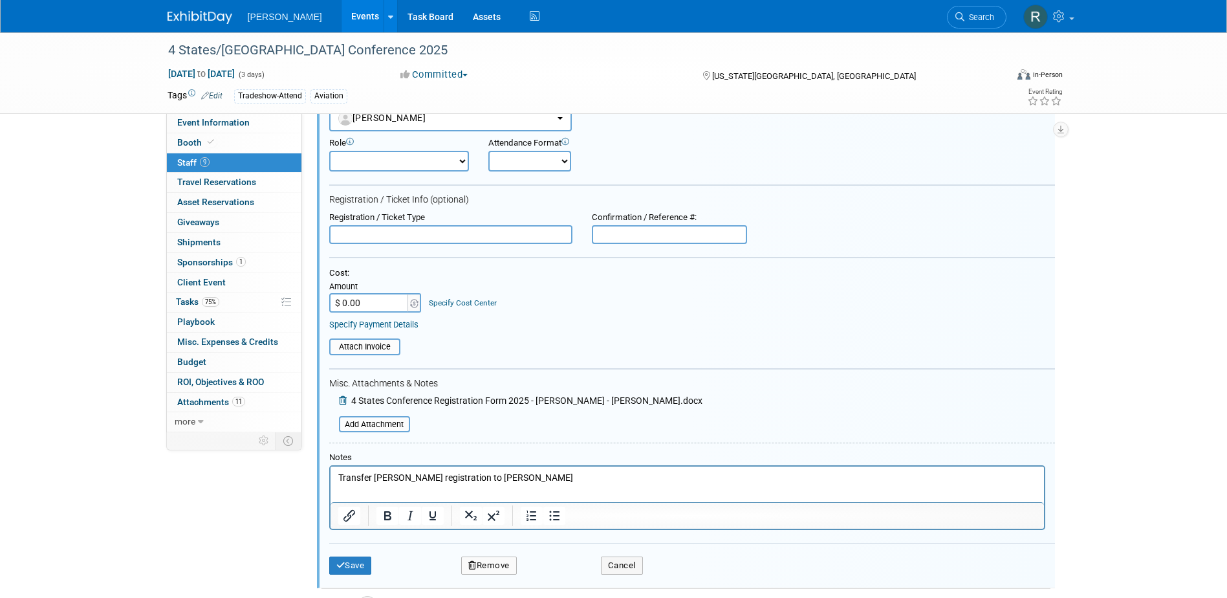
click at [376, 239] on input "text" at bounding box center [450, 234] width 243 height 19
type input "Full Conference"
click at [372, 477] on p "Transfer Zach Hazzards registration to Sheldon" at bounding box center [687, 477] width 698 height 13
drag, startPoint x: 473, startPoint y: 480, endPoint x: 650, endPoint y: 483, distance: 177.2
click at [650, 483] on p "Transferred from Zach Hazzards registration to Sheldon" at bounding box center [687, 477] width 698 height 13
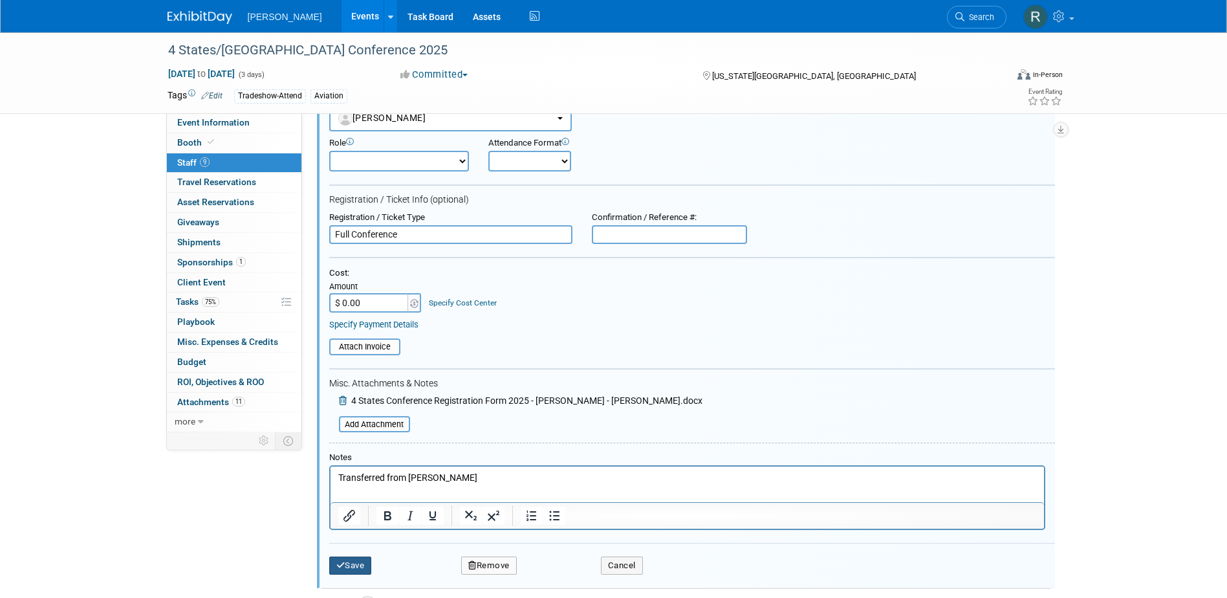
click at [360, 563] on button "Save" at bounding box center [350, 565] width 43 height 18
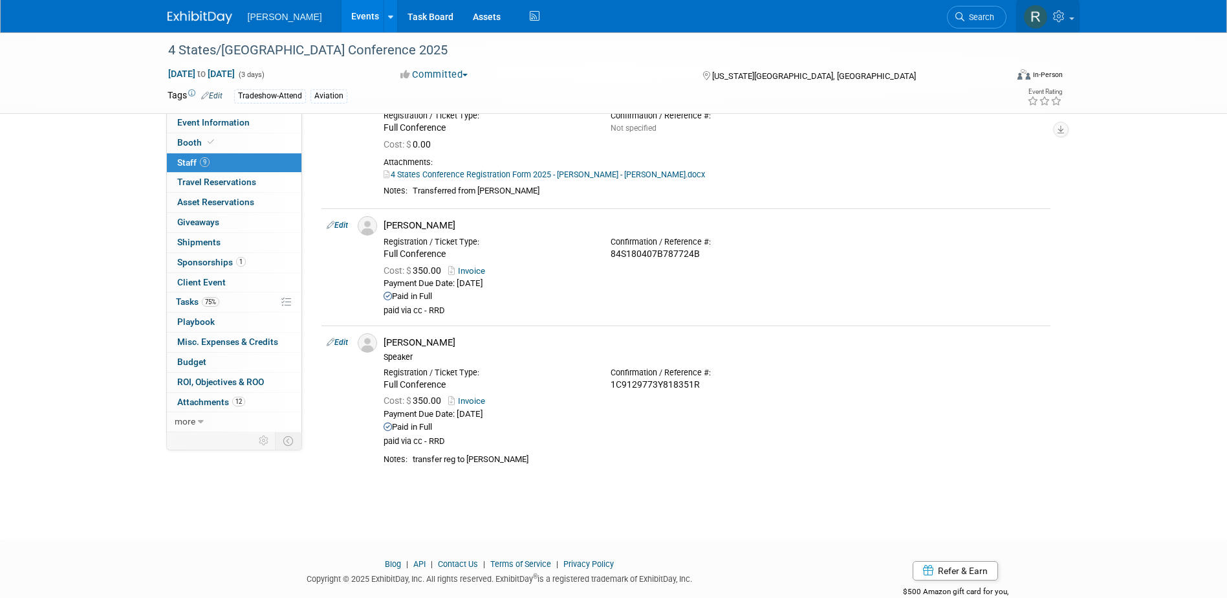
click at [1076, 19] on link at bounding box center [1047, 16] width 63 height 32
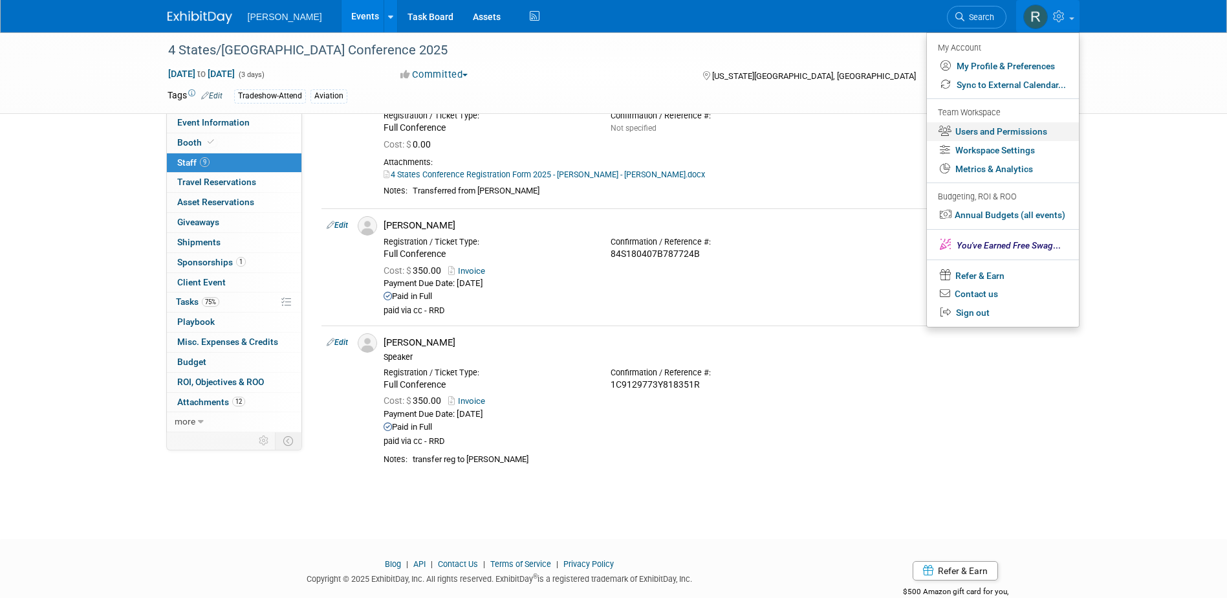
click at [975, 131] on link "Users and Permissions" at bounding box center [1003, 131] width 152 height 19
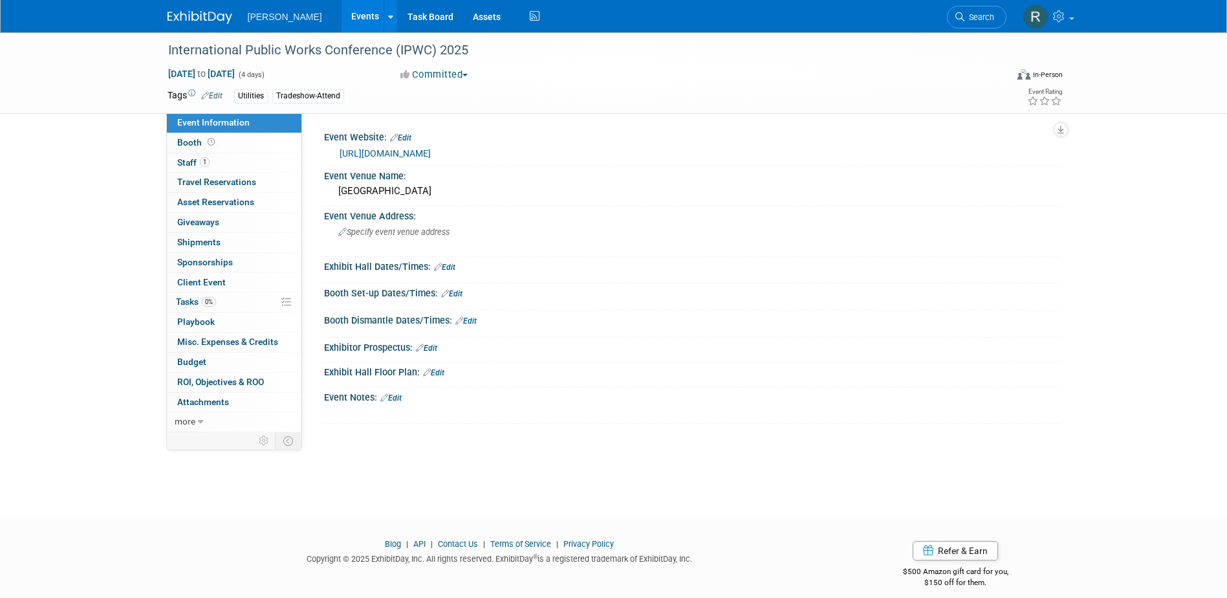
click at [414, 151] on link "[URL][DOMAIN_NAME]" at bounding box center [385, 153] width 91 height 10
click at [233, 163] on link "1 Staff 1" at bounding box center [234, 162] width 135 height 19
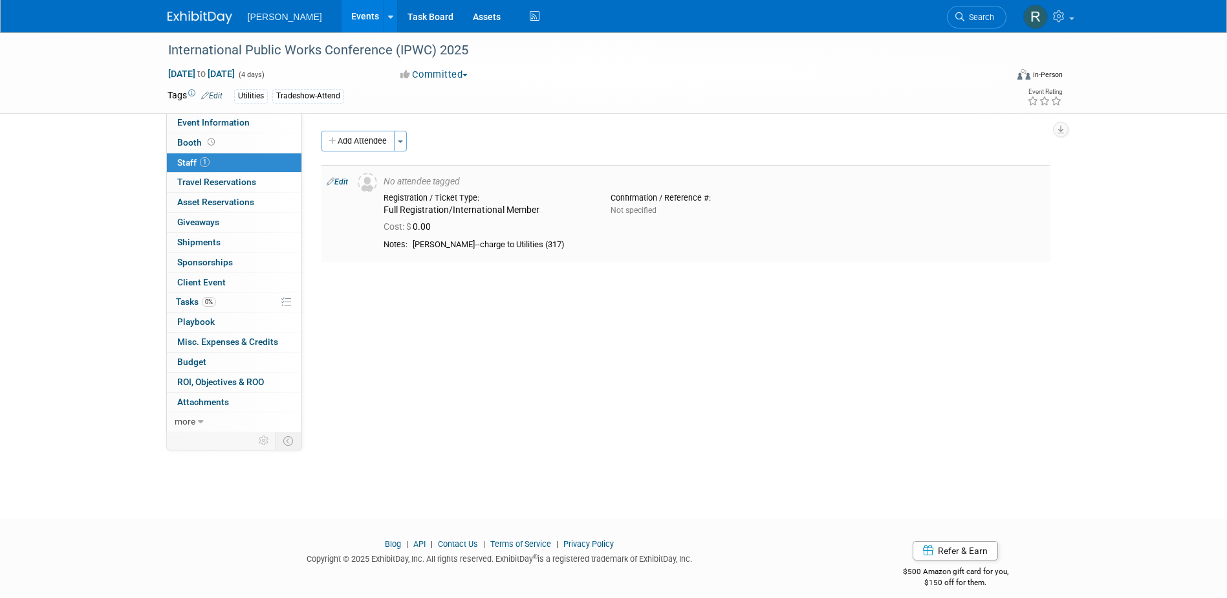
click at [348, 180] on link "Edit" at bounding box center [337, 181] width 21 height 9
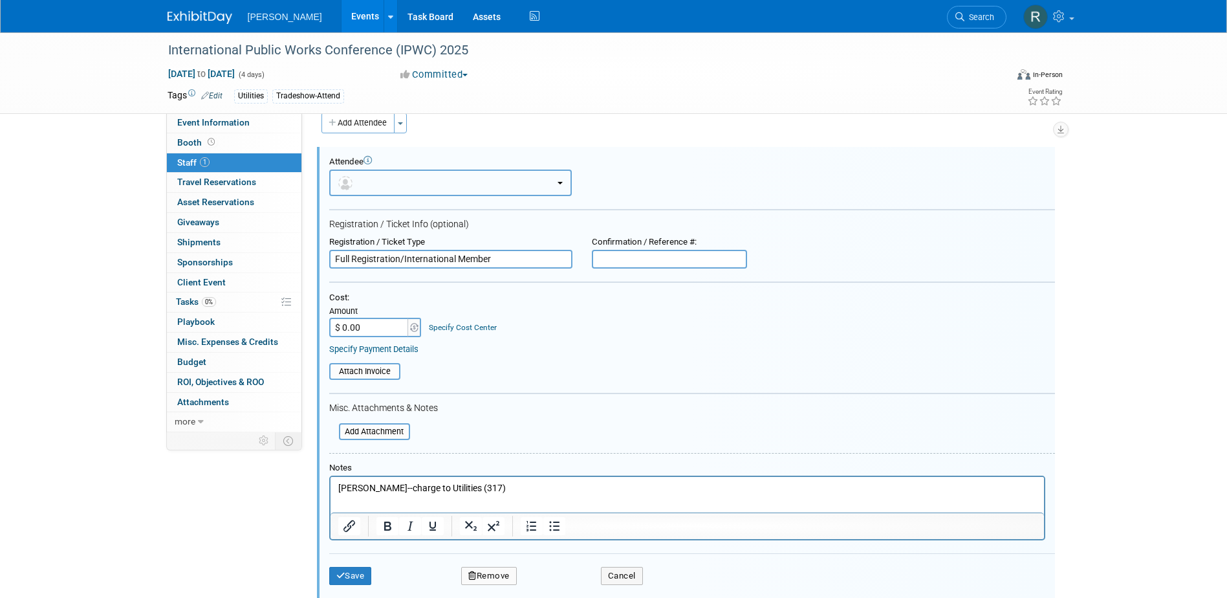
click at [438, 190] on button "button" at bounding box center [450, 182] width 243 height 27
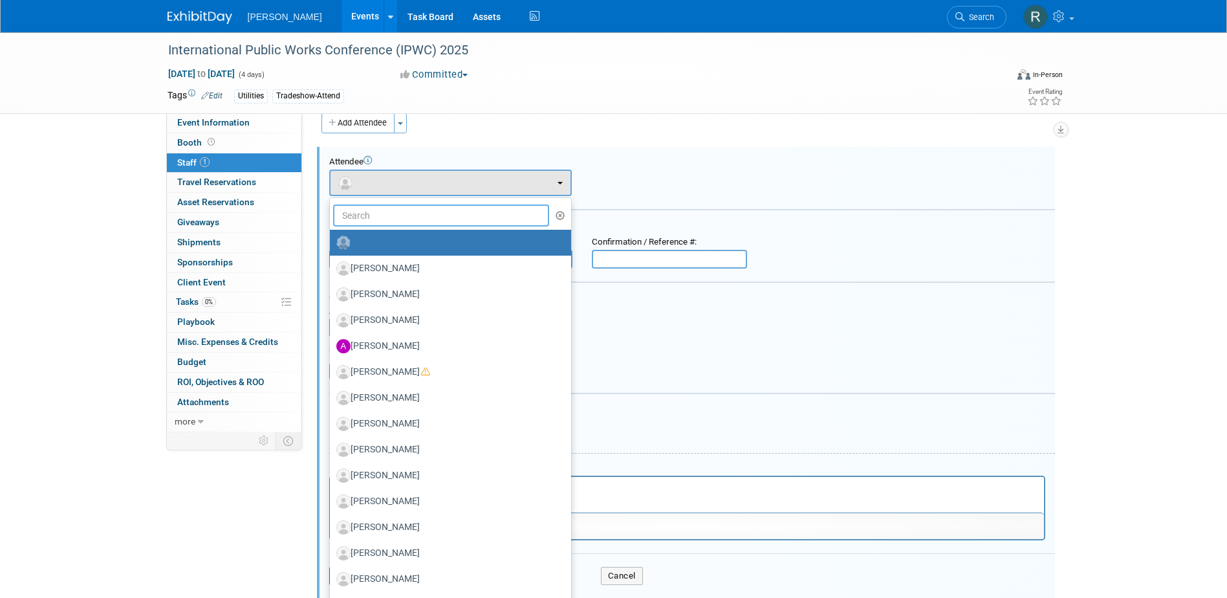
click at [424, 220] on input "text" at bounding box center [441, 215] width 217 height 22
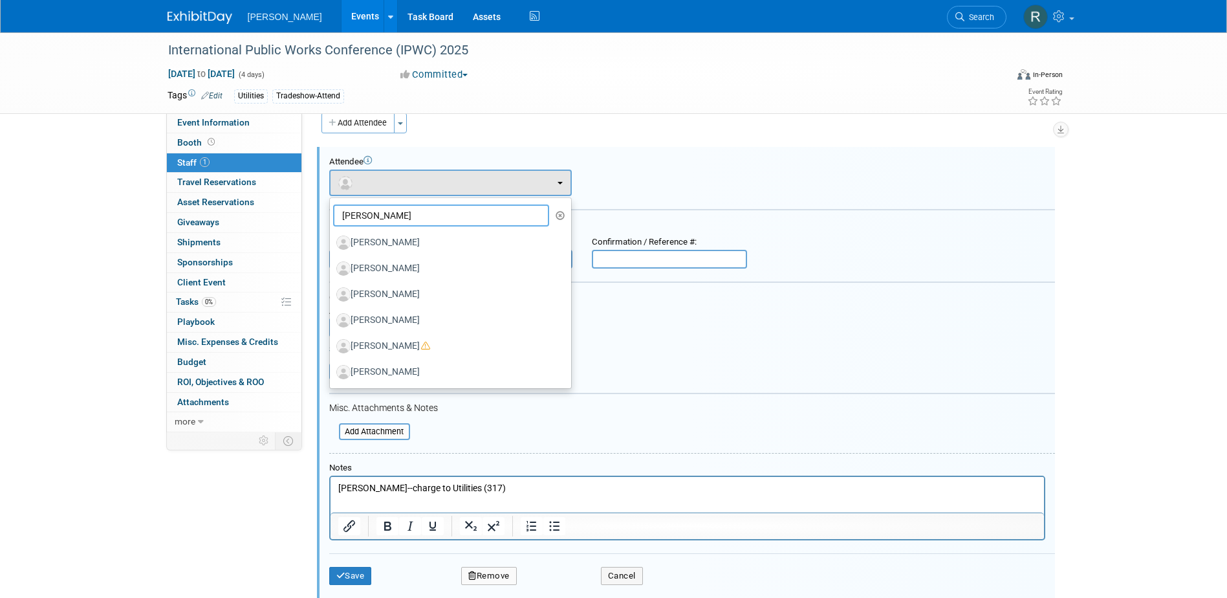
type input "[PERSON_NAME]"
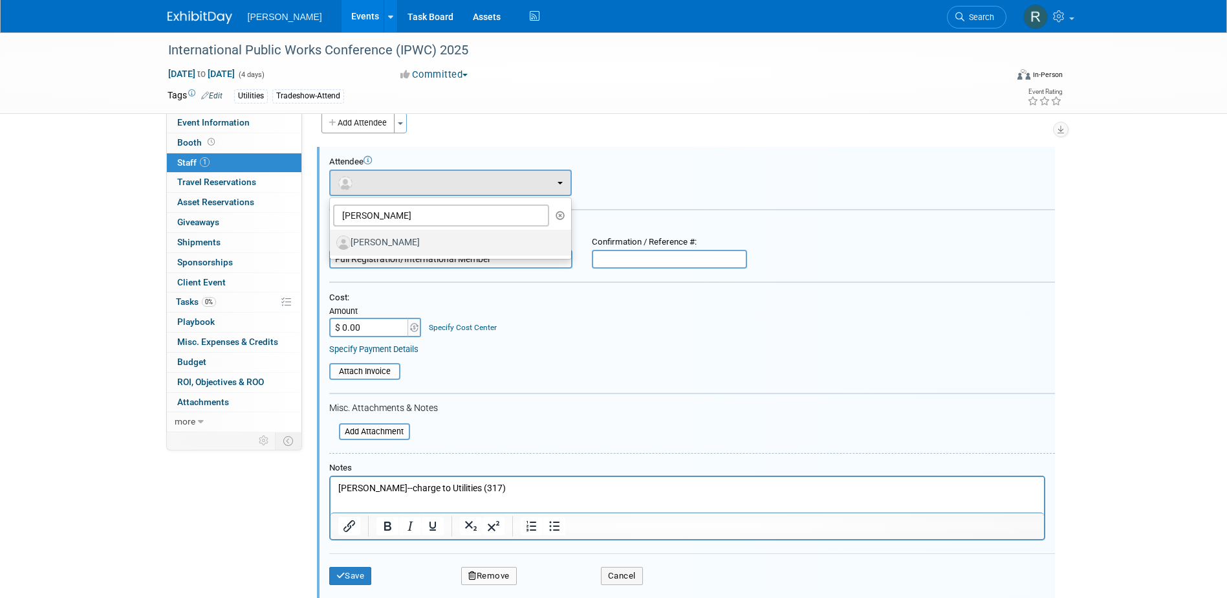
click at [379, 240] on label "[PERSON_NAME]" at bounding box center [447, 242] width 222 height 21
click at [332, 240] on input "[PERSON_NAME]" at bounding box center [327, 241] width 8 height 8
select select "d0bc47f7-62e6-4e6f-aa39-2405b4947b36"
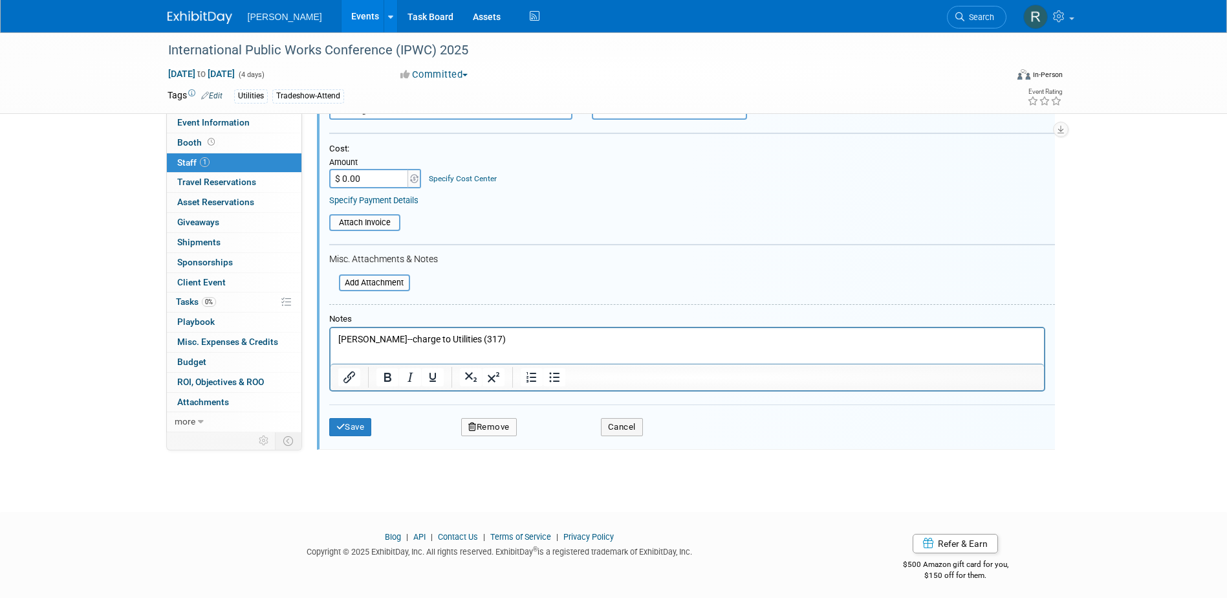
scroll to position [212, 0]
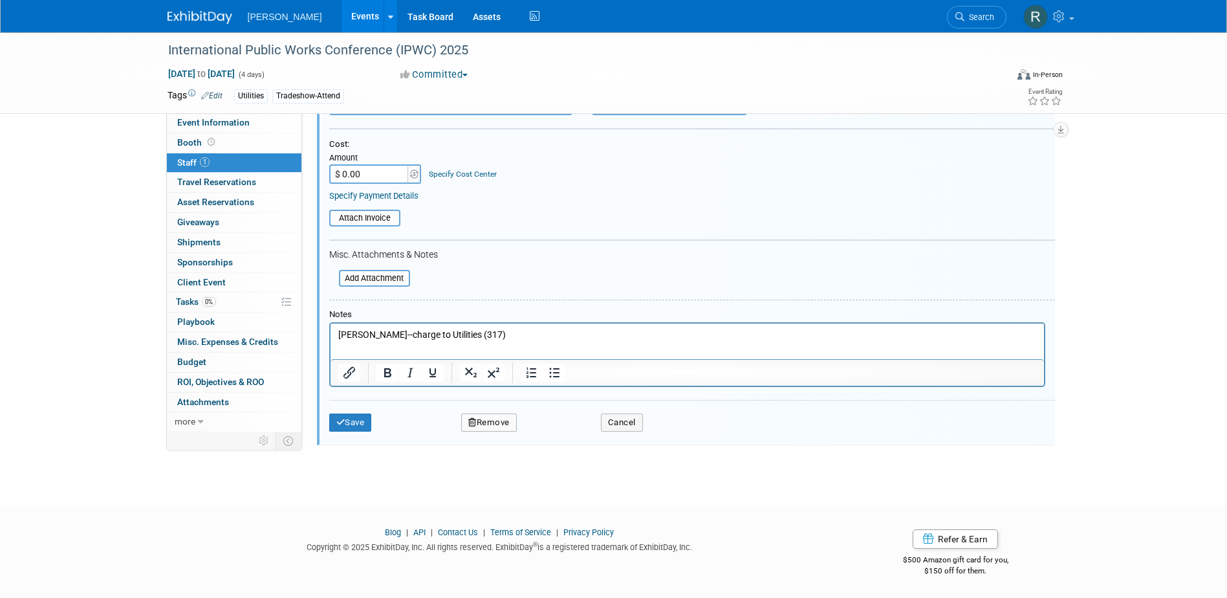
click at [385, 336] on p "[PERSON_NAME]--charge to Utilities (317)" at bounding box center [687, 335] width 698 height 13
drag, startPoint x: 386, startPoint y: 336, endPoint x: 316, endPoint y: 338, distance: 70.5
click at [330, 338] on html "[PERSON_NAME]--charge to Utilities (317)" at bounding box center [686, 332] width 713 height 18
click at [354, 423] on button "Save" at bounding box center [350, 422] width 43 height 18
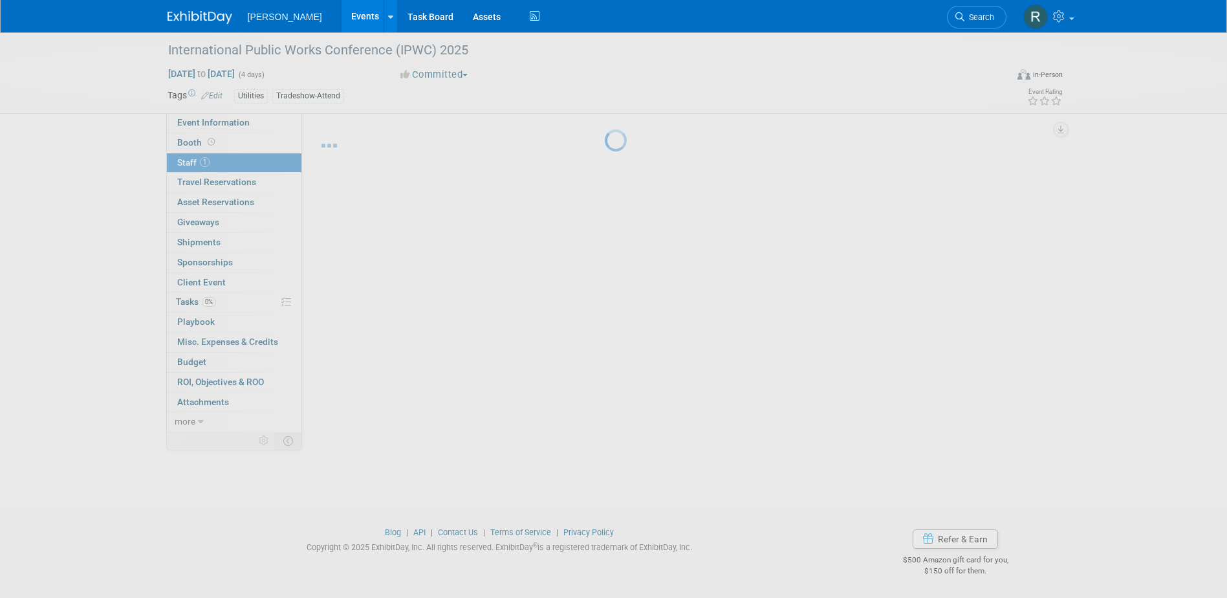
scroll to position [12, 0]
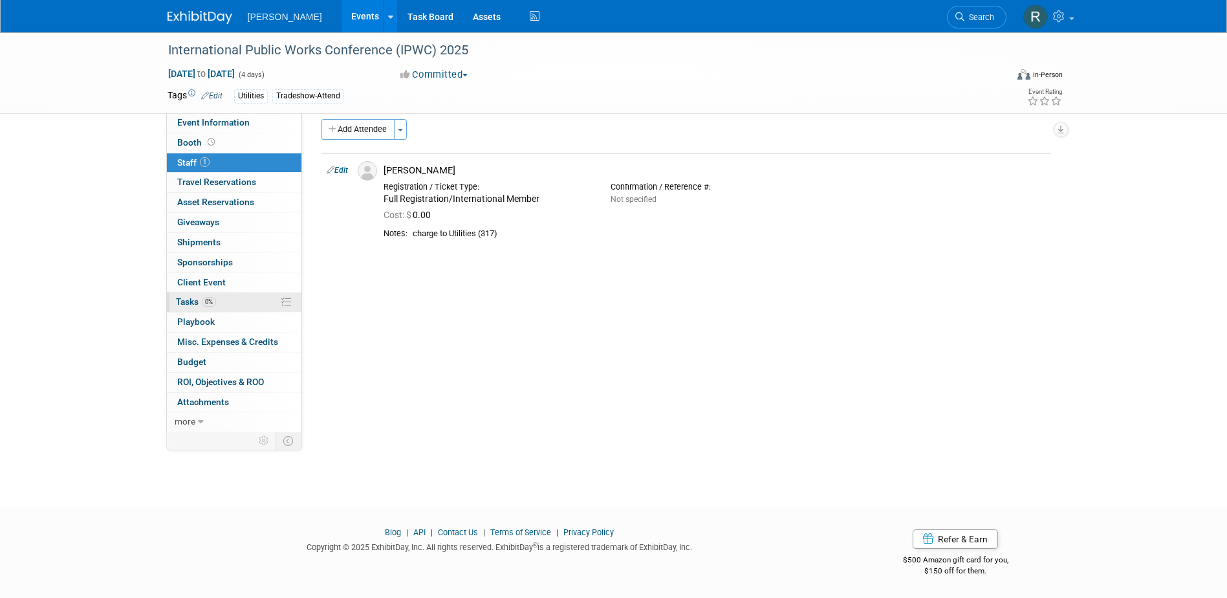
drag, startPoint x: 219, startPoint y: 298, endPoint x: 225, endPoint y: 294, distance: 7.9
click at [219, 298] on link "0% Tasks 0%" at bounding box center [234, 301] width 135 height 19
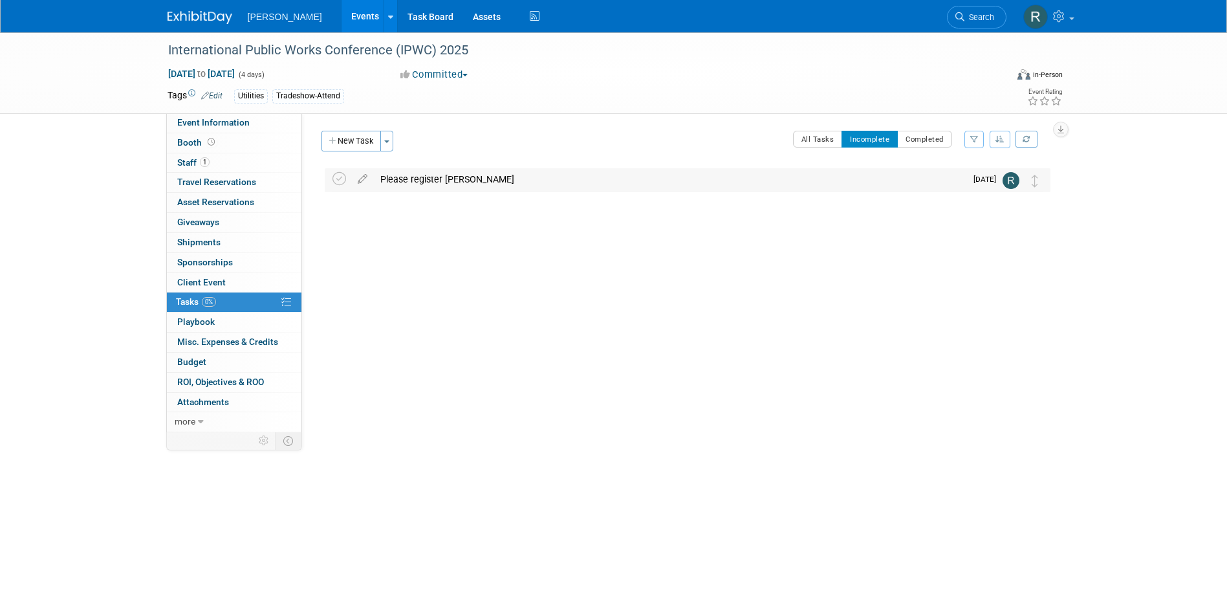
click at [445, 180] on div "Please register [PERSON_NAME]" at bounding box center [670, 179] width 592 height 22
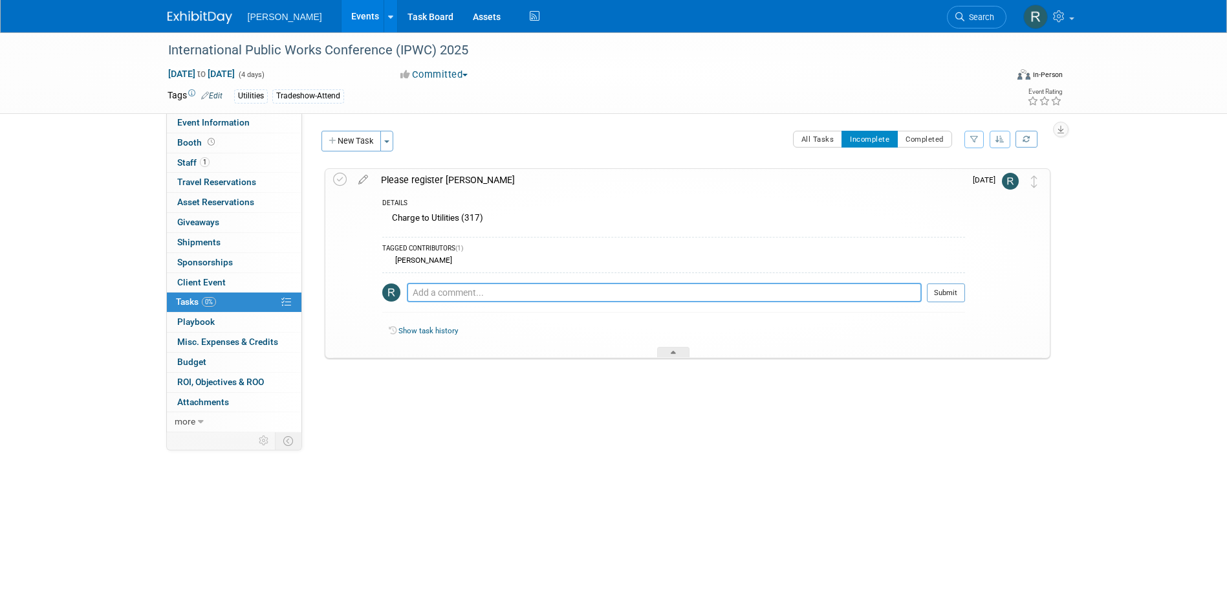
click at [455, 288] on textarea at bounding box center [664, 292] width 515 height 19
type textarea "Requested username and password. [DATE] RRD"
click at [944, 293] on button "Submit" at bounding box center [946, 292] width 38 height 19
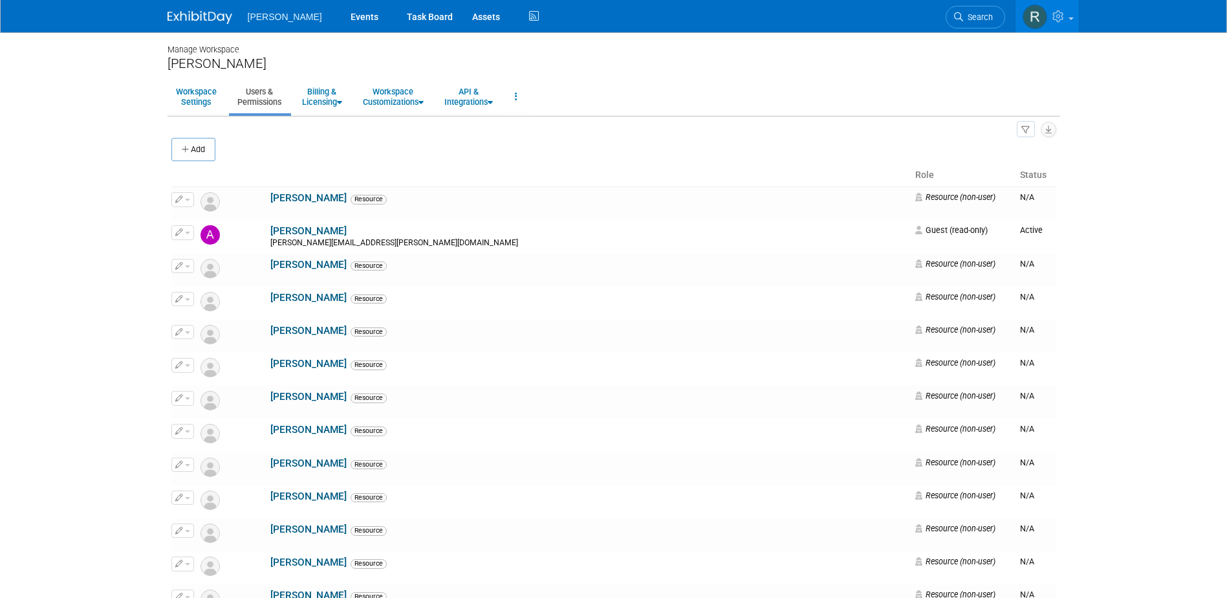
scroll to position [6686, 0]
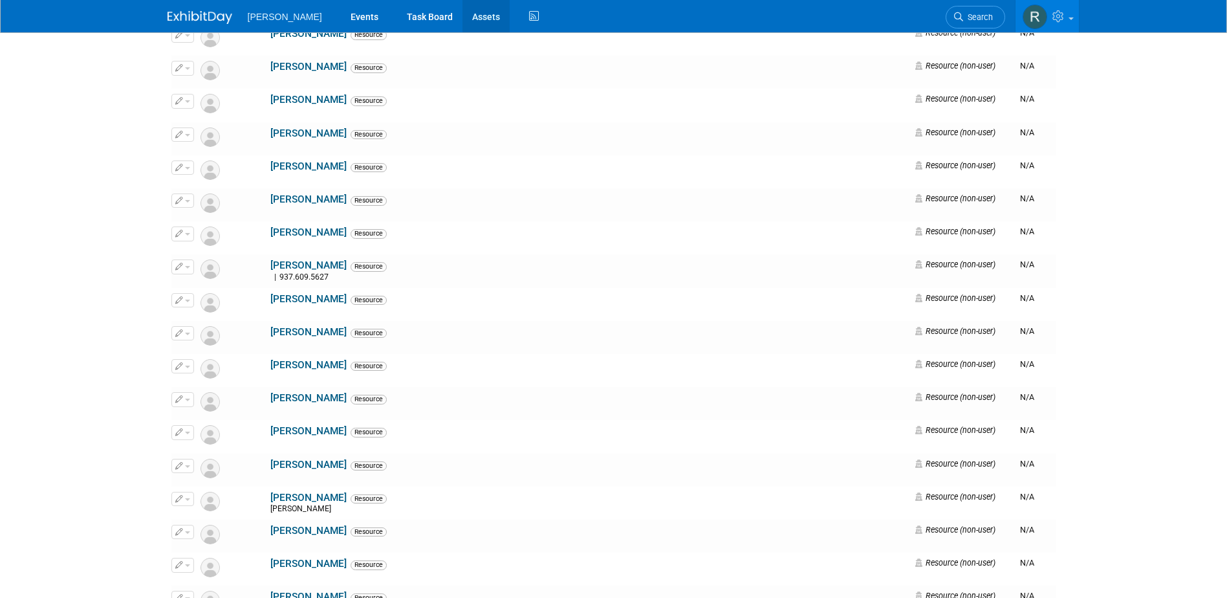
click at [462, 19] on link "Assets" at bounding box center [485, 16] width 47 height 32
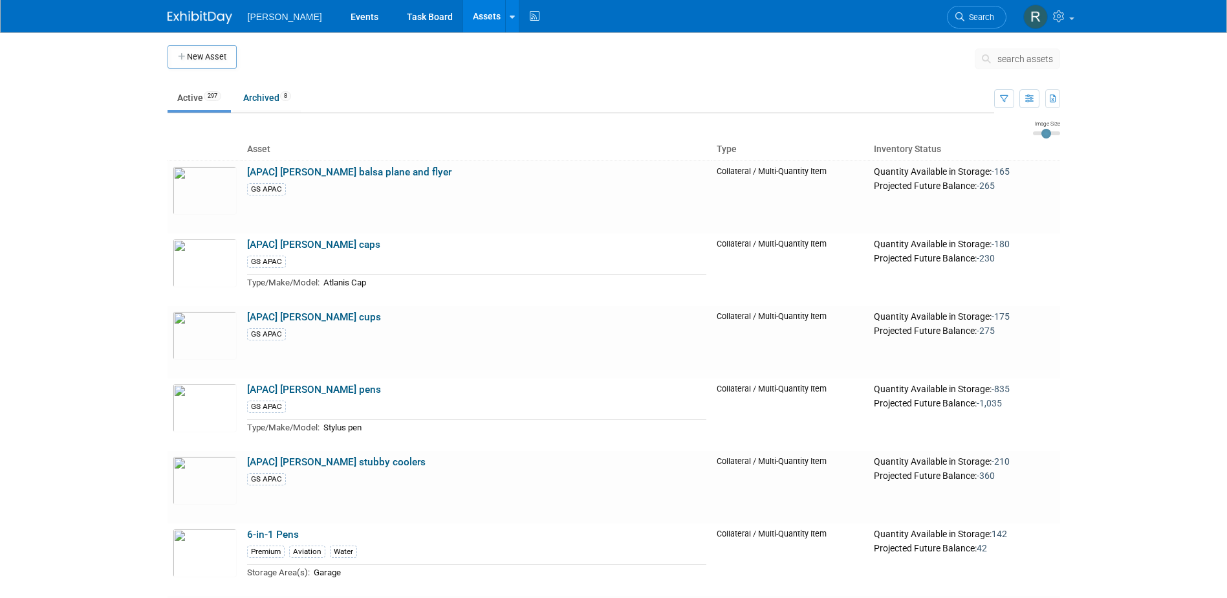
click at [1007, 60] on span "search assets" at bounding box center [1025, 59] width 56 height 10
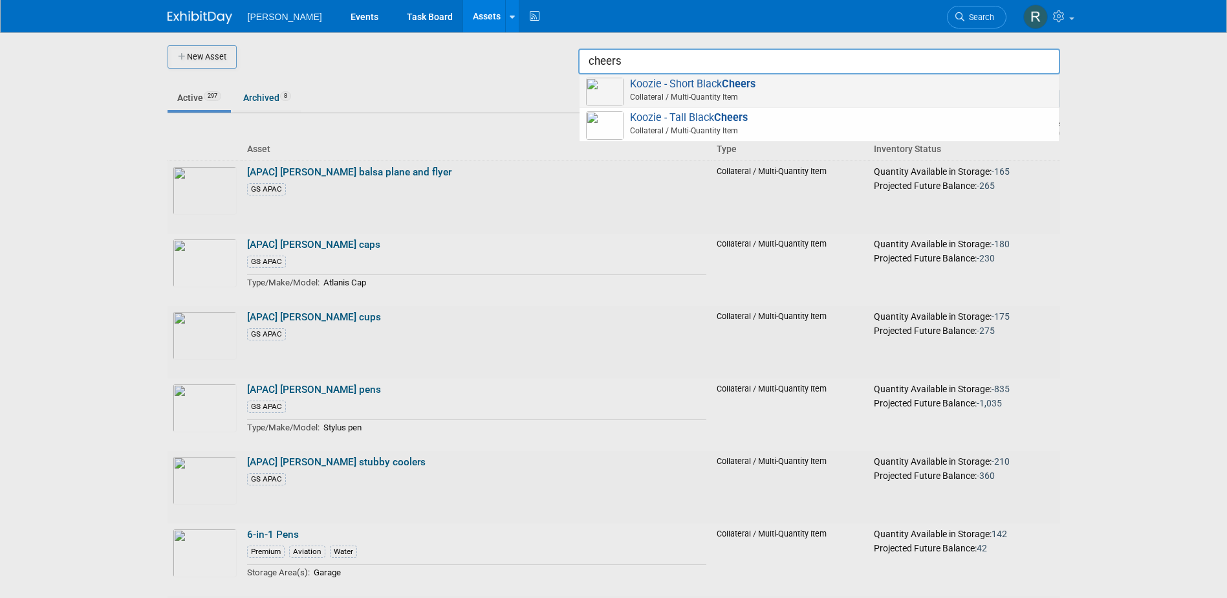
click at [702, 87] on span "Koozie - Short Black Cheers Collateral / Multi-Quantity Item" at bounding box center [819, 91] width 466 height 27
type input "Koozie - Short Black Cheers"
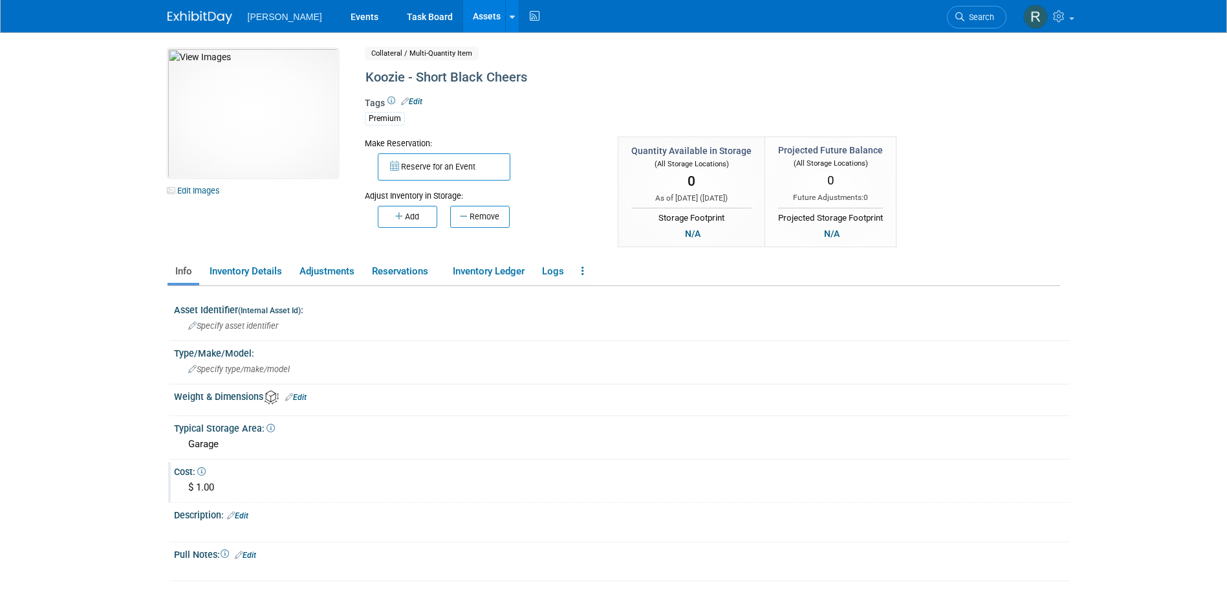
click at [201, 491] on div "$ 1.00" at bounding box center [622, 487] width 876 height 20
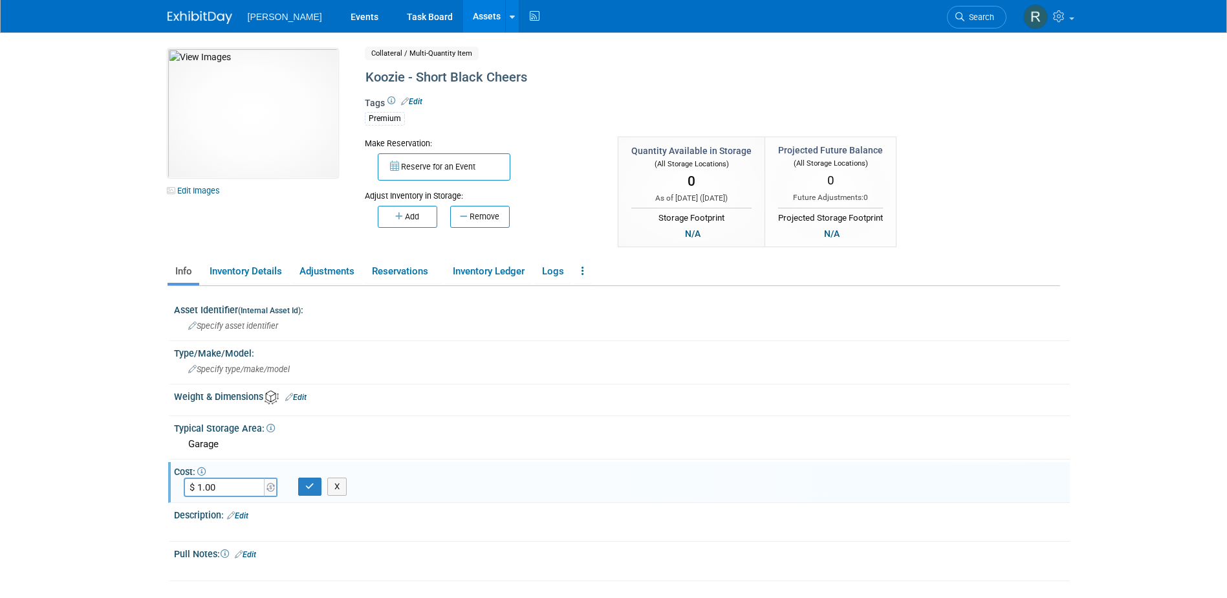
click at [219, 489] on input "$ 1.00" at bounding box center [225, 486] width 83 height 19
type input "$ 1.33"
click at [298, 477] on button "button" at bounding box center [309, 486] width 23 height 18
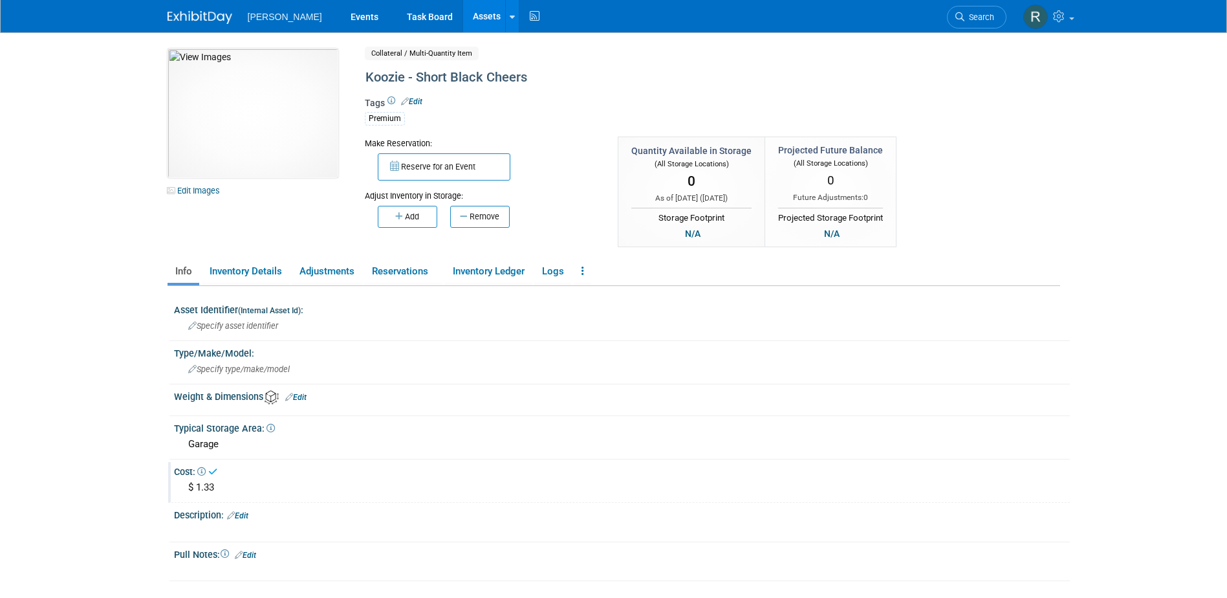
click at [463, 16] on link "Assets" at bounding box center [486, 16] width 47 height 32
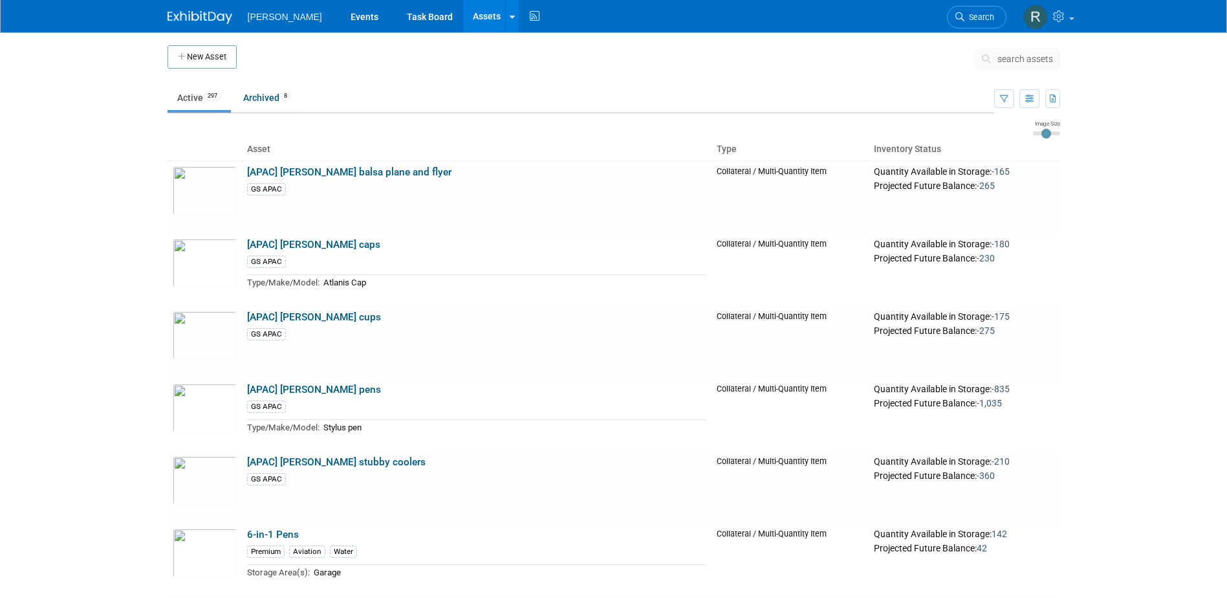
click at [1006, 56] on span "search assets" at bounding box center [1025, 59] width 56 height 10
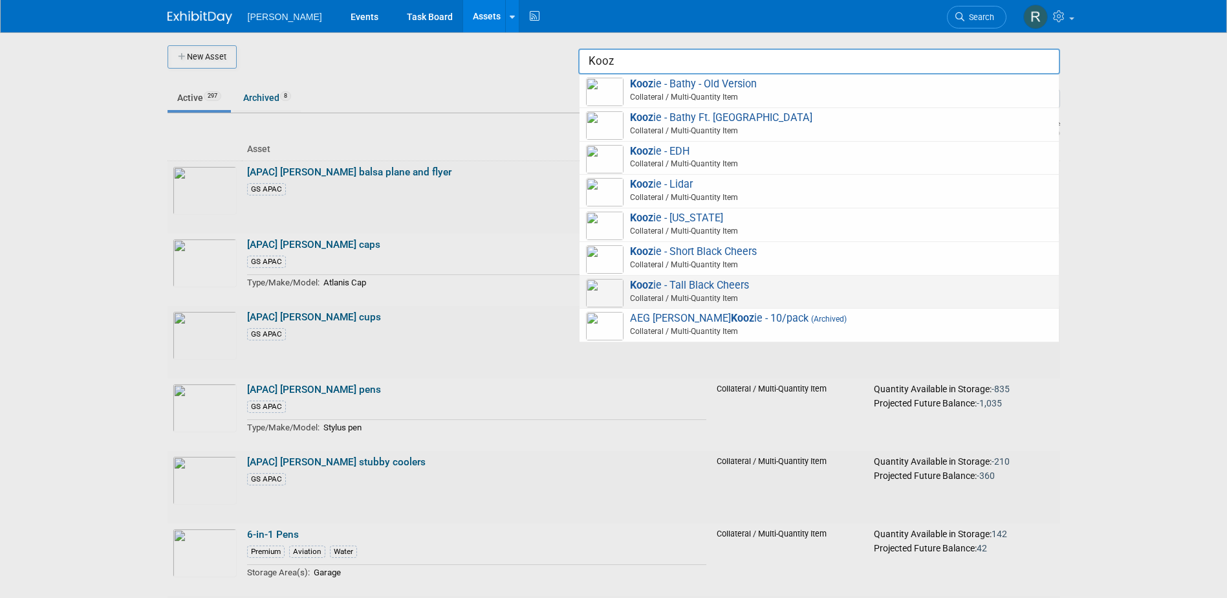
click at [664, 281] on span "Kooz ie - Tall Black Cheers Collateral / Multi-Quantity Item" at bounding box center [819, 292] width 466 height 27
type input "Koozie - Tall Black Cheers"
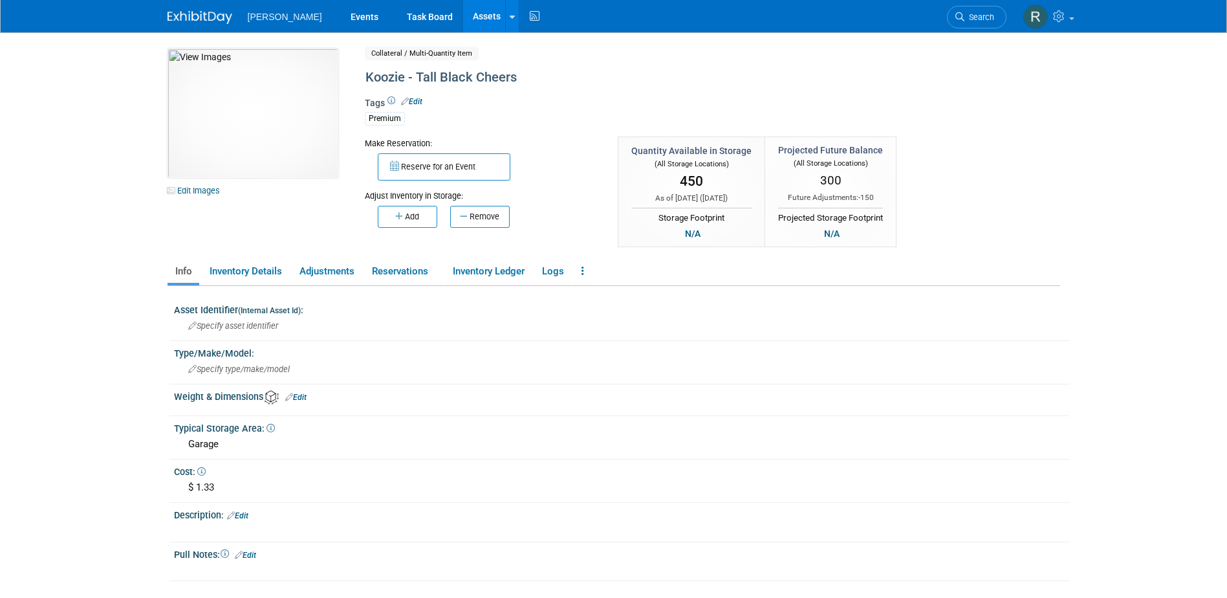
click at [463, 14] on link "Assets" at bounding box center [486, 16] width 47 height 32
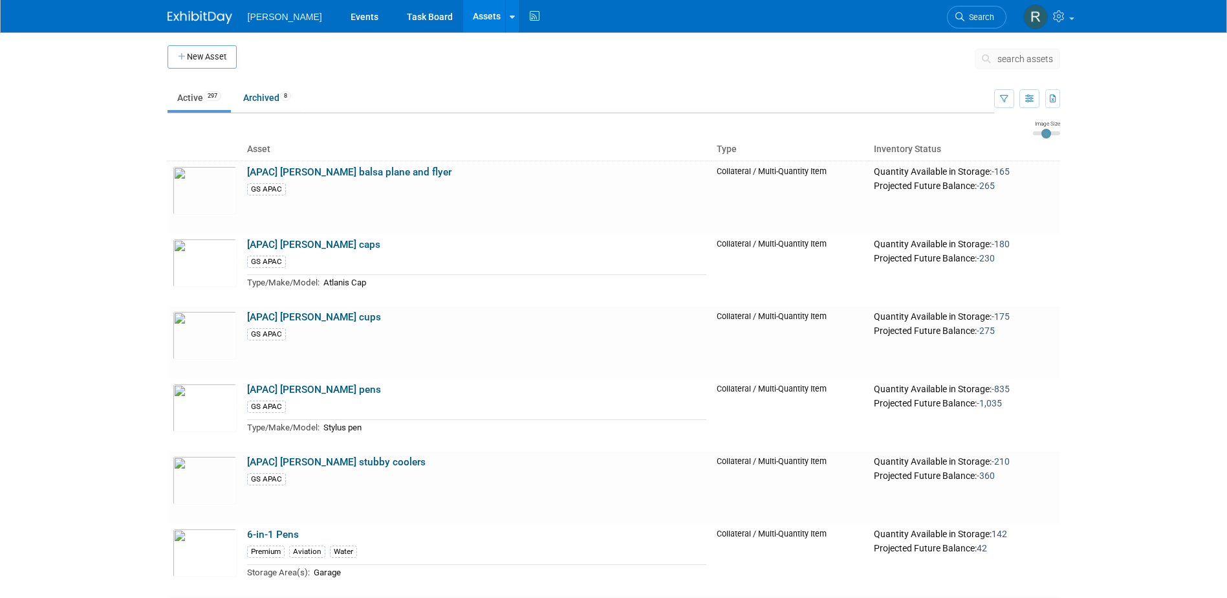
click at [997, 61] on button "search assets" at bounding box center [1017, 59] width 85 height 21
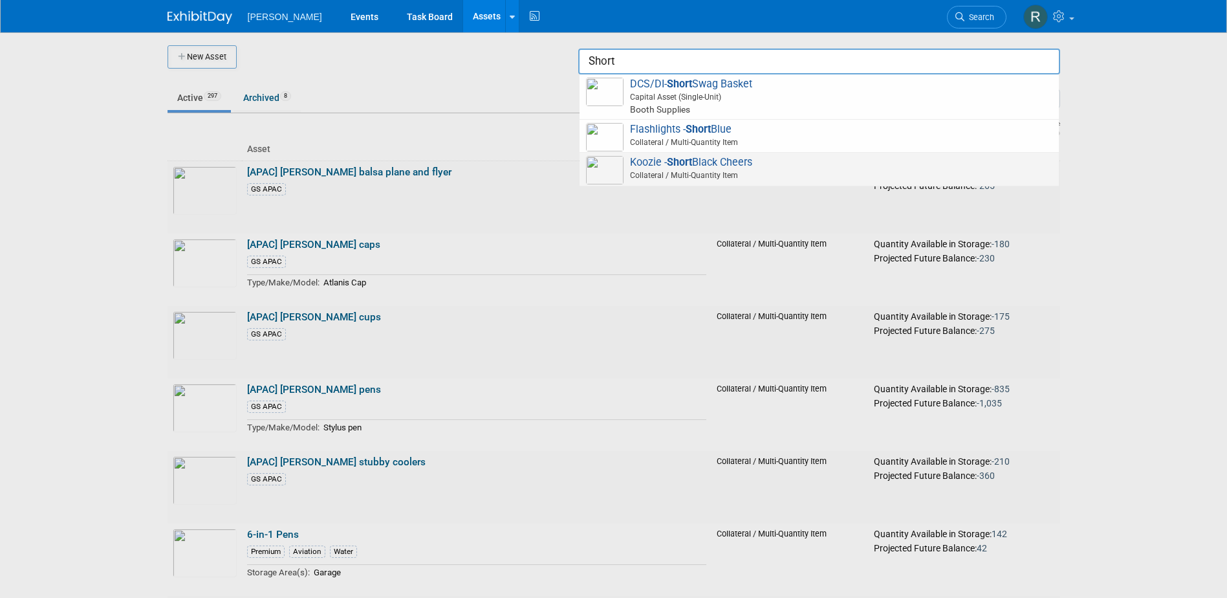
click at [663, 159] on span "Koozie - Short Black Cheers Collateral / Multi-Quantity Item" at bounding box center [819, 169] width 466 height 27
type input "Koozie - Short Black Cheers"
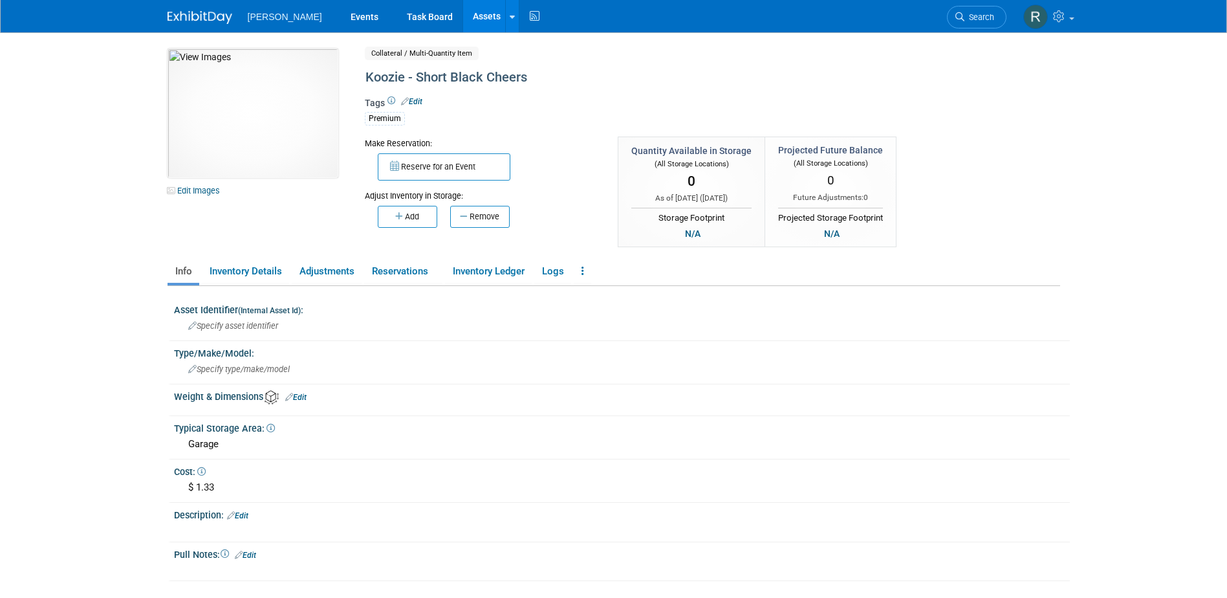
click at [463, 14] on link "Assets" at bounding box center [486, 16] width 47 height 32
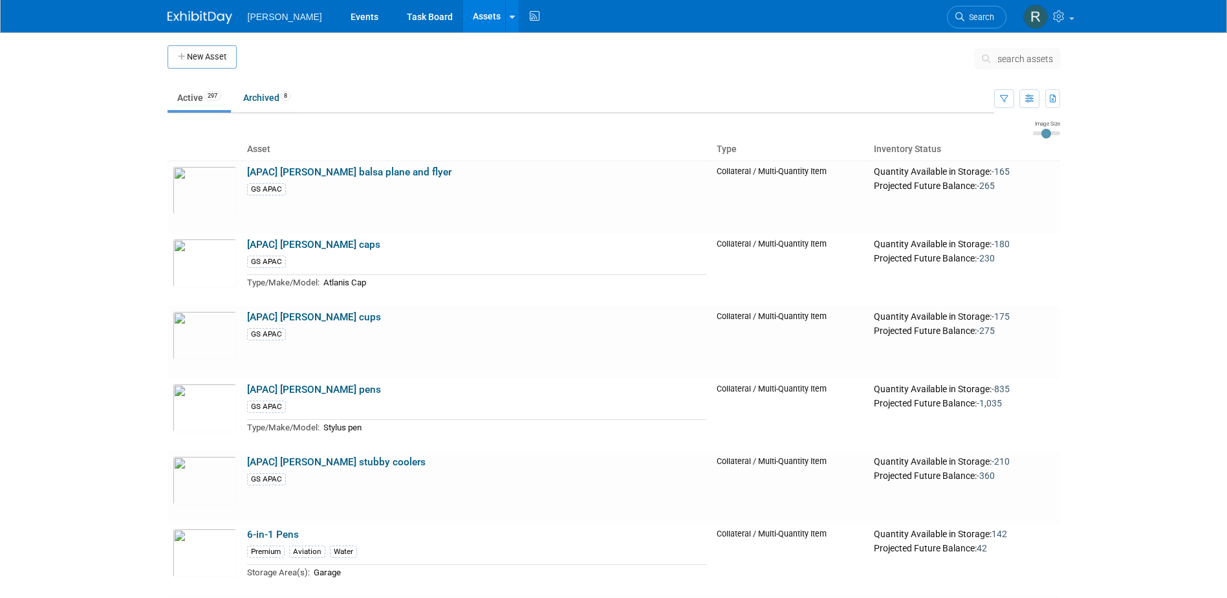
click at [1011, 61] on span "search assets" at bounding box center [1025, 59] width 56 height 10
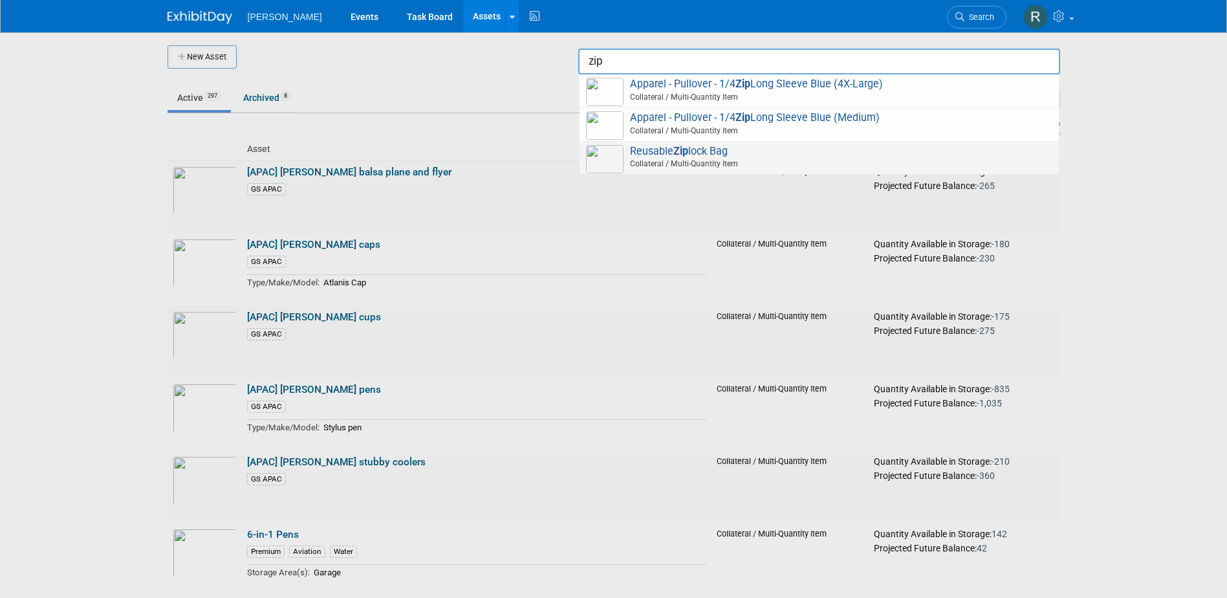
click at [738, 158] on span "Collateral / Multi-Quantity Item" at bounding box center [821, 164] width 462 height 12
type input "Reusable Ziplock Bag"
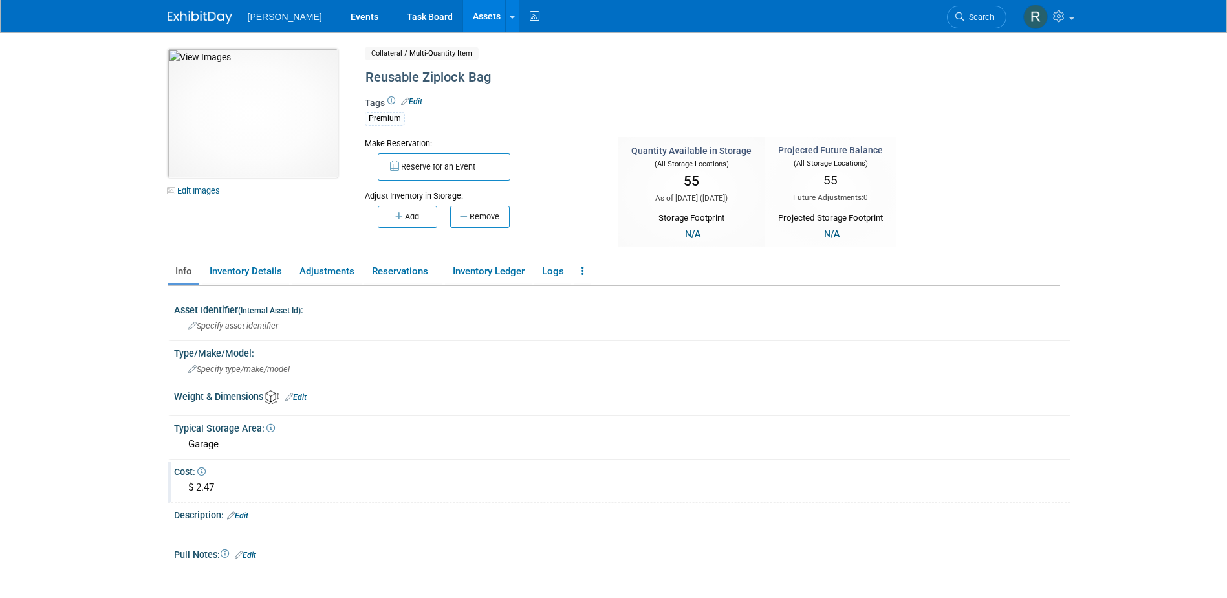
click at [226, 486] on div "$ 2.47" at bounding box center [622, 487] width 876 height 20
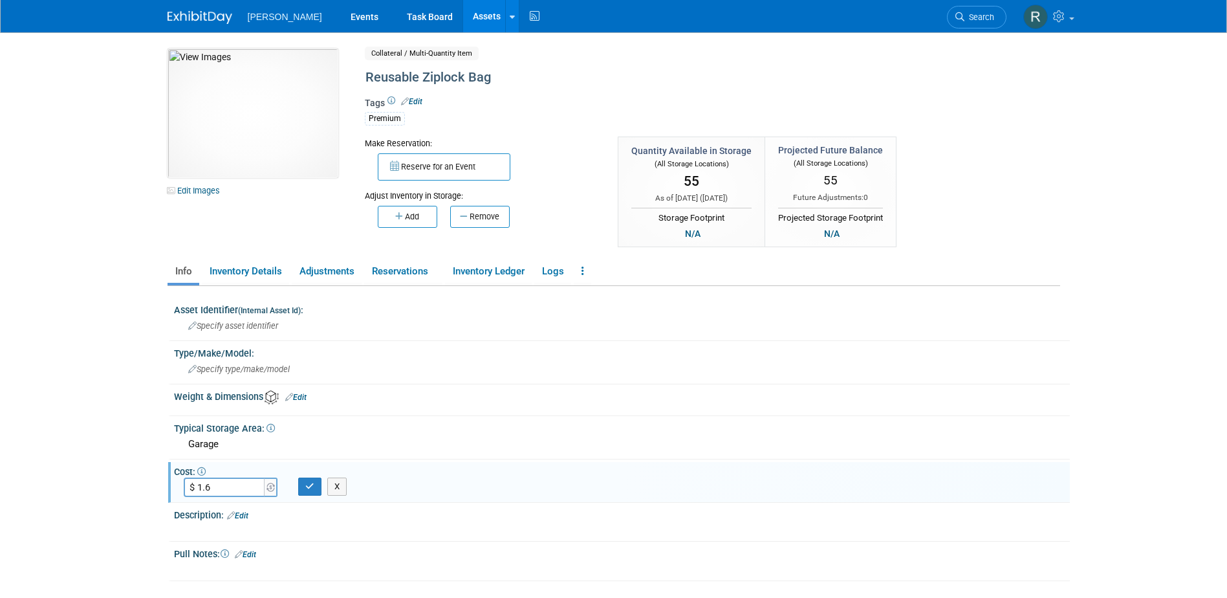
type input "$ 1.62"
click at [307, 483] on icon "button" at bounding box center [309, 486] width 9 height 8
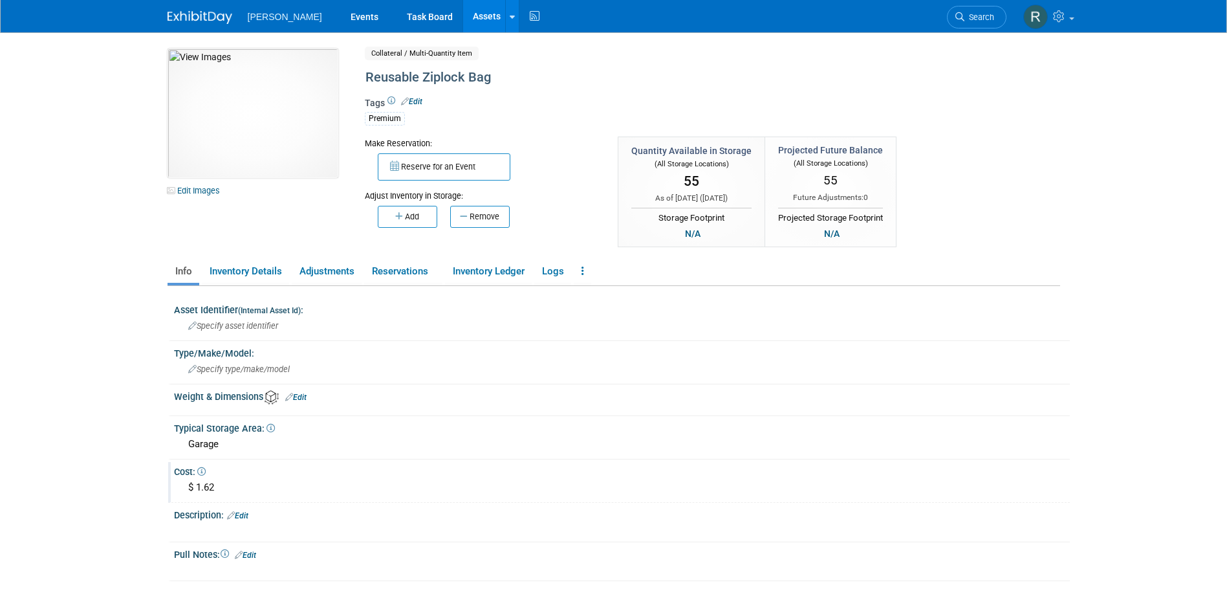
click at [463, 17] on link "Assets" at bounding box center [486, 16] width 47 height 32
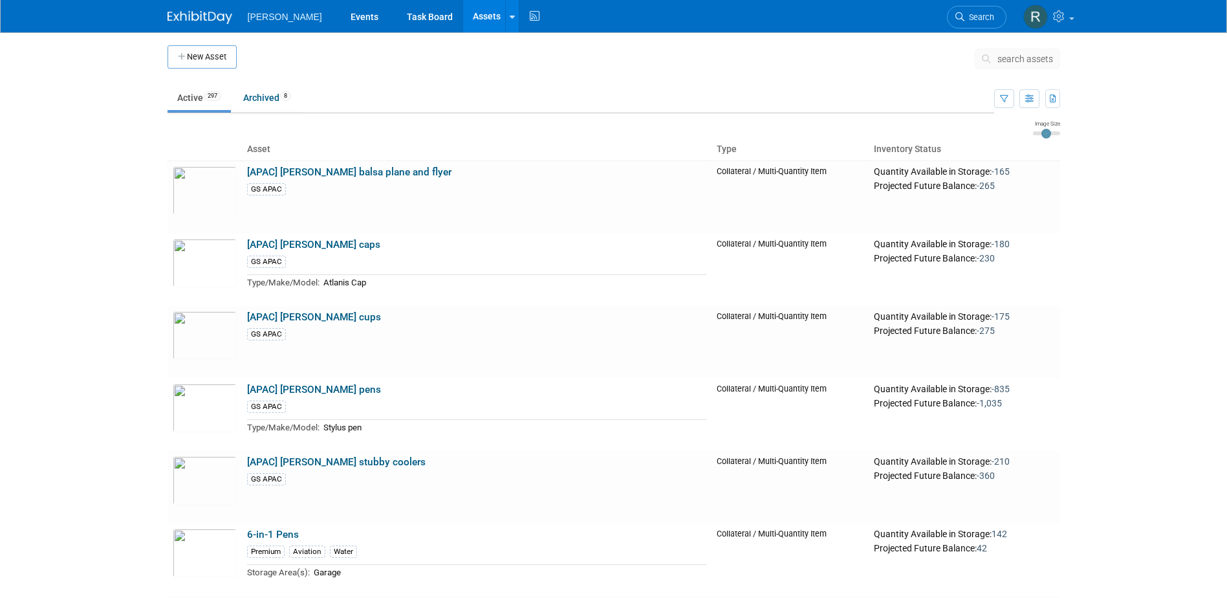
click at [999, 59] on span "search assets" at bounding box center [1025, 59] width 56 height 10
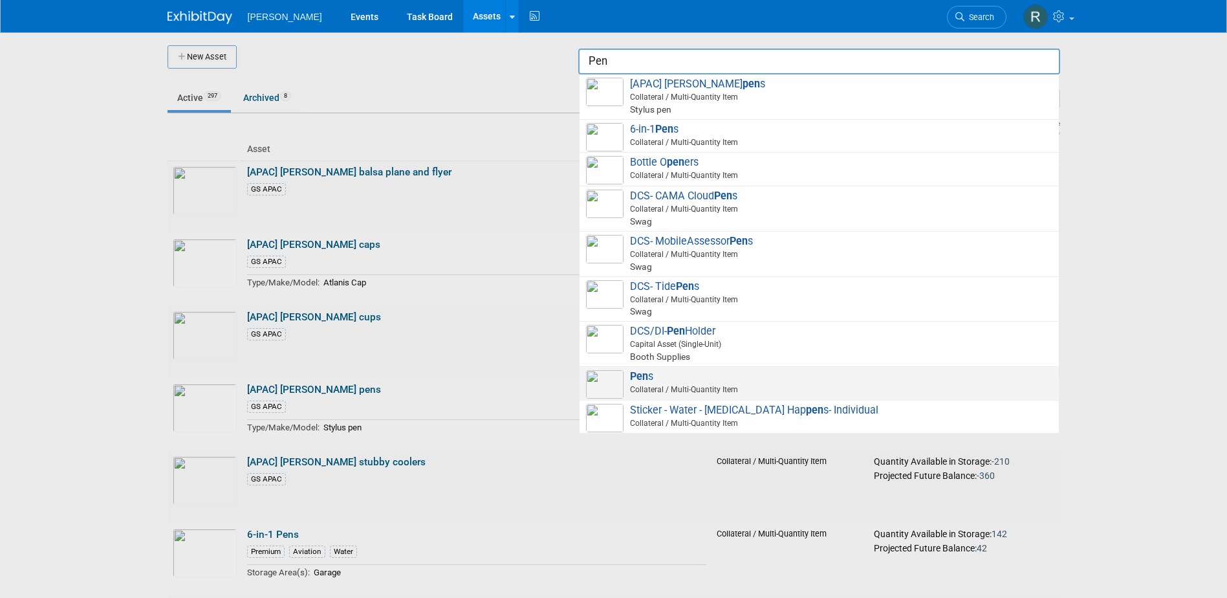
click at [627, 384] on span "Collateral / Multi-Quantity Item" at bounding box center [821, 390] width 462 height 12
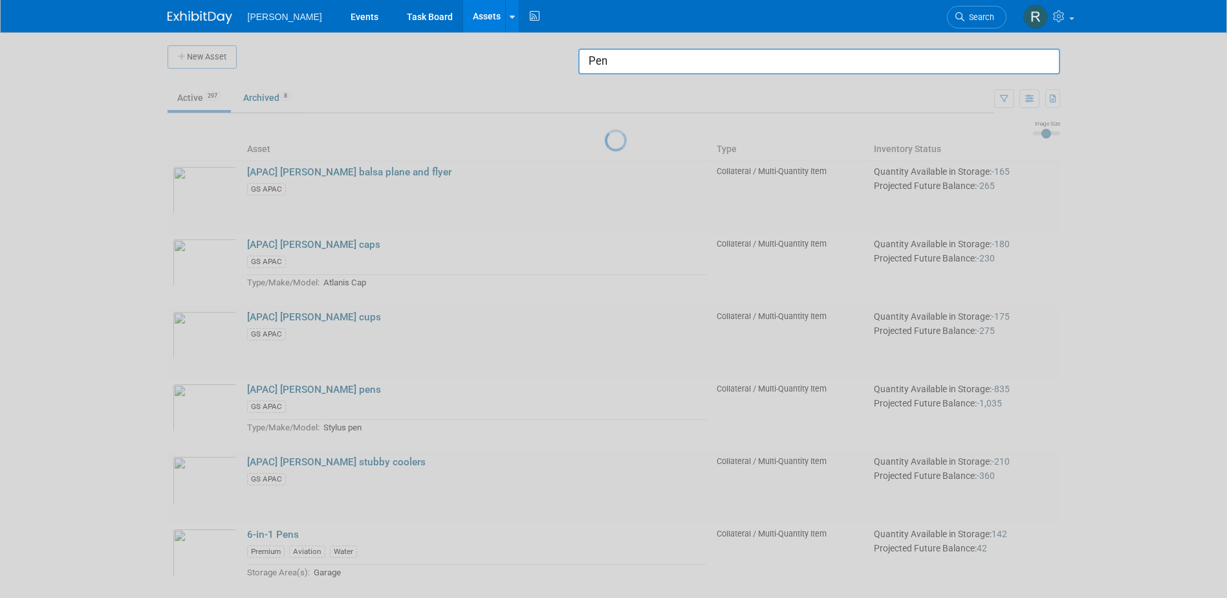
type input "Pens"
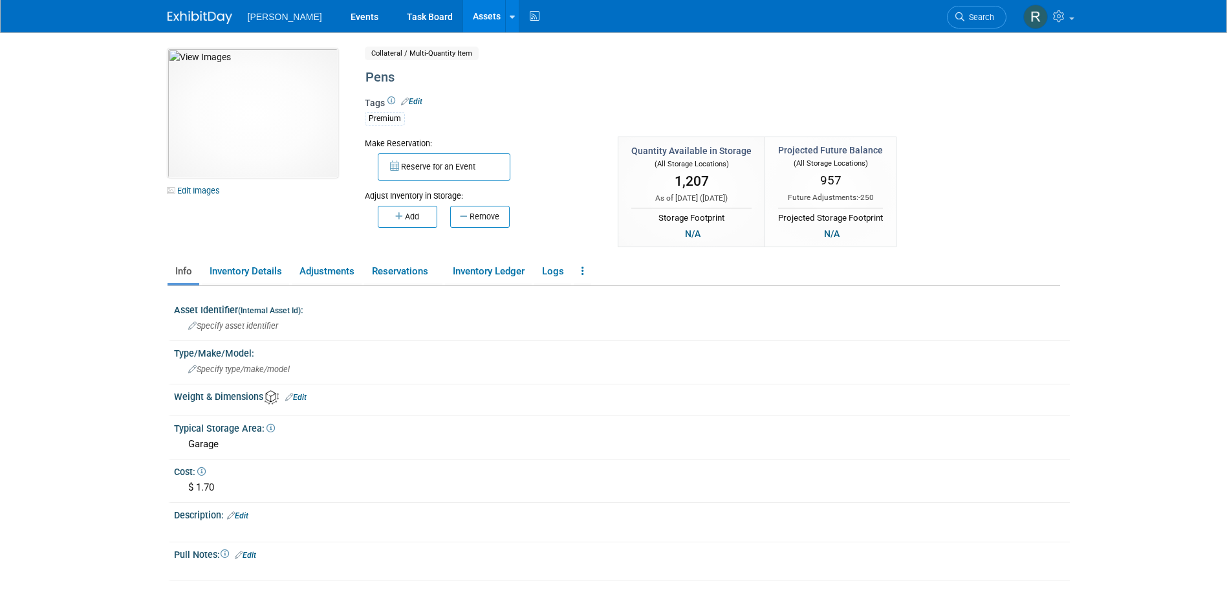
click at [563, 203] on div "Add Remove" at bounding box center [482, 215] width 234 height 26
click at [463, 19] on link "Assets" at bounding box center [486, 16] width 47 height 32
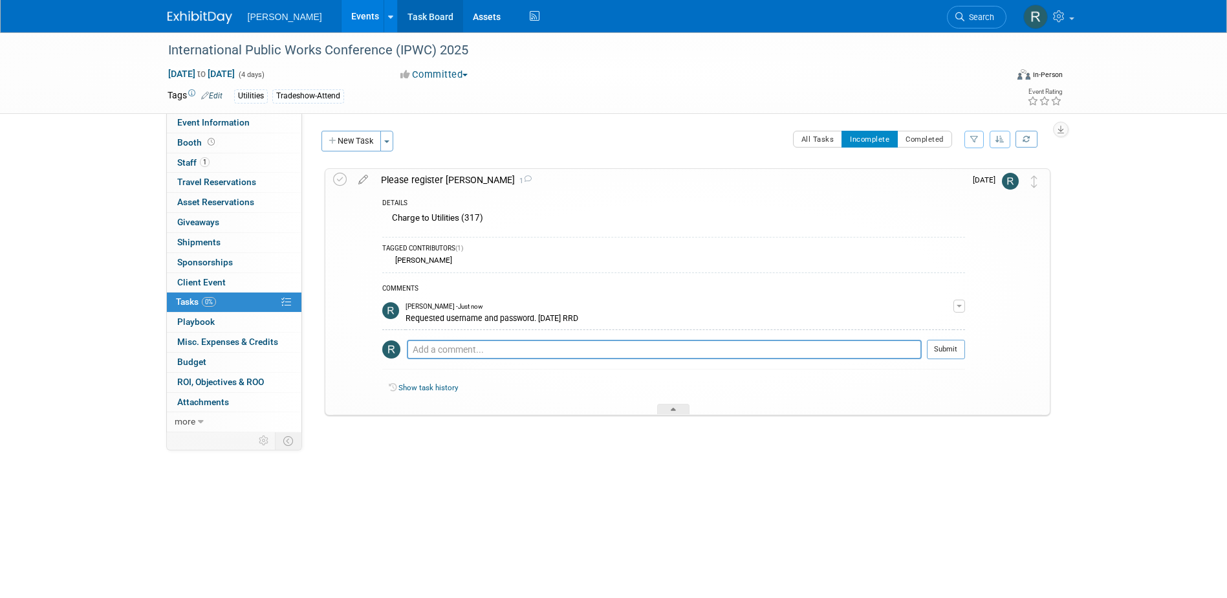
drag, startPoint x: 383, startPoint y: 11, endPoint x: 379, endPoint y: 19, distance: 8.7
click at [398, 11] on link "Task Board" at bounding box center [430, 16] width 65 height 32
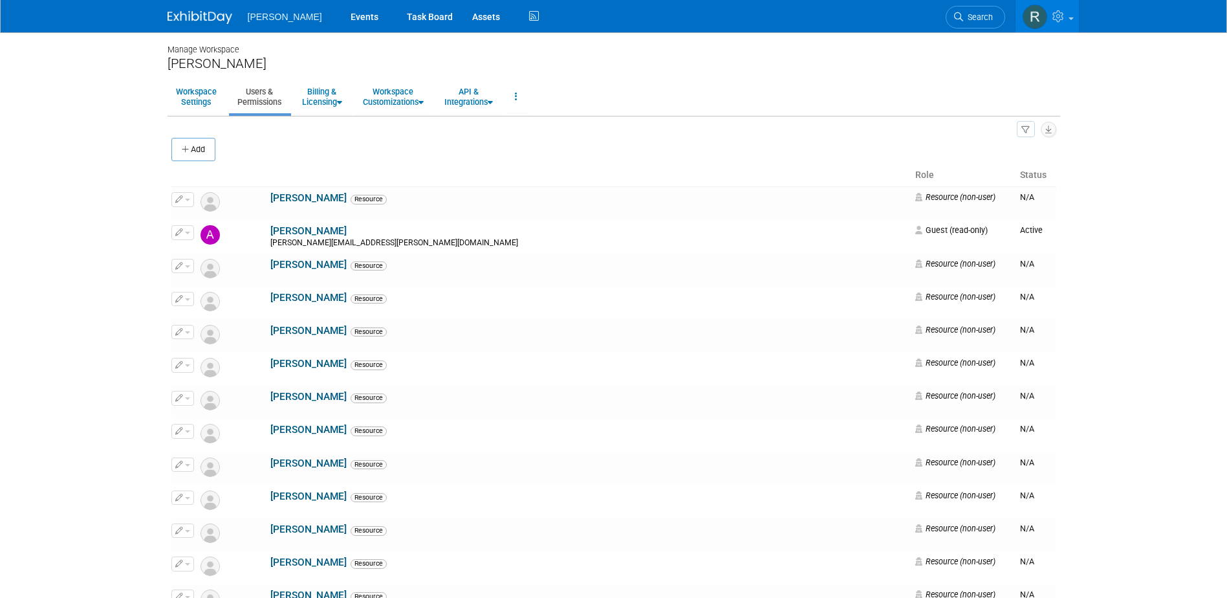
drag, startPoint x: 969, startPoint y: 21, endPoint x: 956, endPoint y: 21, distance: 12.9
click at [969, 21] on span "Search" at bounding box center [978, 17] width 30 height 10
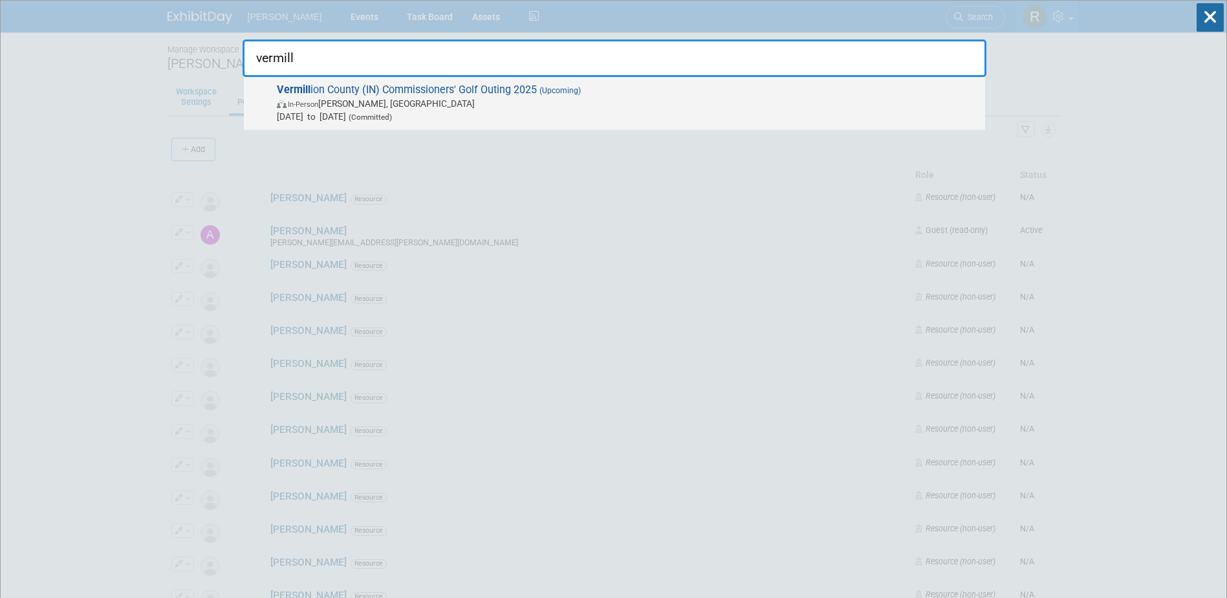
type input "vermill"
click at [456, 94] on span "Vermill ion County (IN) Commissioners' Golf Outing 2025 (Upcoming) In-Person Co…" at bounding box center [626, 102] width 706 height 39
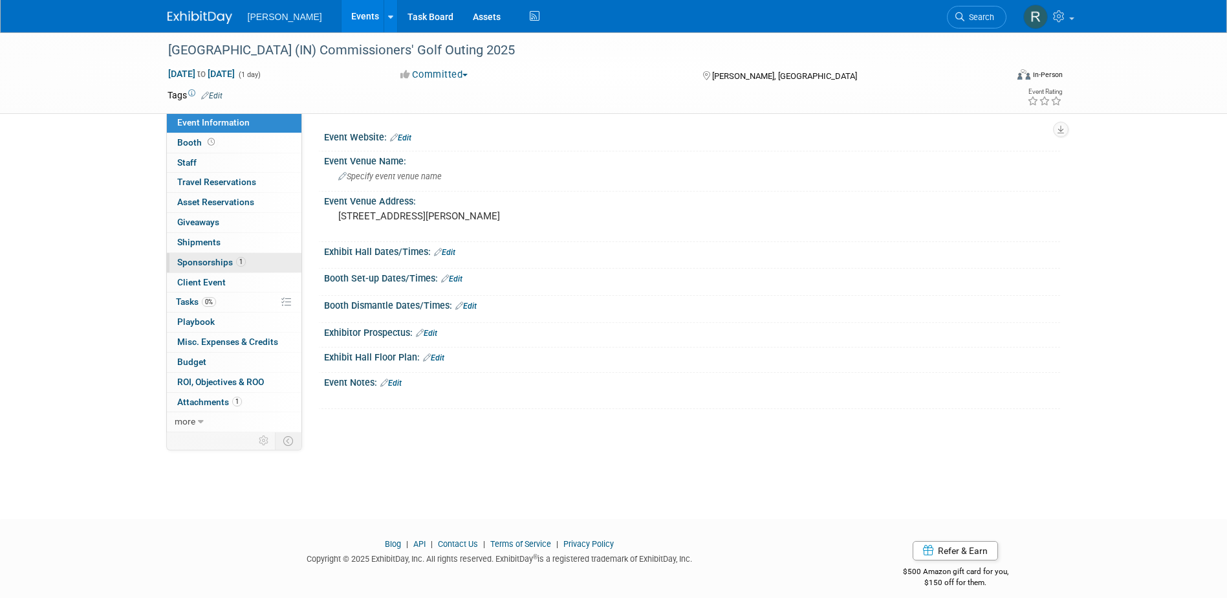
click at [239, 256] on link "1 Sponsorships 1" at bounding box center [234, 262] width 135 height 19
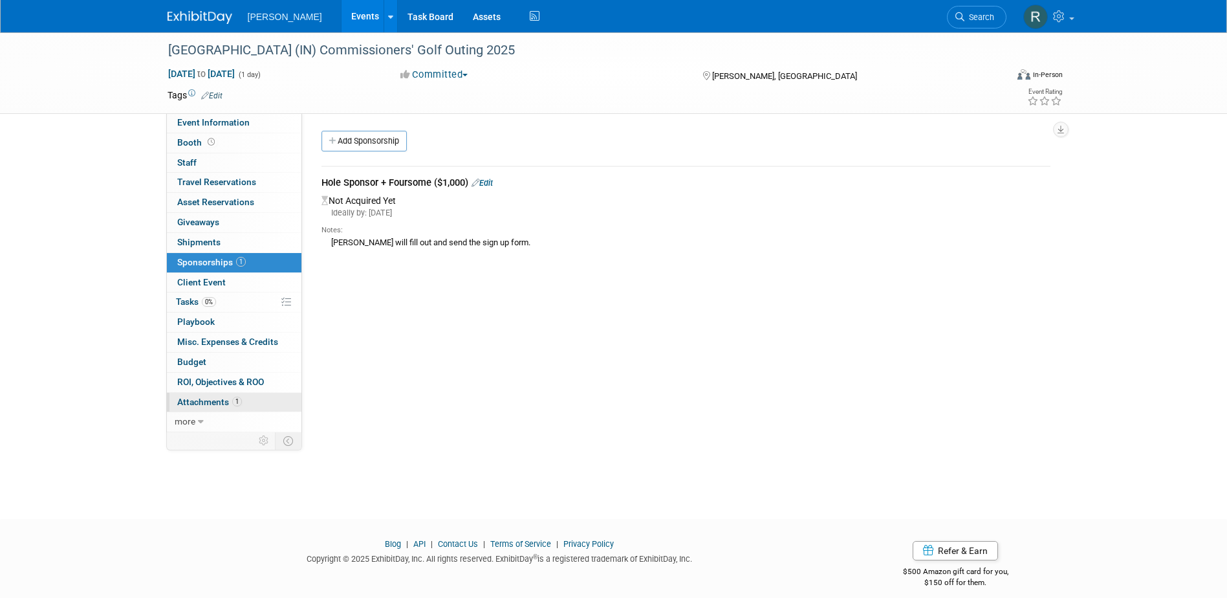
click at [216, 401] on span "Attachments 1" at bounding box center [209, 401] width 65 height 10
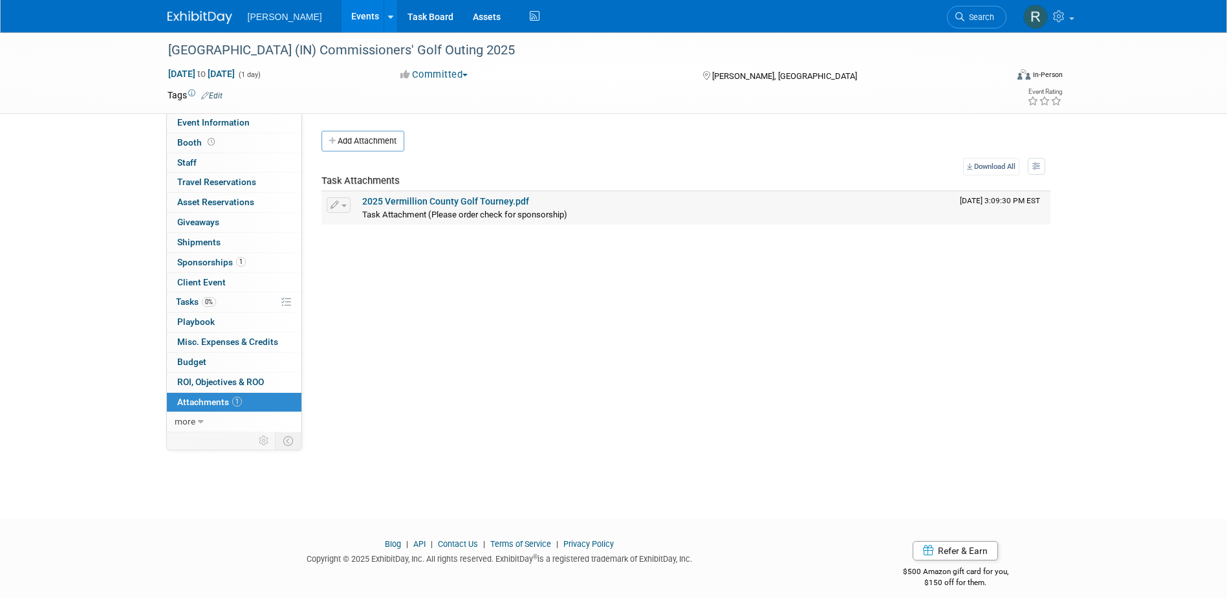
click at [407, 202] on link "2025 Vermillion County Golf Tourney.pdf" at bounding box center [445, 201] width 167 height 10
click at [216, 257] on span "Sponsorships 1" at bounding box center [211, 262] width 69 height 10
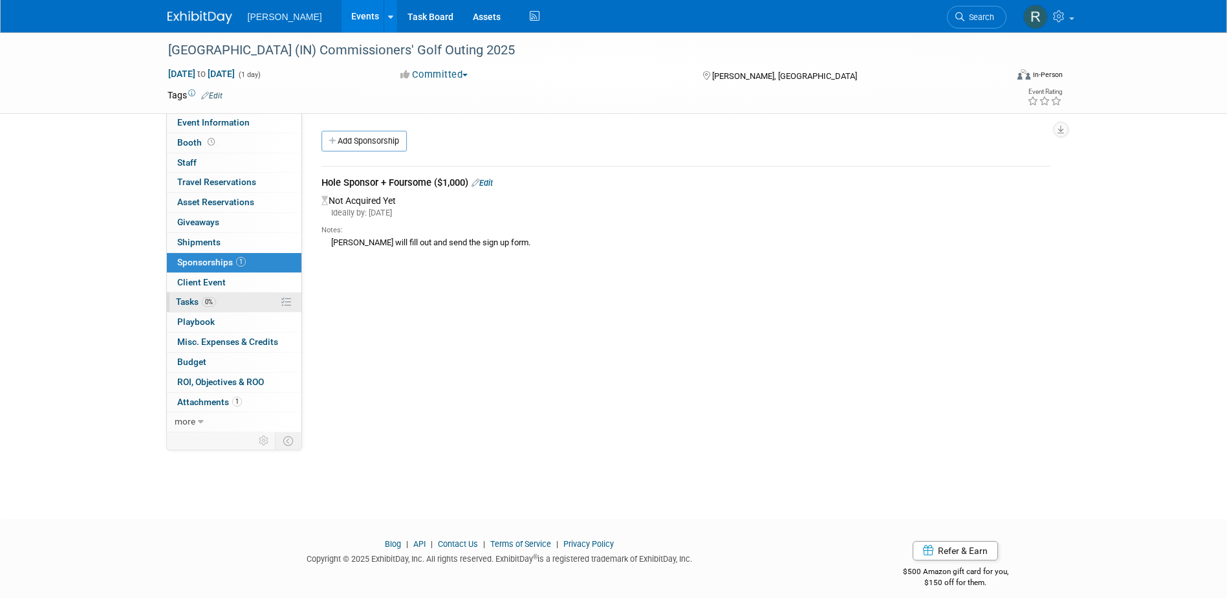
click at [193, 301] on span "Tasks 0%" at bounding box center [196, 301] width 40 height 10
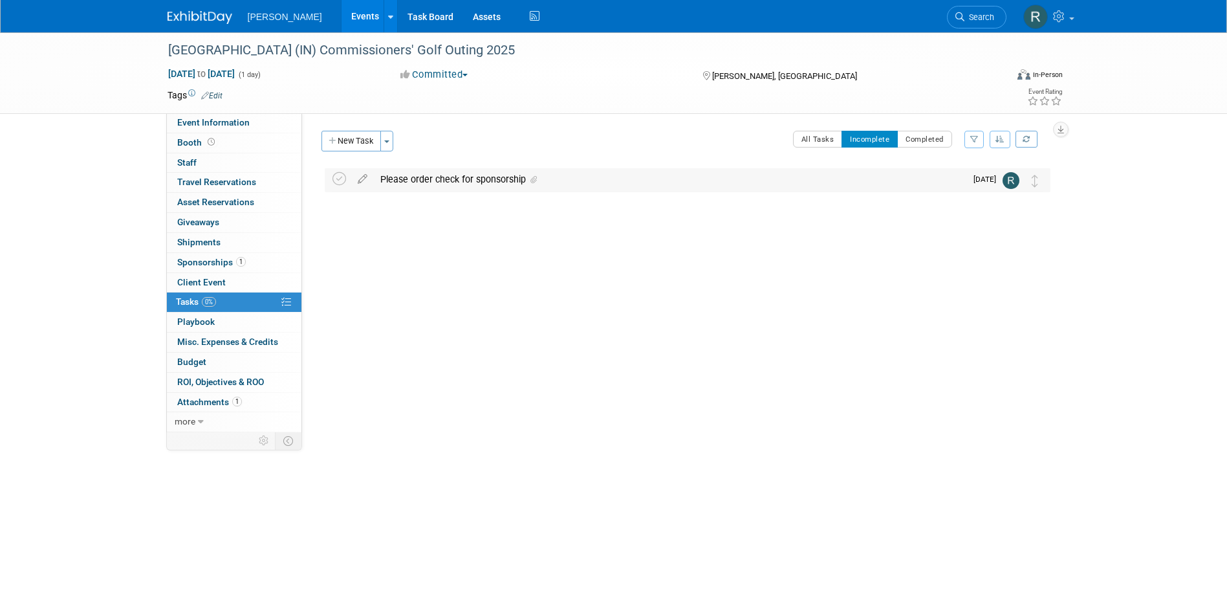
click at [397, 179] on div "Please order check for sponsorship" at bounding box center [670, 179] width 592 height 22
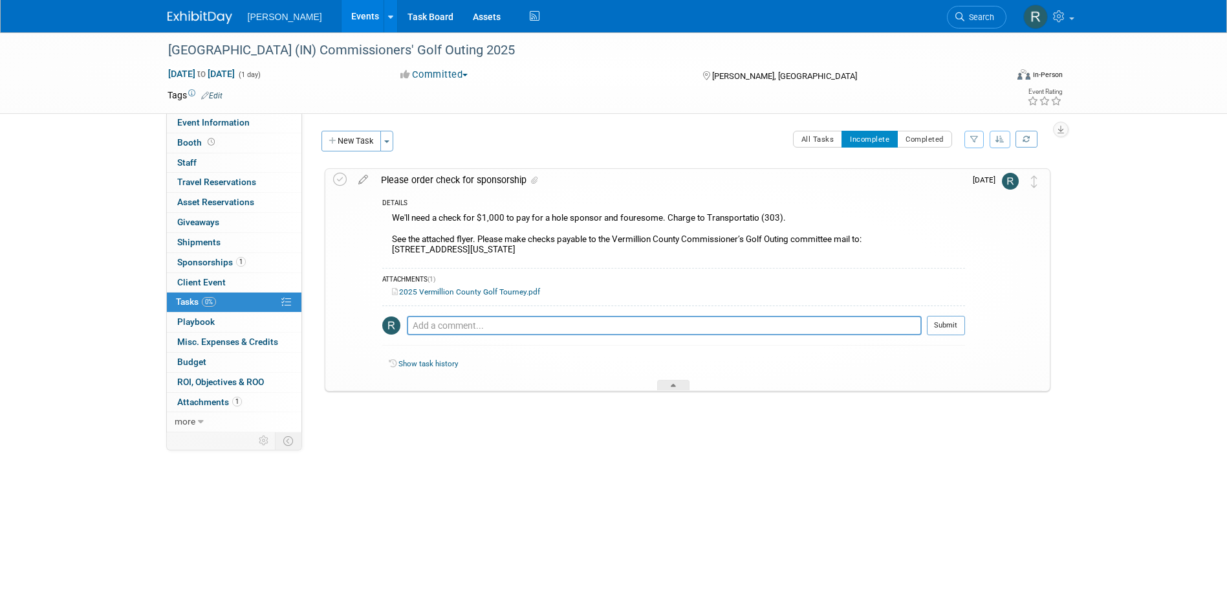
click at [435, 290] on link "2025 Vermillion County Golf Tourney.pdf" at bounding box center [466, 291] width 148 height 9
click at [477, 320] on textarea at bounding box center [664, 325] width 515 height 19
type textarea "Latice - There is a note that says Ian Lesko will complete this form"
drag, startPoint x: 687, startPoint y: 327, endPoint x: 398, endPoint y: 328, distance: 289.7
click at [398, 328] on tr "Latice - There is a note that says Ian Lesko will complete this form Pro tip: P…" at bounding box center [673, 331] width 583 height 30
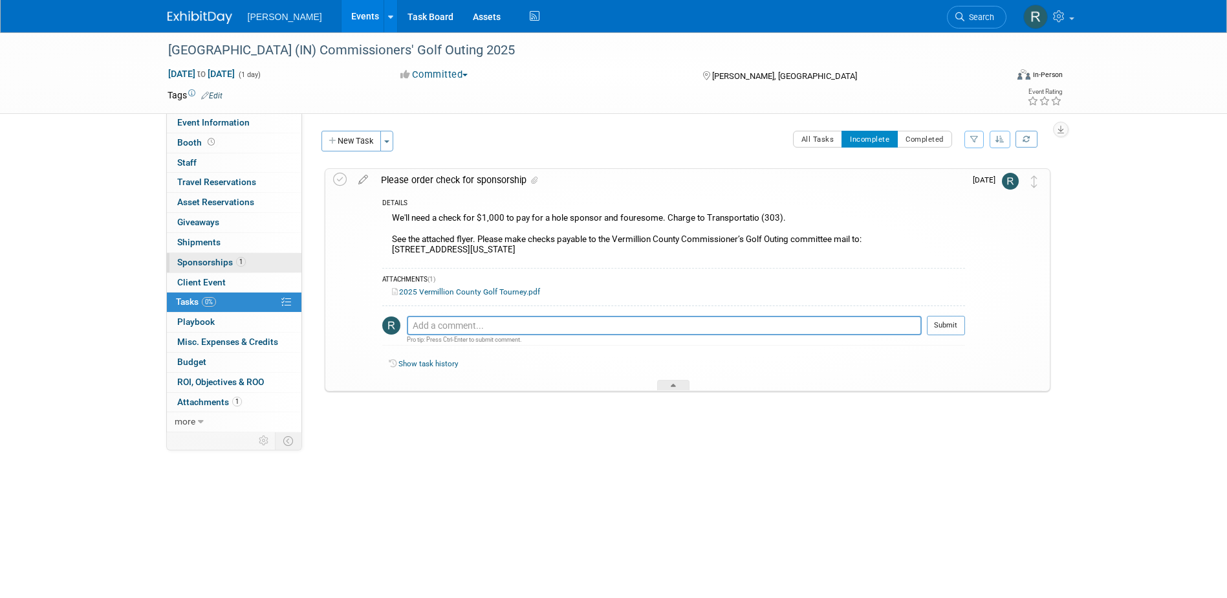
click at [225, 263] on span "Sponsorships 1" at bounding box center [211, 262] width 69 height 10
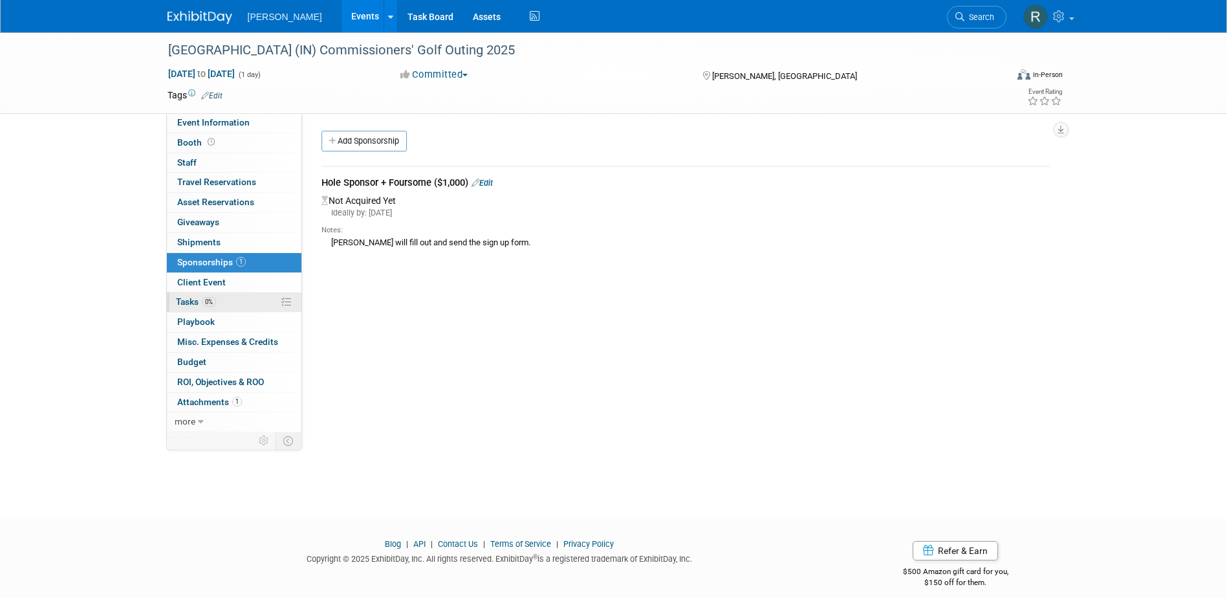
click at [217, 305] on link "0% Tasks 0%" at bounding box center [234, 301] width 135 height 19
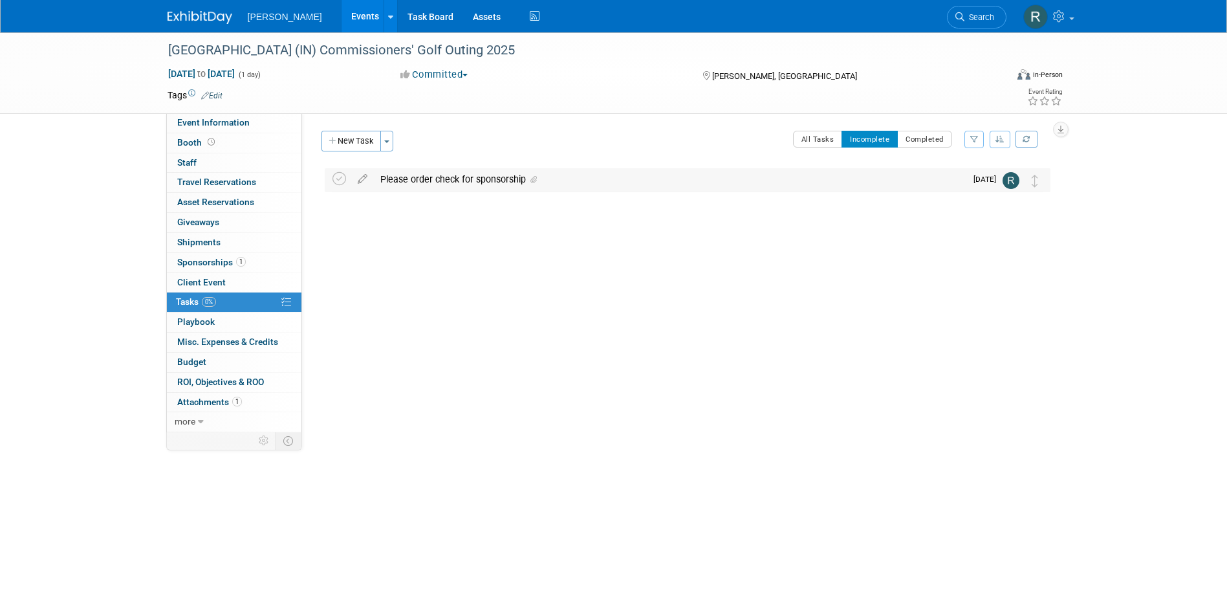
click at [494, 186] on div "Please order check for sponsorship" at bounding box center [670, 179] width 592 height 22
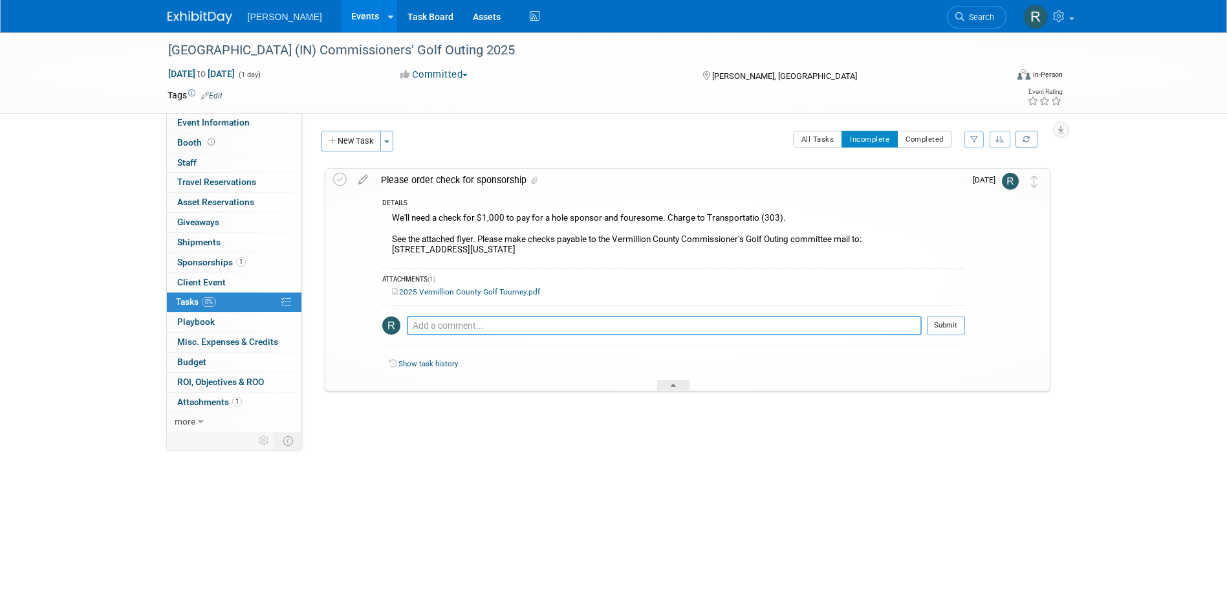
click at [464, 325] on textarea at bounding box center [664, 325] width 515 height 19
paste textarea "Latice - There is a note that says Ian Lesko will complete this form"
type textarea "Latice - There is a note that says Ian Lesko will complete this form. Shall I w…"
click at [944, 323] on button "Submit" at bounding box center [946, 325] width 38 height 19
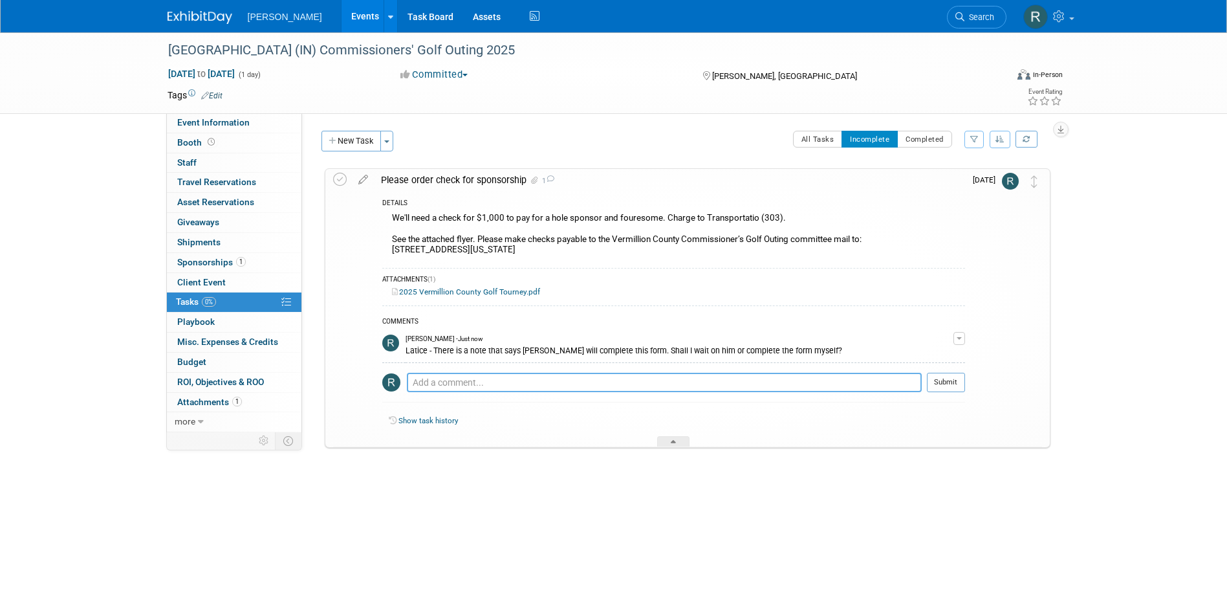
click at [464, 380] on textarea at bounding box center [664, 382] width 515 height 19
click at [986, 19] on span "Search" at bounding box center [979, 17] width 30 height 10
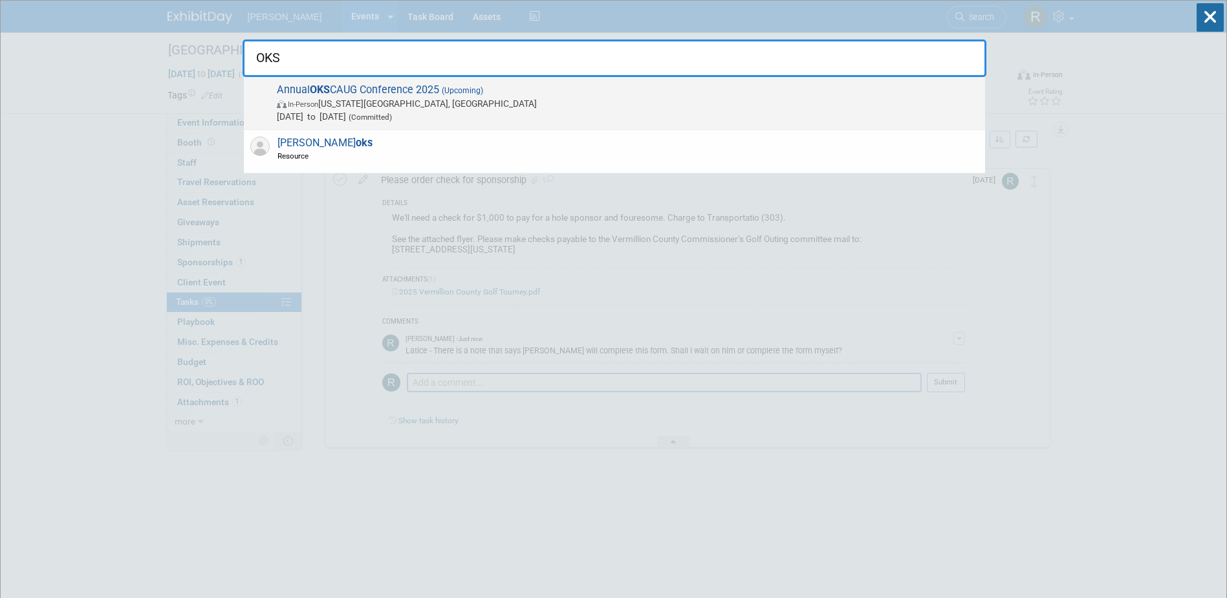
type input "OKS"
click at [618, 100] on span "In-Person Oklahoma City, OK" at bounding box center [628, 103] width 702 height 13
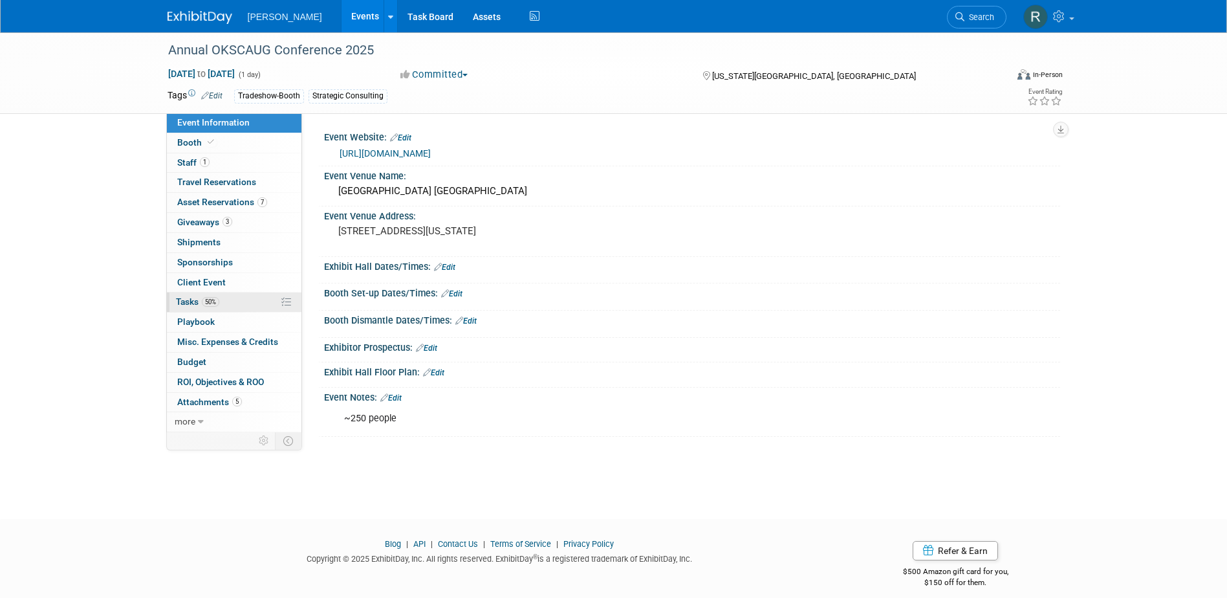
click at [212, 305] on span "50%" at bounding box center [210, 302] width 17 height 10
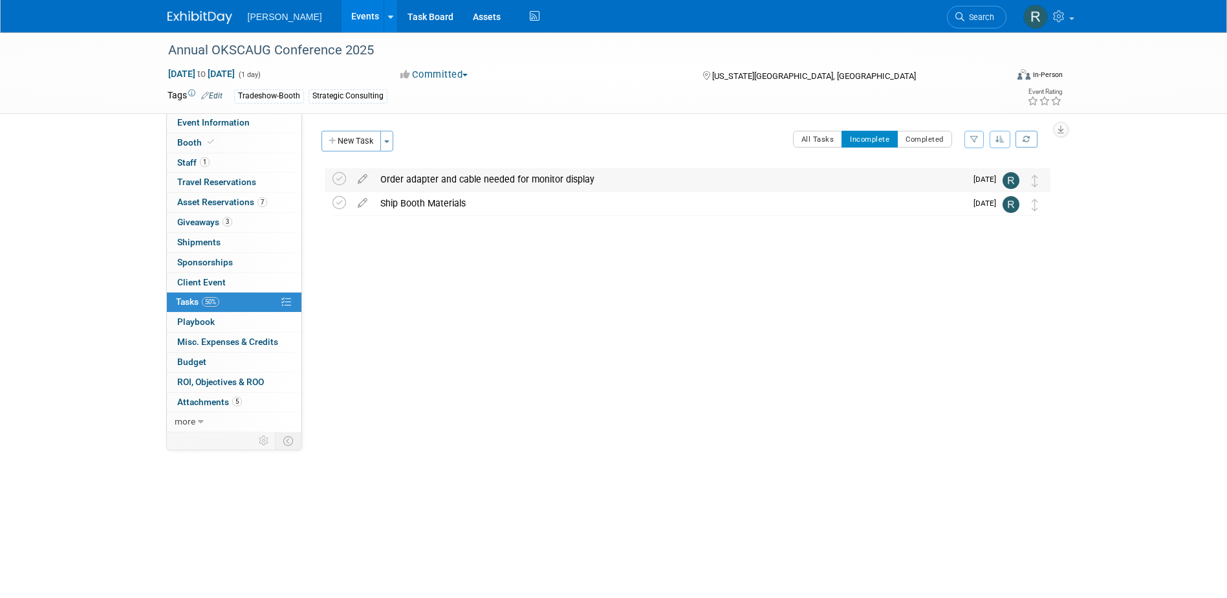
click at [441, 179] on div "Order adapter and cable needed for monitor display" at bounding box center [670, 179] width 592 height 22
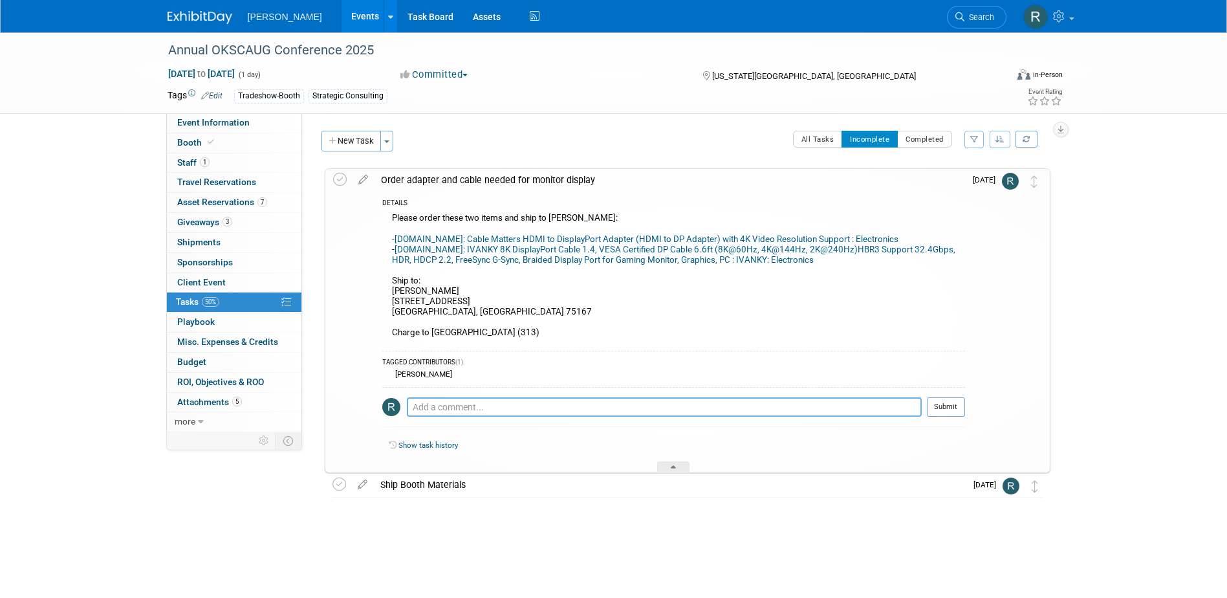
click at [487, 403] on textarea at bounding box center [664, 406] width 515 height 19
paste textarea "Our IT department had the 2nd cable and I ordered the first one [DATE]. Once it…"
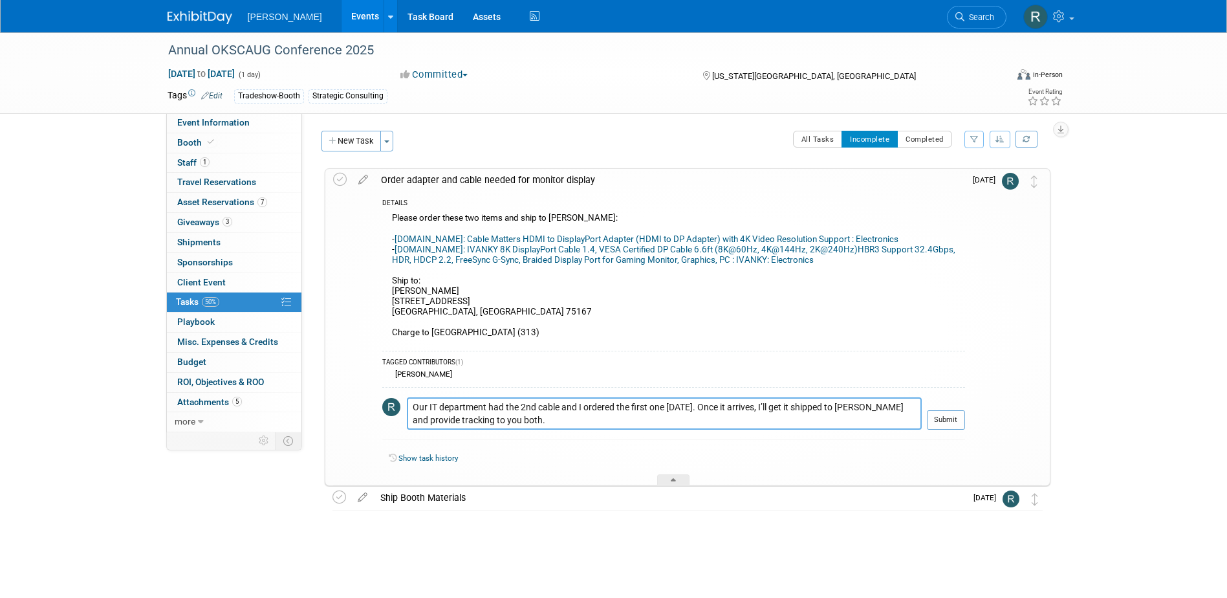
click at [785, 409] on textarea "Our IT department had the 2nd cable and I ordered the first one [DATE]. Once it…" at bounding box center [664, 413] width 515 height 32
type textarea "Our IT department had the 2nd cable and I ordered the first one [DATE]. Once it…"
click at [944, 418] on button "Submit" at bounding box center [946, 419] width 38 height 19
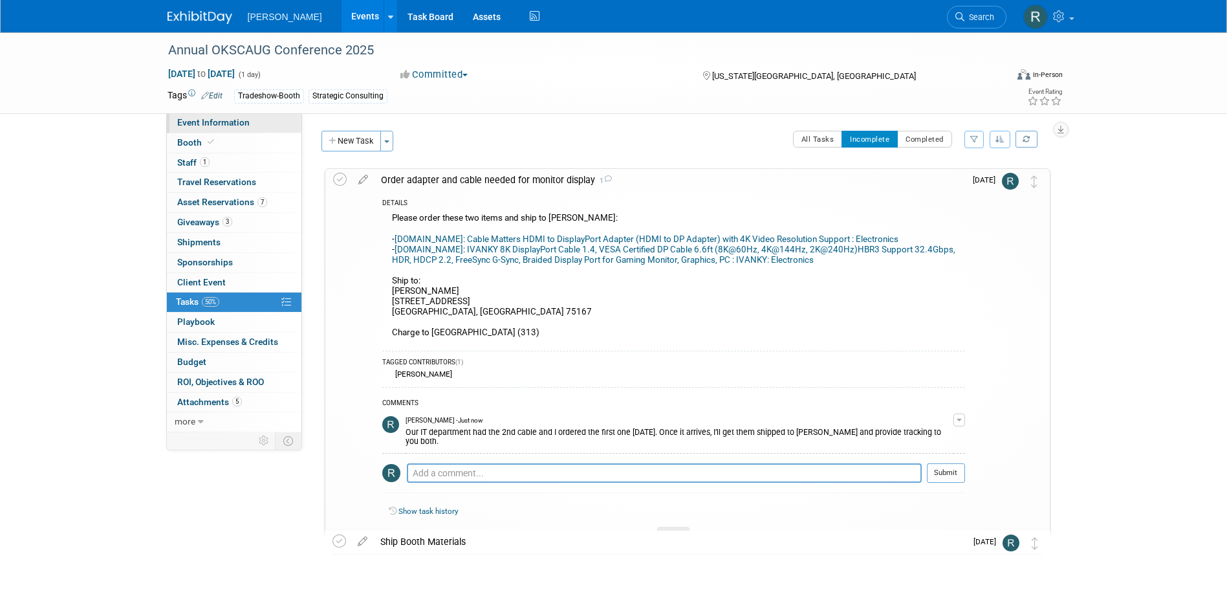
click at [213, 122] on span "Event Information" at bounding box center [213, 122] width 72 height 10
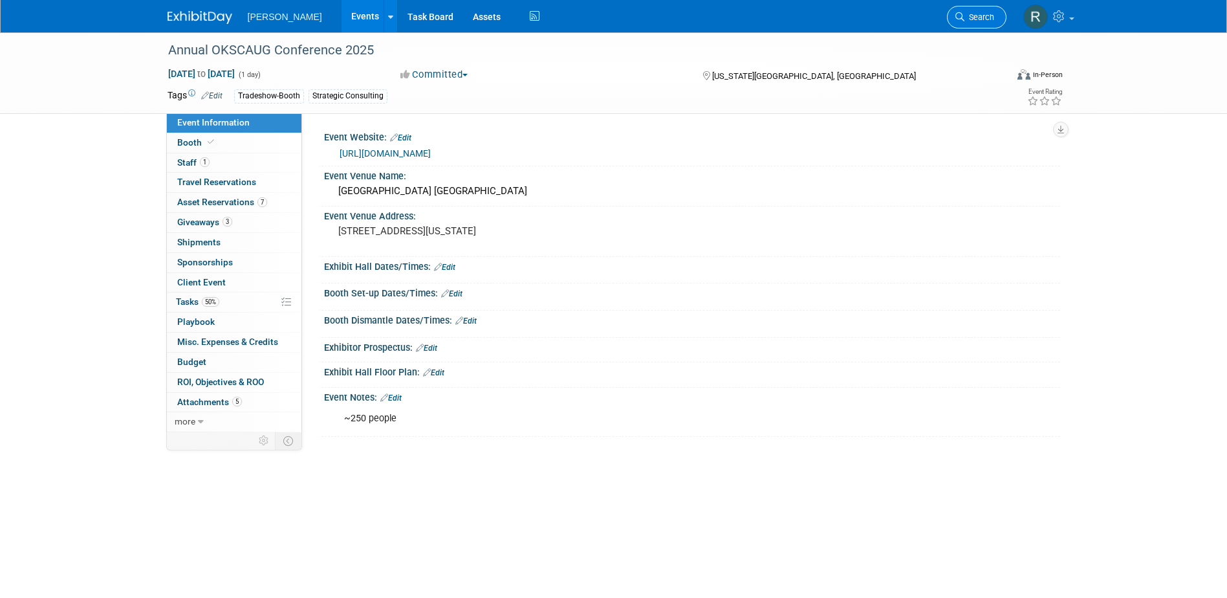
click at [984, 13] on span "Search" at bounding box center [979, 17] width 30 height 10
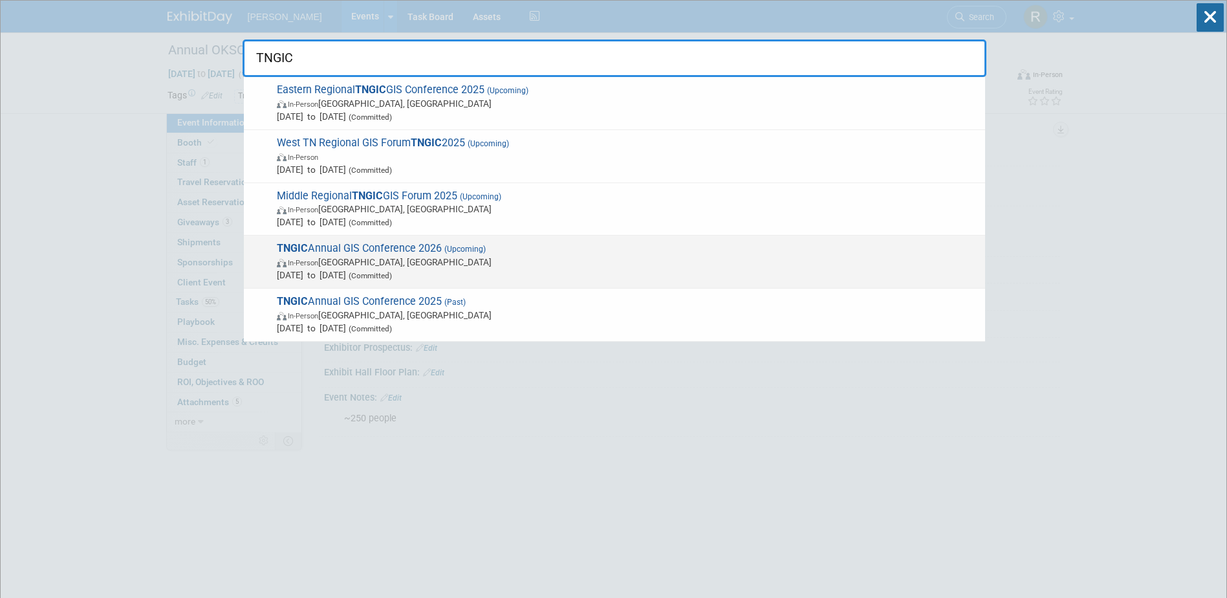
type input "TNGIC"
click at [458, 262] on span "In-Person Franklin, TN" at bounding box center [628, 261] width 702 height 13
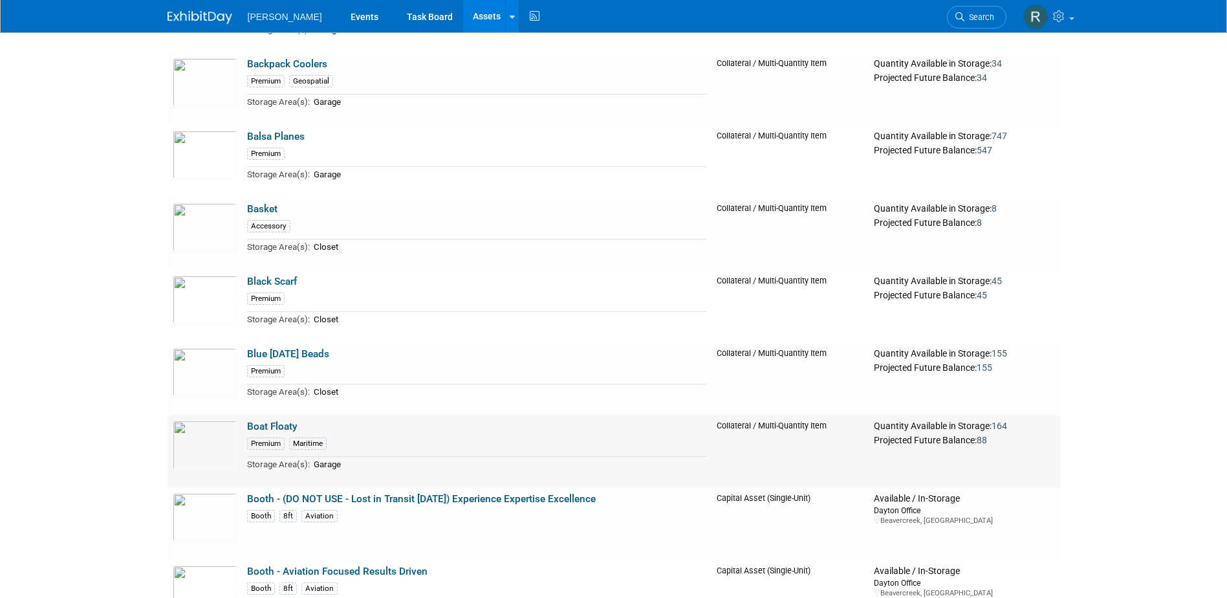
scroll to position [3492, 0]
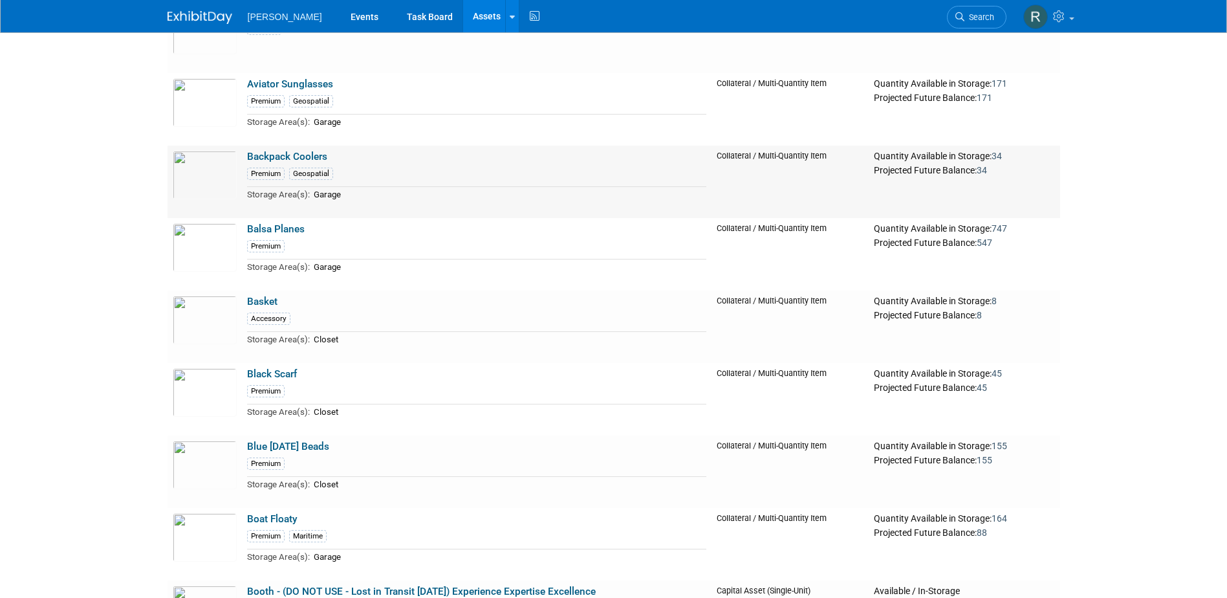
click at [290, 158] on link "Backpack Coolers" at bounding box center [287, 157] width 80 height 12
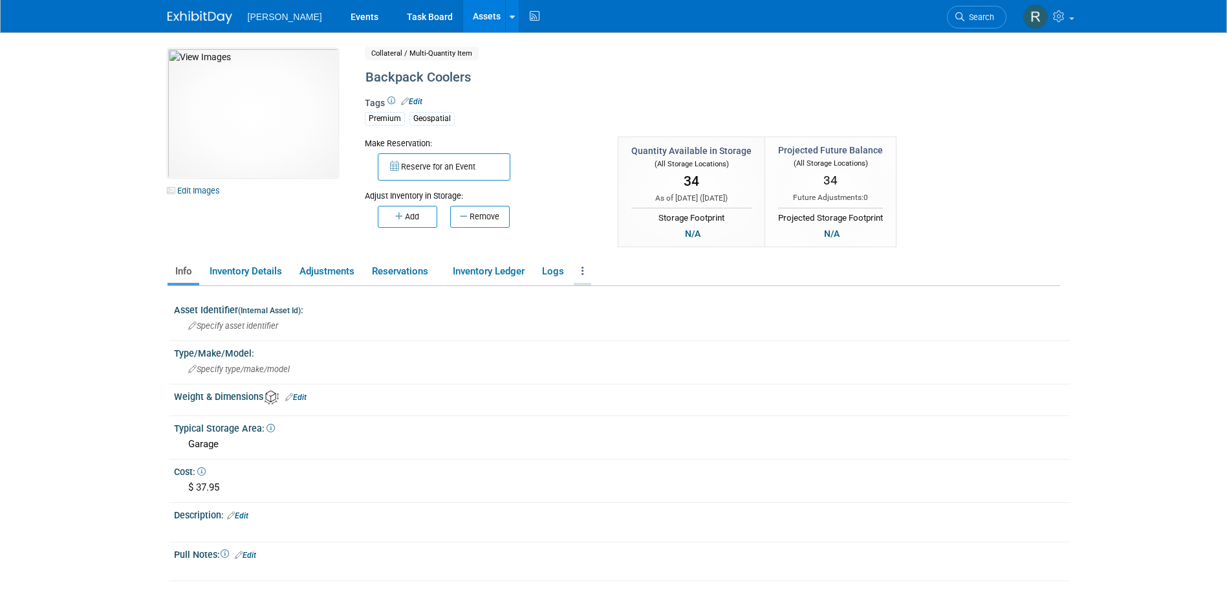
click at [590, 272] on link at bounding box center [582, 271] width 17 height 23
click at [594, 298] on link "Copy/Duplicate Asset" at bounding box center [630, 297] width 113 height 22
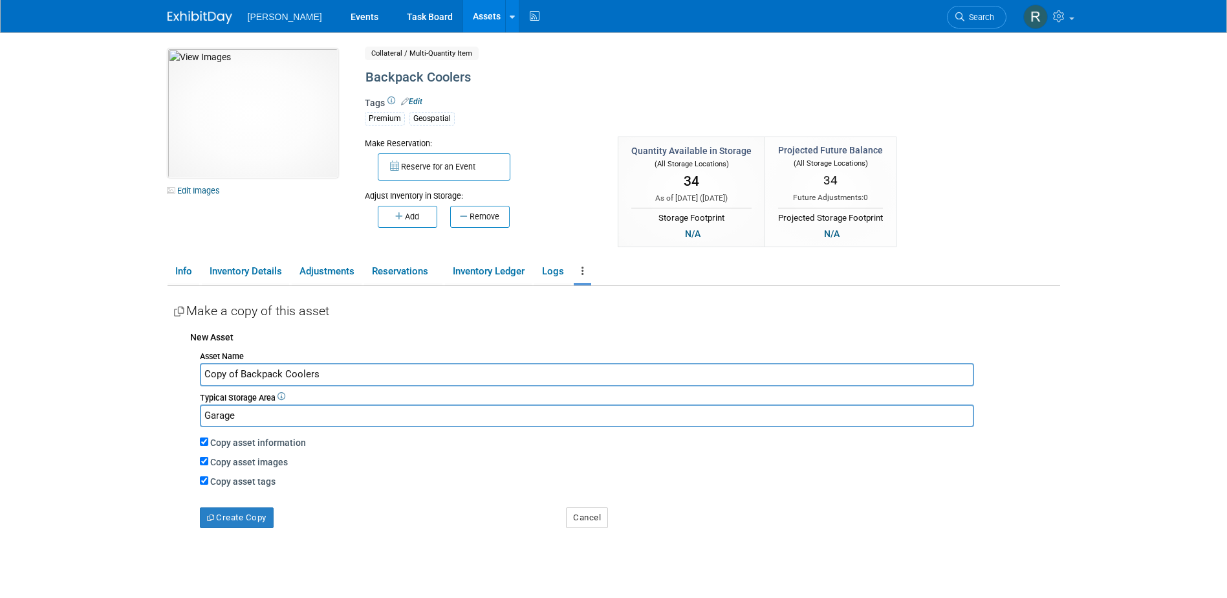
drag, startPoint x: 361, startPoint y: 378, endPoint x: 162, endPoint y: 373, distance: 198.6
click at [158, 378] on div "10049818-10724487-932abad8-c2cf-471b-9168-a10ce066abf3.jpg Edit Images Collater…" at bounding box center [614, 333] width 912 height 603
type input "Ghost Squish"
click at [226, 517] on button "Create Copy" at bounding box center [237, 517] width 74 height 21
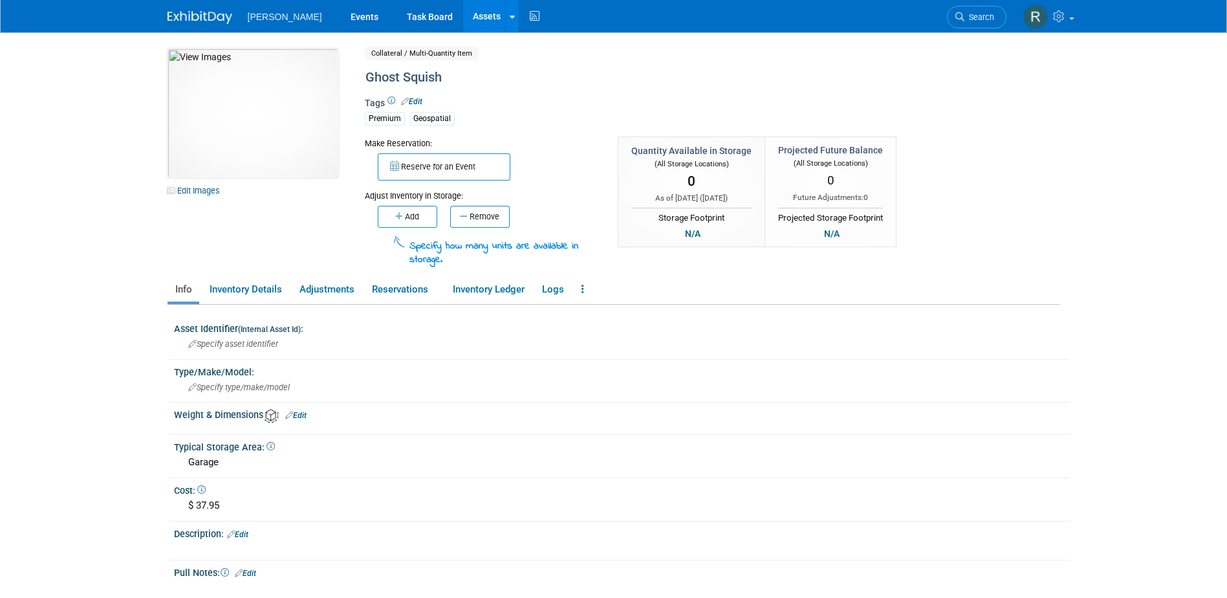
click at [184, 190] on link "Edit Images" at bounding box center [197, 190] width 58 height 16
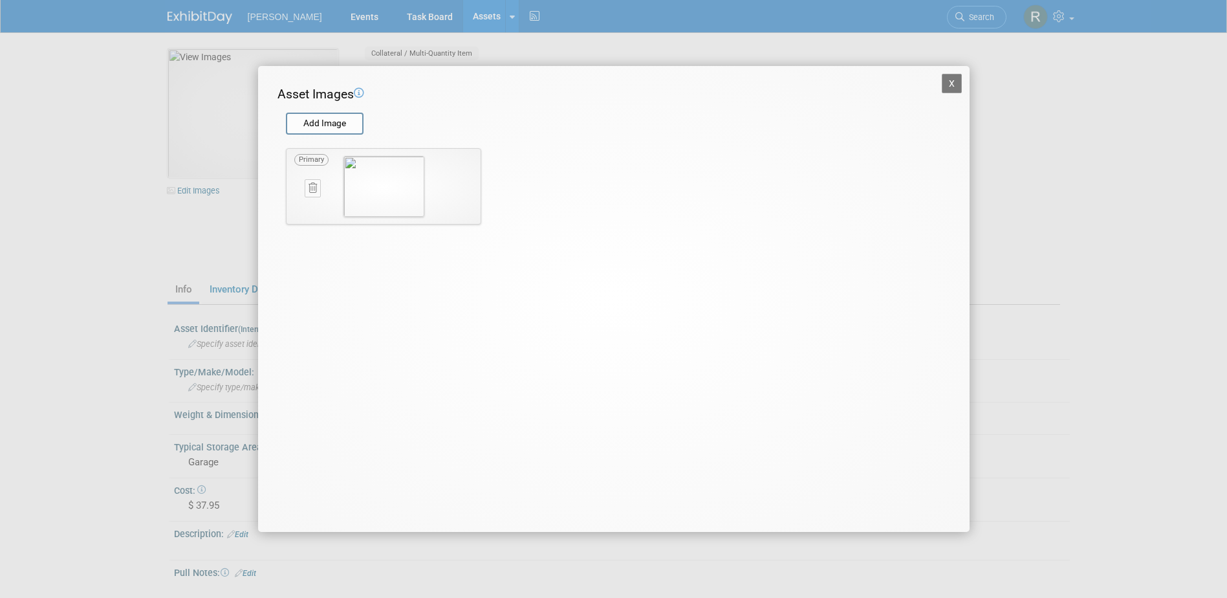
click at [307, 186] on button at bounding box center [313, 187] width 16 height 17
click at [304, 203] on icon "button" at bounding box center [305, 203] width 8 height 8
click at [318, 122] on input "file" at bounding box center [285, 123] width 154 height 19
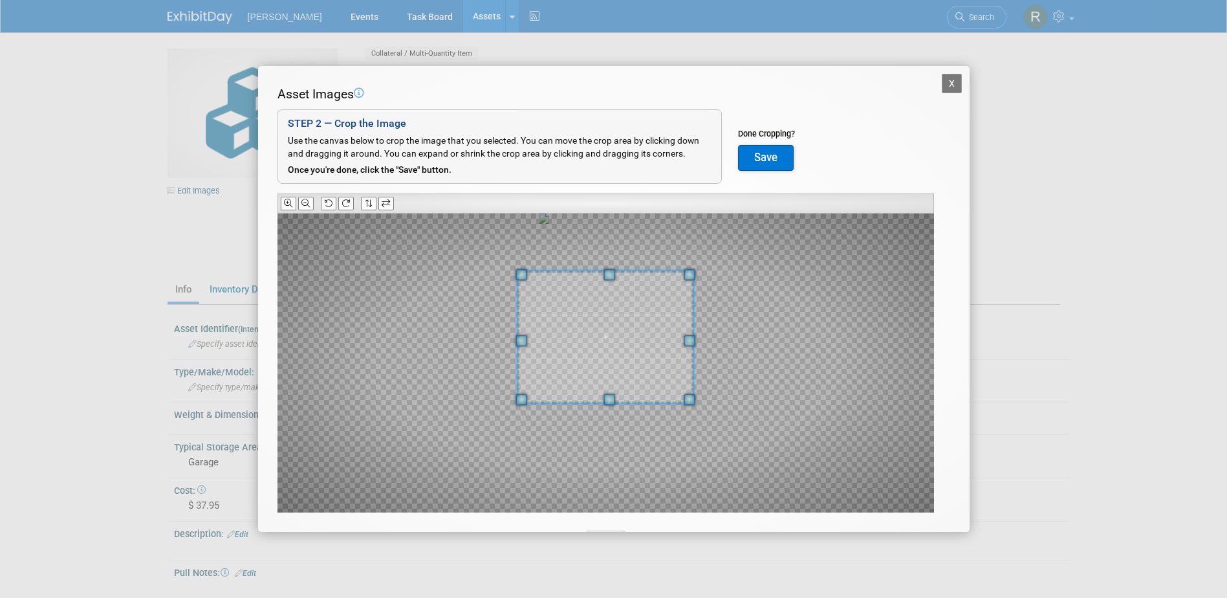
click at [603, 275] on span at bounding box center [609, 274] width 12 height 12
click at [602, 332] on span at bounding box center [602, 336] width 177 height 133
click at [752, 158] on button "Save" at bounding box center [766, 158] width 56 height 26
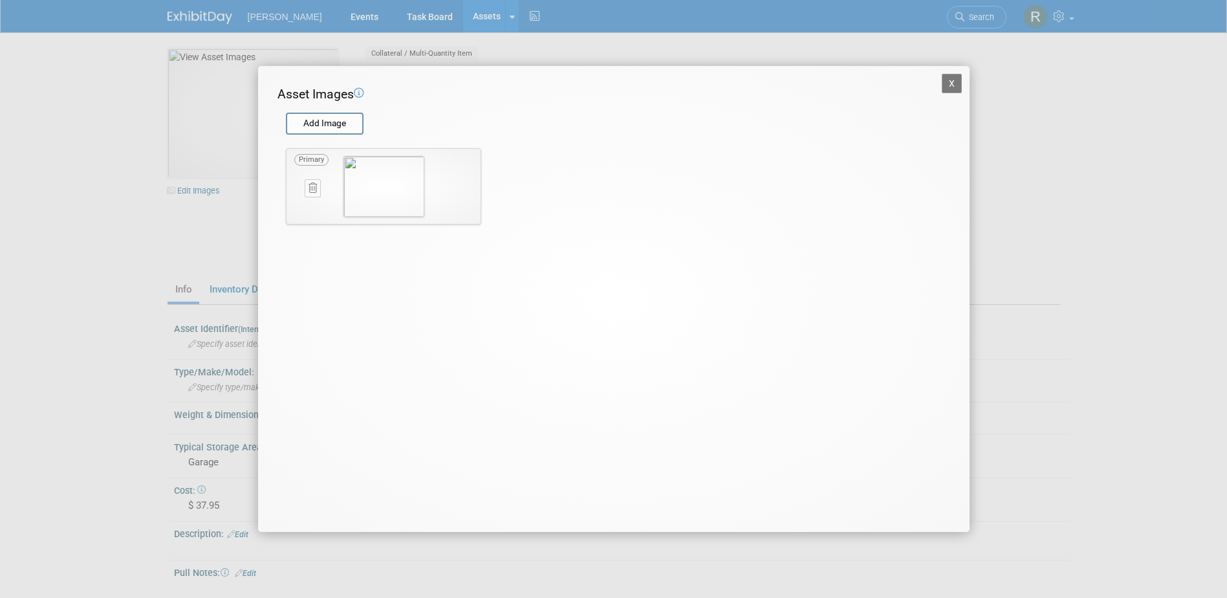
click at [953, 83] on button "X" at bounding box center [952, 83] width 21 height 19
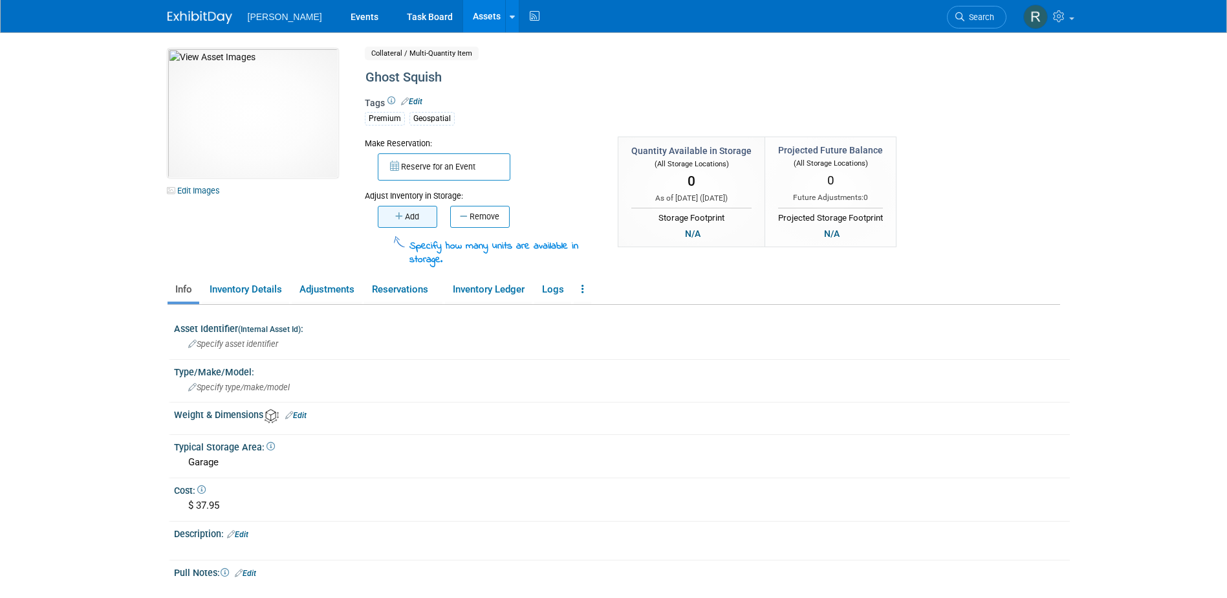
click at [411, 217] on button "Add" at bounding box center [408, 217] width 60 height 22
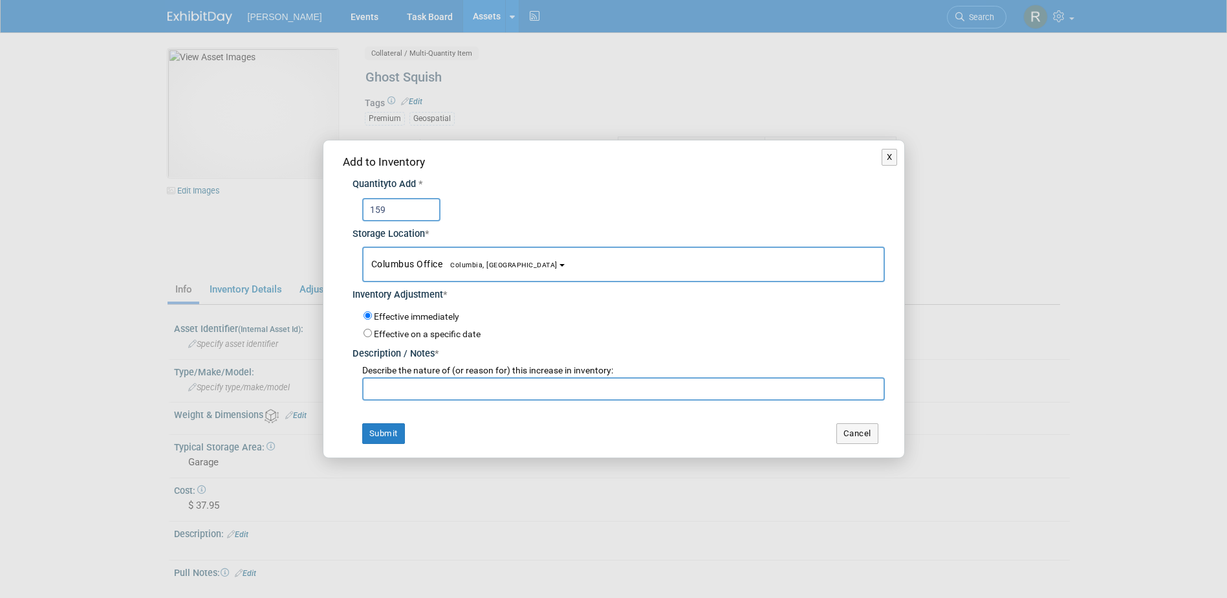
type input "159"
click at [427, 264] on span "Columbus Office Columbia, SC" at bounding box center [464, 264] width 186 height 10
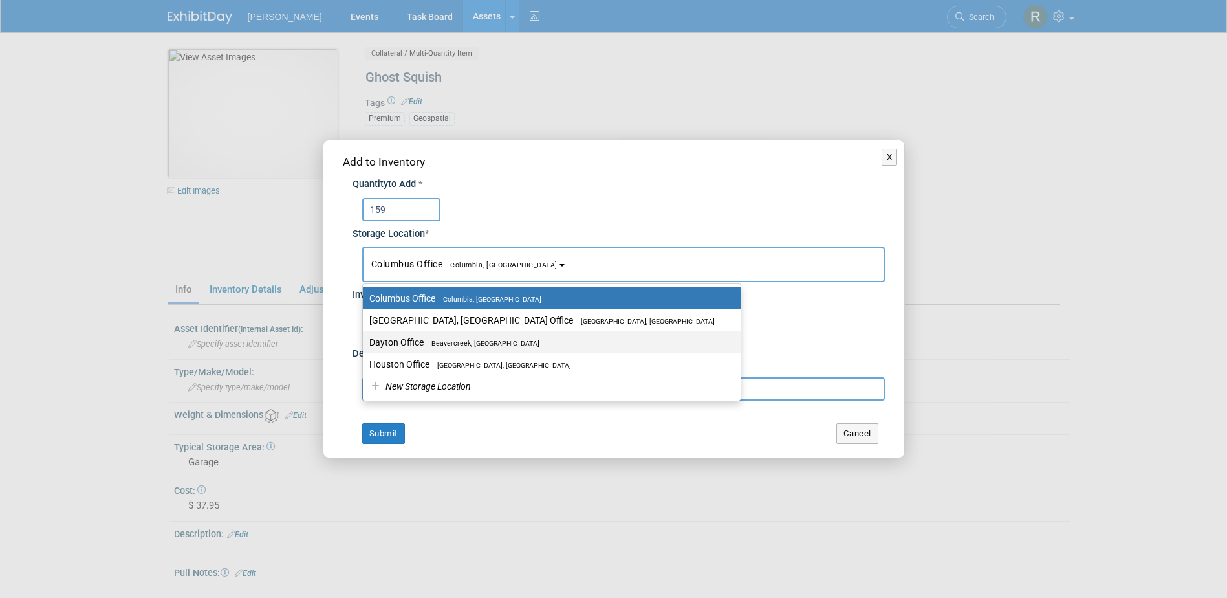
click at [409, 339] on label "Dayton Office Beavercreek, OH" at bounding box center [548, 342] width 358 height 17
click at [365, 339] on input "Dayton Office Beavercreek, OH" at bounding box center [360, 342] width 8 height 8
select select "11223930"
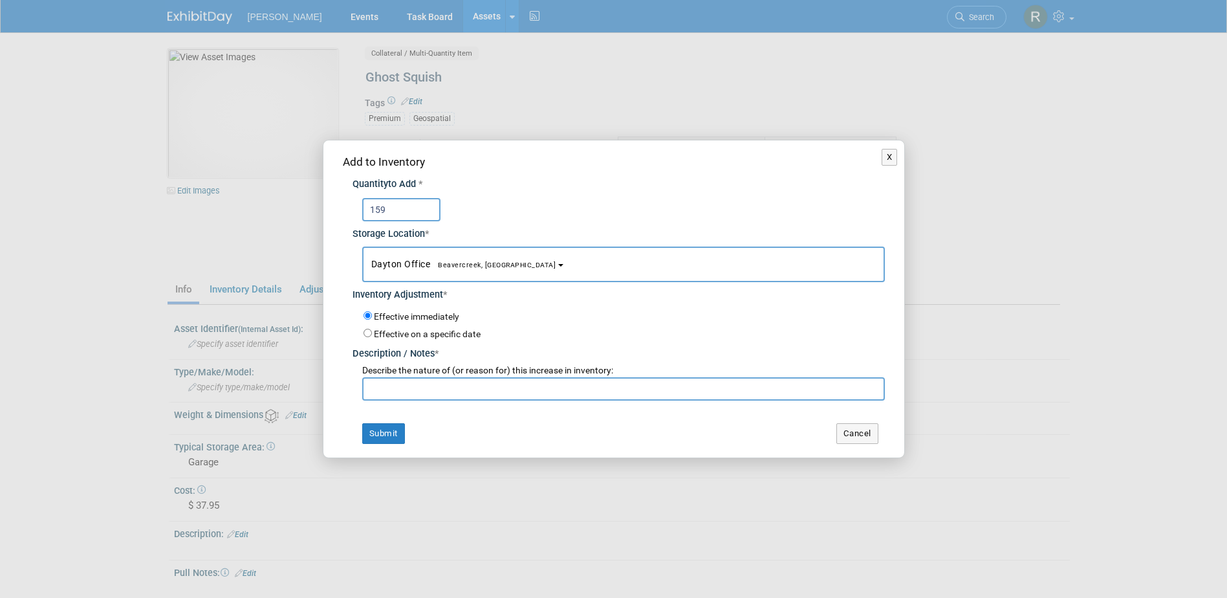
click at [407, 385] on input "text" at bounding box center [623, 388] width 523 height 23
type input "Current Inventory"
click at [362, 423] on button "Submit" at bounding box center [383, 433] width 43 height 21
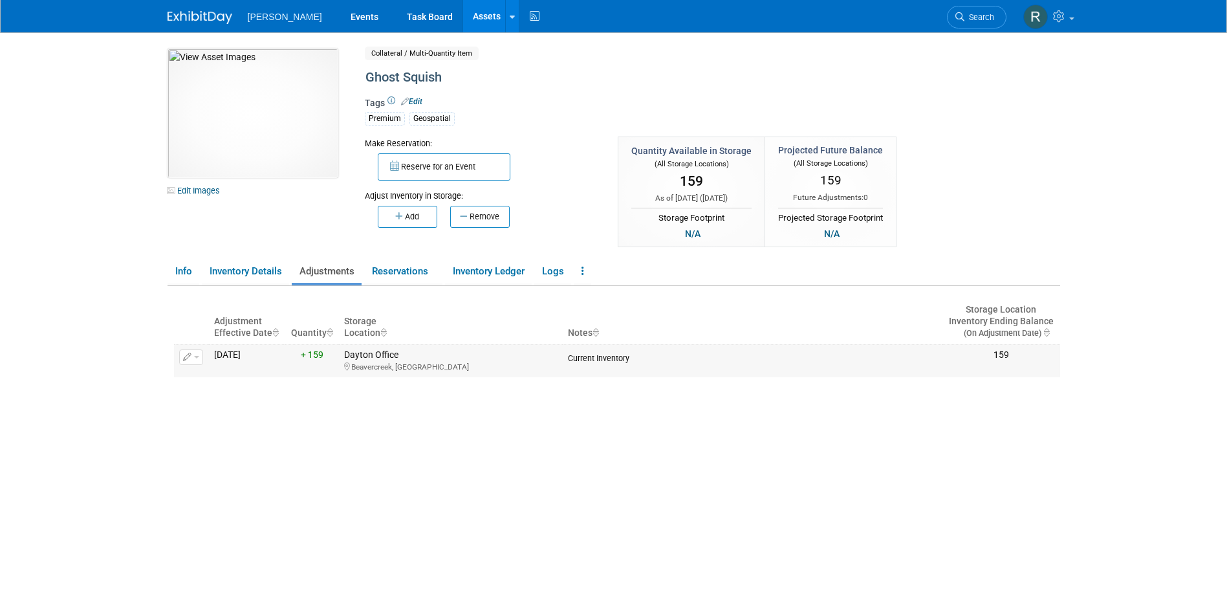
click at [189, 357] on icon "button" at bounding box center [187, 357] width 9 height 8
click at [213, 375] on button "Change Adjustment" at bounding box center [239, 377] width 107 height 17
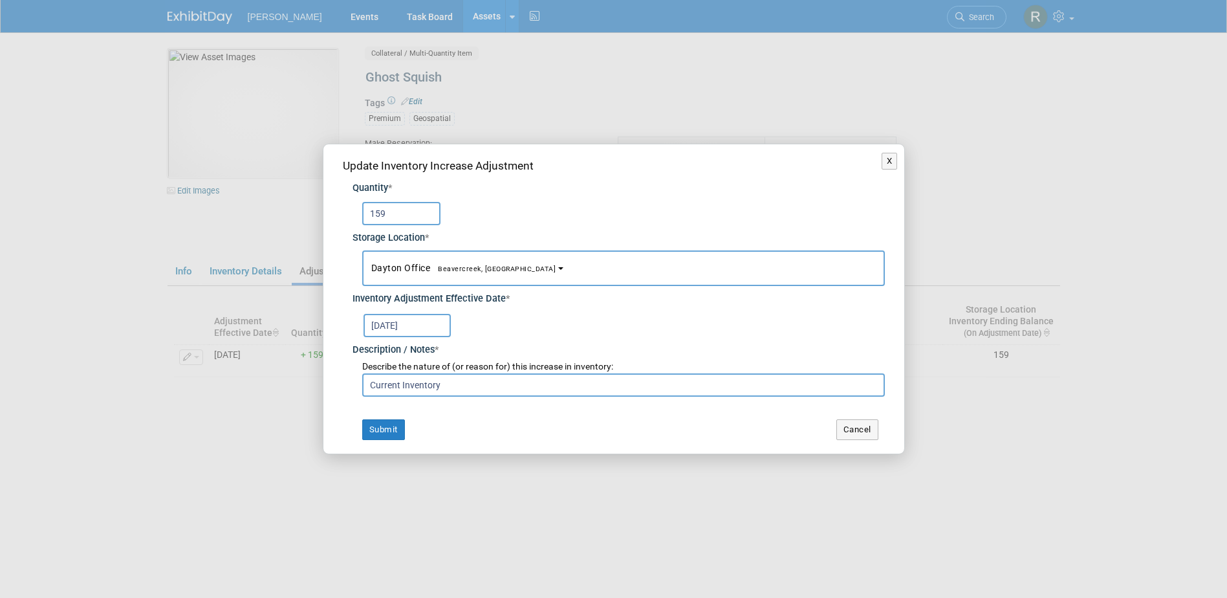
click at [389, 208] on input "159" at bounding box center [401, 213] width 78 height 23
type input "149"
click at [370, 426] on button "Submit" at bounding box center [383, 429] width 43 height 21
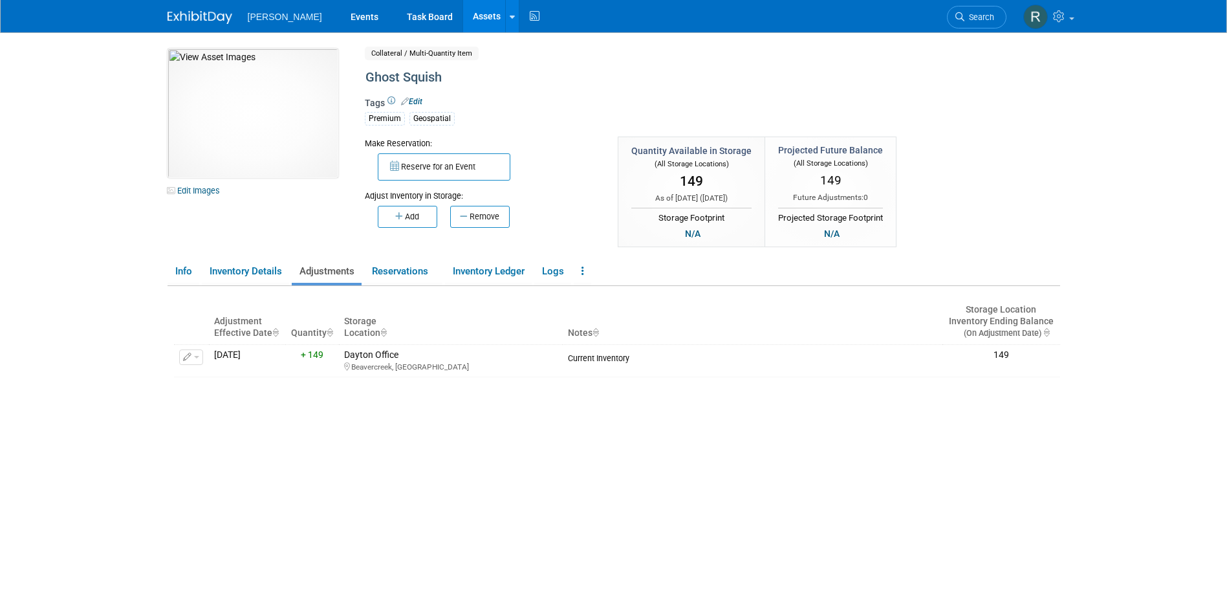
click at [411, 475] on div "Adjustment Effective Date Quantity Storage Location Notes Storage Location Inve…" at bounding box center [617, 455] width 886 height 339
click at [341, 21] on link "Events" at bounding box center [364, 16] width 47 height 32
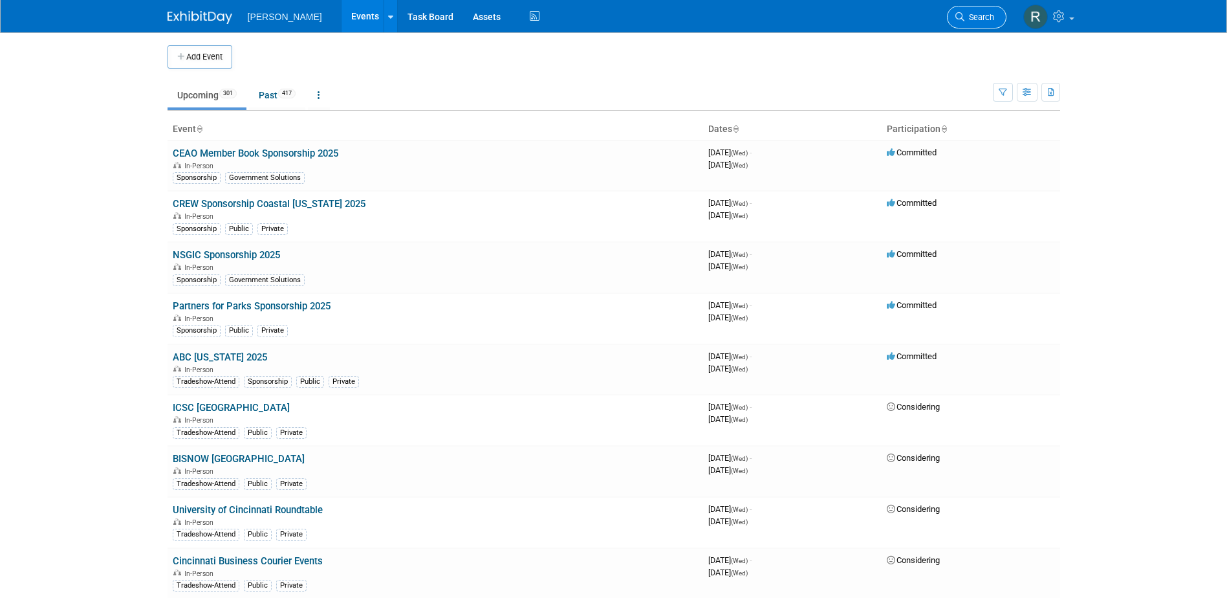
drag, startPoint x: 984, startPoint y: 21, endPoint x: 903, endPoint y: 20, distance: 81.5
click at [982, 21] on span "Search" at bounding box center [979, 17] width 30 height 10
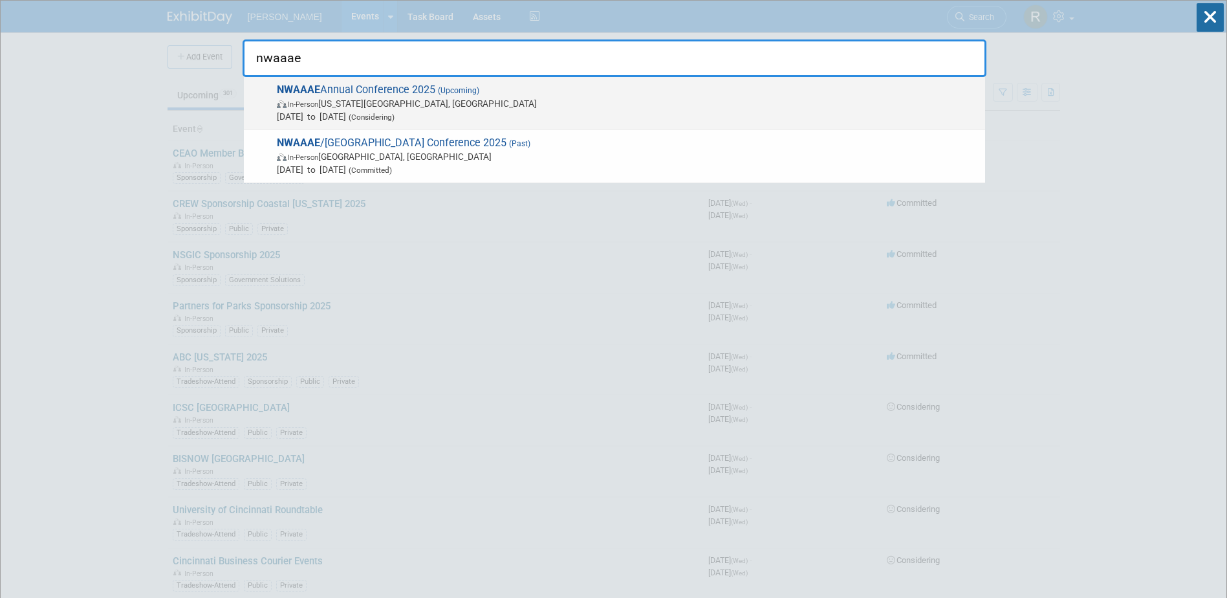
type input "nwaaae"
click at [381, 114] on span "Oct 7, 2025 to Oct 9, 2025 (Considering)" at bounding box center [628, 116] width 702 height 13
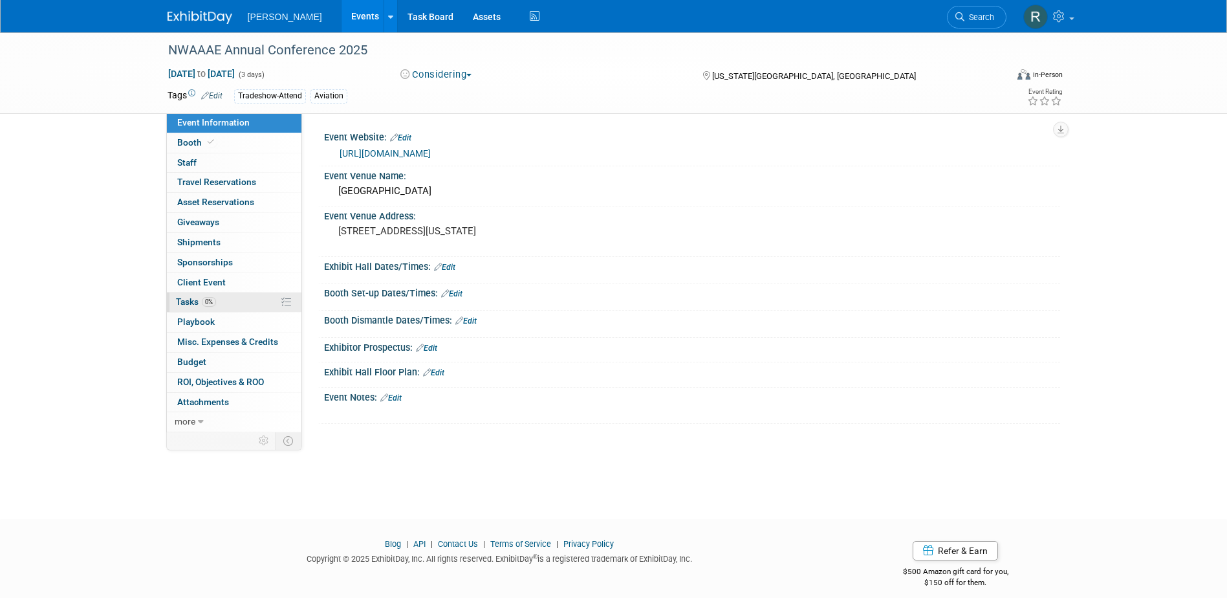
click at [196, 301] on span "Tasks 0%" at bounding box center [196, 301] width 40 height 10
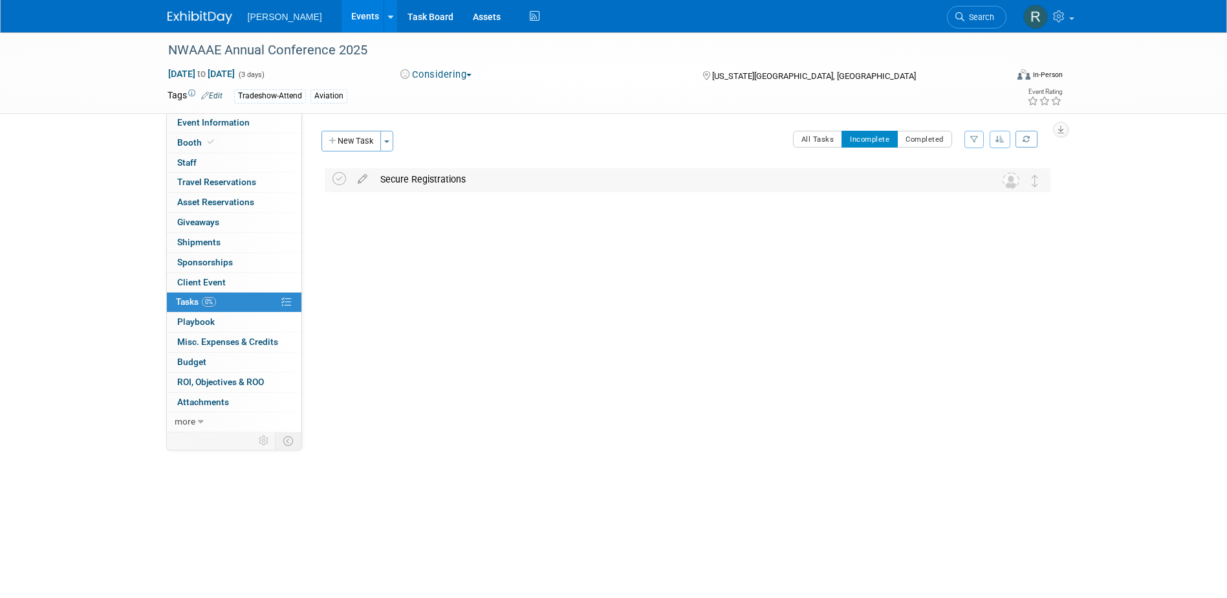
click at [400, 180] on div "Secure Registrations" at bounding box center [675, 179] width 603 height 22
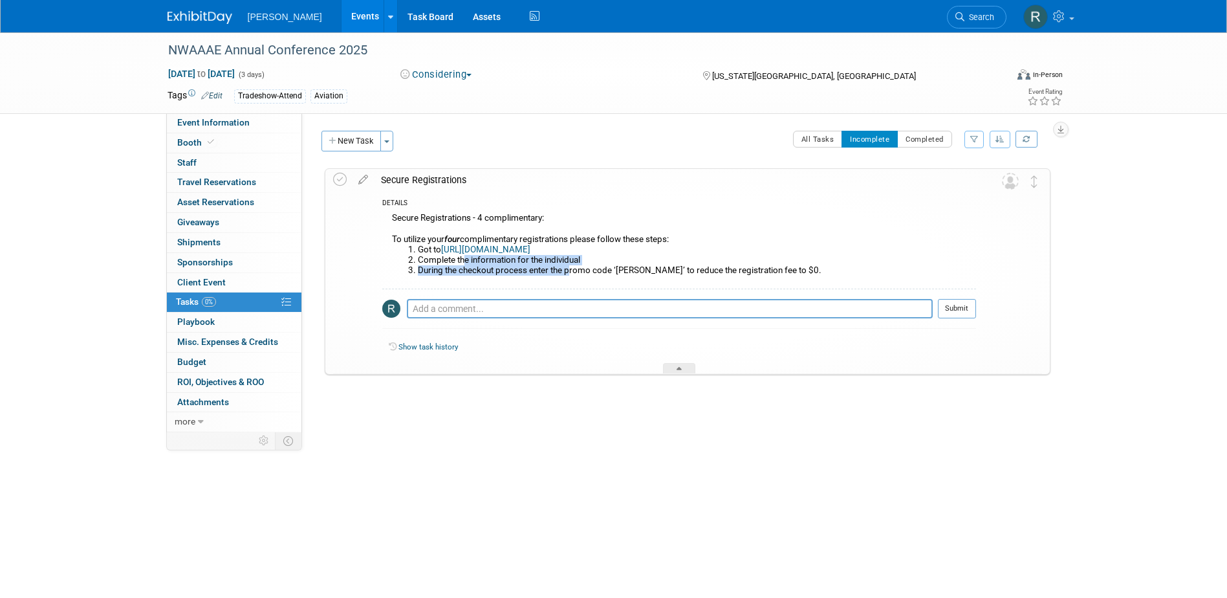
drag, startPoint x: 464, startPoint y: 261, endPoint x: 571, endPoint y: 270, distance: 107.1
click at [571, 270] on ol "Got to [URL][DOMAIN_NAME] Complete the information for the individual During th…" at bounding box center [684, 259] width 584 height 31
click at [571, 270] on li "During the checkout process enter the promo code ‘[PERSON_NAME]’ to reduce the …" at bounding box center [697, 270] width 558 height 10
click at [364, 179] on icon at bounding box center [363, 177] width 23 height 16
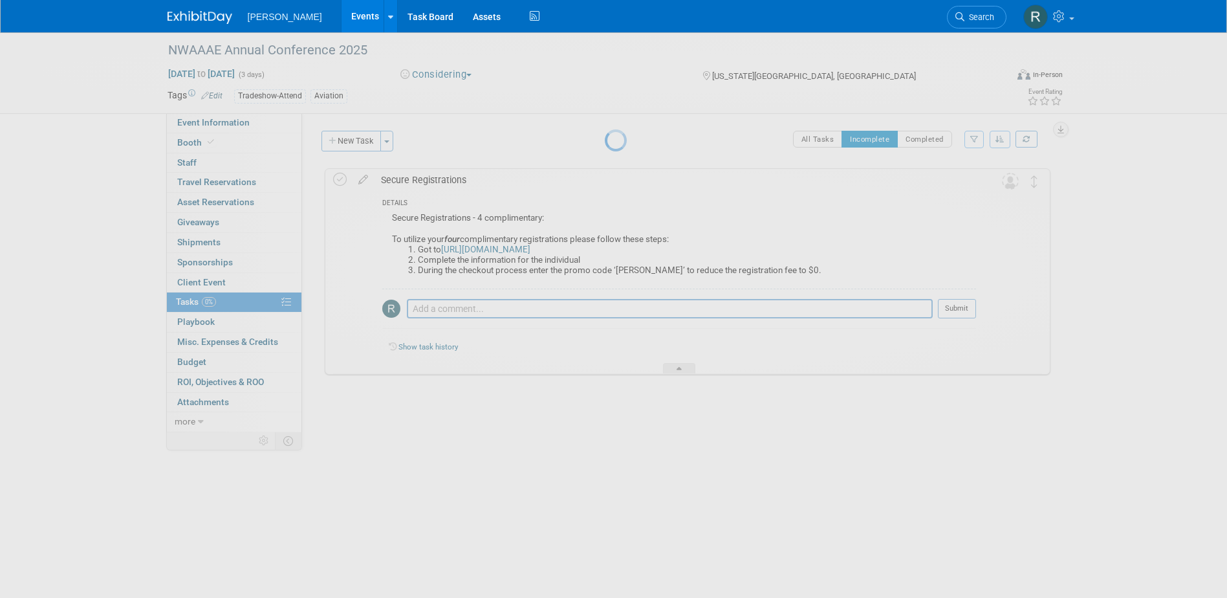
select select "7019ed42-3e29-4593-b710-ba548d9b15ab"
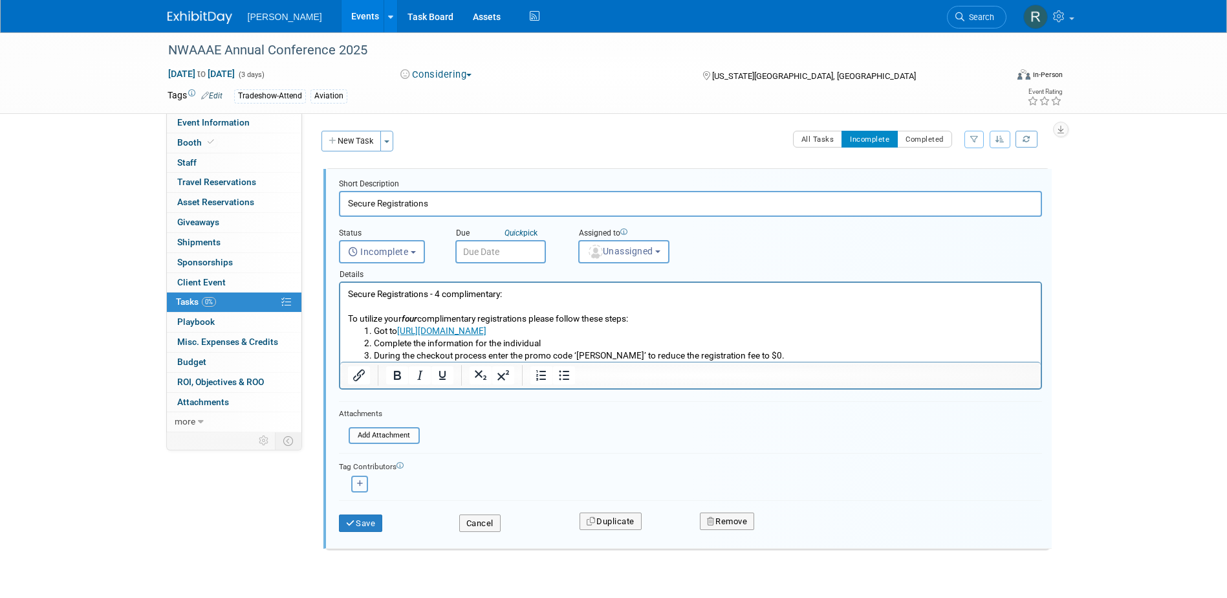
click at [361, 479] on button "button" at bounding box center [359, 483] width 17 height 17
select select
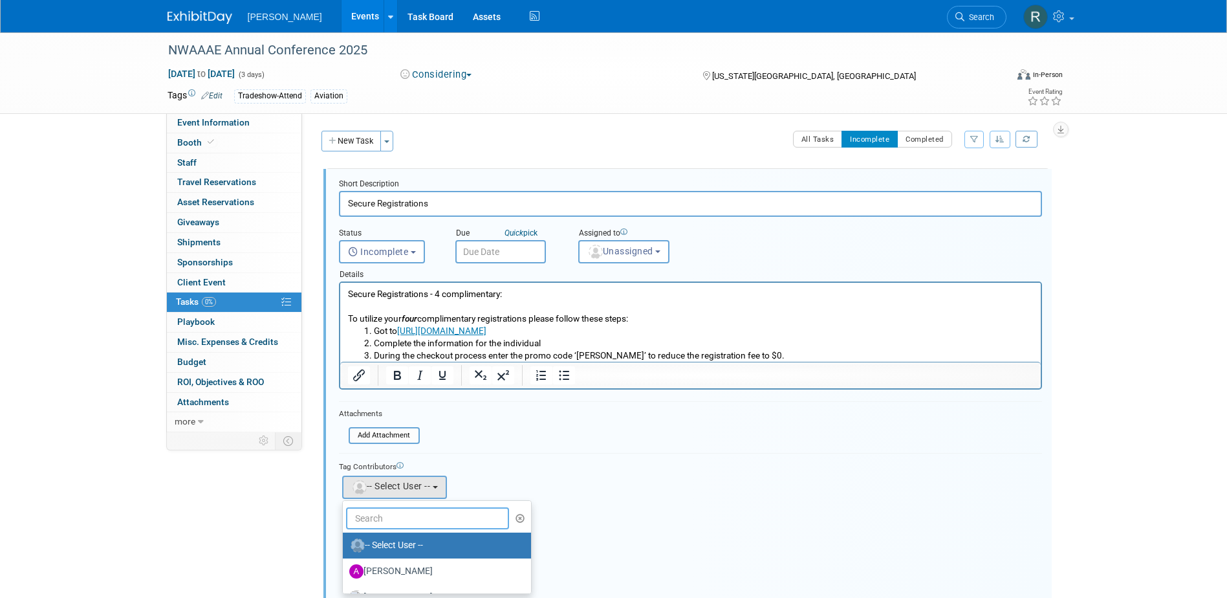
click at [404, 518] on input "text" at bounding box center [428, 518] width 164 height 22
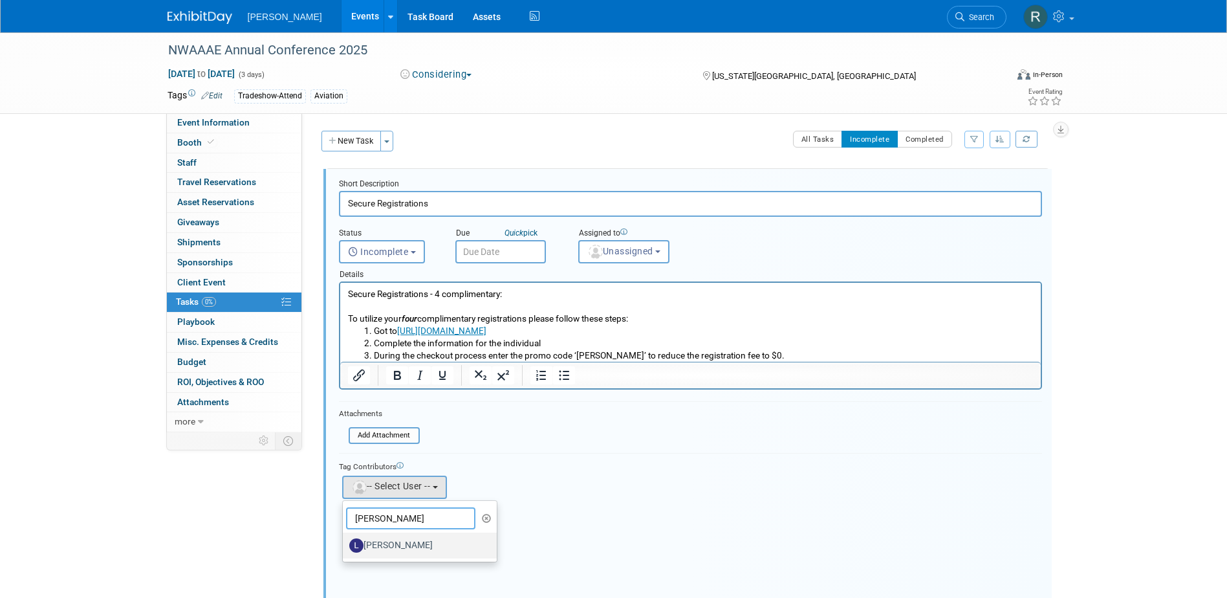
type input "[PERSON_NAME]"
click at [406, 542] on label "[PERSON_NAME]" at bounding box center [416, 545] width 135 height 21
click at [345, 542] on input "[PERSON_NAME]" at bounding box center [340, 543] width 8 height 8
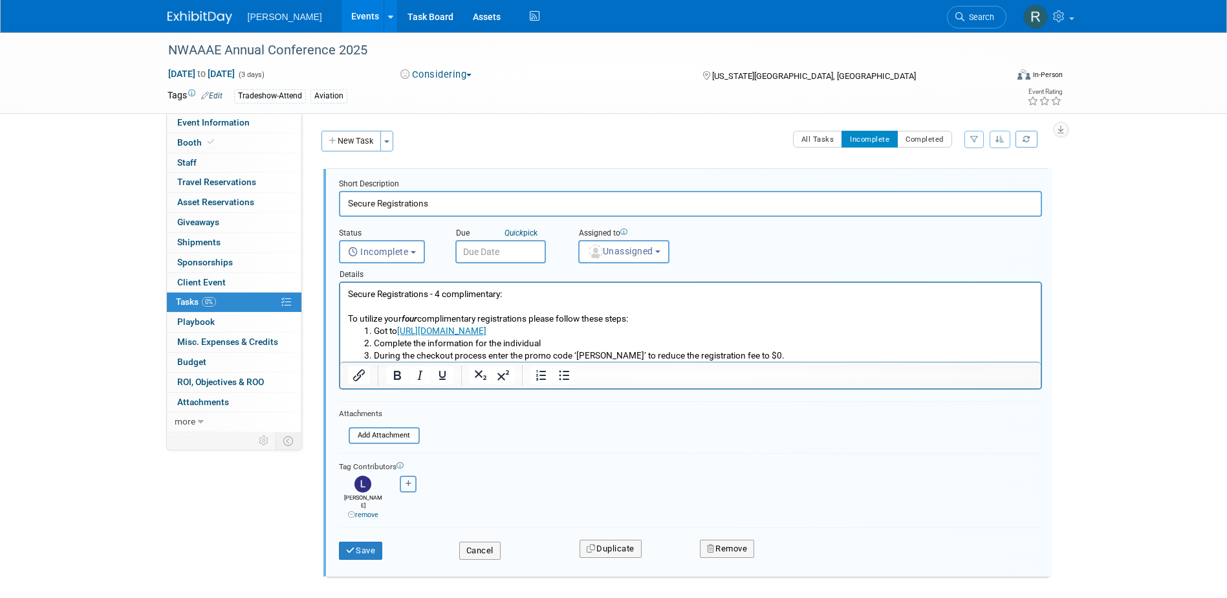
click at [409, 482] on icon "button" at bounding box center [409, 483] width 6 height 7
select select
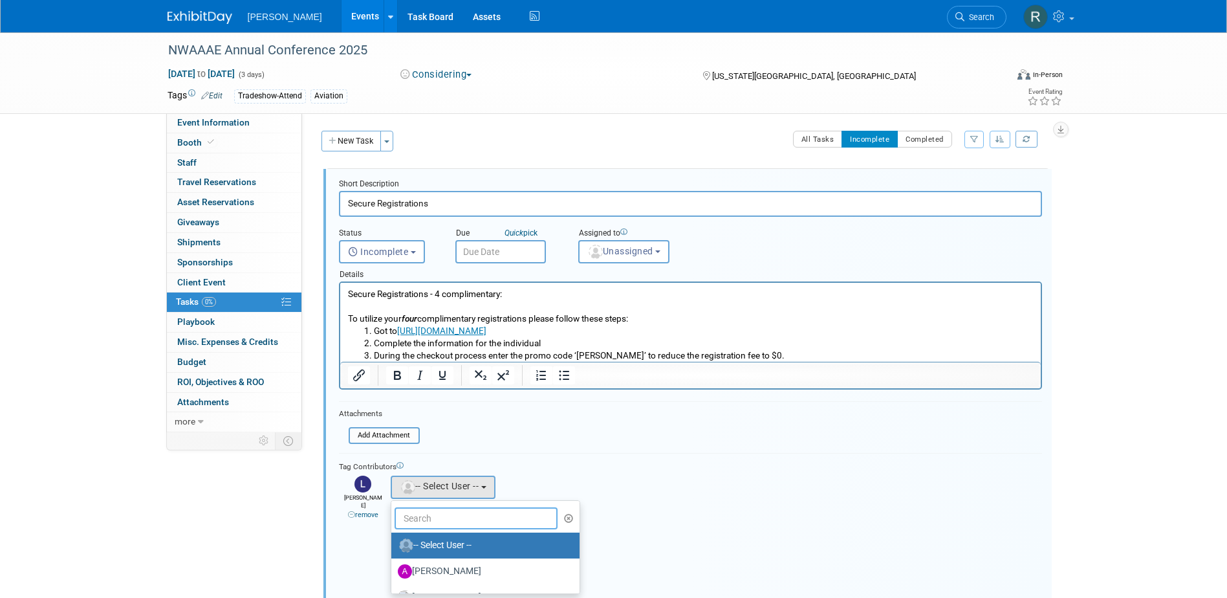
click at [423, 523] on input "text" at bounding box center [477, 518] width 164 height 22
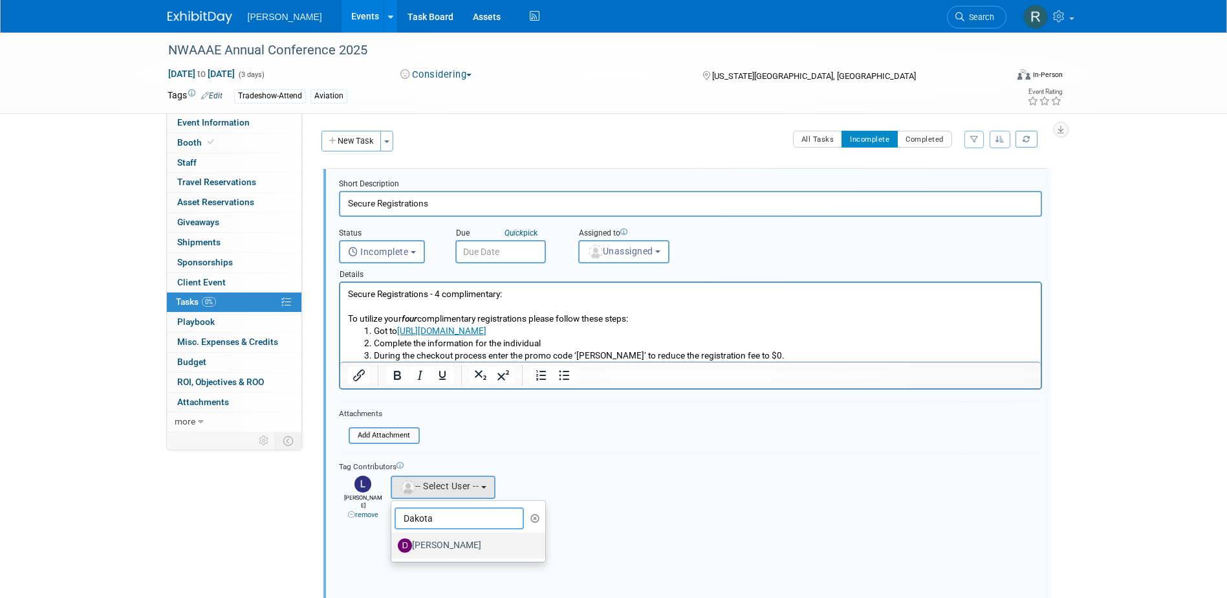
type input "Dakota"
click at [435, 543] on label "[PERSON_NAME]" at bounding box center [465, 545] width 135 height 21
click at [393, 543] on input "[PERSON_NAME]" at bounding box center [389, 543] width 8 height 8
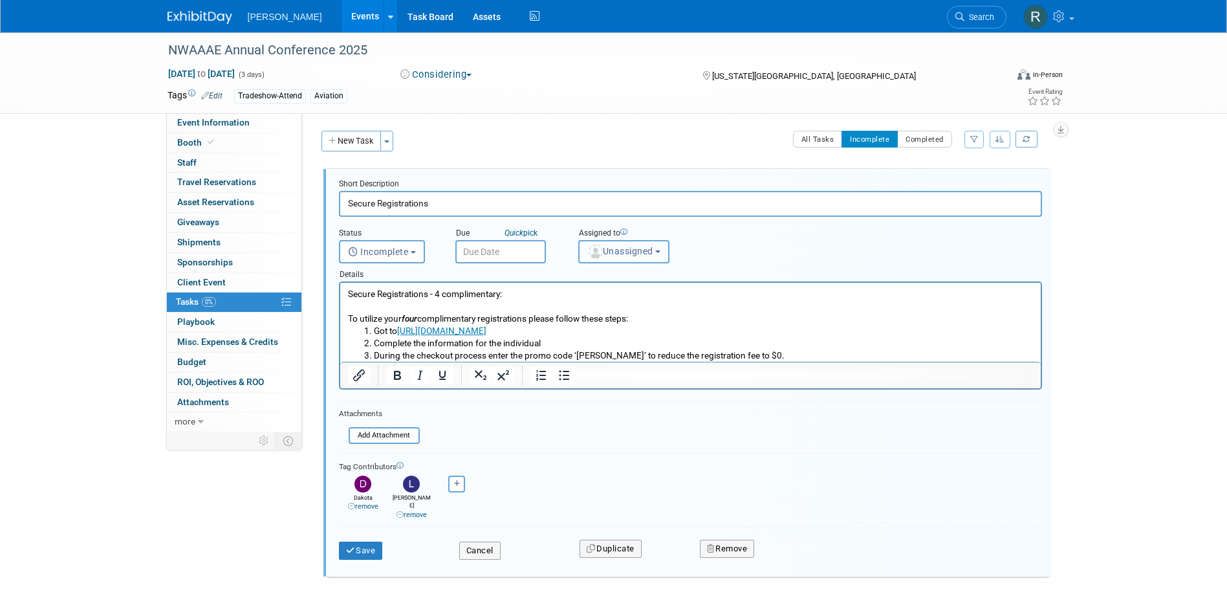
click at [644, 251] on span "Unassigned" at bounding box center [620, 251] width 66 height 10
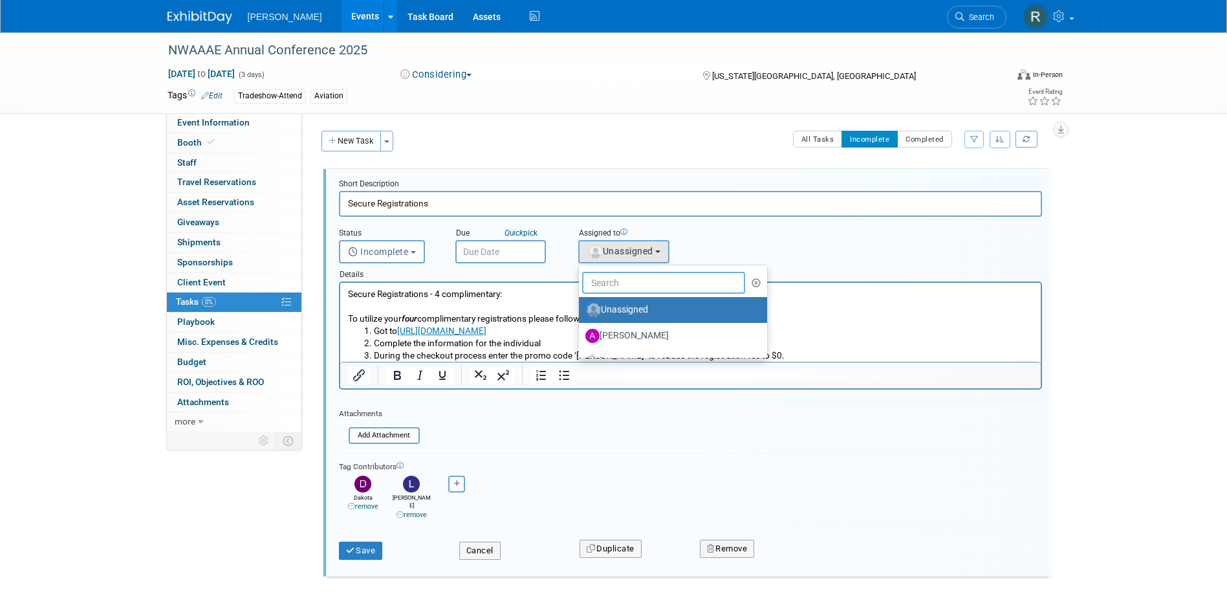
click at [644, 284] on input "text" at bounding box center [664, 283] width 164 height 22
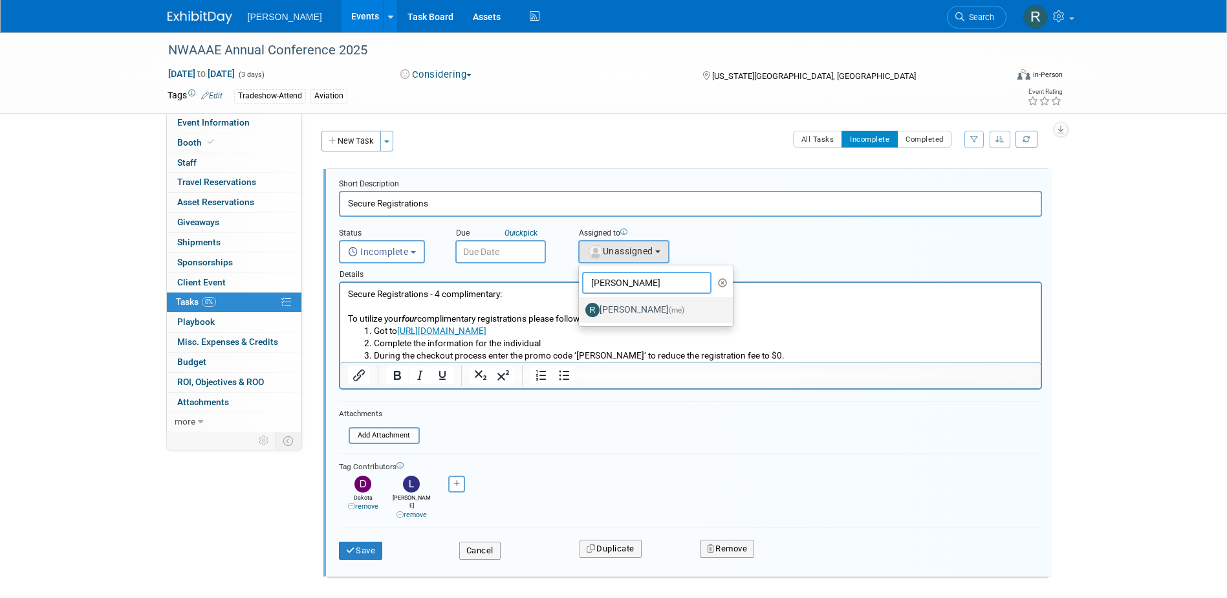
type input "[PERSON_NAME]"
click at [635, 307] on label "[PERSON_NAME] (me)" at bounding box center [652, 309] width 135 height 21
click at [581, 307] on input "[PERSON_NAME] (me)" at bounding box center [576, 308] width 8 height 8
select select "844a177d-a181-44ff-a72a-5731d68e4351"
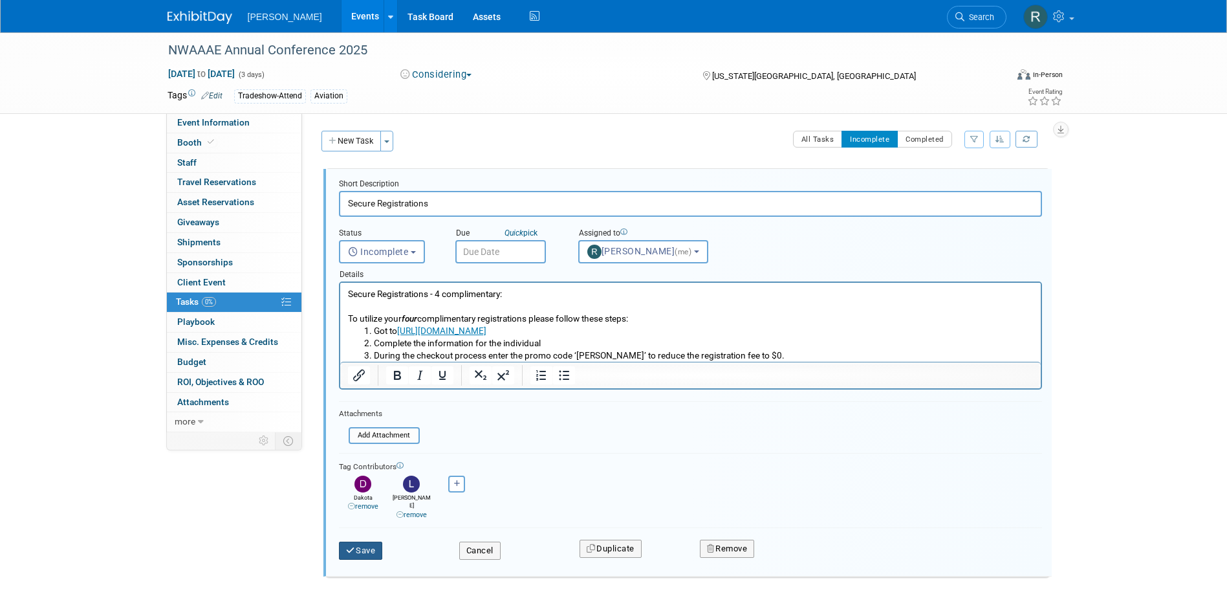
click at [365, 542] on button "Save" at bounding box center [361, 550] width 44 height 18
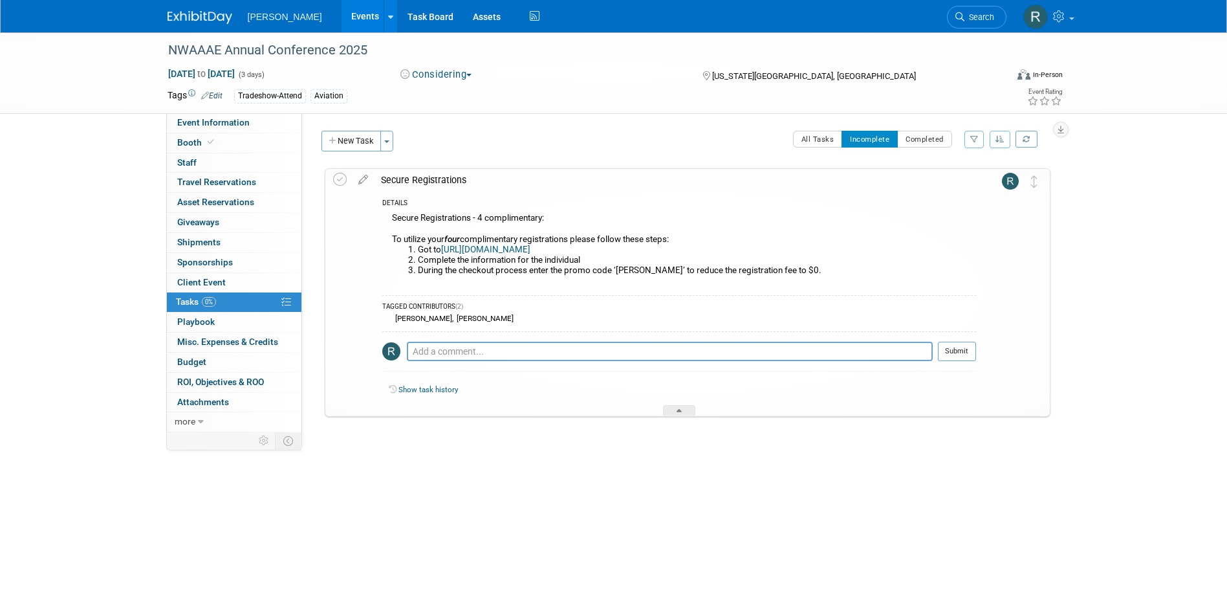
click at [341, 14] on link "Events" at bounding box center [364, 16] width 47 height 32
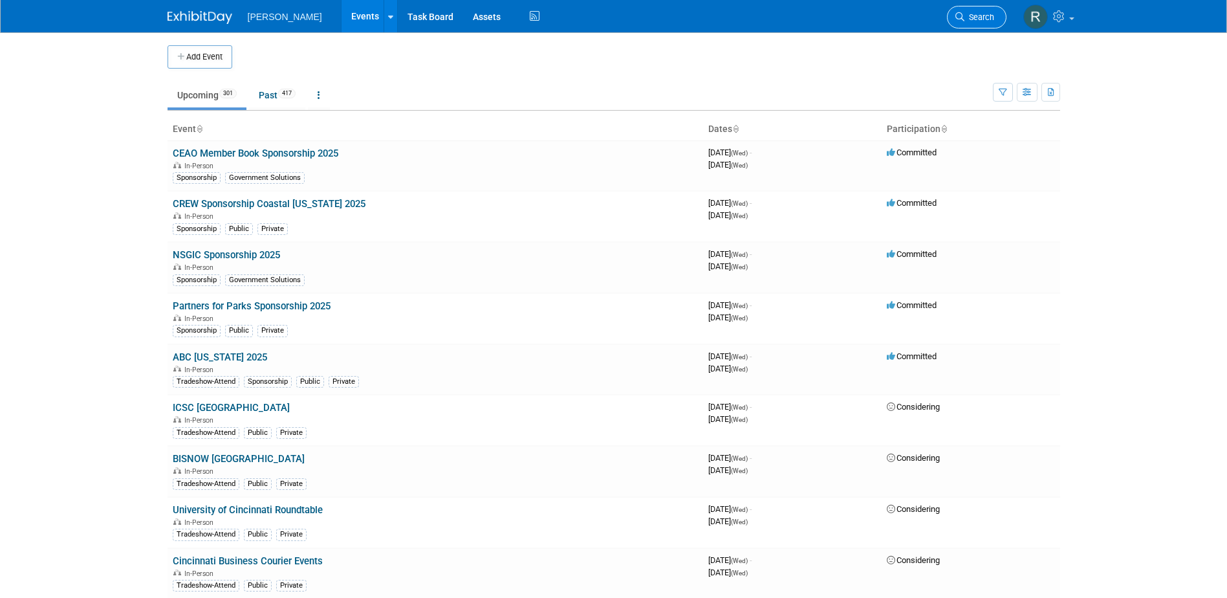
click at [984, 17] on span "Search" at bounding box center [979, 17] width 30 height 10
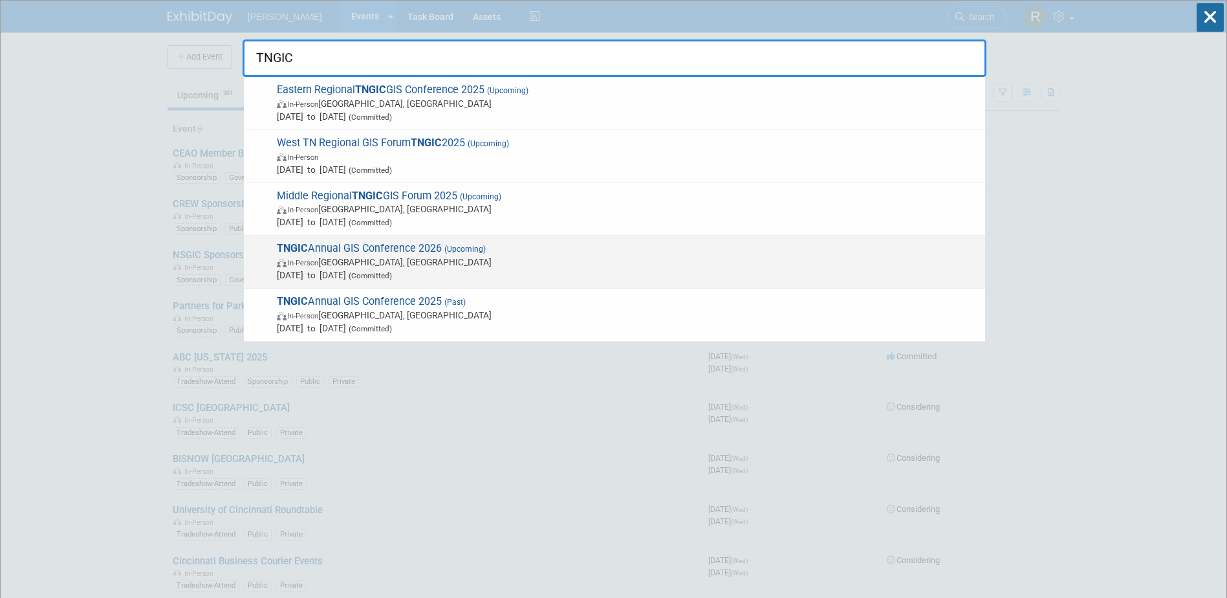
type input "TNGIC"
click at [380, 260] on span "In-Person [GEOGRAPHIC_DATA], [GEOGRAPHIC_DATA]" at bounding box center [628, 261] width 702 height 13
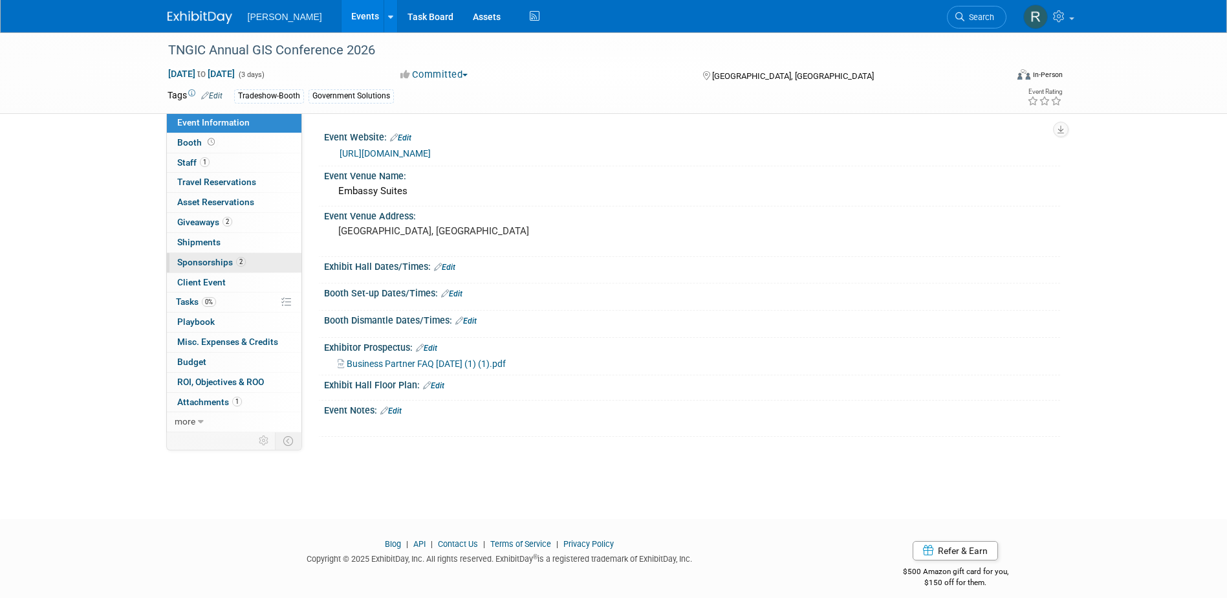
click at [217, 261] on span "Sponsorships 2" at bounding box center [211, 262] width 69 height 10
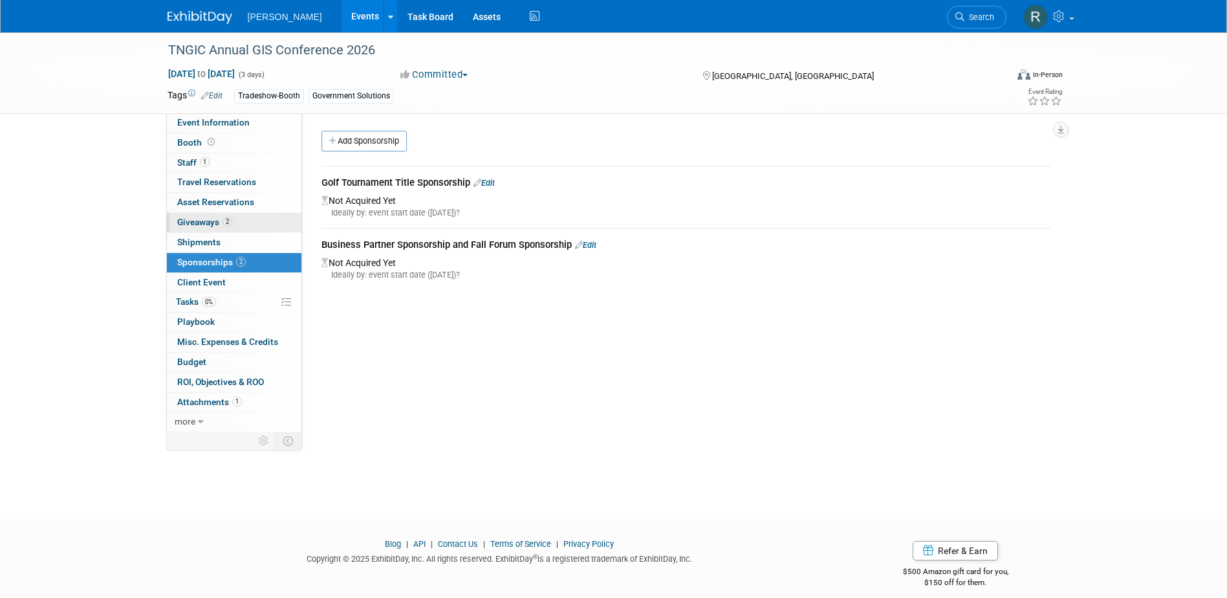
click at [208, 222] on span "Giveaways 2" at bounding box center [204, 222] width 55 height 10
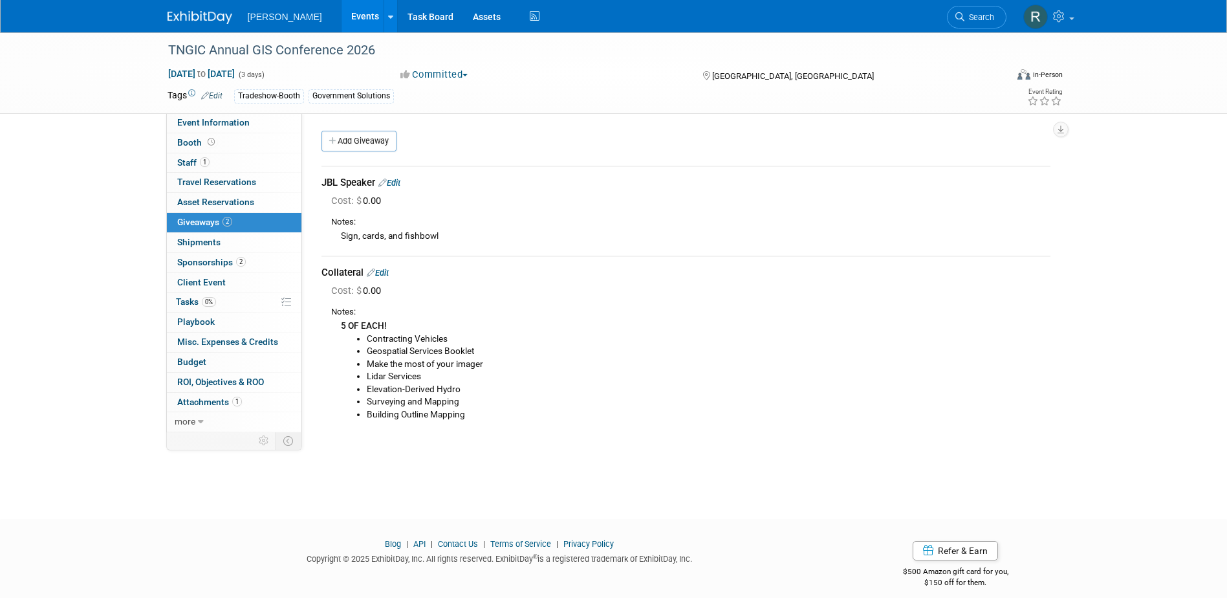
click at [389, 273] on link "Edit" at bounding box center [378, 273] width 22 height 10
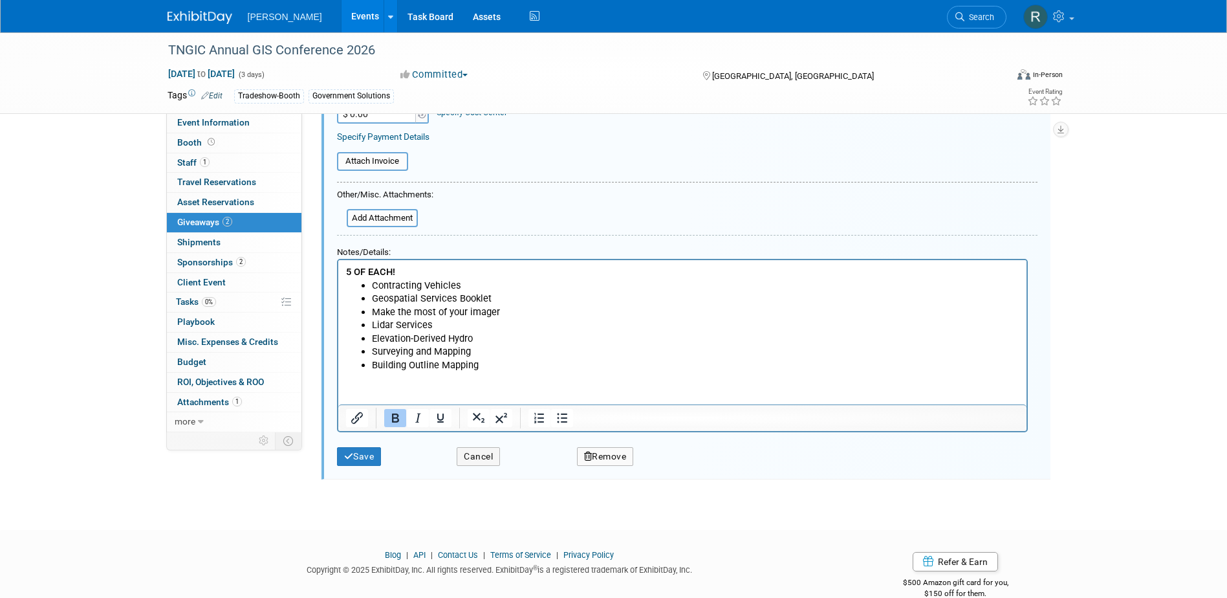
scroll to position [303, 0]
drag, startPoint x: 369, startPoint y: 296, endPoint x: 501, endPoint y: 308, distance: 131.9
click at [501, 308] on ul "Contracting Vehicles Geospatial Services Booklet Make the most of your imager L…" at bounding box center [681, 324] width 673 height 93
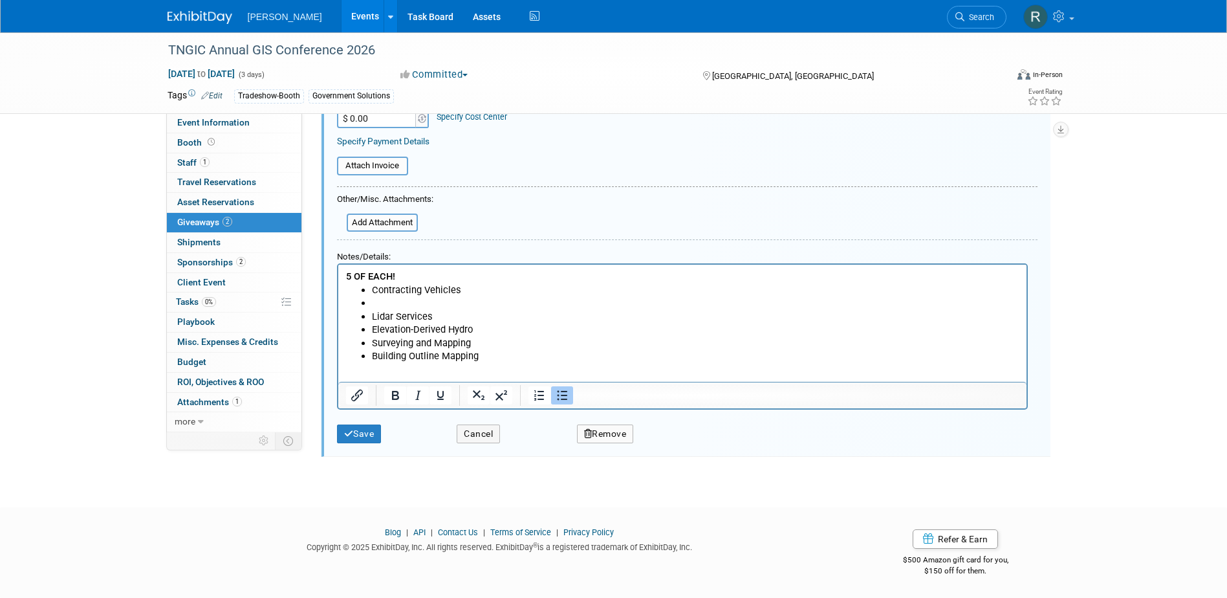
scroll to position [298, 0]
click at [362, 431] on button "Save" at bounding box center [359, 433] width 45 height 19
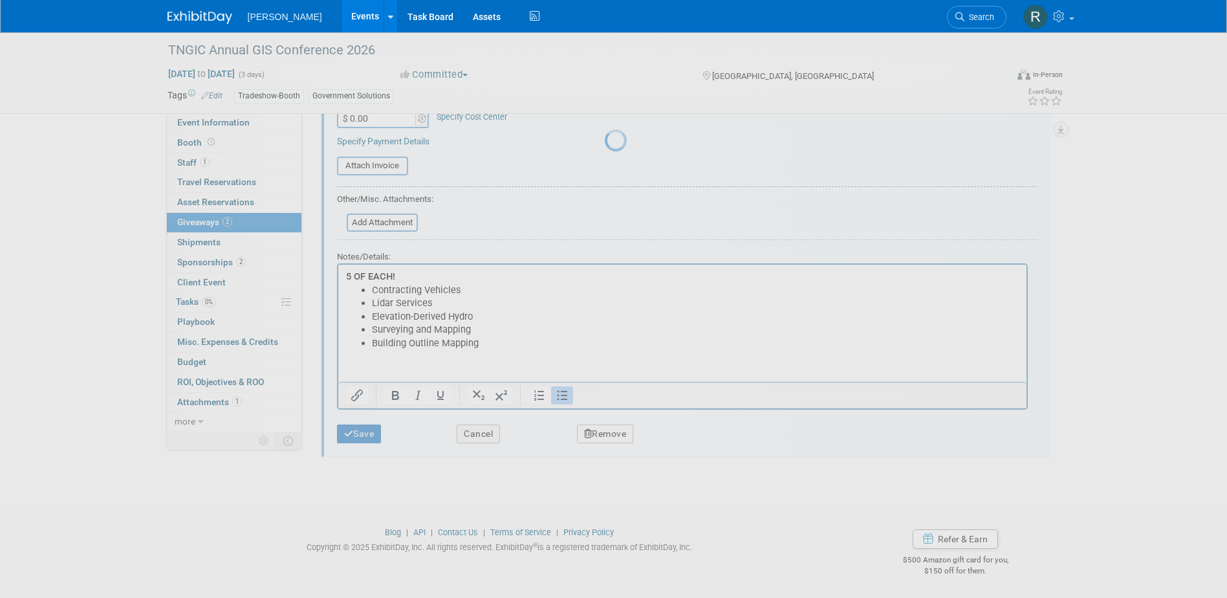
scroll to position [12, 0]
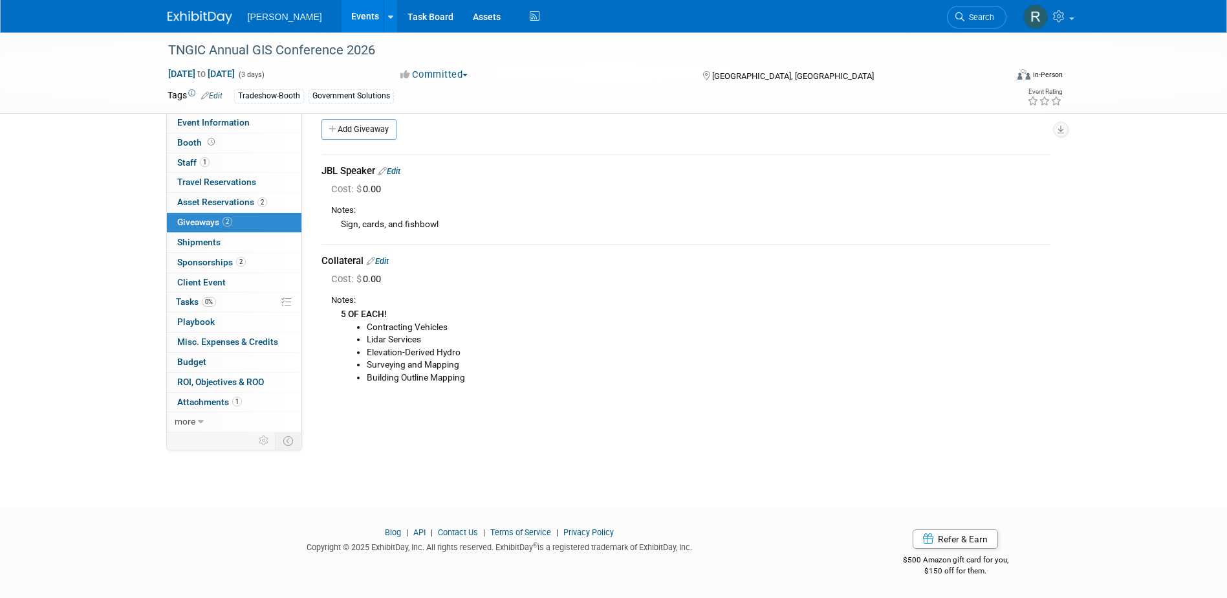
click at [395, 172] on link "Edit" at bounding box center [389, 171] width 22 height 10
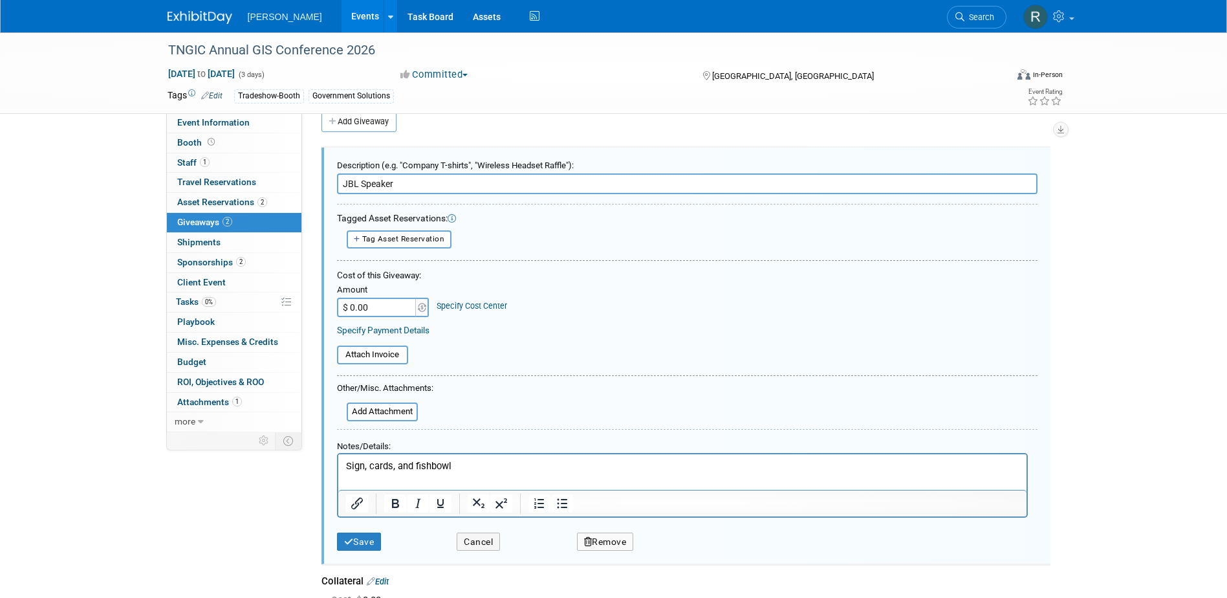
scroll to position [0, 0]
click at [605, 542] on button "Remove" at bounding box center [605, 541] width 57 height 19
click at [674, 552] on link "Yes" at bounding box center [678, 551] width 38 height 21
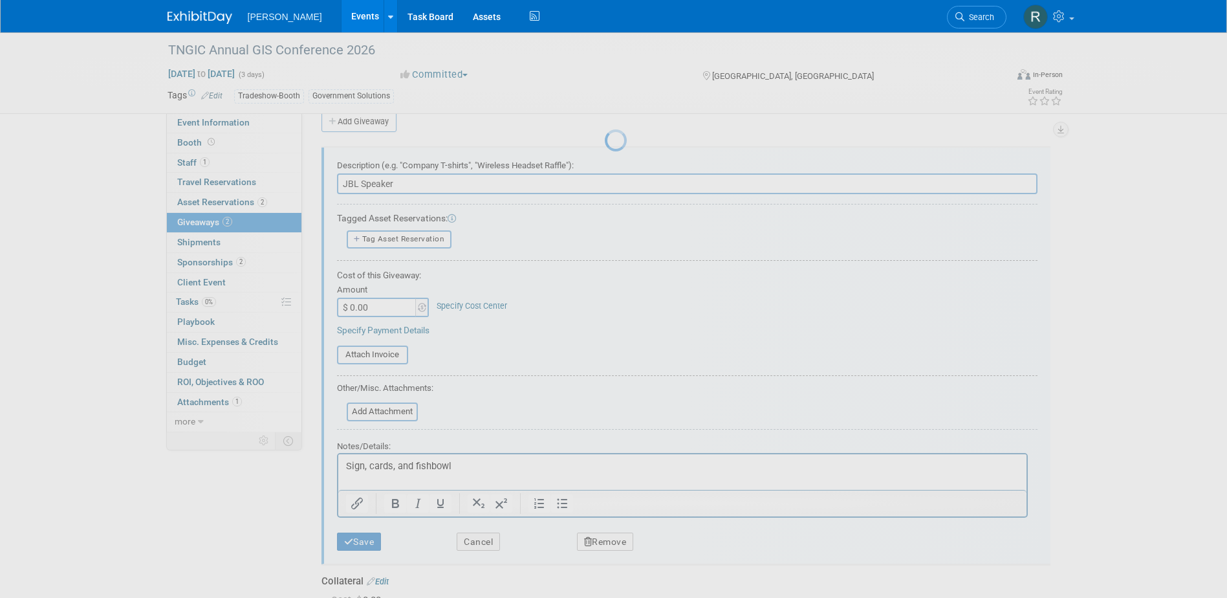
scroll to position [12, 0]
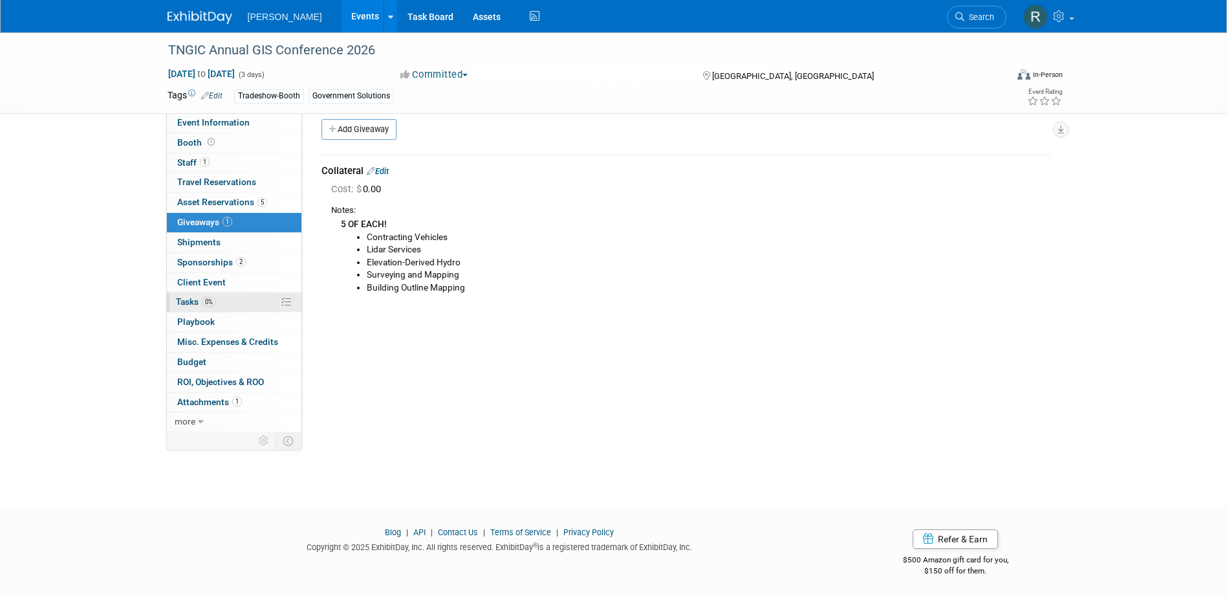
click at [202, 298] on span "Tasks 0%" at bounding box center [196, 301] width 40 height 10
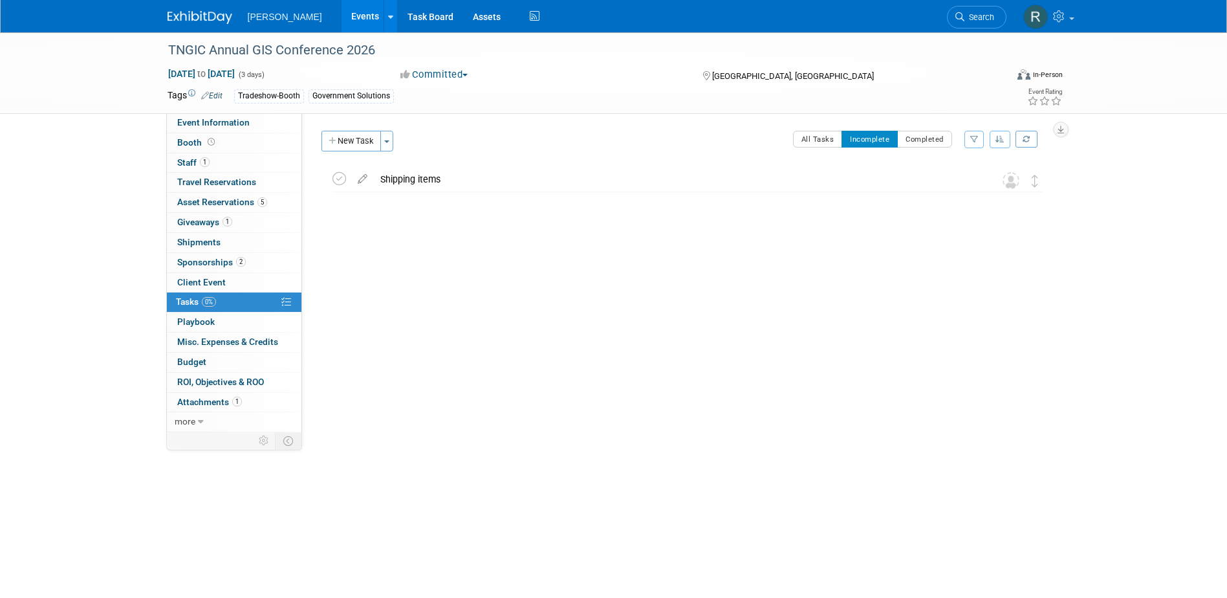
click at [529, 292] on div "Event Website: Edit [URL][DOMAIN_NAME] Event Venue Name: Embassy Suites Event V…" at bounding box center [681, 272] width 758 height 319
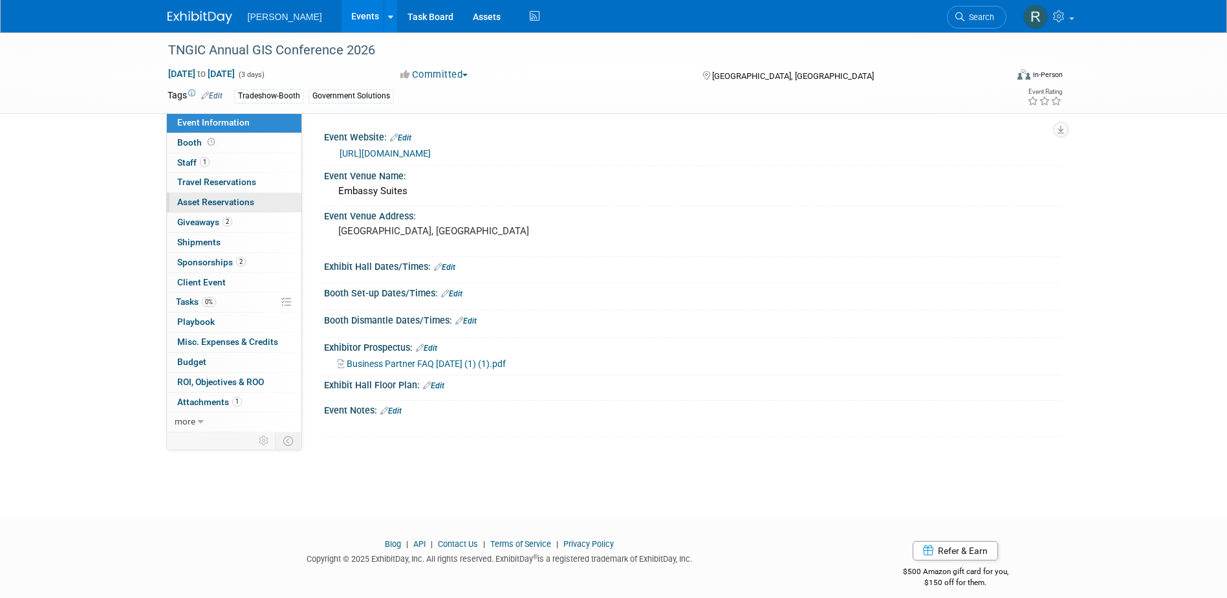
click at [230, 196] on link "0 Asset Reservations 0" at bounding box center [234, 202] width 135 height 19
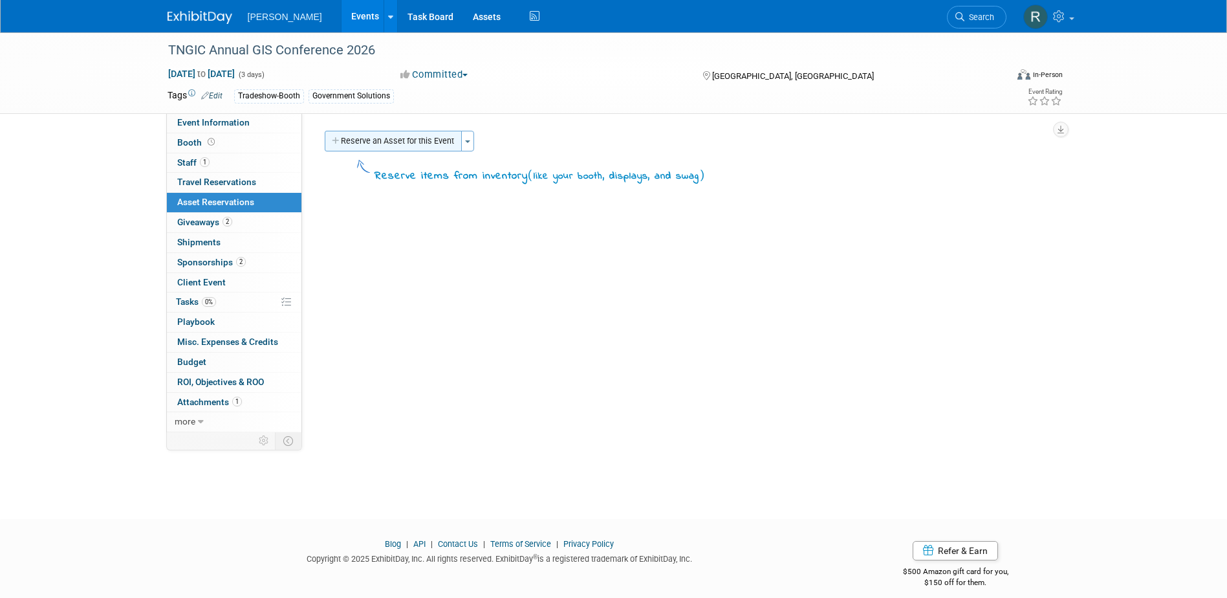
click at [409, 138] on button "Reserve an Asset for this Event" at bounding box center [393, 141] width 137 height 21
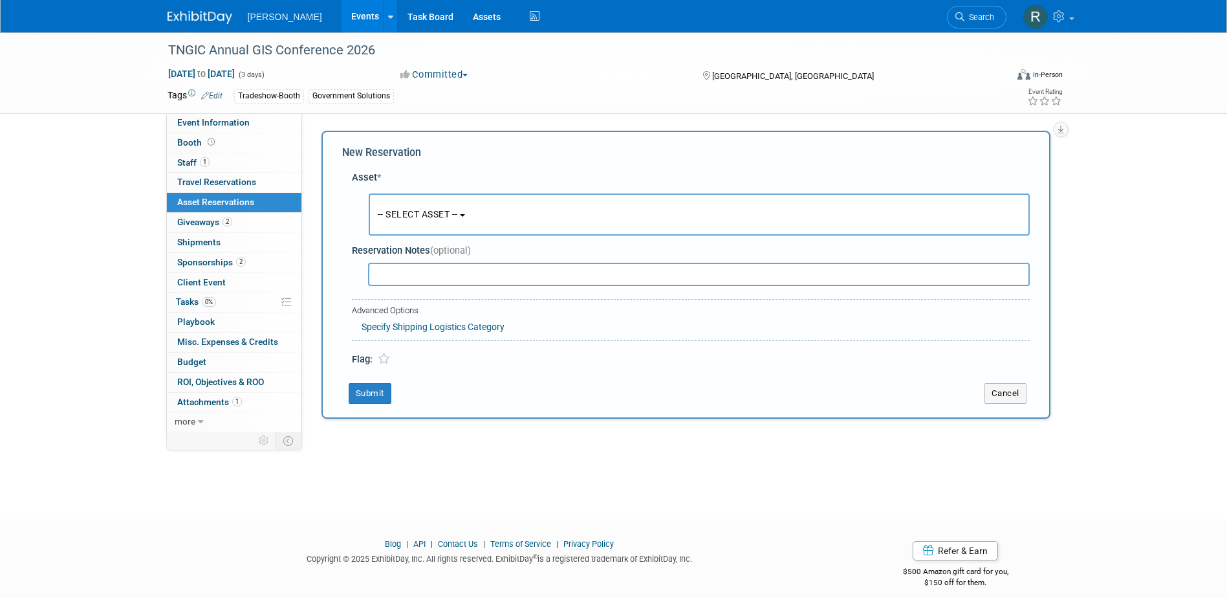
scroll to position [12, 0]
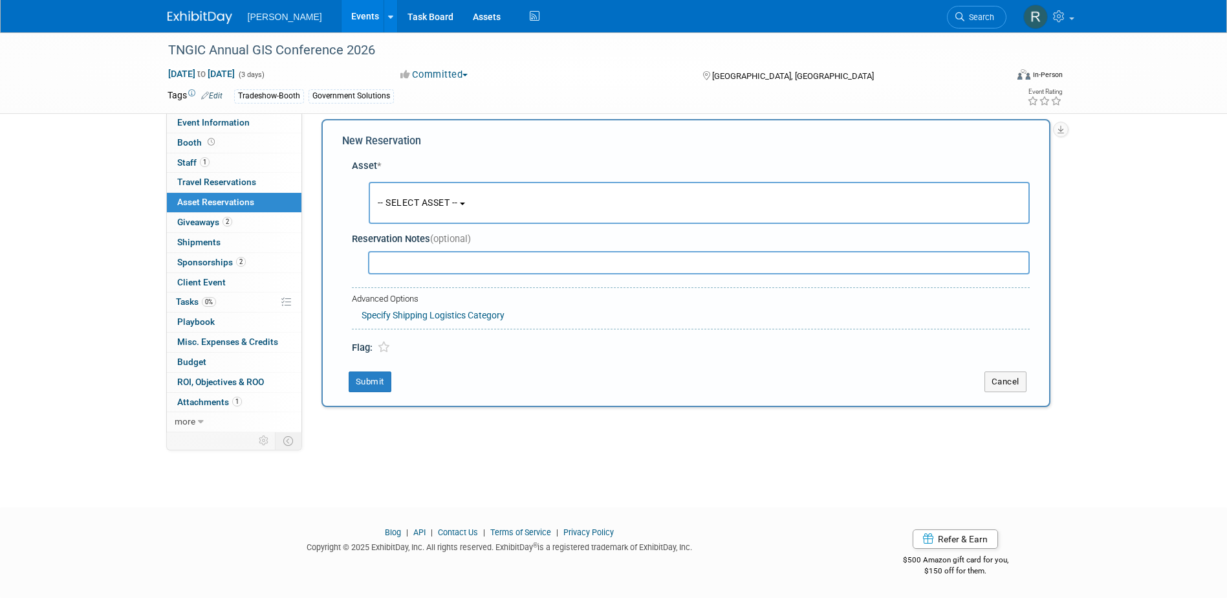
click at [418, 211] on button "-- SELECT ASSET --" at bounding box center [699, 203] width 661 height 42
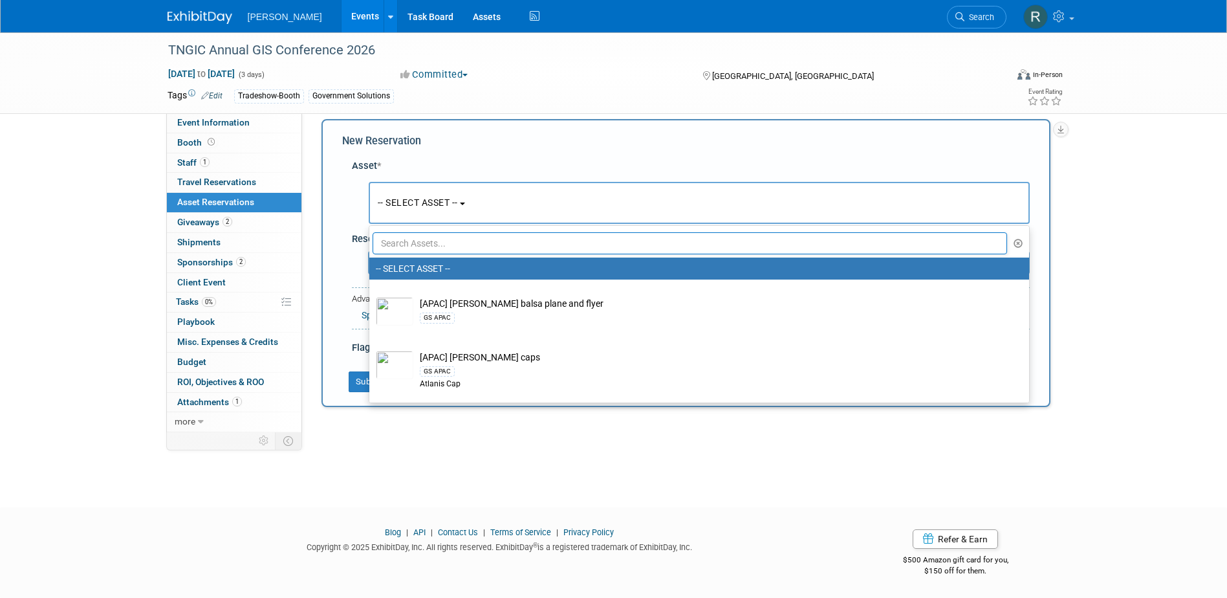
click at [422, 246] on input "text" at bounding box center [690, 243] width 635 height 22
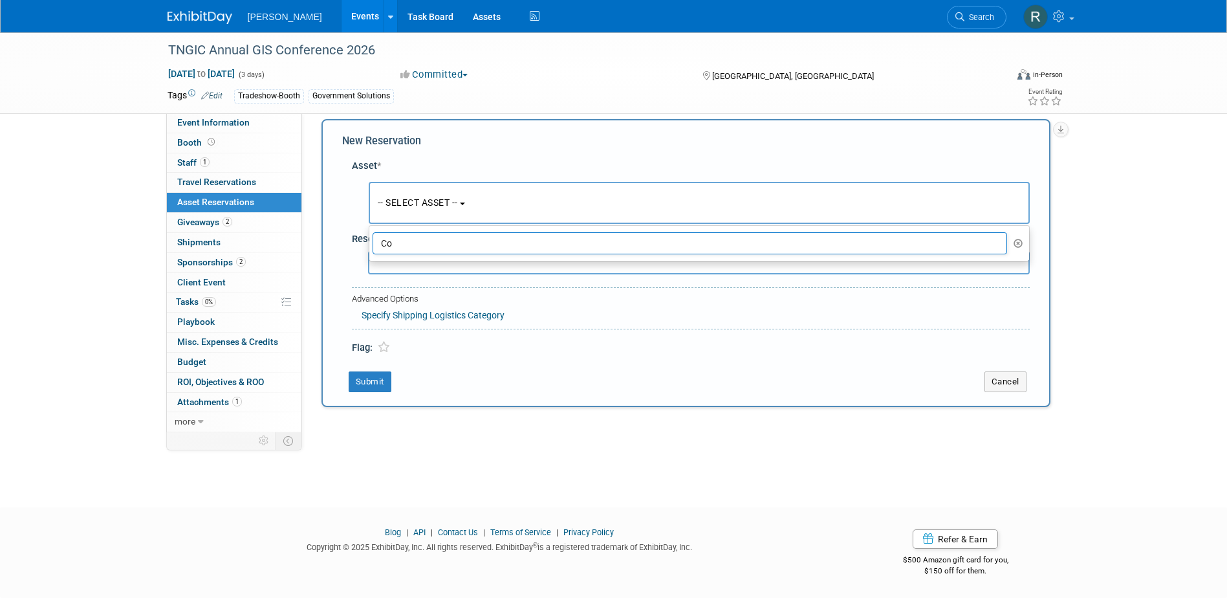
type input "C"
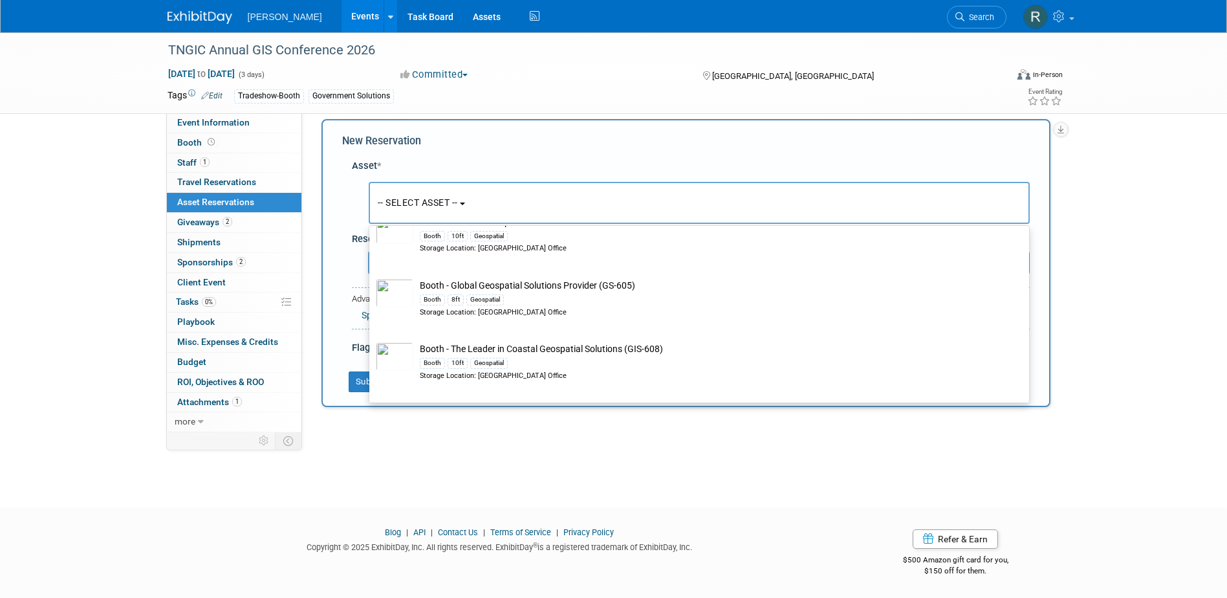
scroll to position [0, 0]
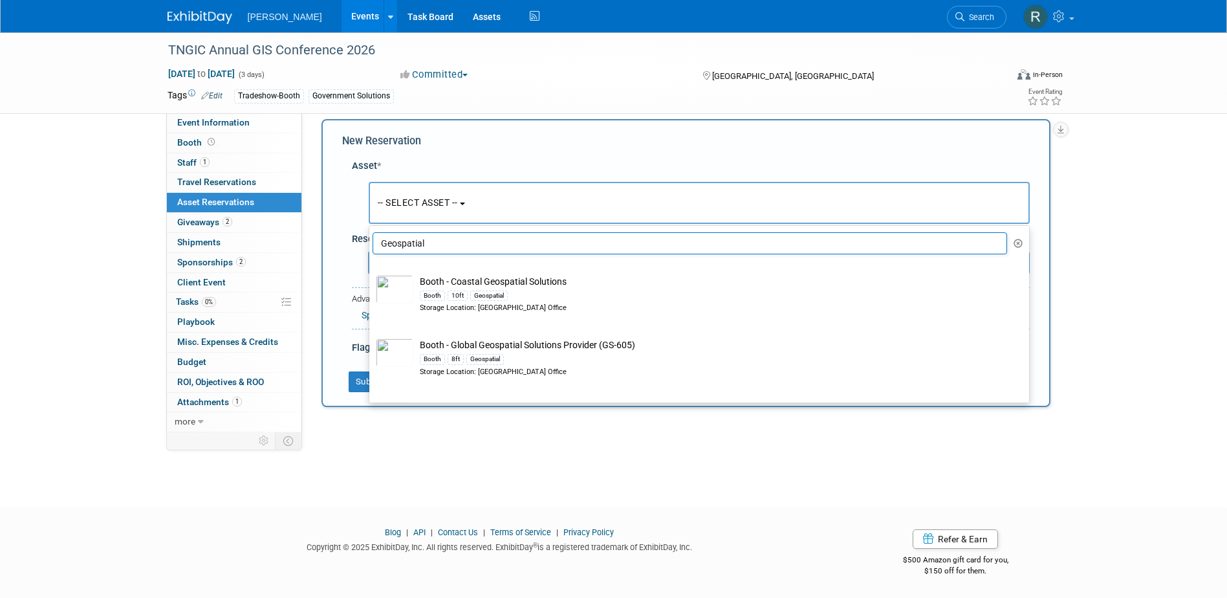
drag, startPoint x: 442, startPoint y: 246, endPoint x: 352, endPoint y: 244, distance: 89.9
click at [352, 244] on div "Asset * -- SELECT ASSET -- <table style='display: inline-block; border-style:no…" at bounding box center [685, 254] width 687 height 202
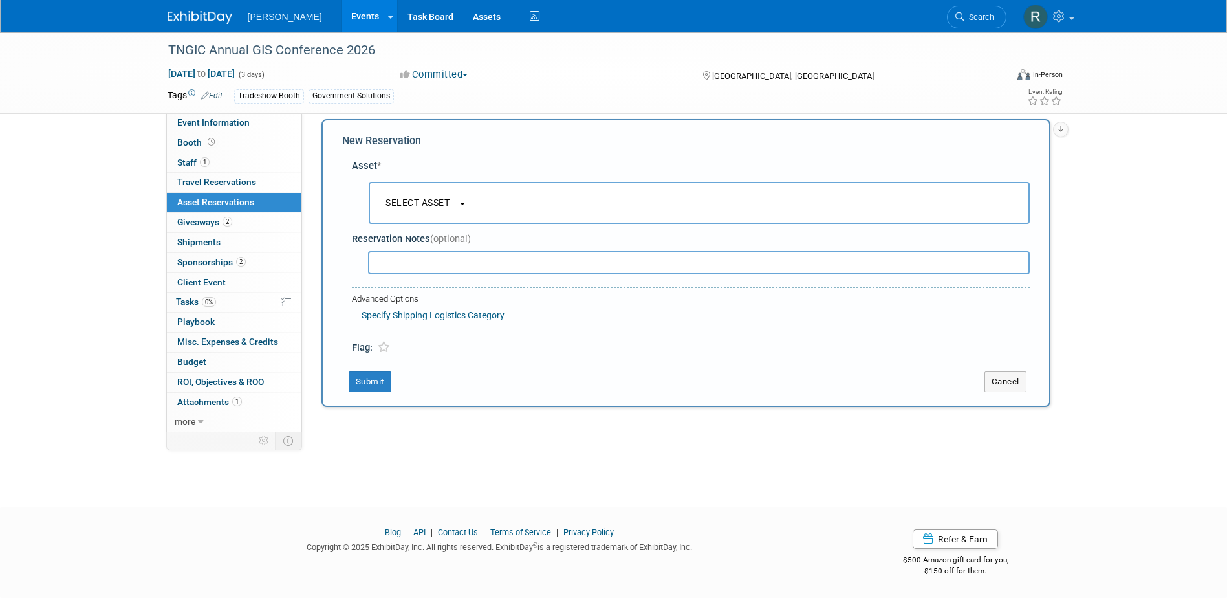
click at [431, 207] on span "-- SELECT ASSET --" at bounding box center [418, 202] width 80 height 10
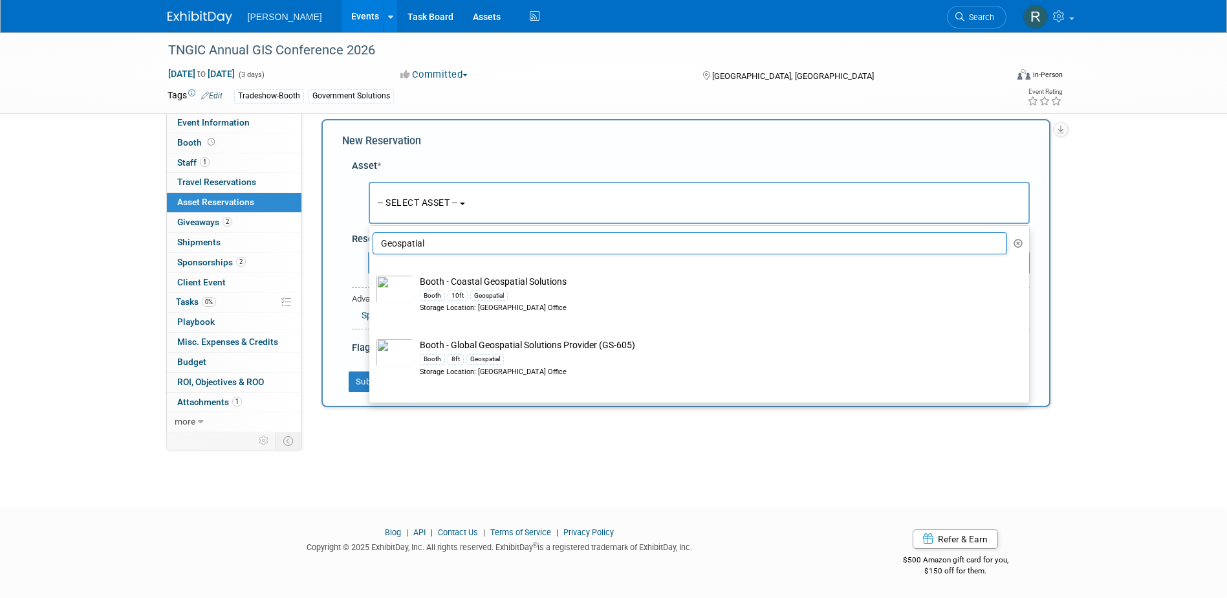
click at [431, 238] on input "Geospatial" at bounding box center [690, 243] width 635 height 22
drag, startPoint x: 427, startPoint y: 246, endPoint x: 349, endPoint y: 236, distance: 79.5
click at [349, 236] on div "Asset * -- SELECT ASSET -- <table style='display: inline-block; border-style:no…" at bounding box center [685, 254] width 687 height 202
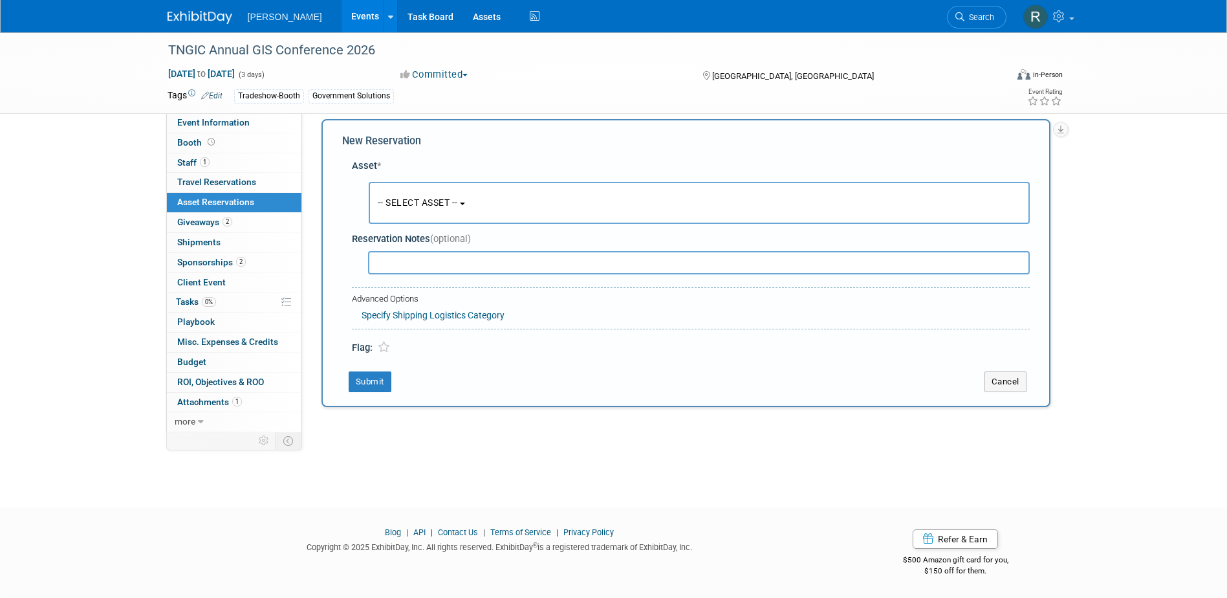
click at [402, 210] on button "-- SELECT ASSET --" at bounding box center [699, 203] width 661 height 42
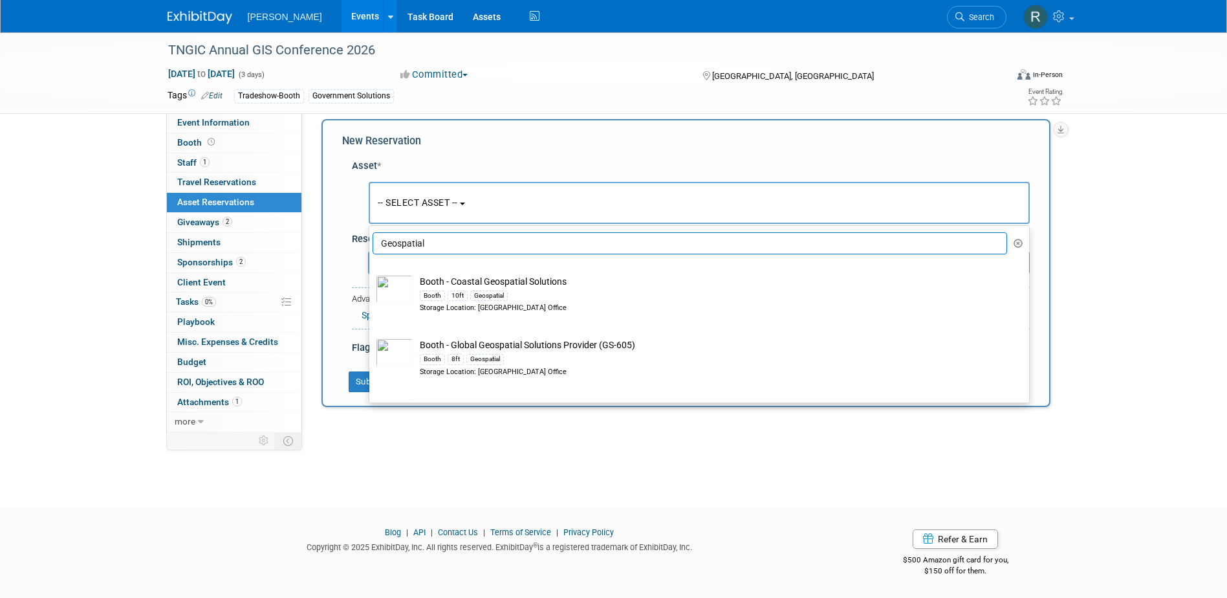
click at [411, 248] on input "Geospatial" at bounding box center [690, 243] width 635 height 22
click at [411, 246] on input "Geospatial" at bounding box center [690, 243] width 635 height 22
click at [402, 246] on input "Geospatial" at bounding box center [690, 243] width 635 height 22
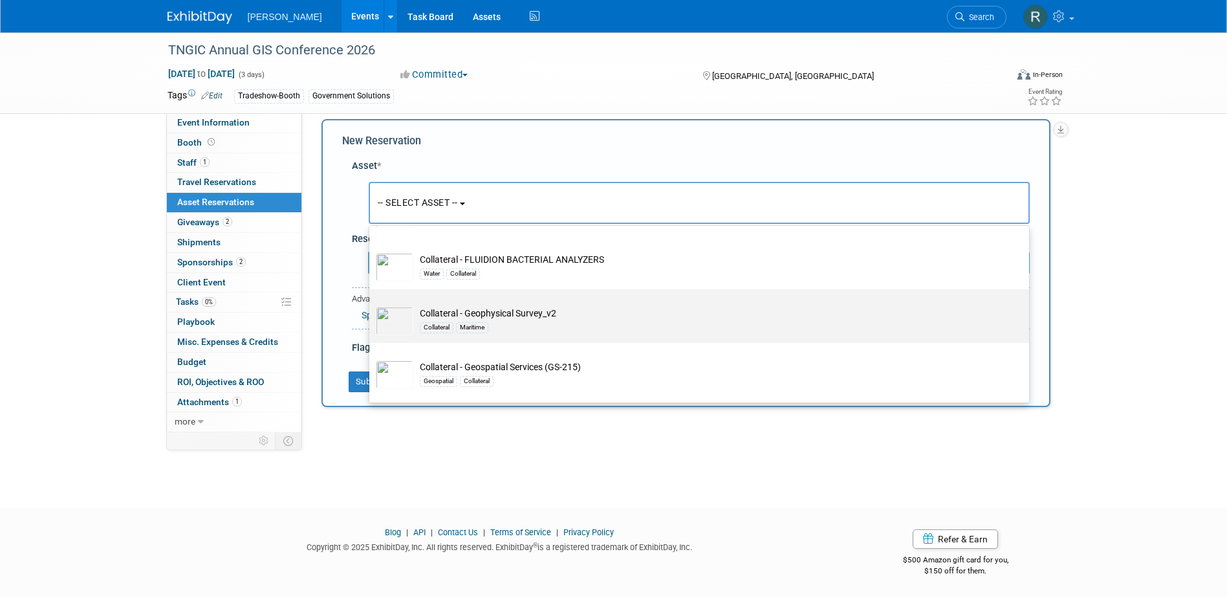
scroll to position [194, 0]
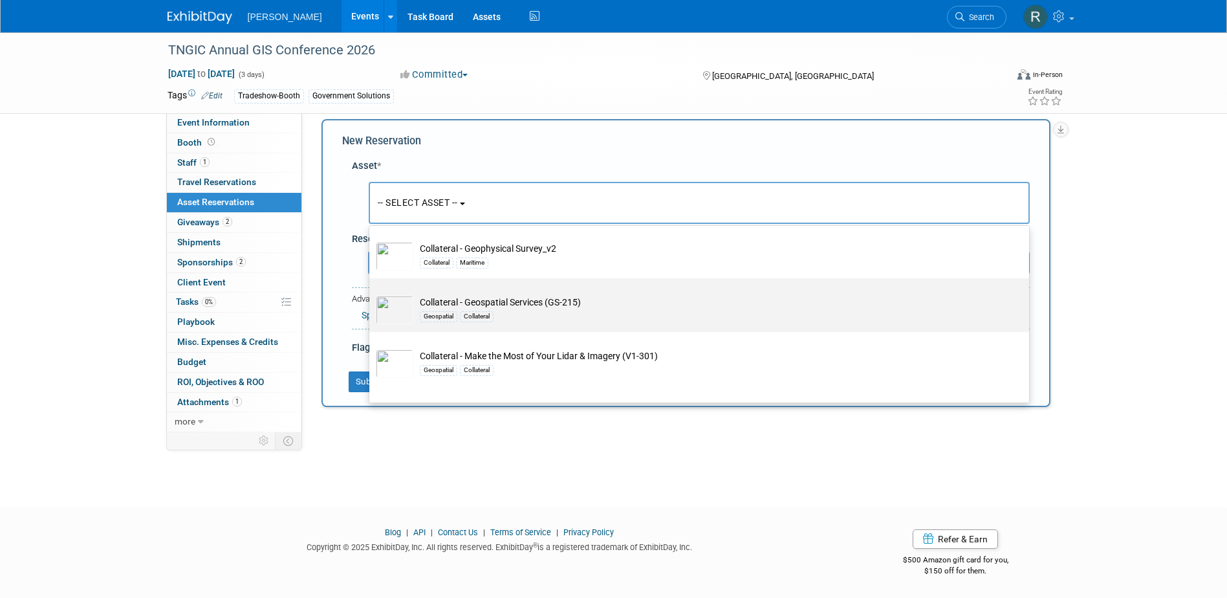
type input "Collateral"
click at [460, 307] on td "Collateral - Geospatial Services (GS-215) Geospatial Collateral" at bounding box center [708, 310] width 590 height 28
click at [371, 294] on input "Collateral - Geospatial Services (GS-215) Geospatial Collateral" at bounding box center [367, 289] width 8 height 8
select select "10728229"
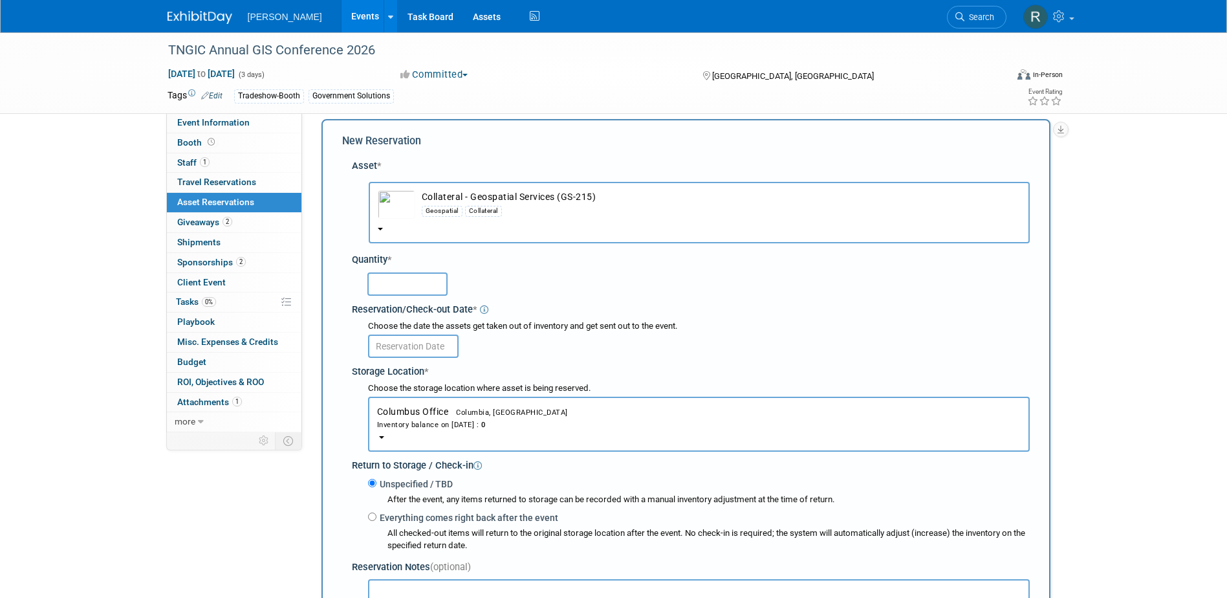
click at [409, 292] on input "text" at bounding box center [407, 283] width 80 height 23
type input "5"
click at [409, 348] on input "text" at bounding box center [413, 345] width 91 height 23
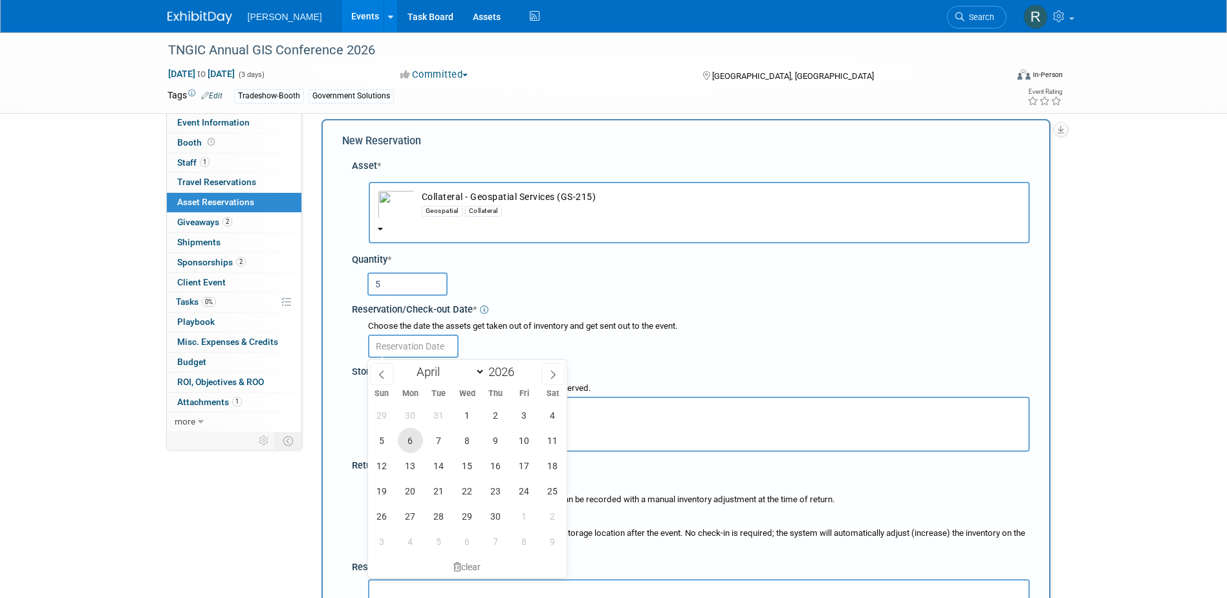
click at [414, 437] on span "6" at bounding box center [410, 439] width 25 height 25
type input "[DATE]"
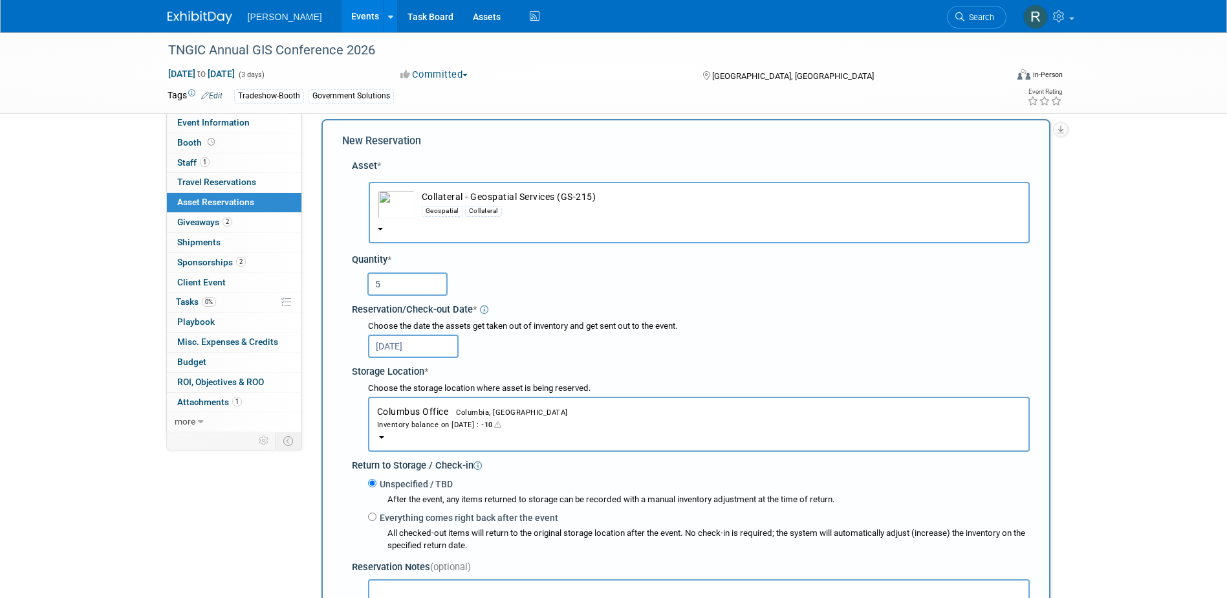
click at [441, 424] on div "Inventory balance on [DATE] : -10" at bounding box center [699, 424] width 644 height 12
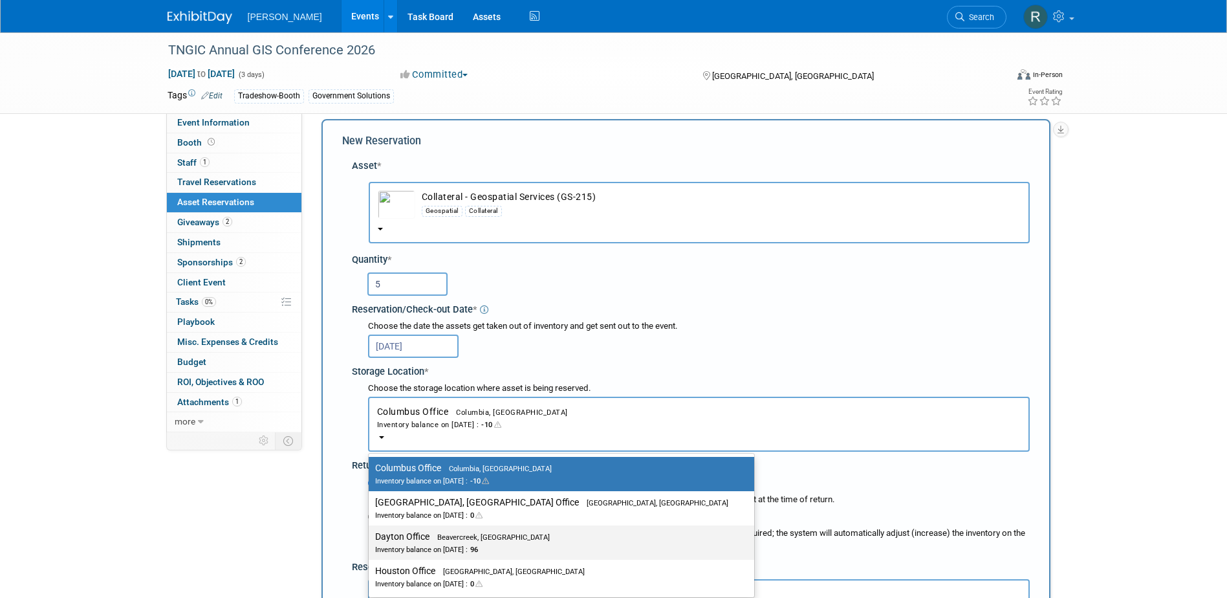
click at [419, 532] on label "Dayton Office Beavercreek, [GEOGRAPHIC_DATA] Inventory balance on [DATE] : 96" at bounding box center [558, 542] width 366 height 29
click at [371, 532] on input "Dayton Office Beavercreek, [GEOGRAPHIC_DATA] Inventory balance on [DATE] : 96" at bounding box center [366, 536] width 8 height 8
select select "11223930"
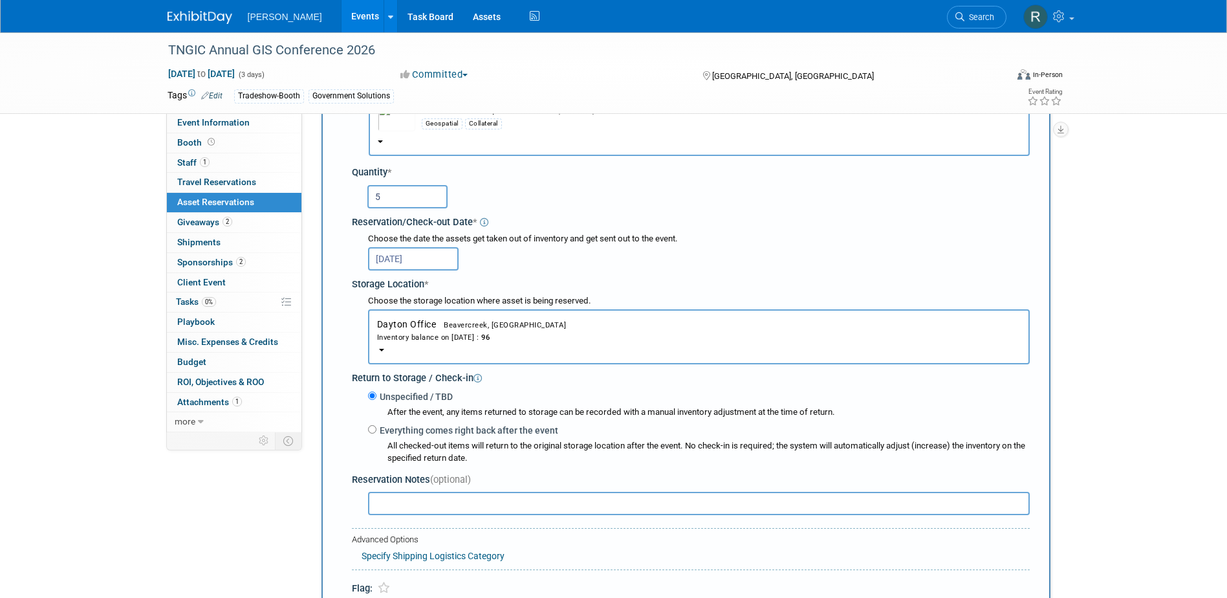
scroll to position [141, 0]
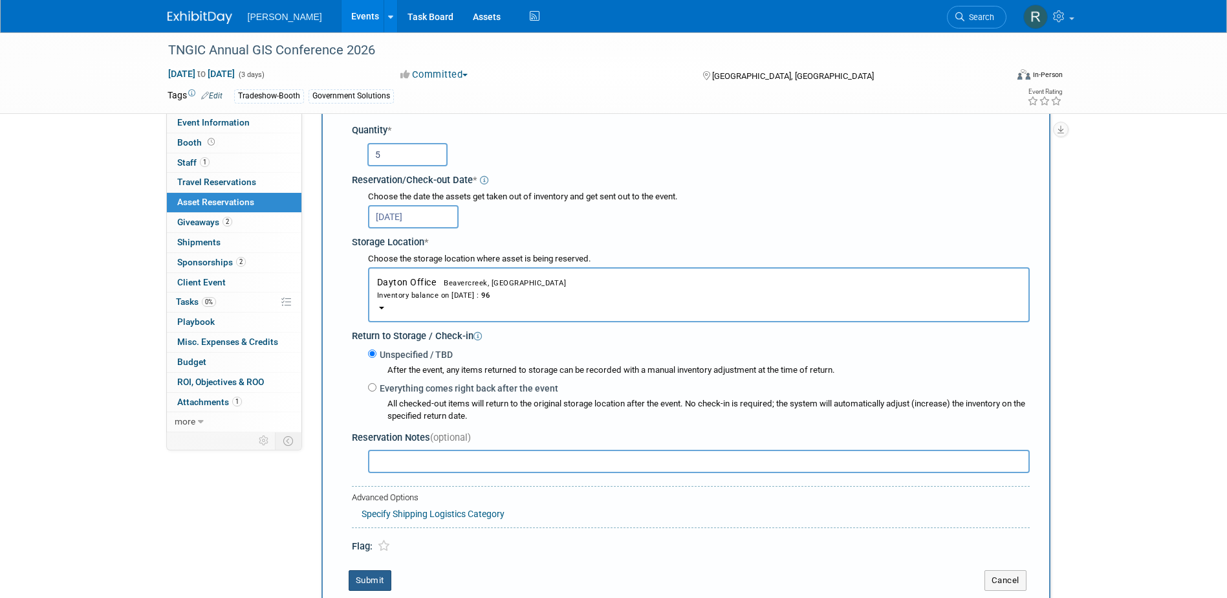
click at [371, 581] on button "Submit" at bounding box center [370, 580] width 43 height 21
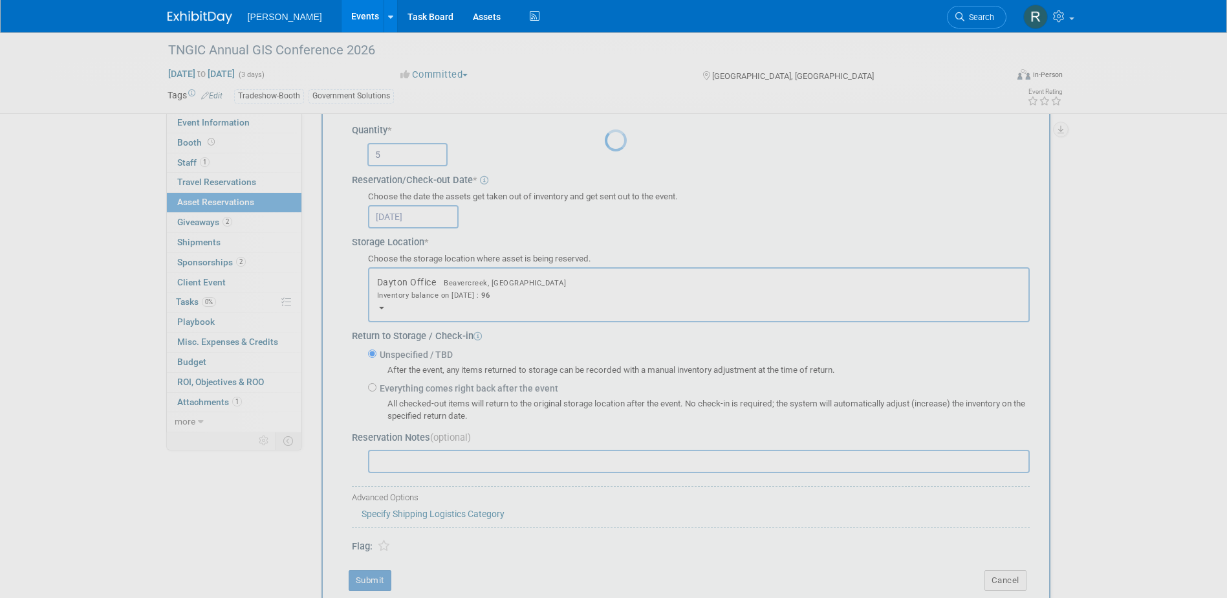
scroll to position [12, 0]
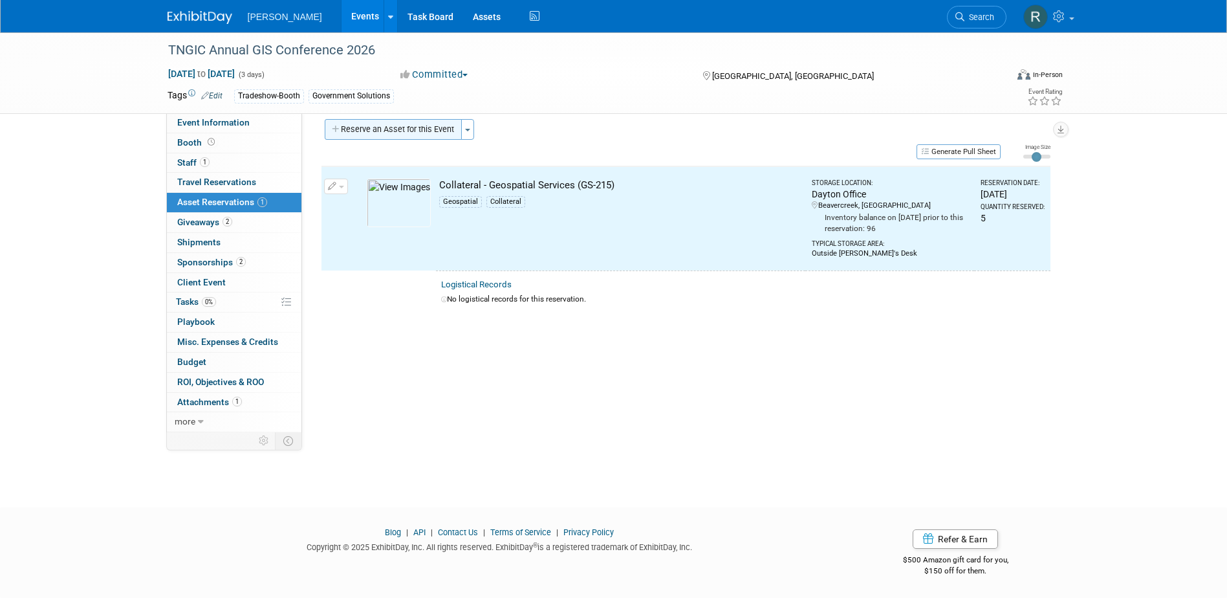
click at [387, 135] on button "Reserve an Asset for this Event" at bounding box center [393, 129] width 137 height 21
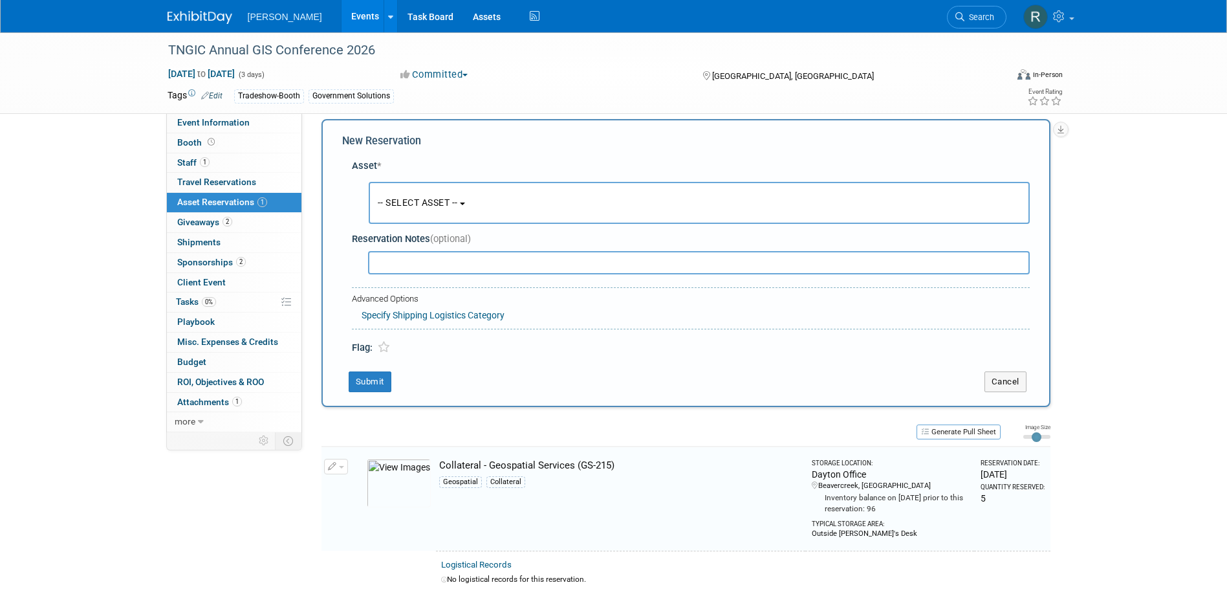
scroll to position [12, 0]
click at [393, 204] on span "-- SELECT ASSET --" at bounding box center [418, 202] width 80 height 10
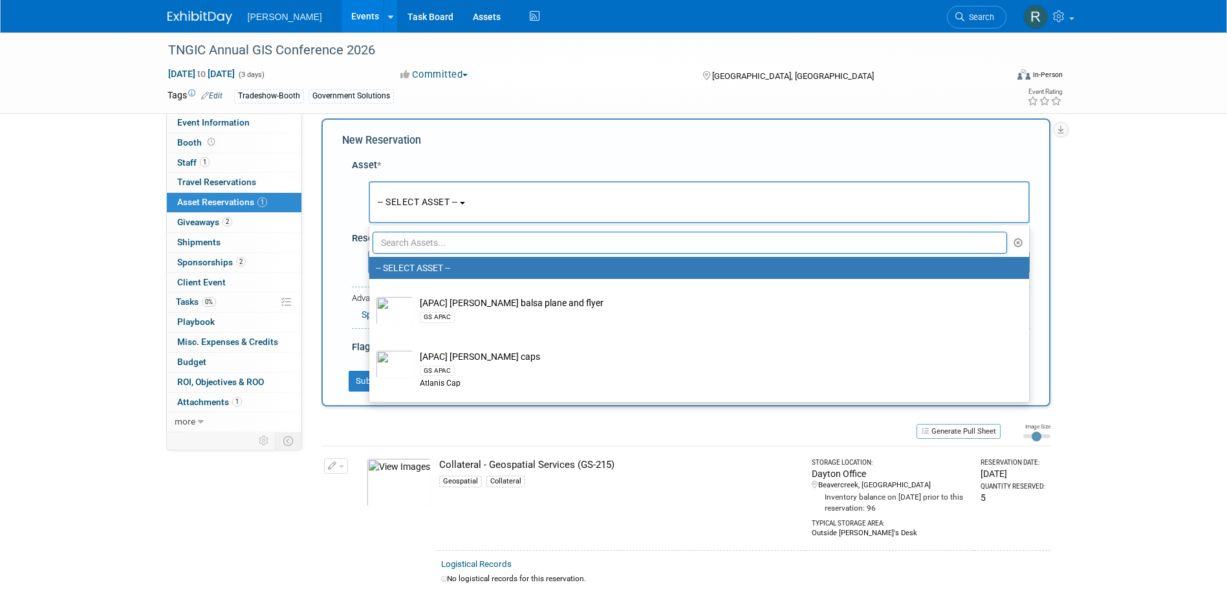
click at [413, 244] on input "text" at bounding box center [690, 243] width 635 height 22
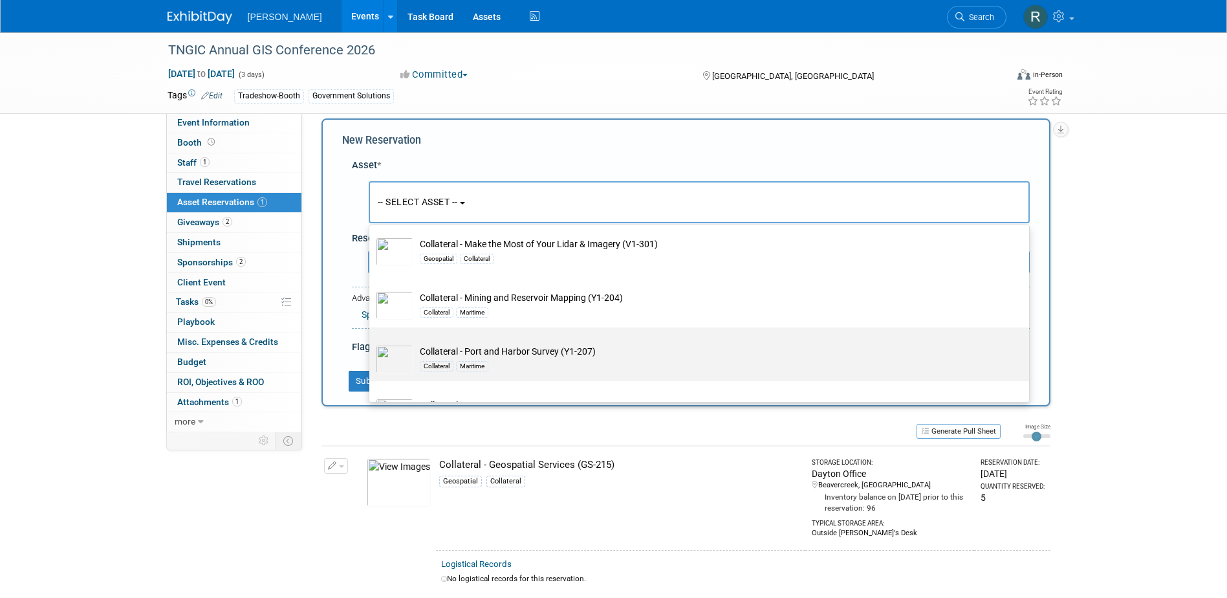
scroll to position [259, 0]
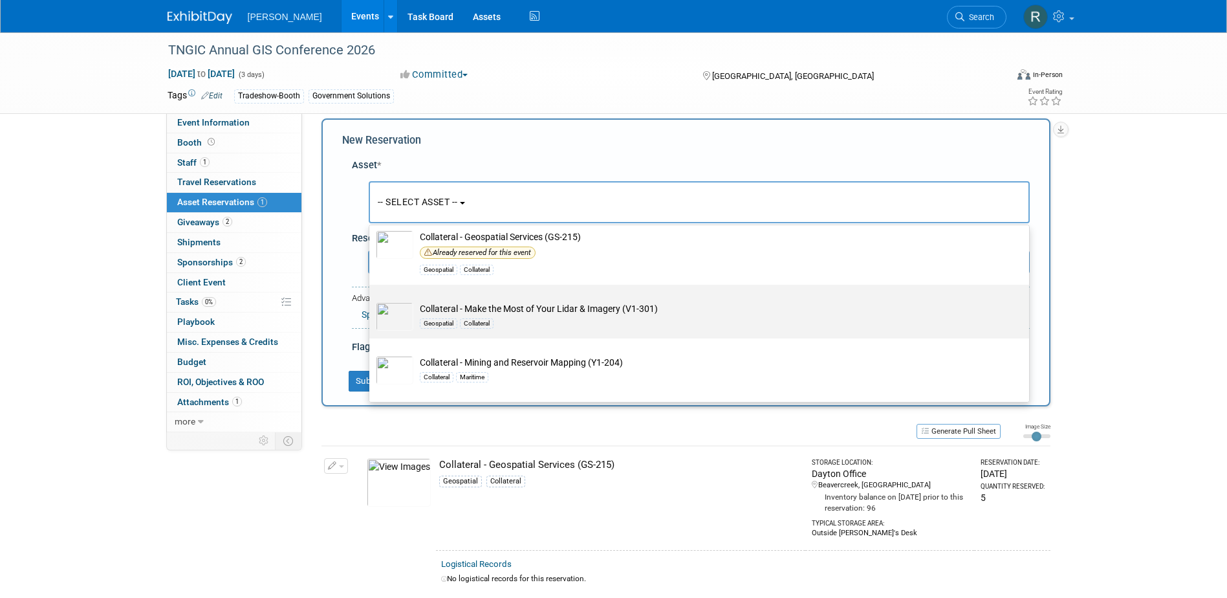
type input "Collateral"
click at [471, 312] on td "Collateral - Make the Most of Your Lidar & Imagery (V1-301) Geospatial Collater…" at bounding box center [708, 316] width 590 height 28
click at [371, 300] on input "Collateral - Make the Most of Your Lidar & Imagery (V1-301) Geospatial Collater…" at bounding box center [367, 296] width 8 height 8
select select "10728230"
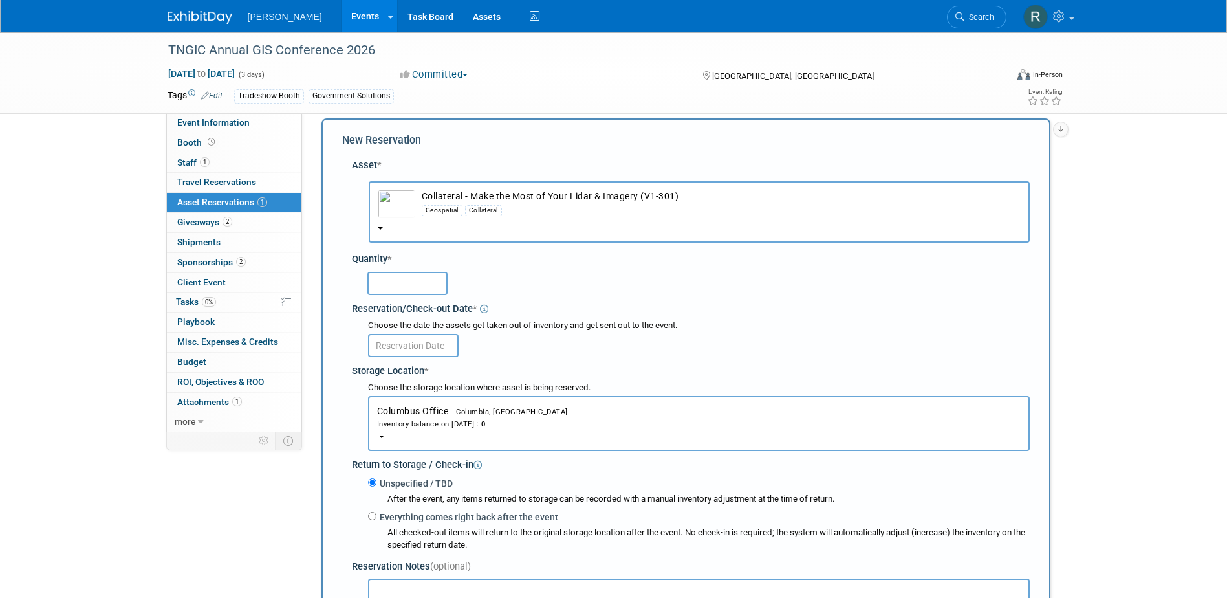
click at [430, 292] on input "text" at bounding box center [407, 283] width 80 height 23
type input "5"
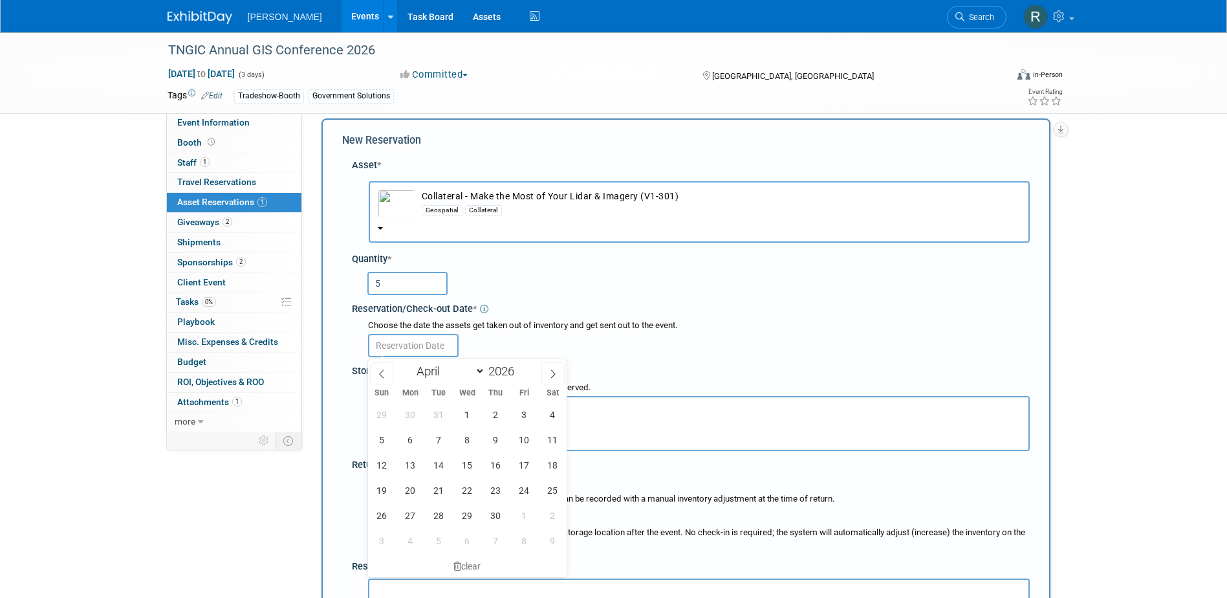
click at [429, 347] on input "text" at bounding box center [413, 345] width 91 height 23
click at [404, 444] on span "6" at bounding box center [410, 439] width 25 height 25
type input "[DATE]"
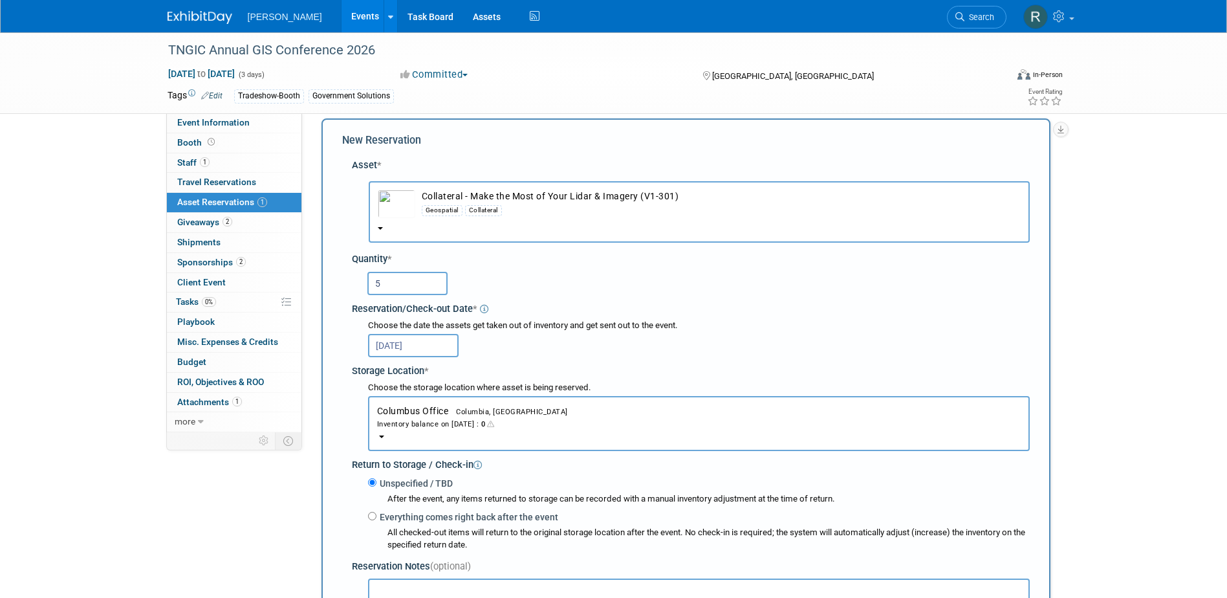
click at [426, 418] on div "Inventory balance on [DATE] : 0" at bounding box center [699, 423] width 644 height 12
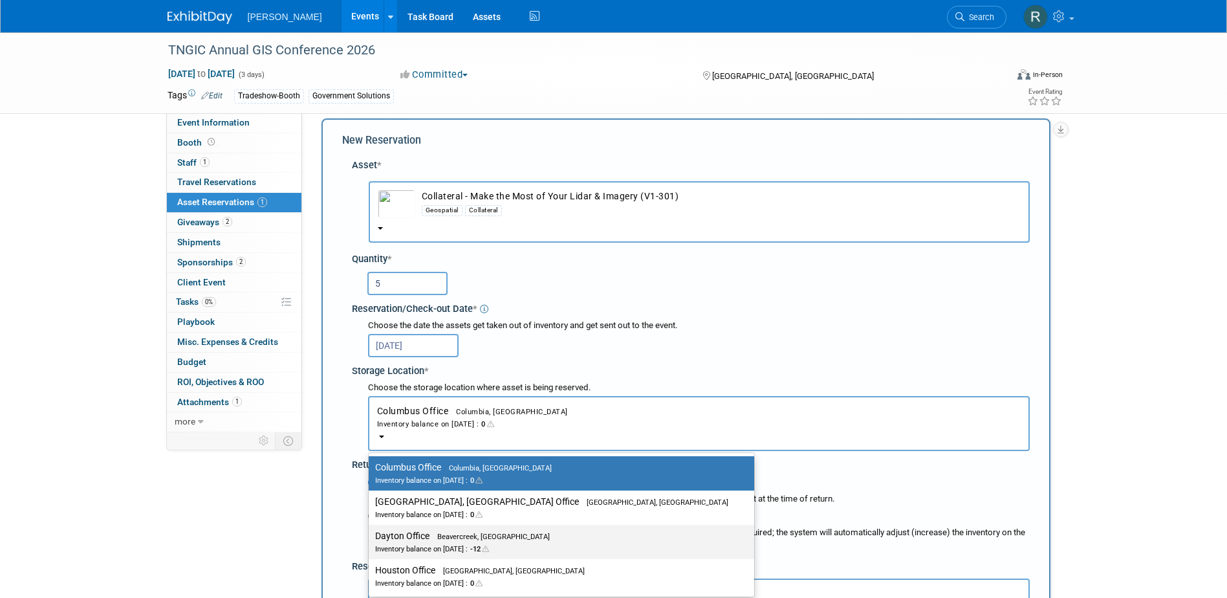
click at [429, 537] on label "Dayton Office Beavercreek, [GEOGRAPHIC_DATA] Inventory balance on [DATE] : -12" at bounding box center [558, 541] width 366 height 29
click at [371, 537] on input "Dayton Office Beavercreek, [GEOGRAPHIC_DATA] Inventory balance on [DATE] : -12" at bounding box center [366, 536] width 8 height 8
select select "11223930"
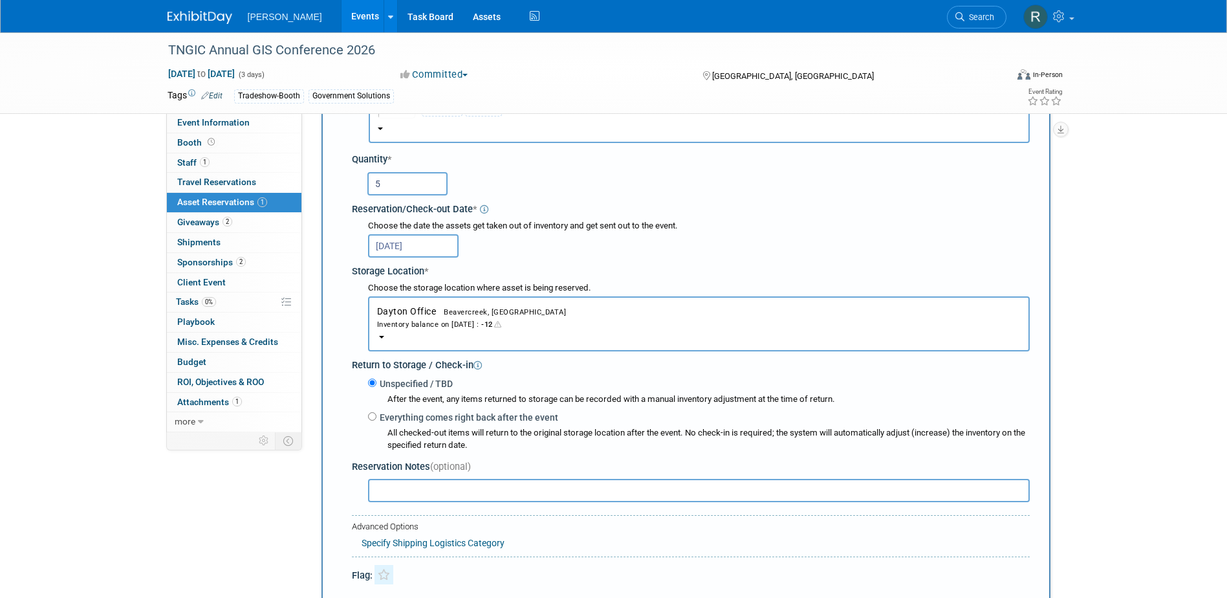
scroll to position [142, 0]
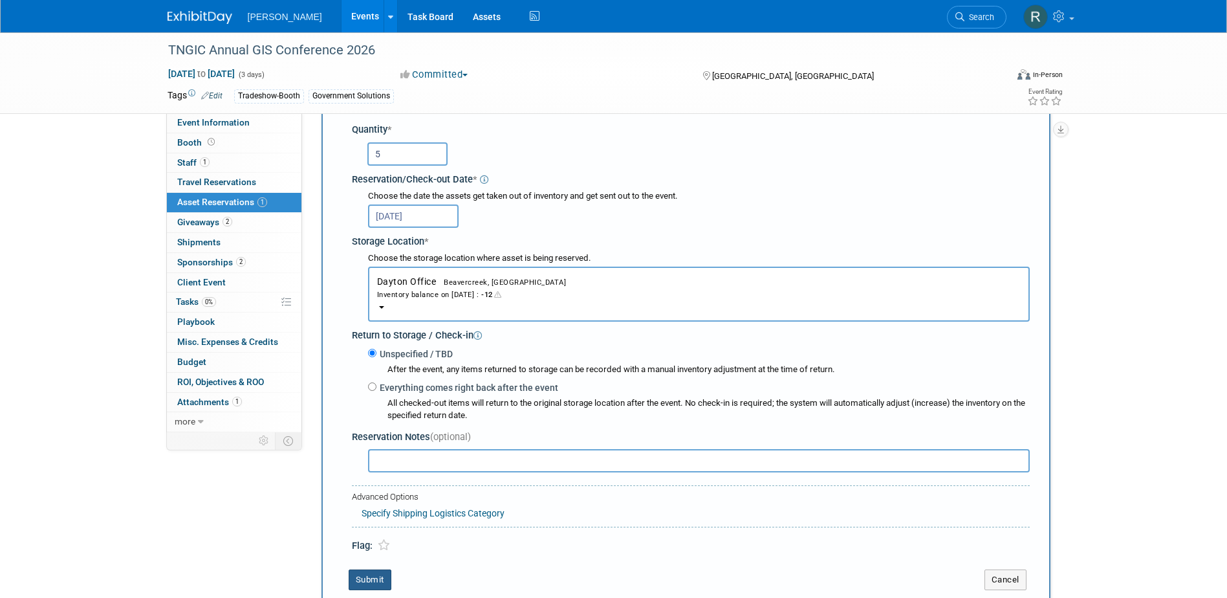
click at [380, 580] on button "Submit" at bounding box center [370, 579] width 43 height 21
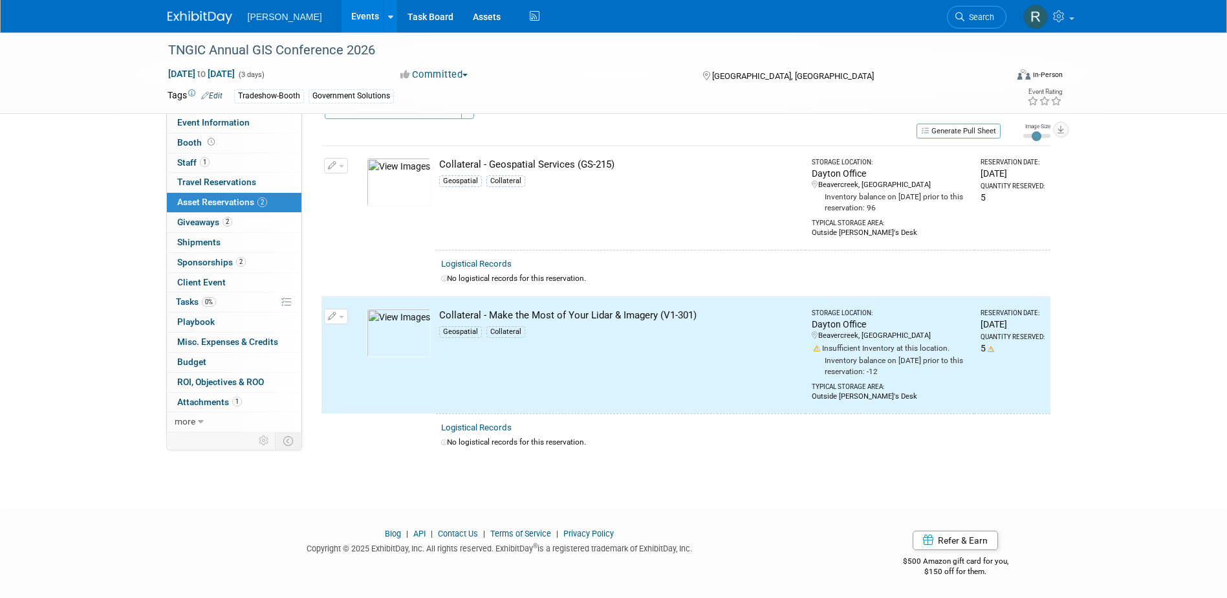
scroll to position [0, 0]
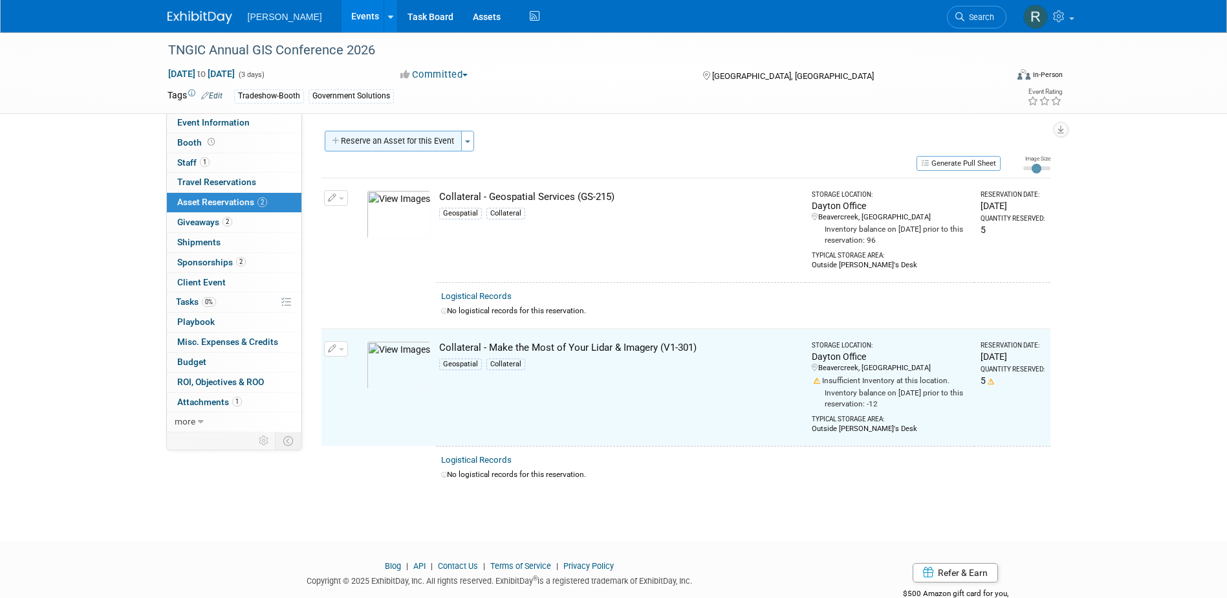
click at [400, 142] on button "Reserve an Asset for this Event" at bounding box center [393, 141] width 137 height 21
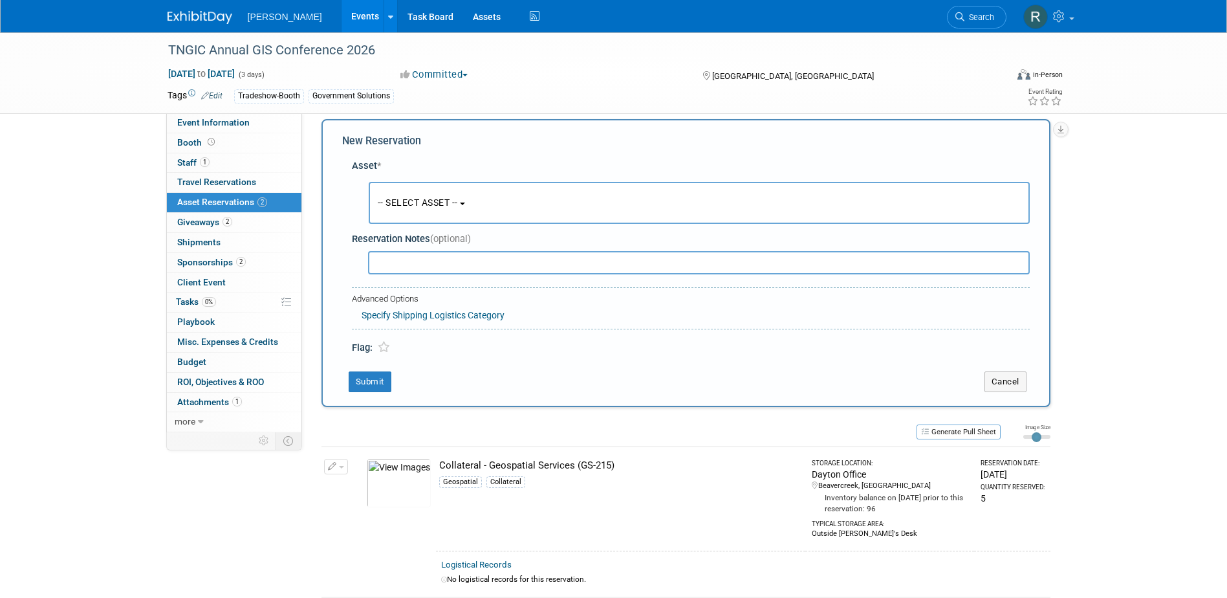
scroll to position [12, 0]
click at [433, 191] on button "-- SELECT ASSET --" at bounding box center [699, 202] width 661 height 42
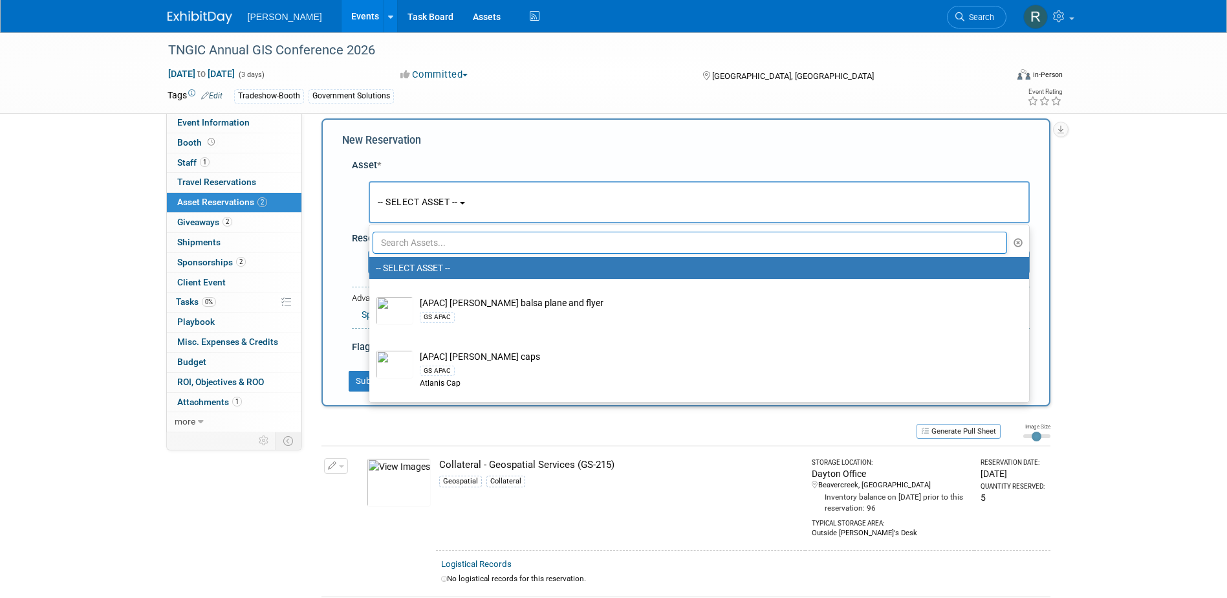
click at [435, 241] on input "text" at bounding box center [690, 243] width 635 height 22
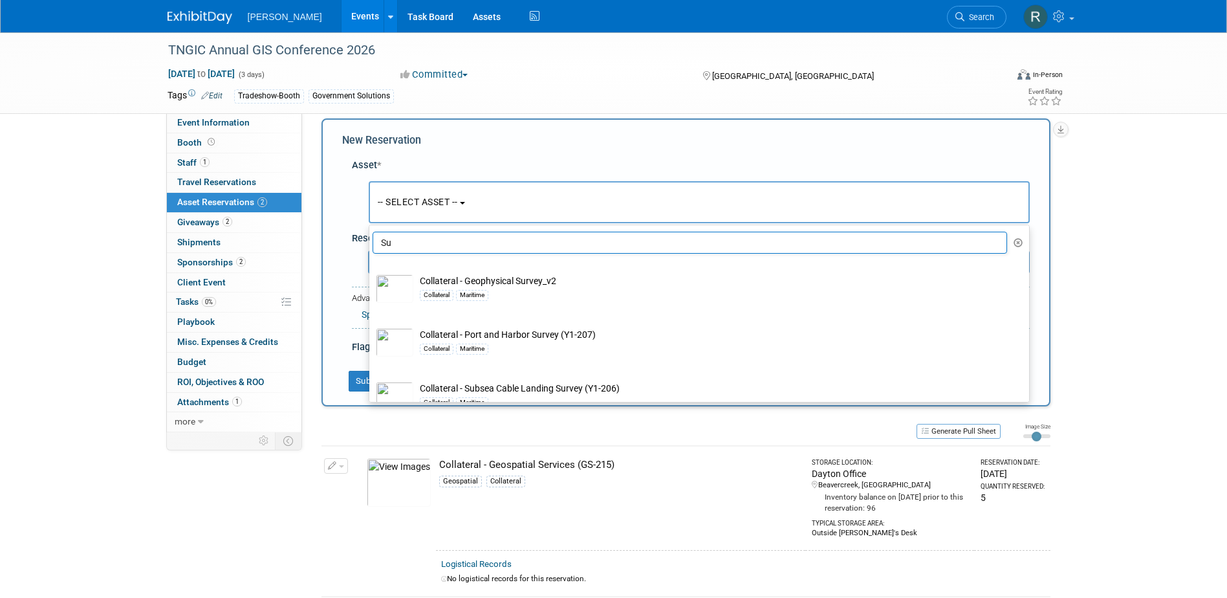
type input "S"
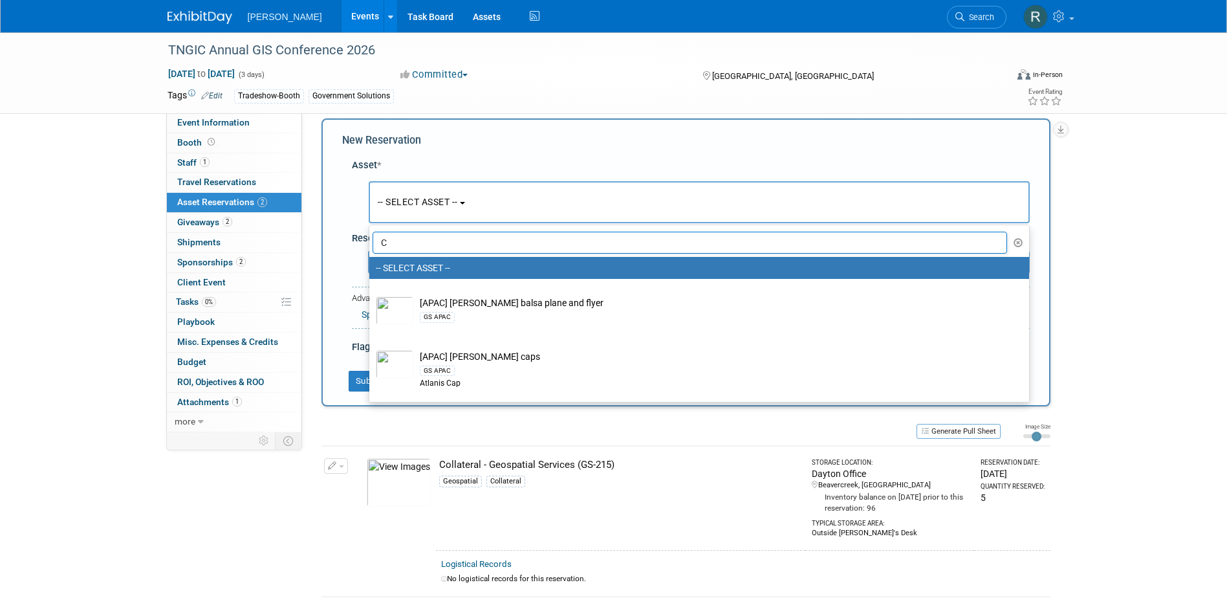
type input "C"
click at [1083, 281] on div "TNGIC Annual GIS Conference 2026 [DATE] to [DATE] (3 days) [DATE] to [DATE] Com…" at bounding box center [613, 402] width 1227 height 765
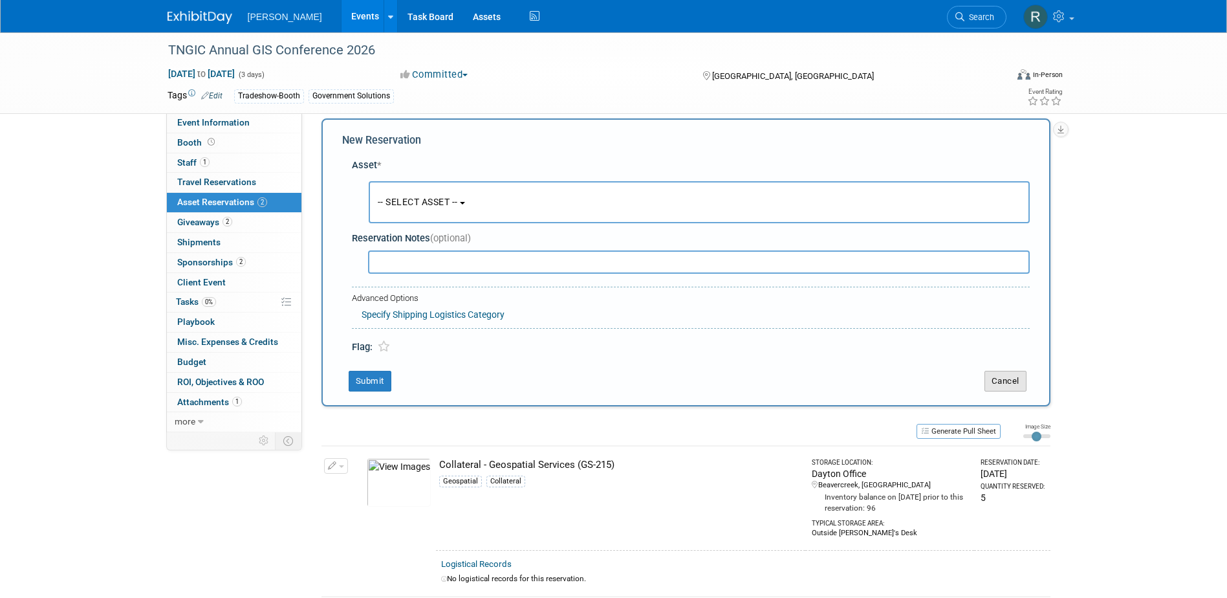
click at [1000, 380] on button "Cancel" at bounding box center [1005, 381] width 42 height 21
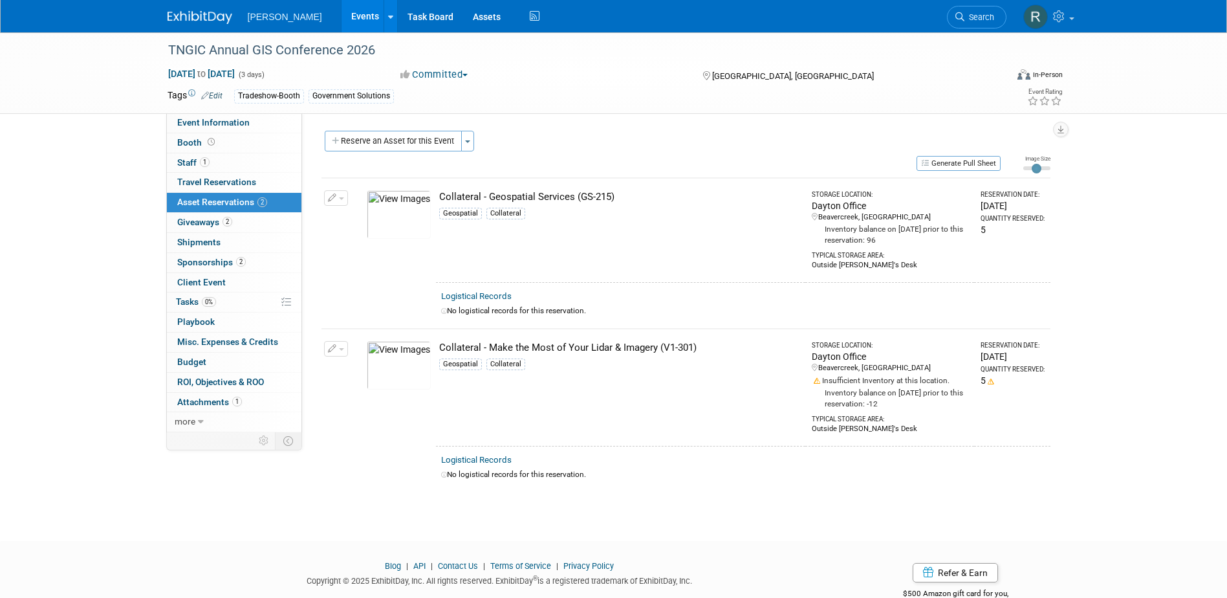
click at [416, 141] on button "Reserve an Asset for this Event" at bounding box center [393, 141] width 137 height 21
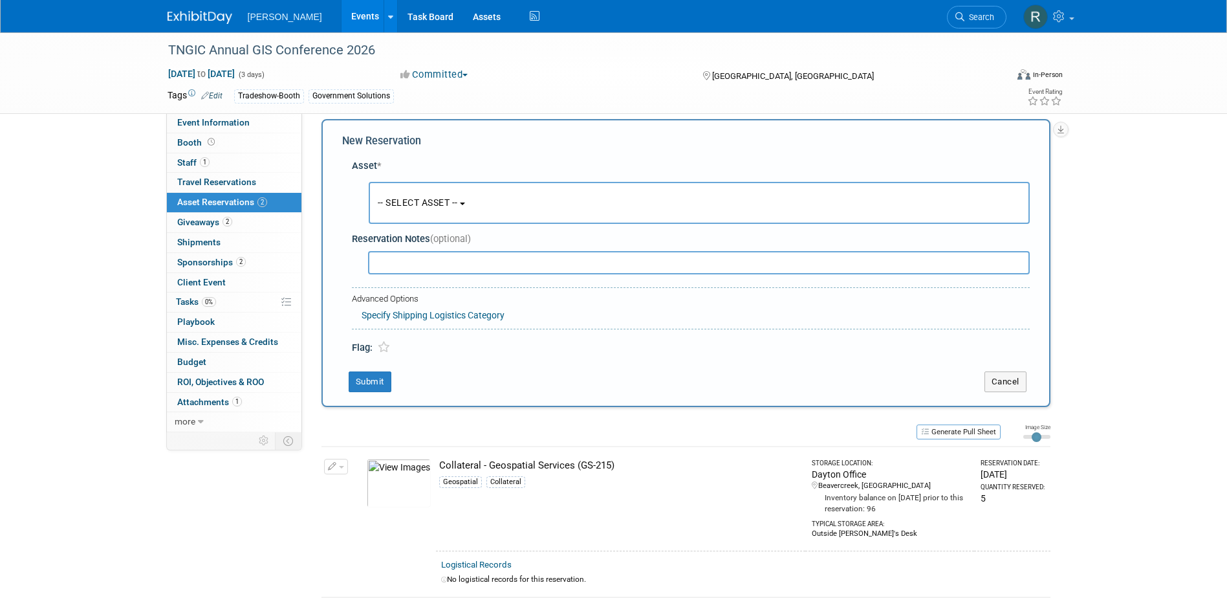
scroll to position [12, 0]
click at [418, 198] on span "-- SELECT ASSET --" at bounding box center [418, 202] width 80 height 10
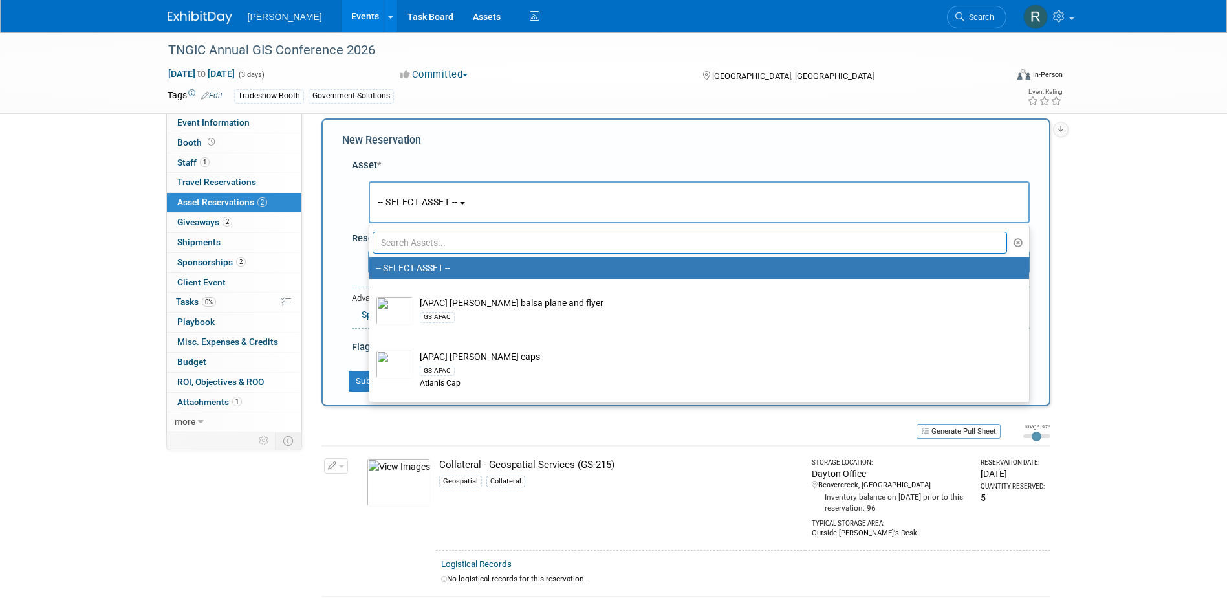
click at [426, 244] on input "text" at bounding box center [690, 243] width 635 height 22
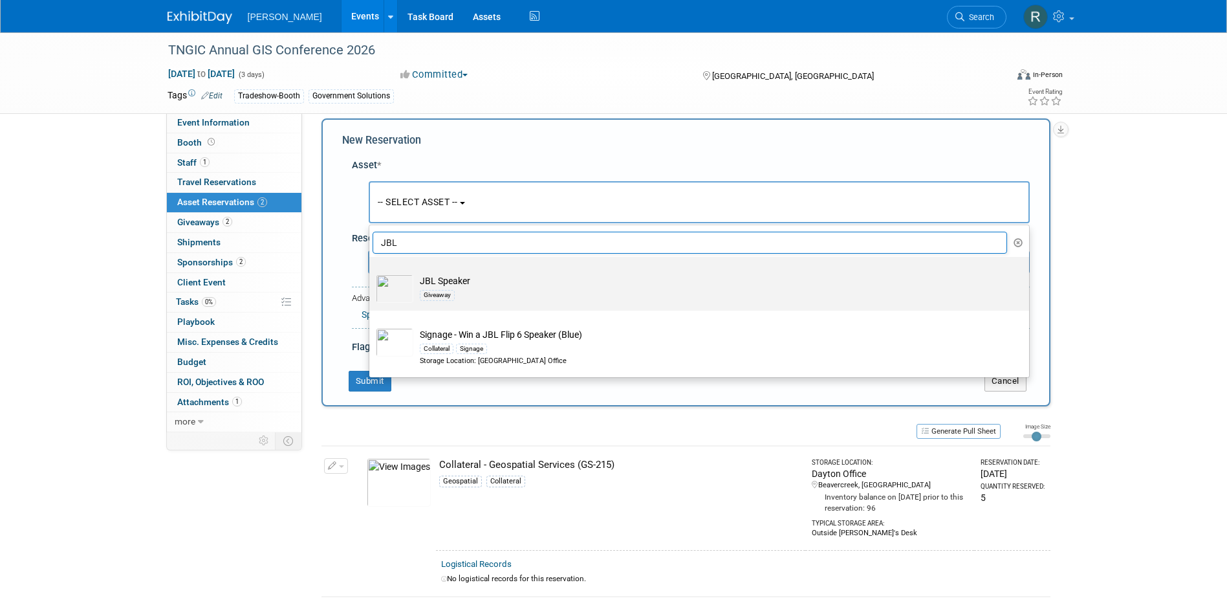
type input "JBL"
click at [431, 286] on td "JBL Speaker Giveaway" at bounding box center [708, 288] width 590 height 28
click at [371, 272] on input "JBL Speaker Giveaway" at bounding box center [367, 268] width 8 height 8
select select "10723120"
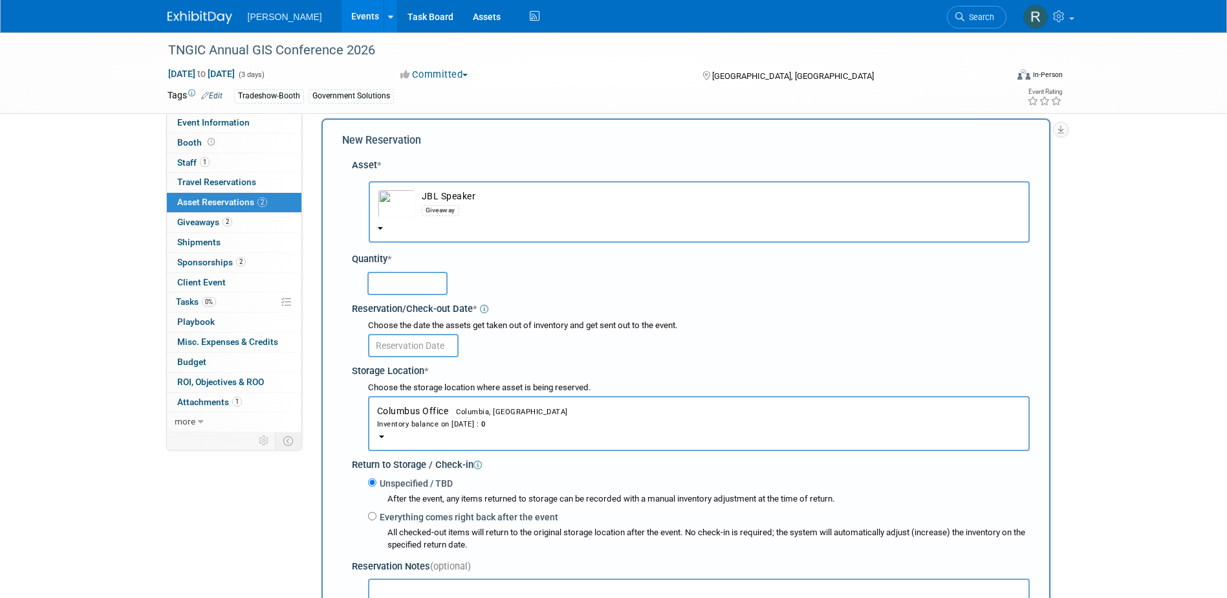
click at [414, 288] on input "text" at bounding box center [407, 283] width 80 height 23
type input "1"
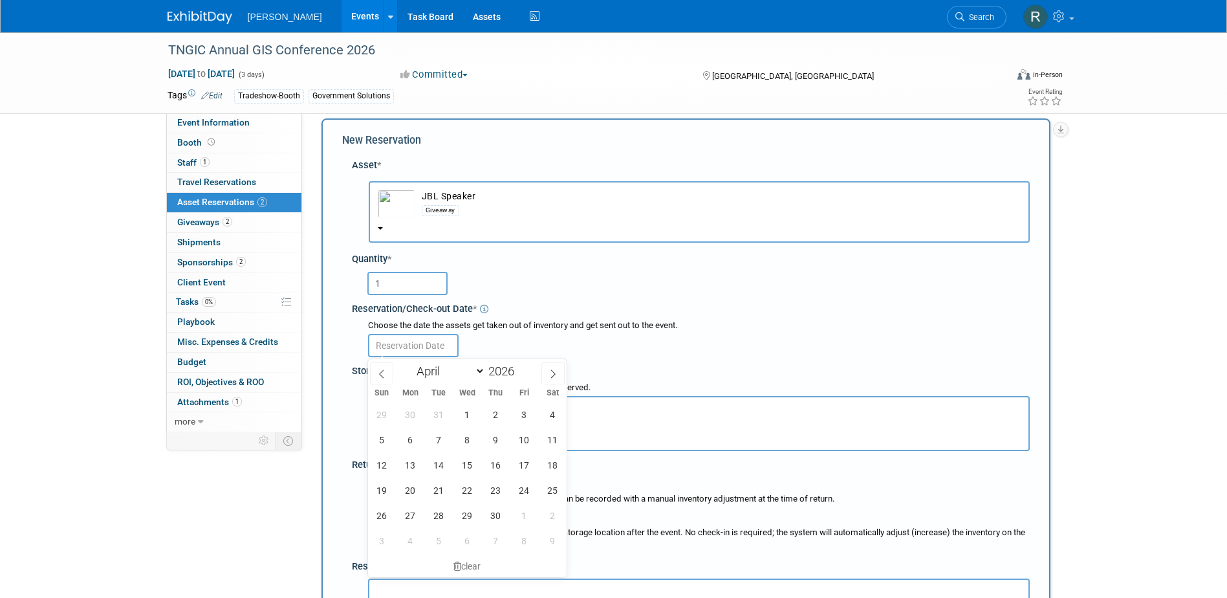
click at [431, 343] on input "text" at bounding box center [413, 345] width 91 height 23
click at [411, 434] on span "6" at bounding box center [410, 439] width 25 height 25
type input "[DATE]"
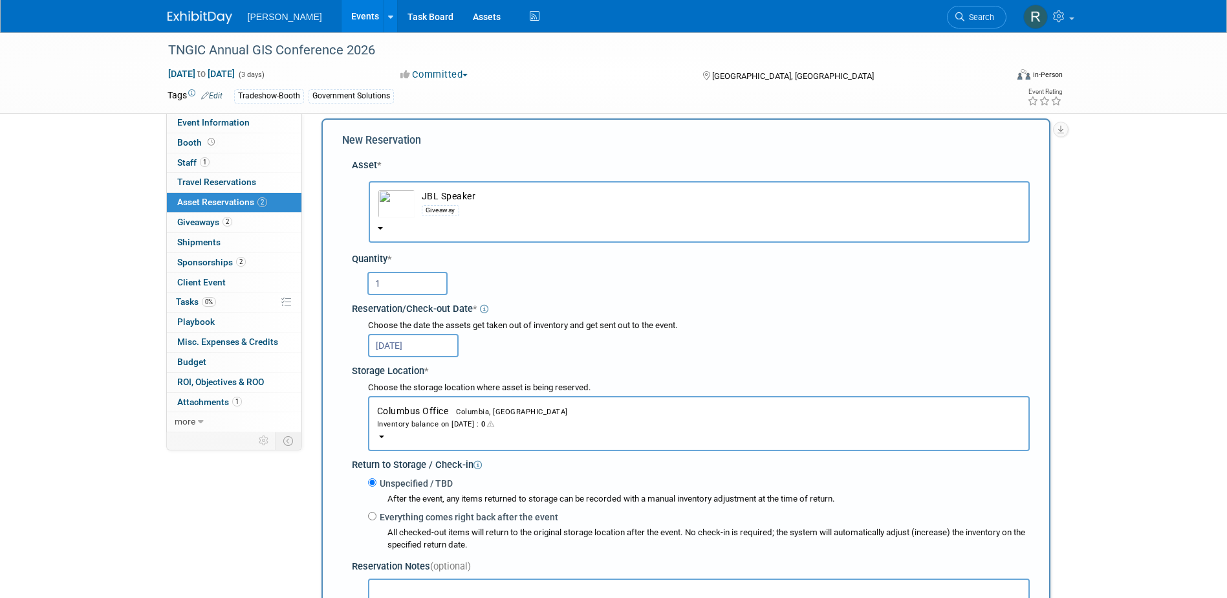
click at [422, 422] on div "Inventory balance on [DATE] : 0" at bounding box center [699, 423] width 644 height 12
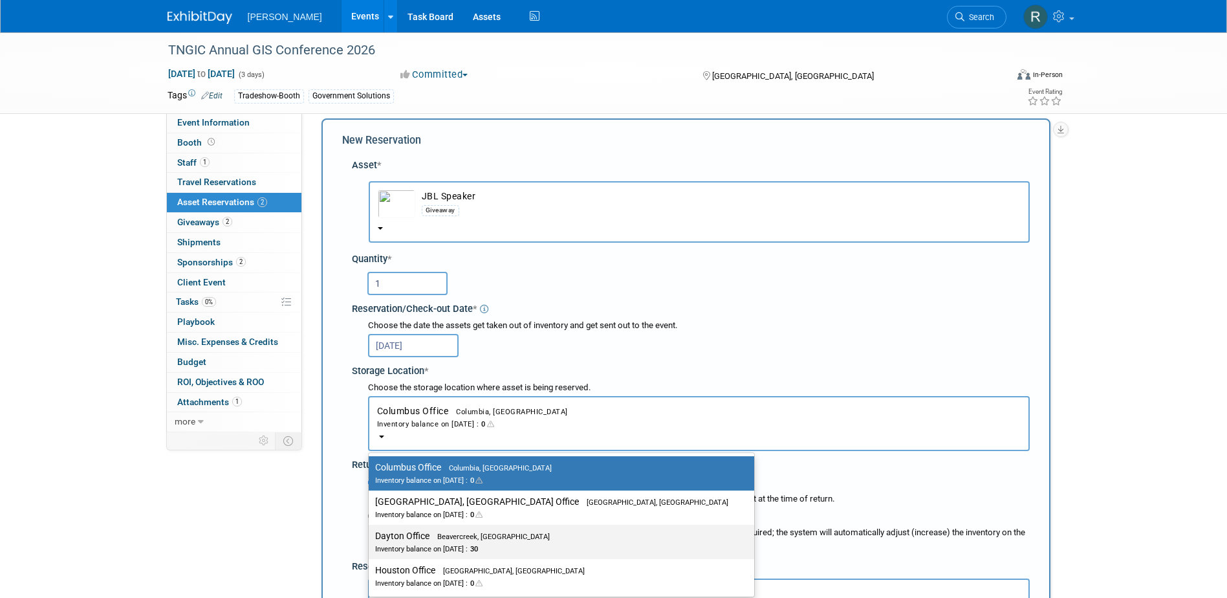
click at [421, 532] on label "Dayton Office Beavercreek, [GEOGRAPHIC_DATA] Inventory balance on [DATE] : 30" at bounding box center [558, 541] width 366 height 29
click at [371, 532] on input "Dayton Office Beavercreek, [GEOGRAPHIC_DATA] Inventory balance on [DATE] : 30" at bounding box center [366, 536] width 8 height 8
select select "11223930"
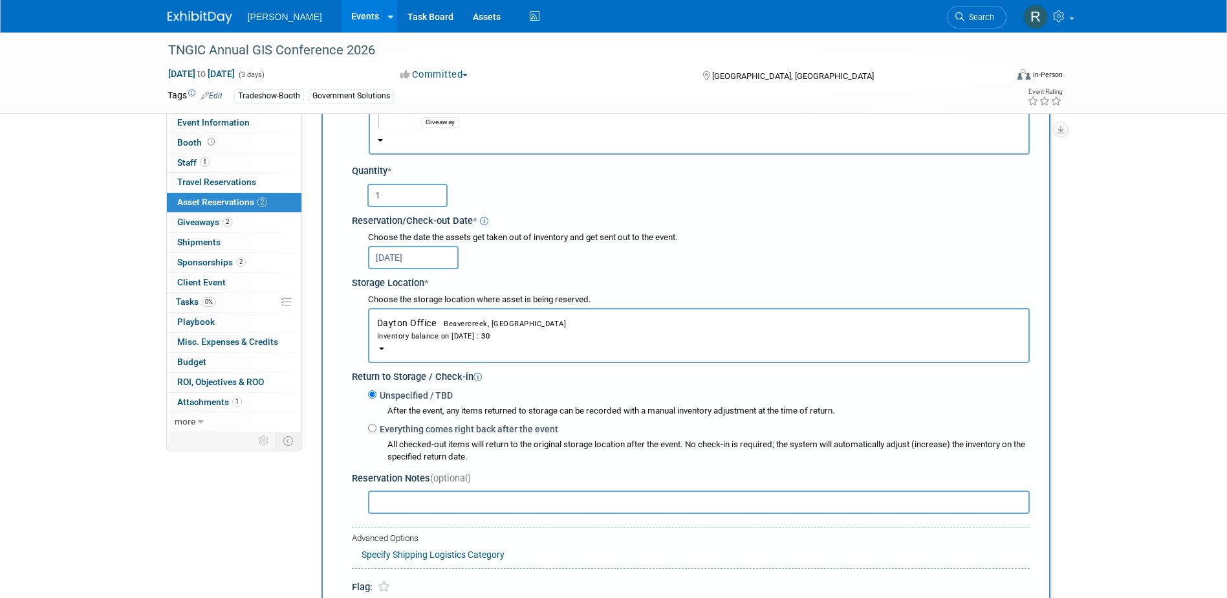
scroll to position [142, 0]
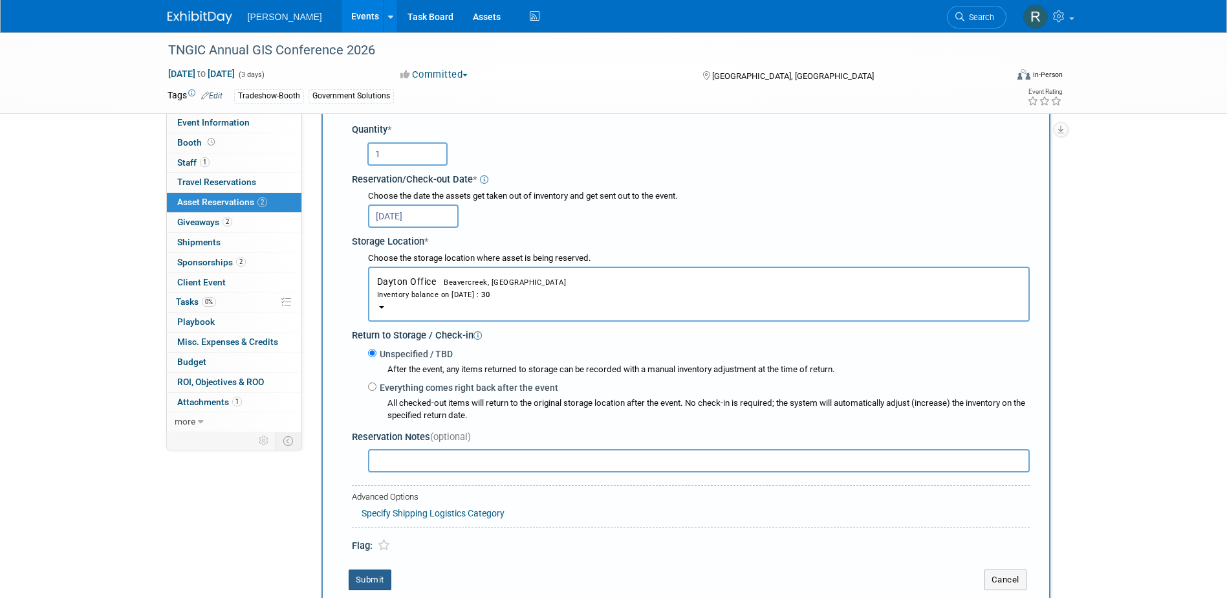
click at [374, 576] on button "Submit" at bounding box center [370, 579] width 43 height 21
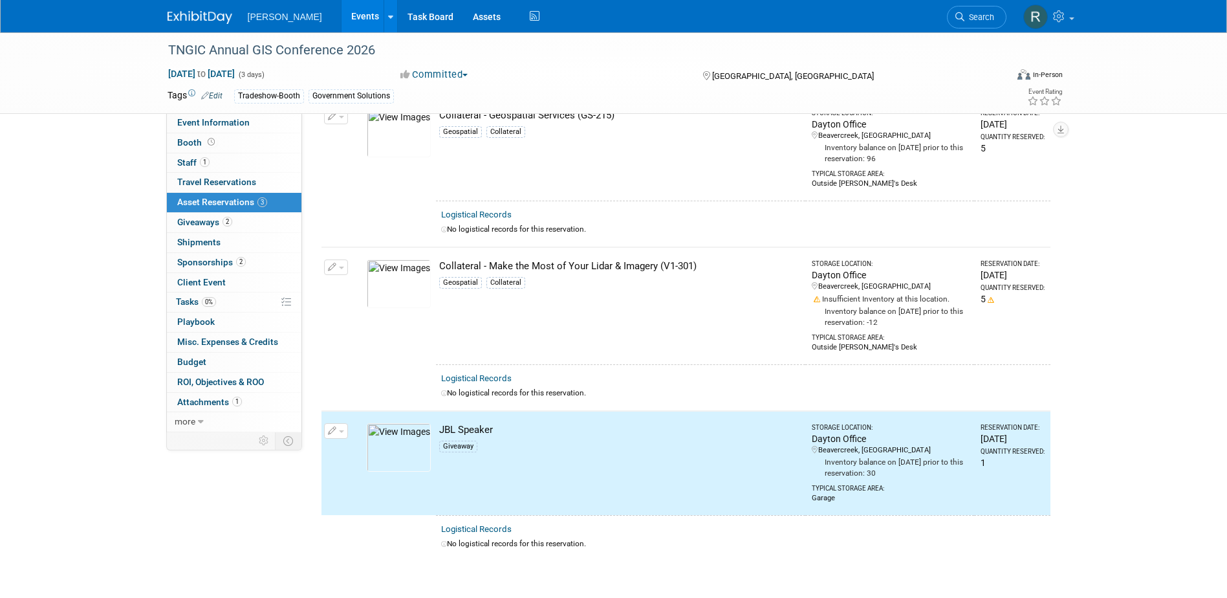
scroll to position [0, 0]
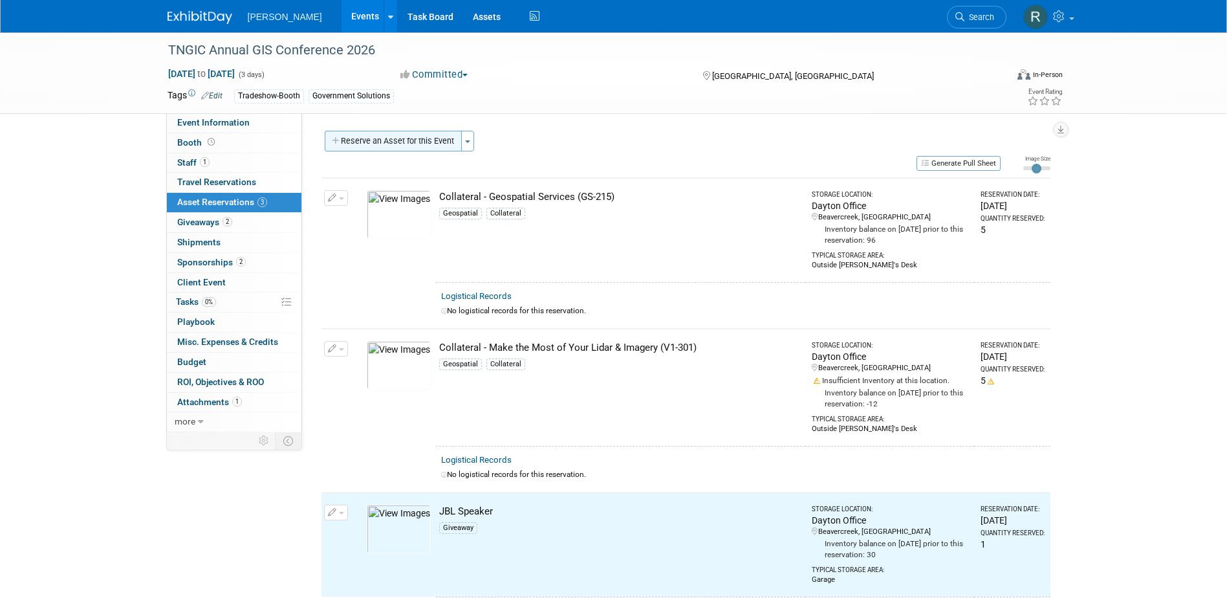
click at [404, 144] on button "Reserve an Asset for this Event" at bounding box center [393, 141] width 137 height 21
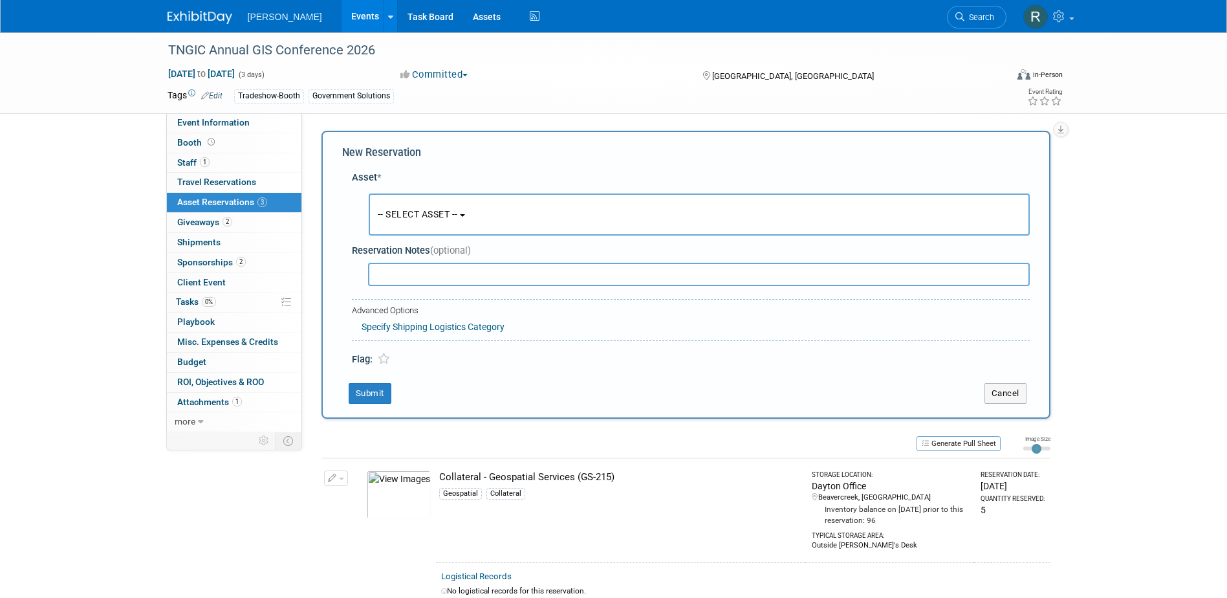
scroll to position [12, 0]
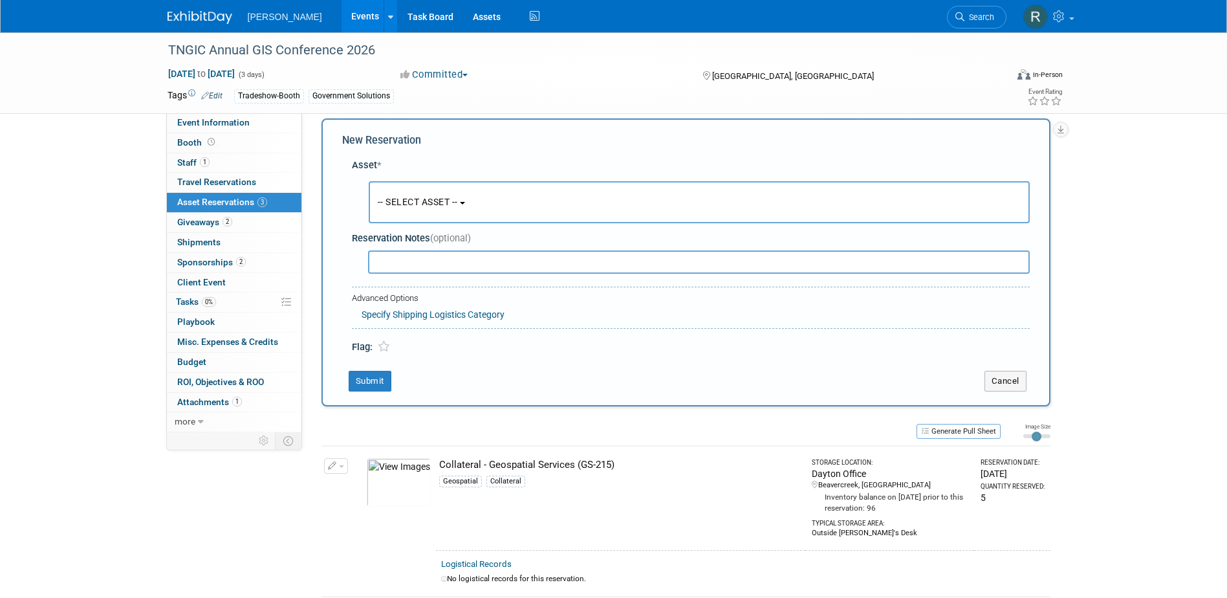
click at [396, 201] on span "-- SELECT ASSET --" at bounding box center [418, 202] width 80 height 10
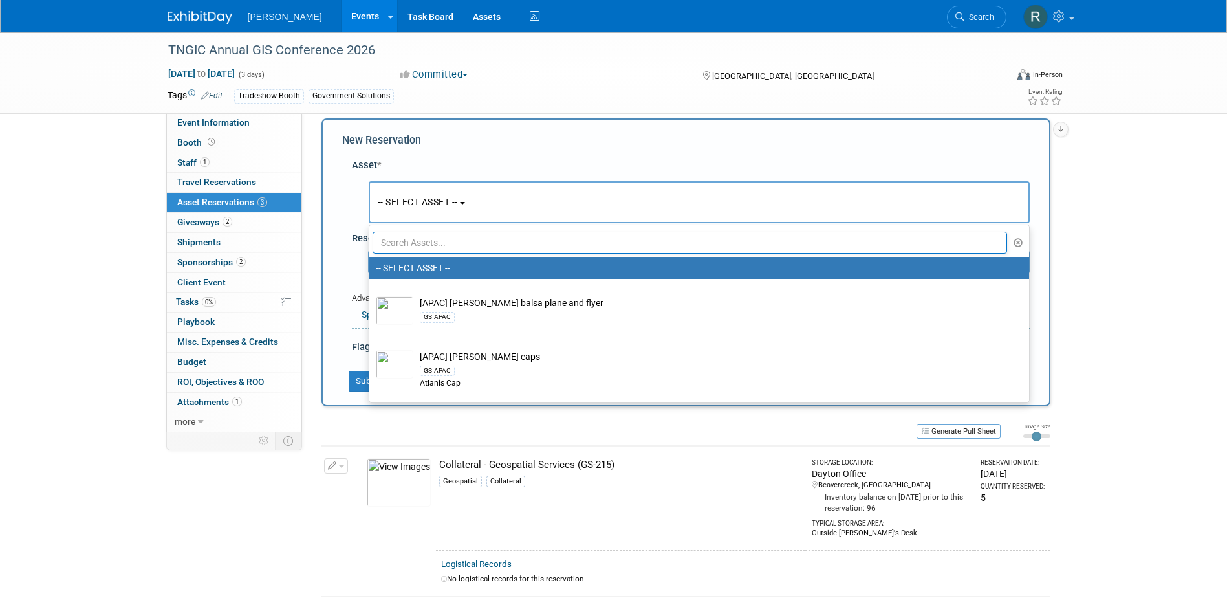
click at [411, 244] on input "text" at bounding box center [690, 243] width 635 height 22
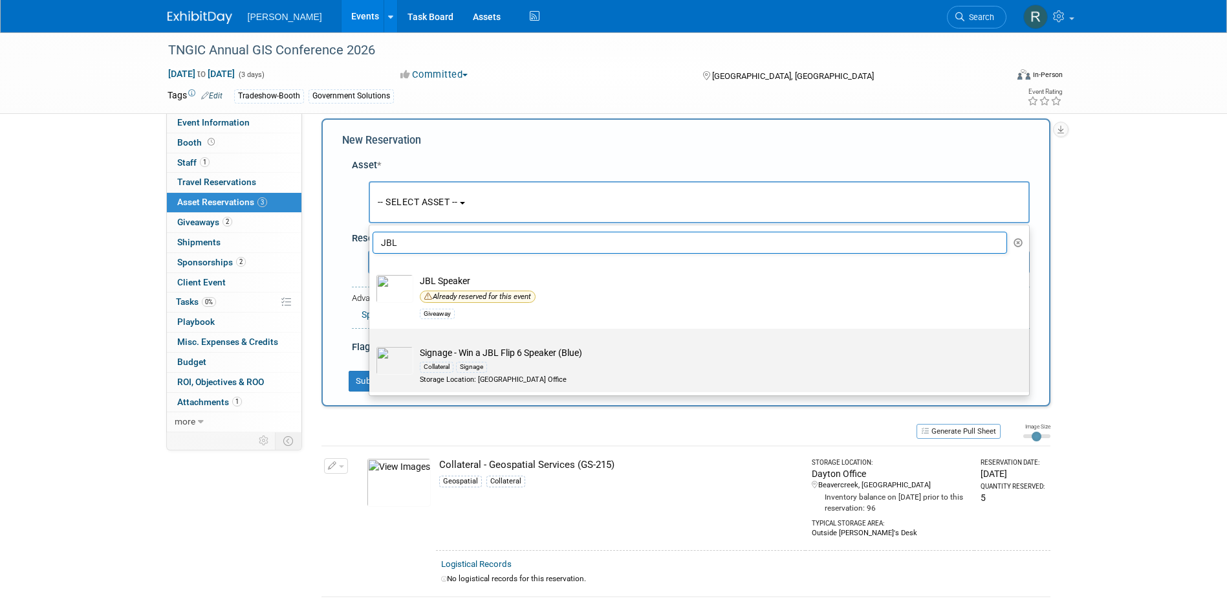
type input "JBL"
click at [475, 363] on div "Signage" at bounding box center [471, 367] width 31 height 10
click at [371, 344] on input "Signage - Win a JBL Flip 6 Speaker (Blue) Collateral Signage Storage Location: …" at bounding box center [367, 340] width 8 height 8
select select "10728416"
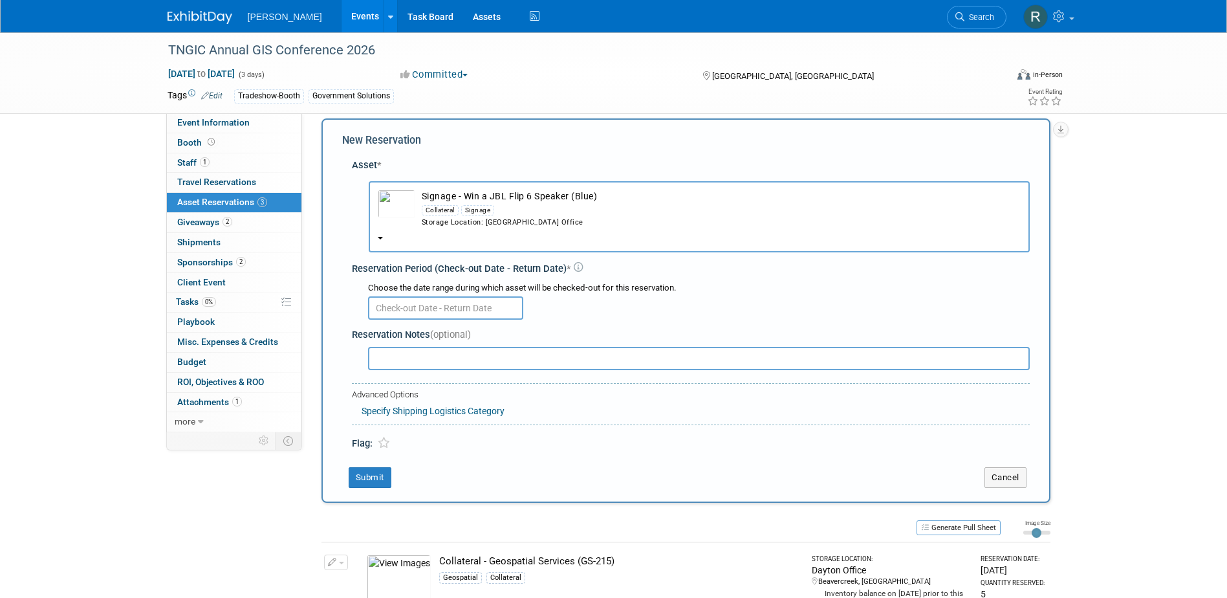
click at [408, 310] on input "text" at bounding box center [445, 307] width 155 height 23
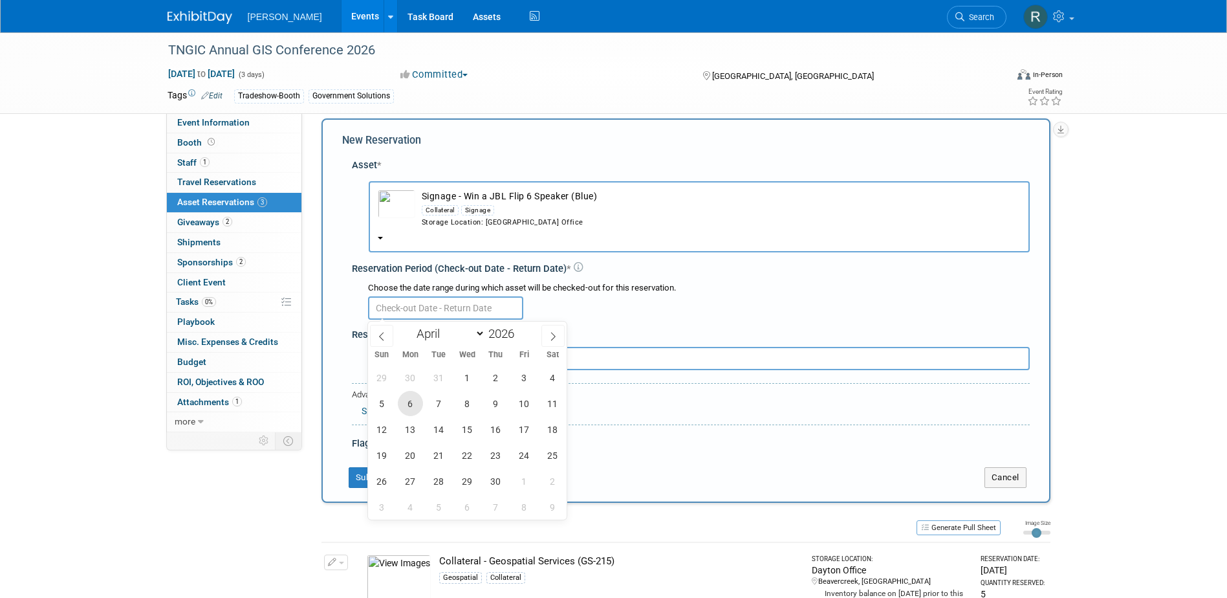
click at [414, 406] on span "6" at bounding box center [410, 403] width 25 height 25
click at [410, 401] on span "6" at bounding box center [410, 403] width 25 height 25
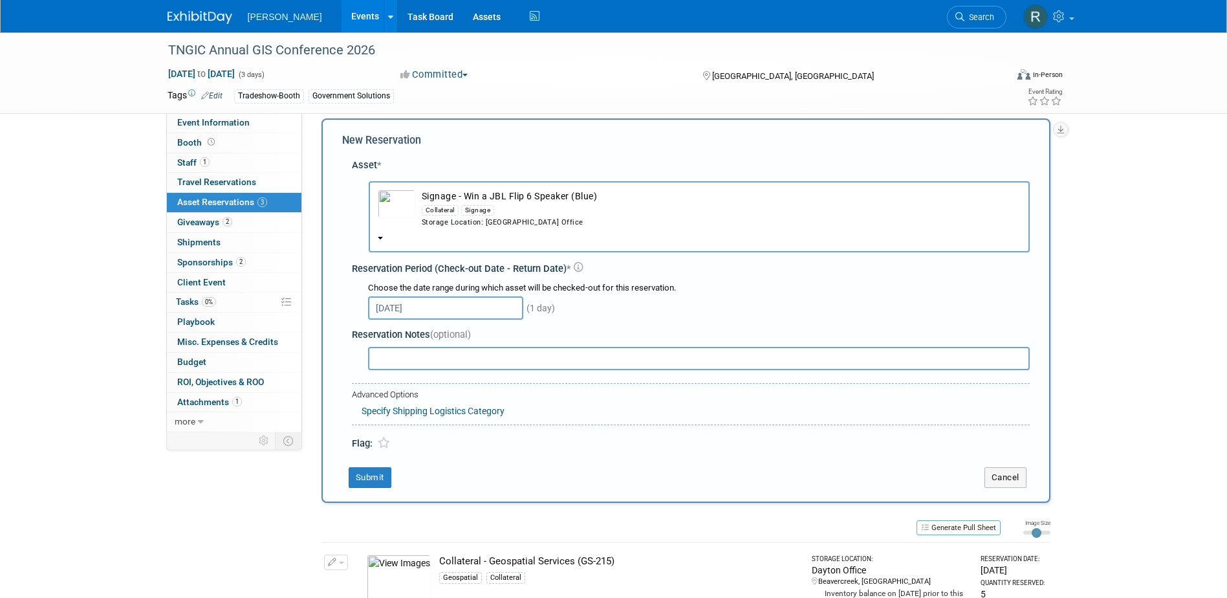
click at [433, 308] on input "[DATE]" at bounding box center [445, 307] width 155 height 23
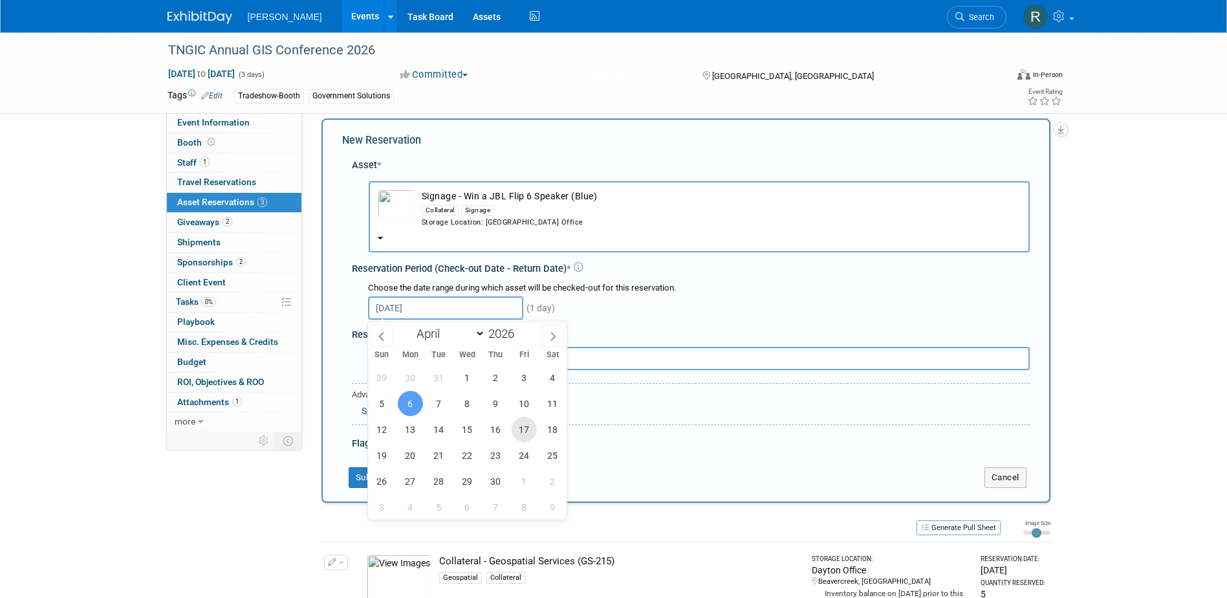
click at [521, 429] on span "17" at bounding box center [524, 429] width 25 height 25
click at [404, 399] on span "6" at bounding box center [410, 403] width 25 height 25
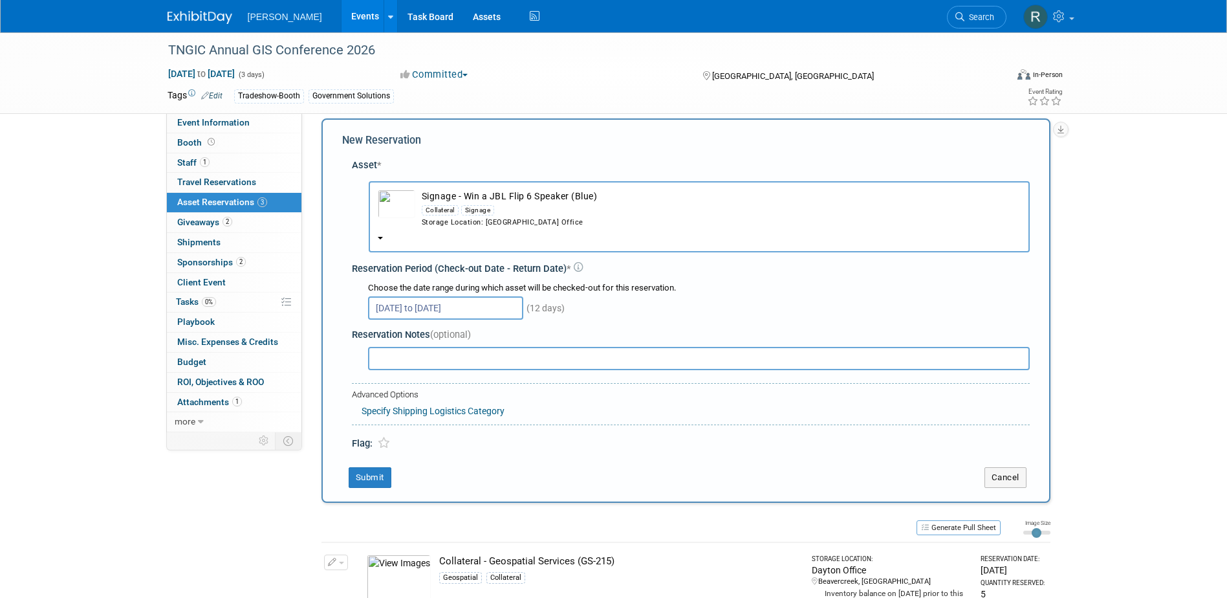
click at [451, 313] on input "[DATE] to [DATE]" at bounding box center [445, 307] width 155 height 23
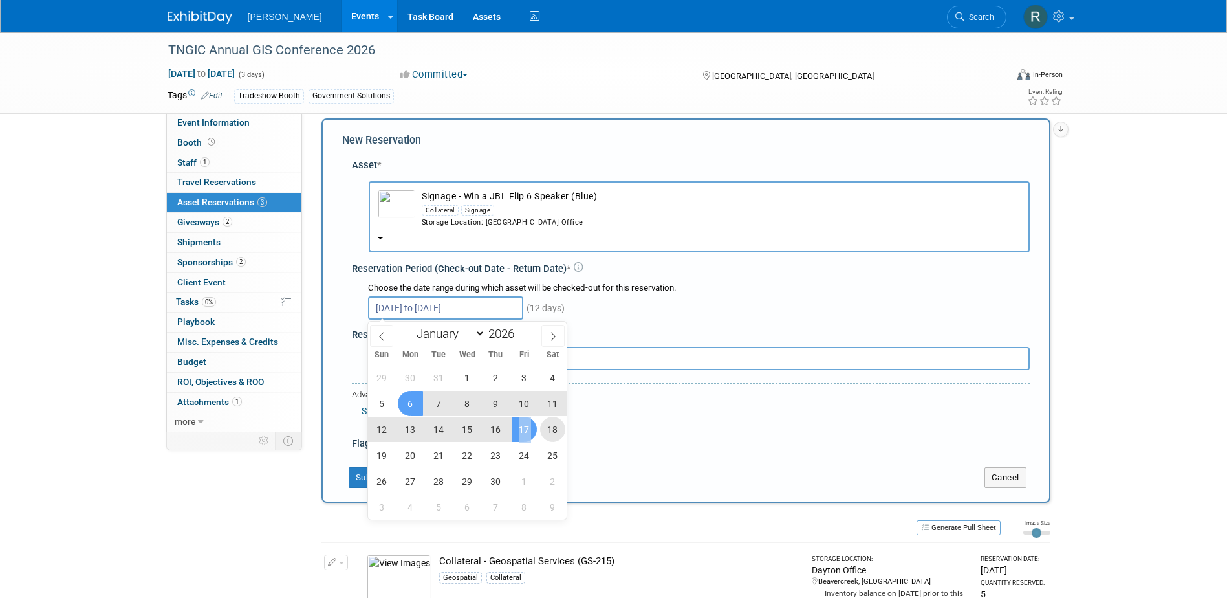
drag, startPoint x: 549, startPoint y: 429, endPoint x: 500, endPoint y: 431, distance: 49.2
click at [500, 431] on div "29 30 31 1 2 3 4 5 6 7 8 9 10 11 12 13 14 15 16 17 18 19 20 21 22 23 24 25 26 2…" at bounding box center [467, 441] width 199 height 155
drag, startPoint x: 500, startPoint y: 431, endPoint x: 525, endPoint y: 424, distance: 25.6
click at [525, 424] on span "17" at bounding box center [524, 429] width 25 height 25
click at [409, 401] on span "6" at bounding box center [410, 403] width 25 height 25
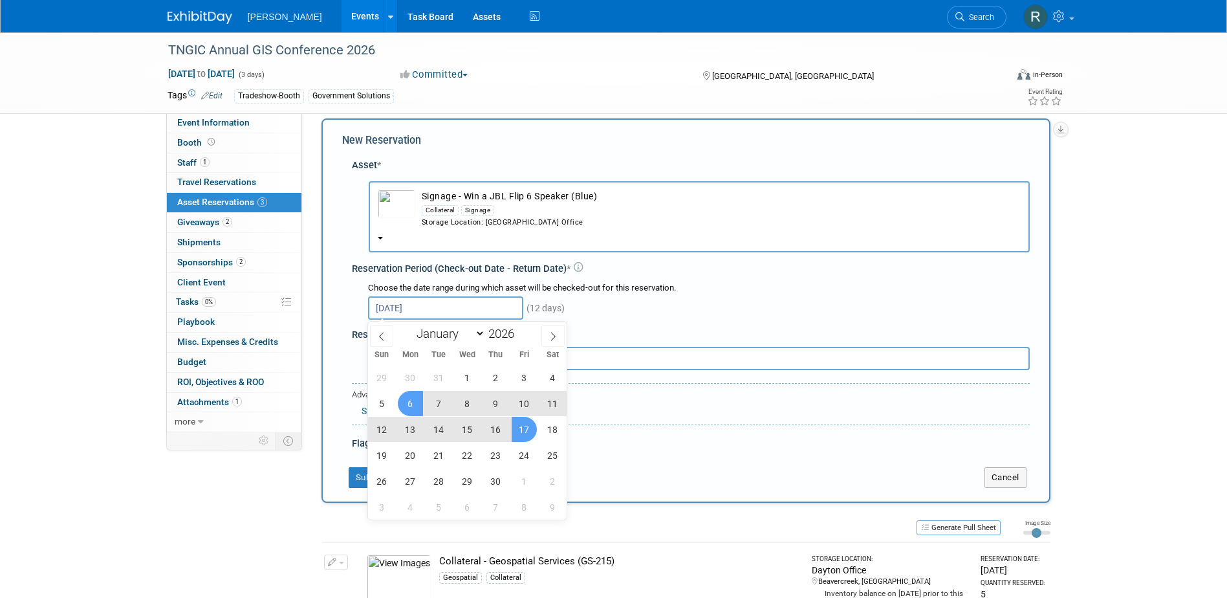
type input "[DATE] to [DATE]"
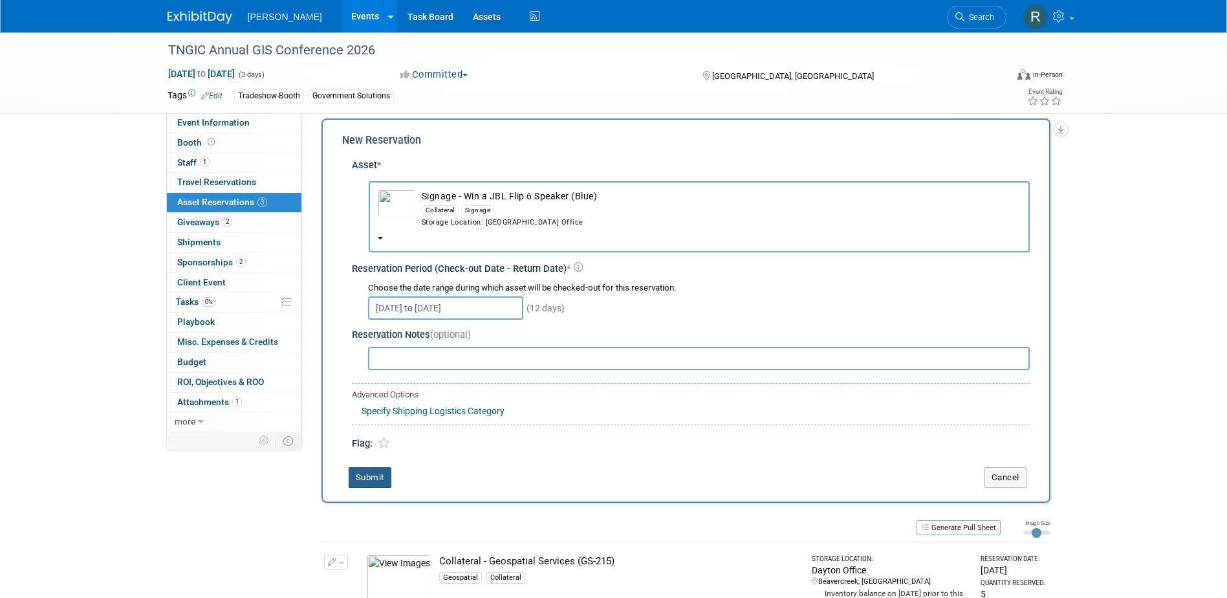
drag, startPoint x: 369, startPoint y: 477, endPoint x: 373, endPoint y: 467, distance: 11.1
click at [369, 477] on button "Submit" at bounding box center [370, 477] width 43 height 21
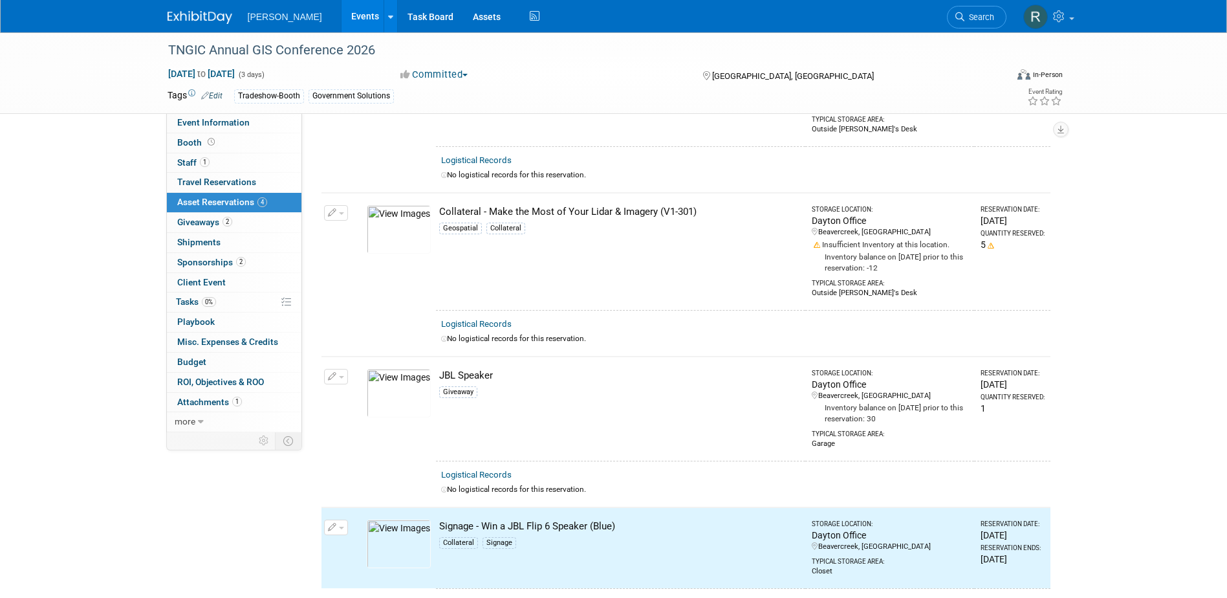
scroll to position [0, 0]
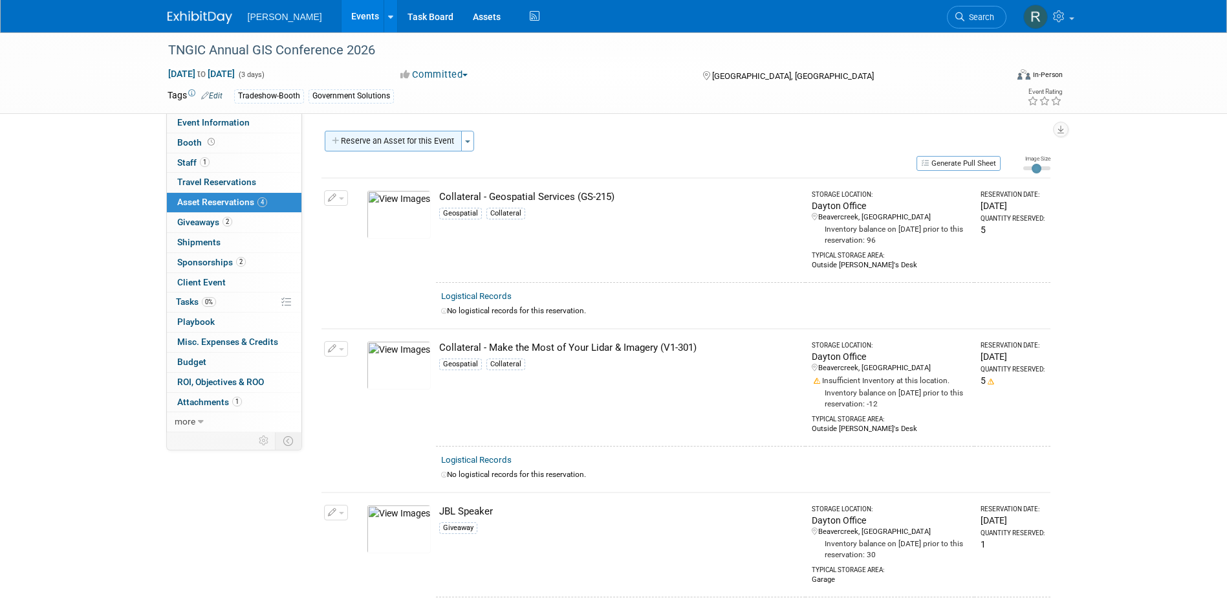
click at [392, 140] on button "Reserve an Asset for this Event" at bounding box center [393, 141] width 137 height 21
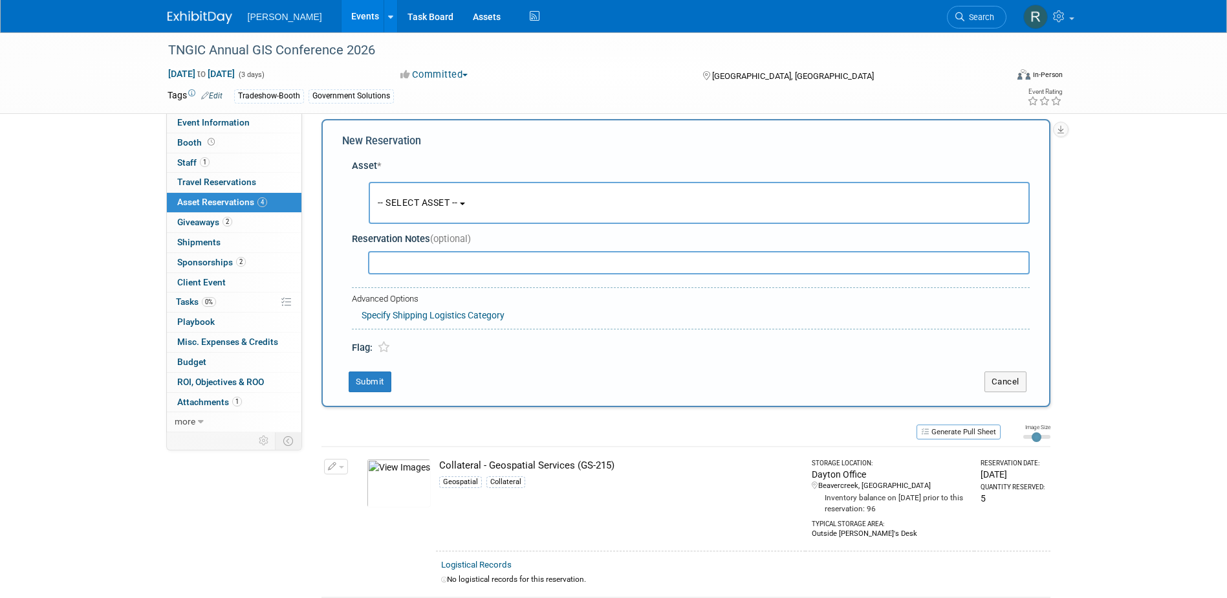
scroll to position [12, 0]
click at [400, 193] on button "-- SELECT ASSET --" at bounding box center [699, 202] width 661 height 42
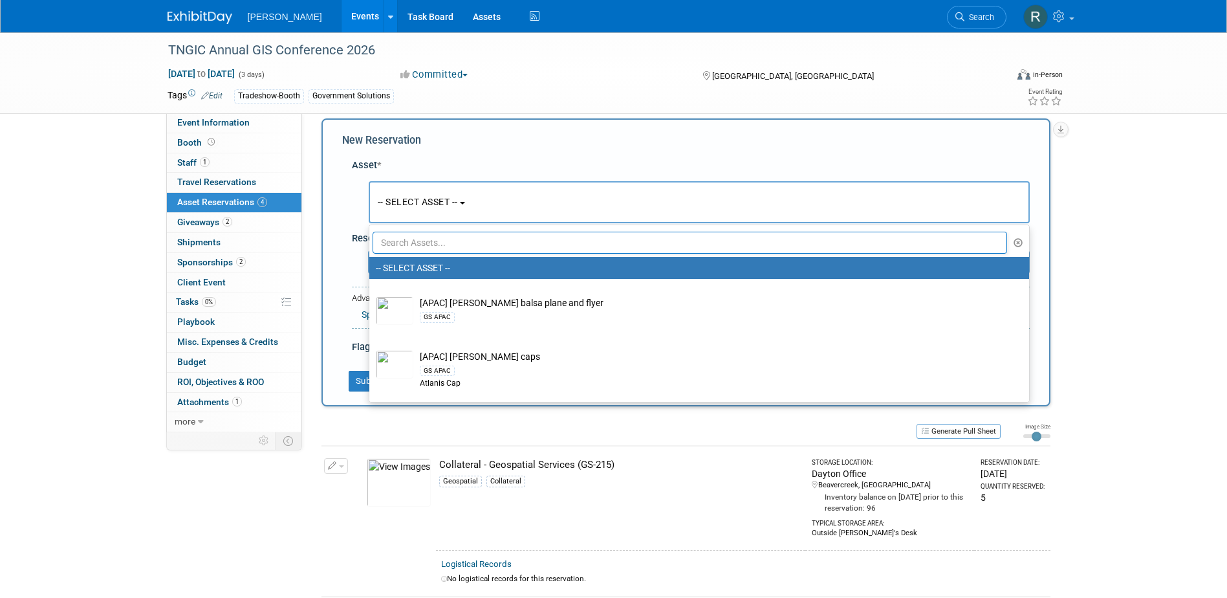
click at [403, 238] on input "text" at bounding box center [690, 243] width 635 height 22
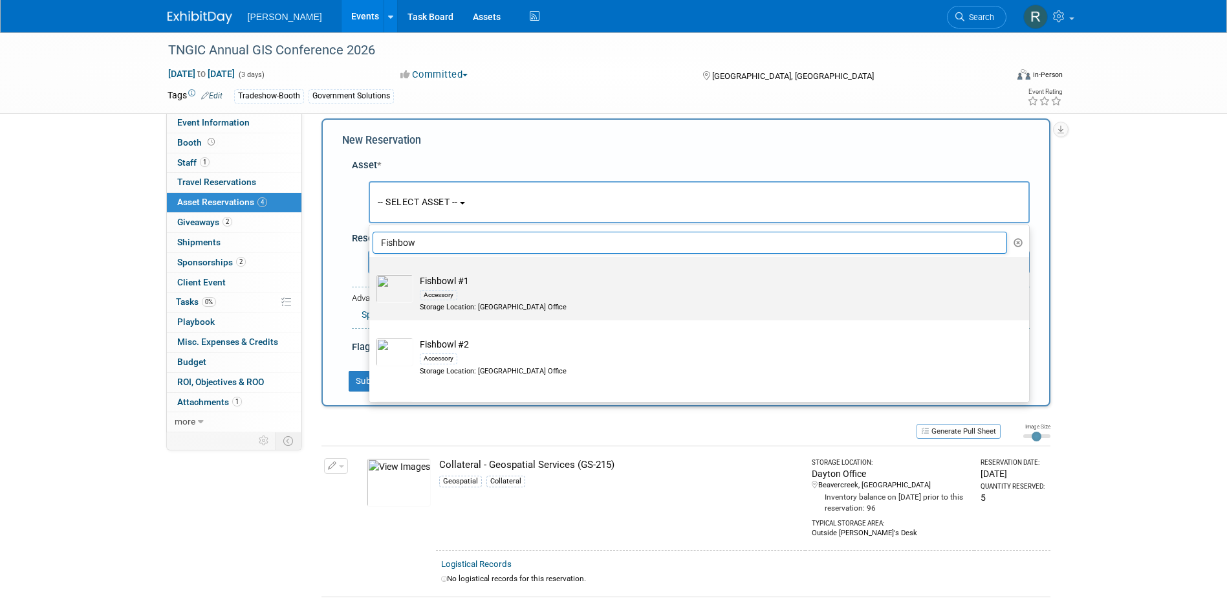
type input "Fishbow"
click at [422, 294] on div "Accessory" at bounding box center [439, 295] width 38 height 10
click at [371, 272] on input "Fishbowl #1 Accessory Storage Location: [GEOGRAPHIC_DATA] Office" at bounding box center [367, 268] width 8 height 8
select select "10724482"
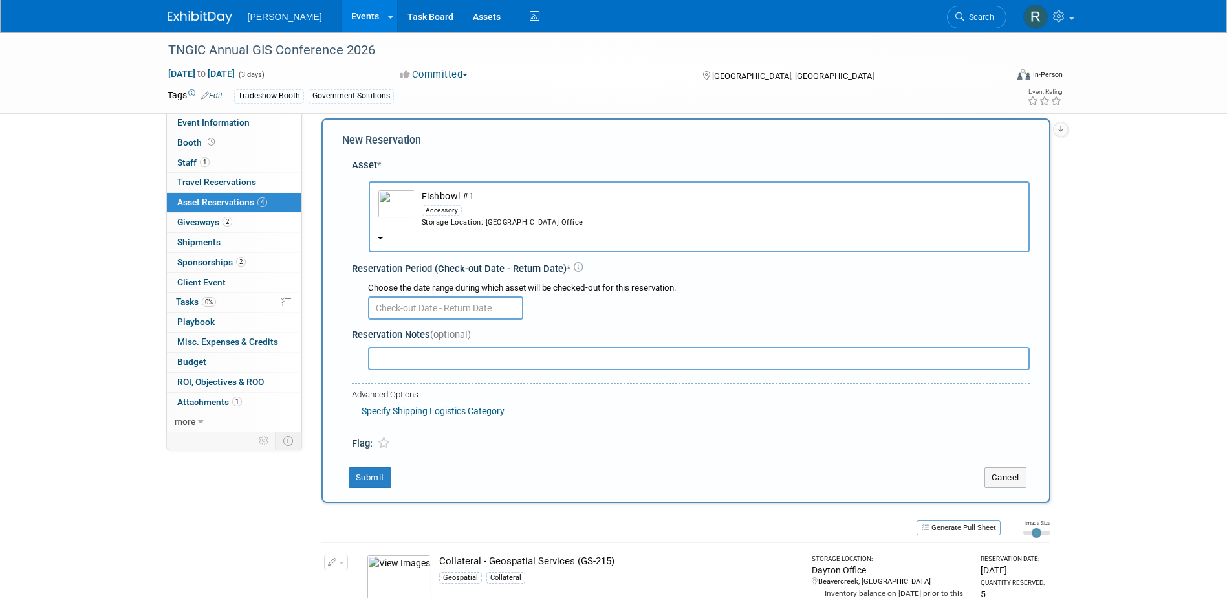
click at [424, 309] on input "text" at bounding box center [445, 307] width 155 height 23
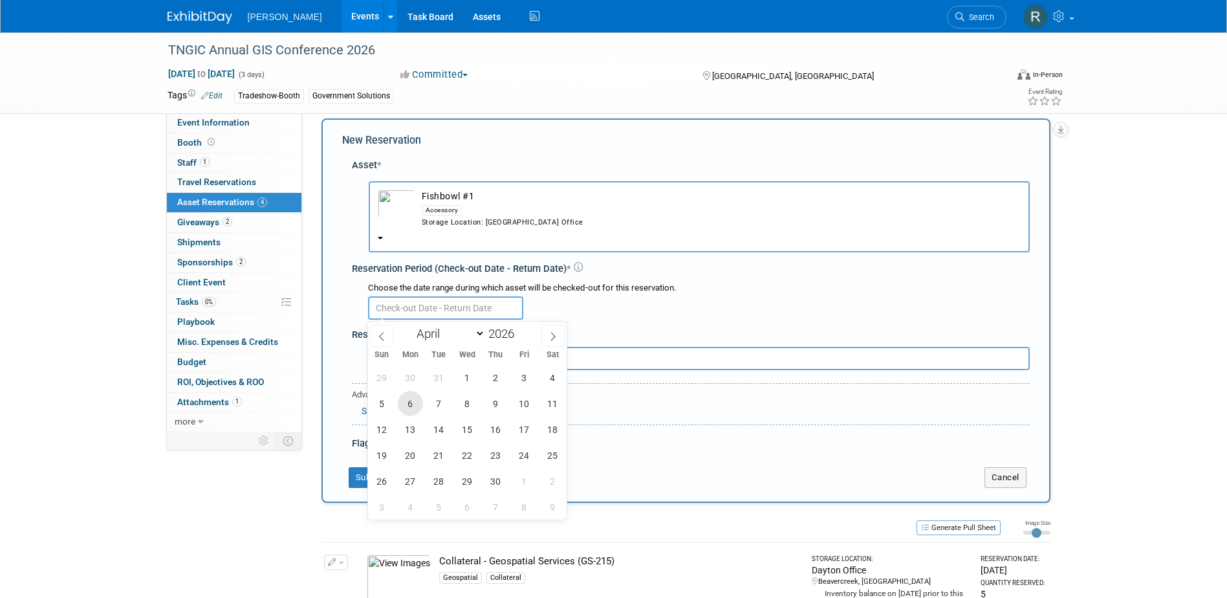
click at [406, 398] on span "6" at bounding box center [410, 403] width 25 height 25
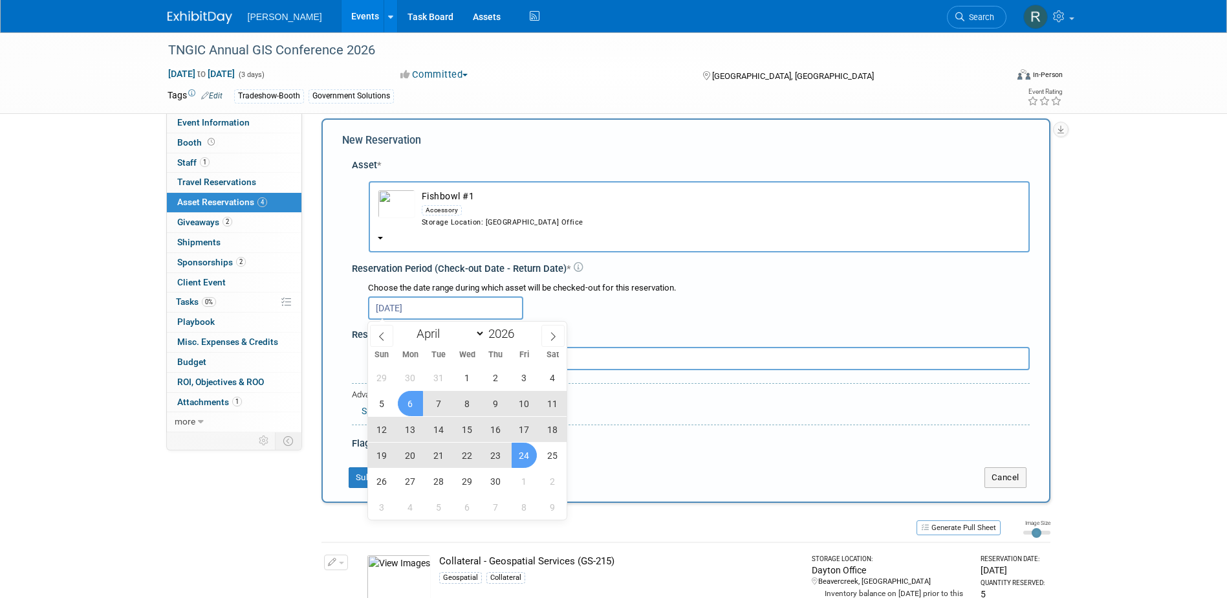
click at [517, 457] on span "24" at bounding box center [524, 454] width 25 height 25
type input "[DATE] to [DATE]"
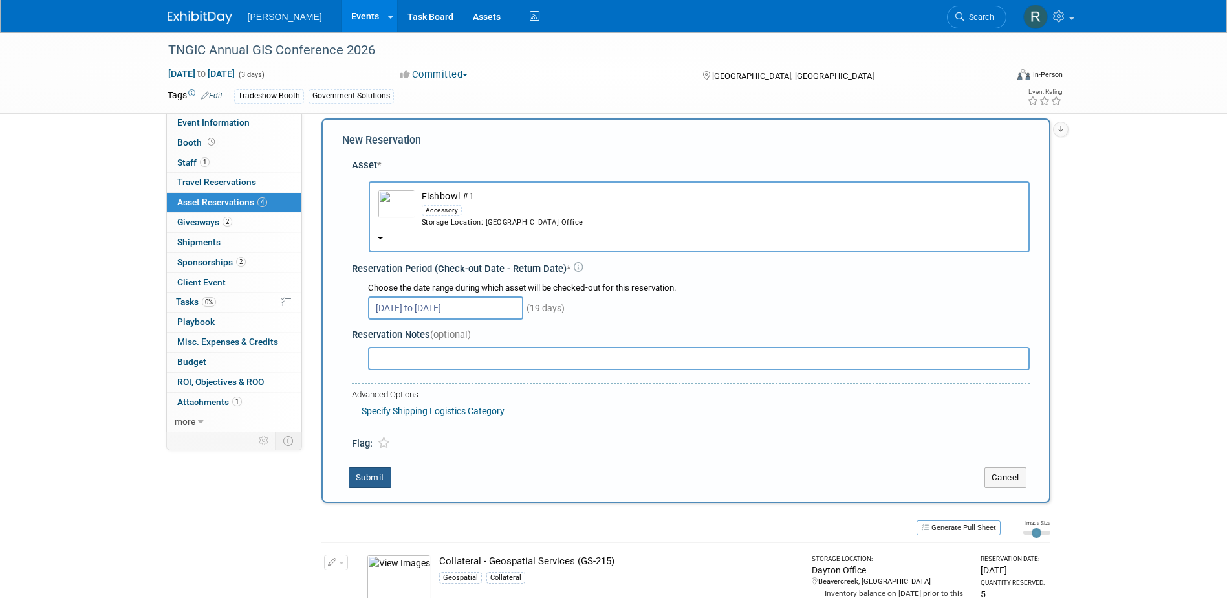
click at [376, 476] on button "Submit" at bounding box center [370, 477] width 43 height 21
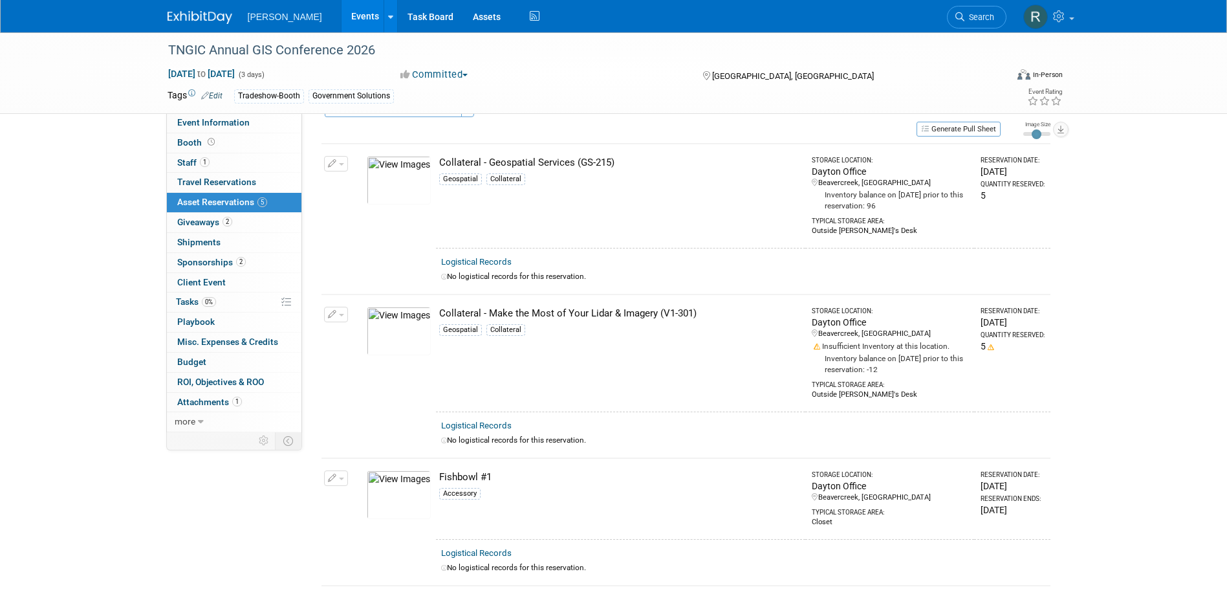
scroll to position [0, 0]
